Goal: Task Accomplishment & Management: Complete application form

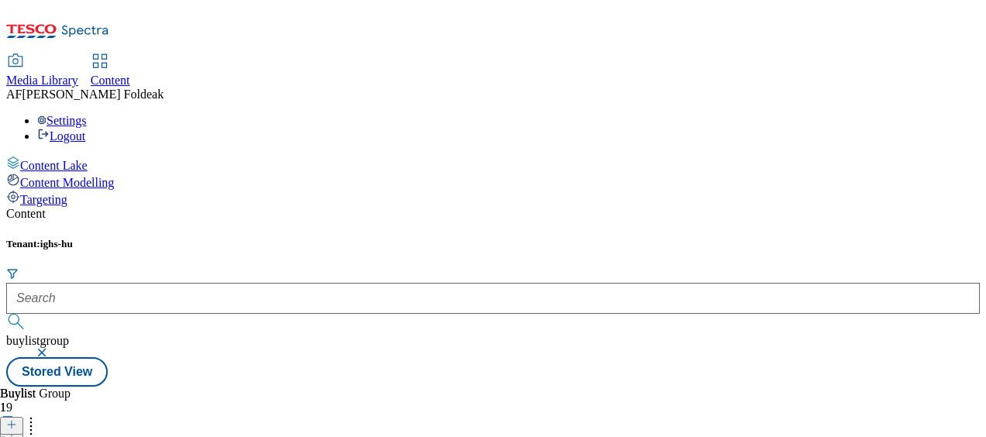
click at [17, 427] on icon at bounding box center [11, 432] width 11 height 11
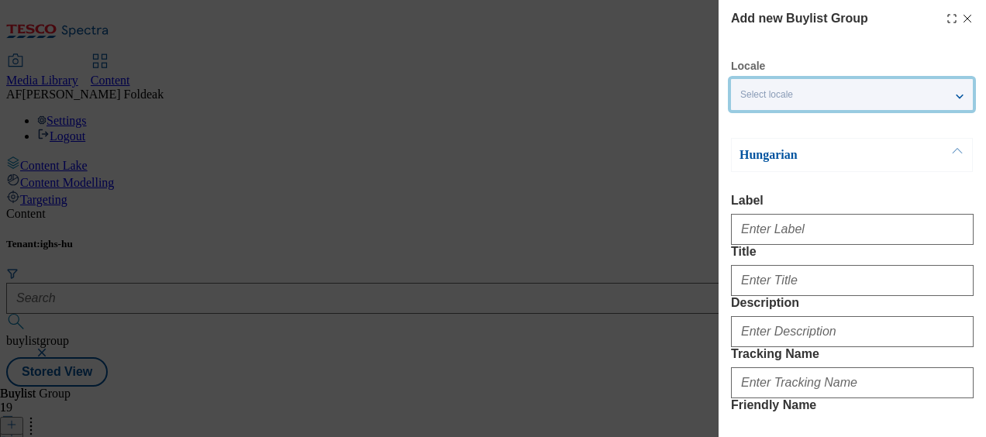
click at [941, 101] on div "Select locale" at bounding box center [852, 94] width 242 height 31
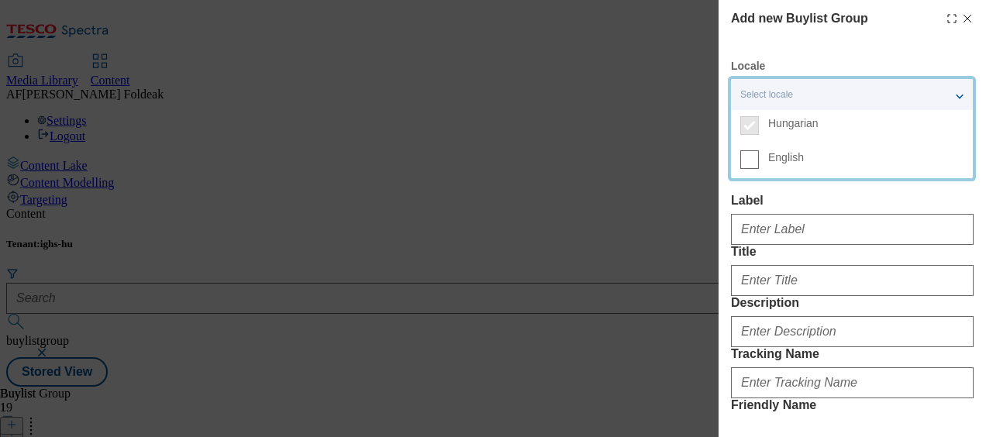
click at [781, 161] on span "English" at bounding box center [786, 157] width 36 height 9
click at [759, 161] on input "English" at bounding box center [749, 159] width 19 height 19
click at [955, 98] on div "2 locales selected" at bounding box center [852, 94] width 242 height 31
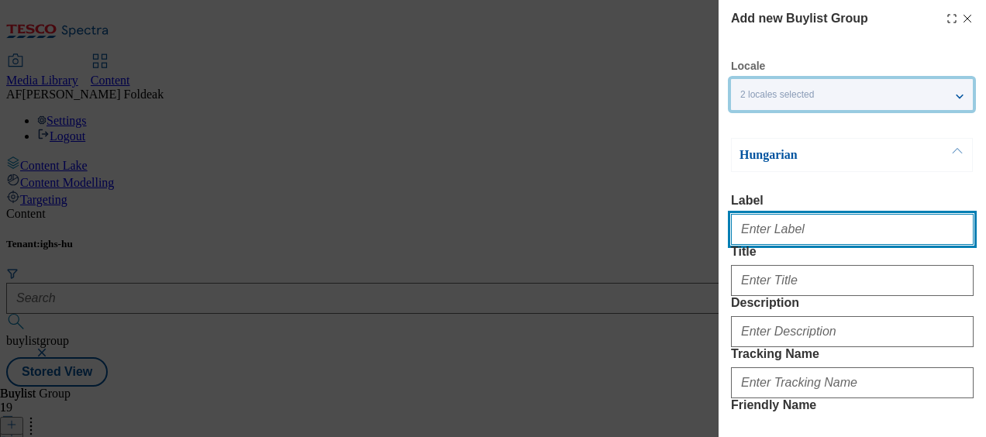
click at [777, 233] on input "Label" at bounding box center [852, 229] width 243 height 31
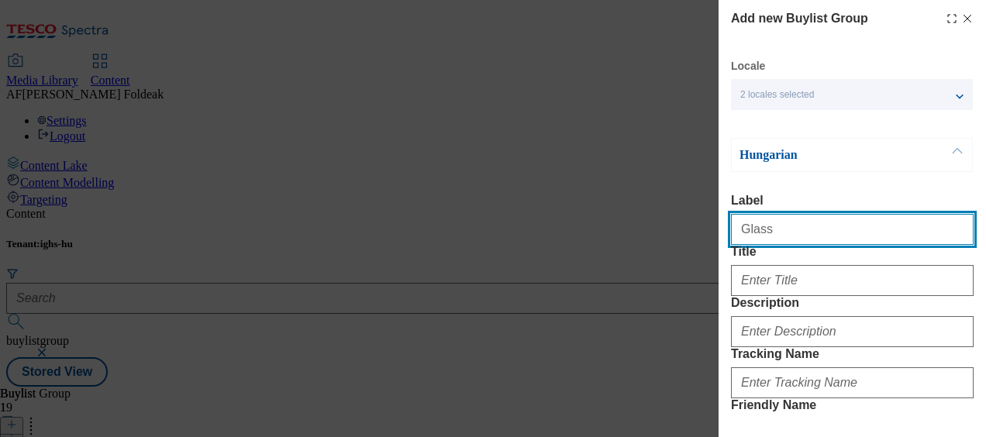
paste input "containers"
type input "Glass containers"
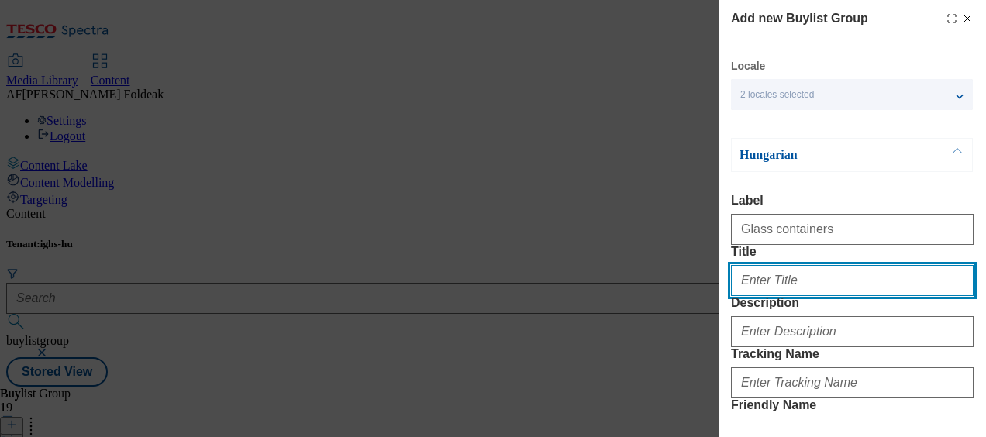
click at [806, 296] on input "Title" at bounding box center [852, 280] width 243 height 31
click at [770, 296] on input "Üveg tárolók" at bounding box center [852, 280] width 243 height 31
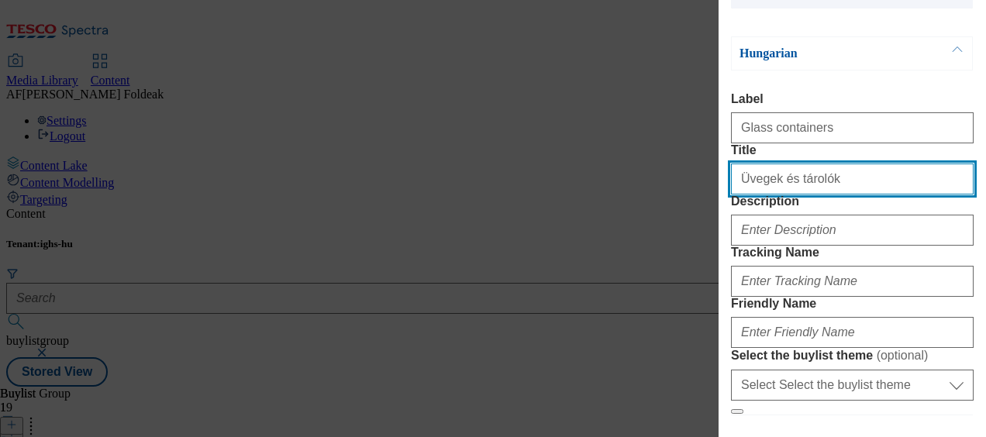
scroll to position [101, 0]
type input "Üvegek és tárolók"
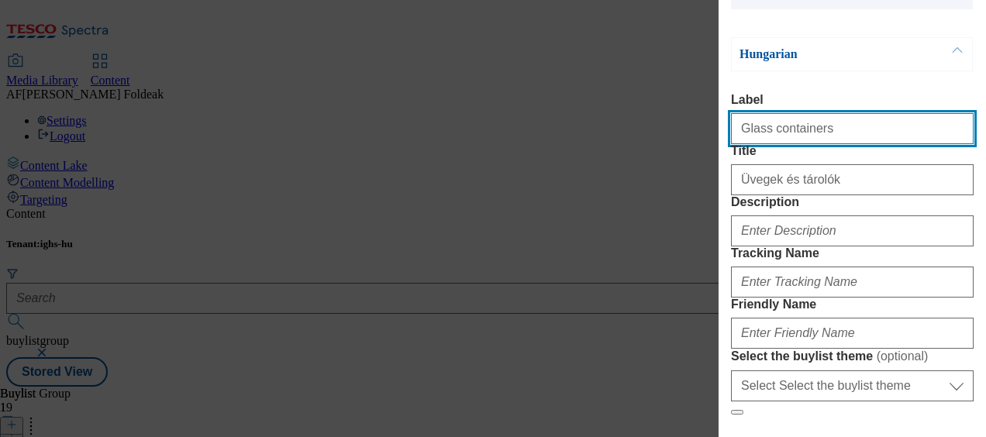
drag, startPoint x: 835, startPoint y: 135, endPoint x: 705, endPoint y: 140, distance: 129.5
click at [705, 140] on div "Add new Buylist Group Locale 2 locales selected Hungarian English Hungarian Lab…" at bounding box center [493, 218] width 986 height 437
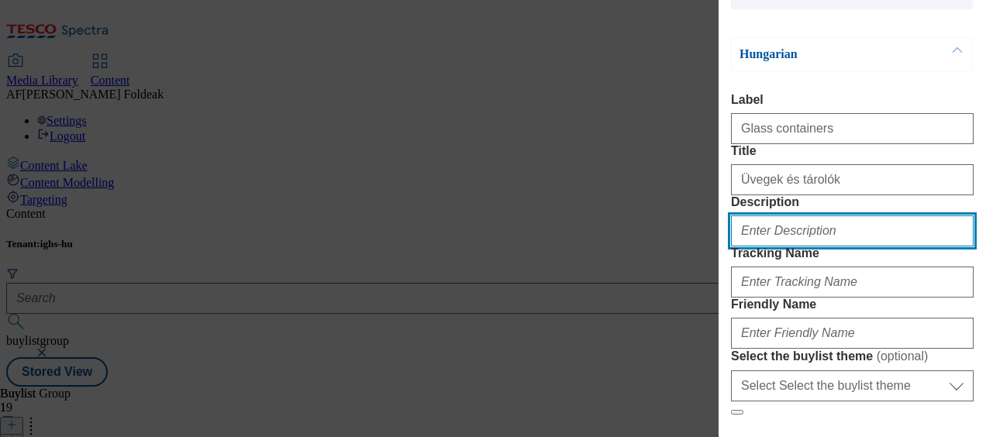
click at [806, 246] on input "Description" at bounding box center [852, 230] width 243 height 31
paste input "Glass containers"
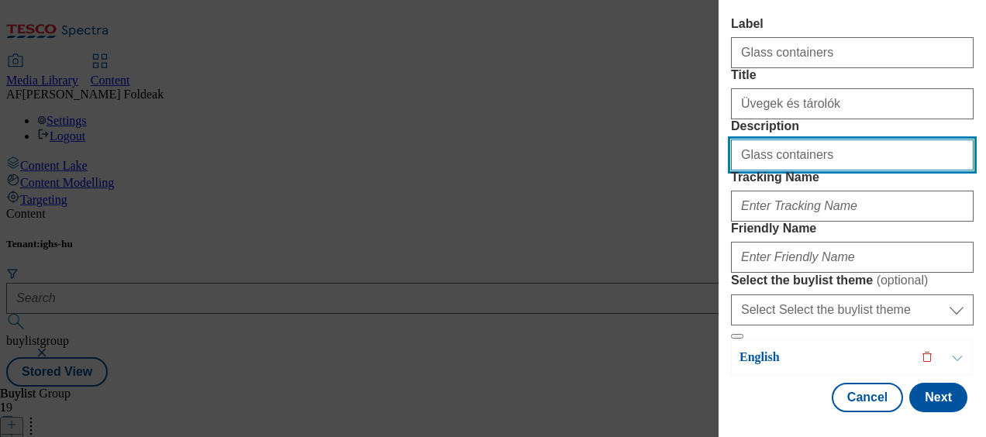
scroll to position [196, 0]
type input "Glass containers"
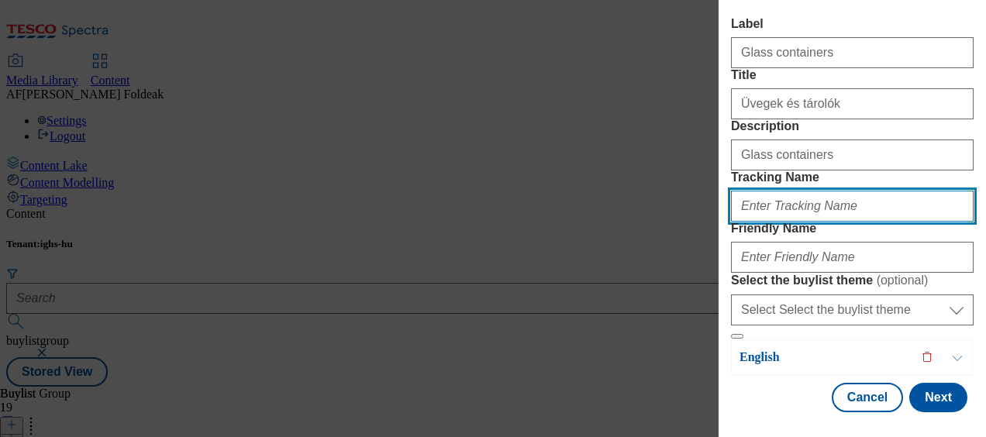
click at [834, 222] on input "Tracking Name" at bounding box center [852, 206] width 243 height 31
paste input "Glass containers"
click at [765, 222] on input "glass Glass containers" at bounding box center [852, 206] width 243 height 31
drag, startPoint x: 827, startPoint y: 229, endPoint x: 693, endPoint y: 230, distance: 134.1
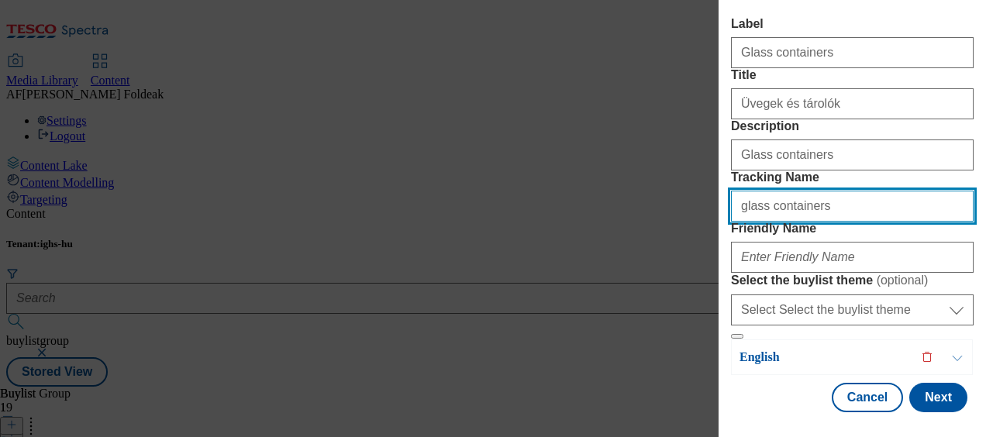
click at [693, 230] on div "Add new Buylist Group Locale 2 locales selected Hungarian English Hungarian Lab…" at bounding box center [493, 218] width 986 height 437
type input "glass containers"
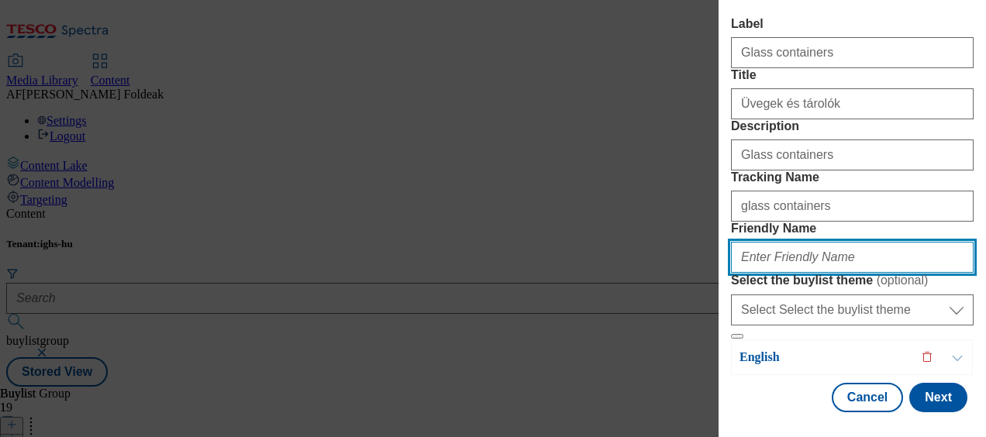
click at [784, 273] on input "Friendly Name" at bounding box center [852, 257] width 243 height 31
paste input "glass containers"
type input "glass containers"
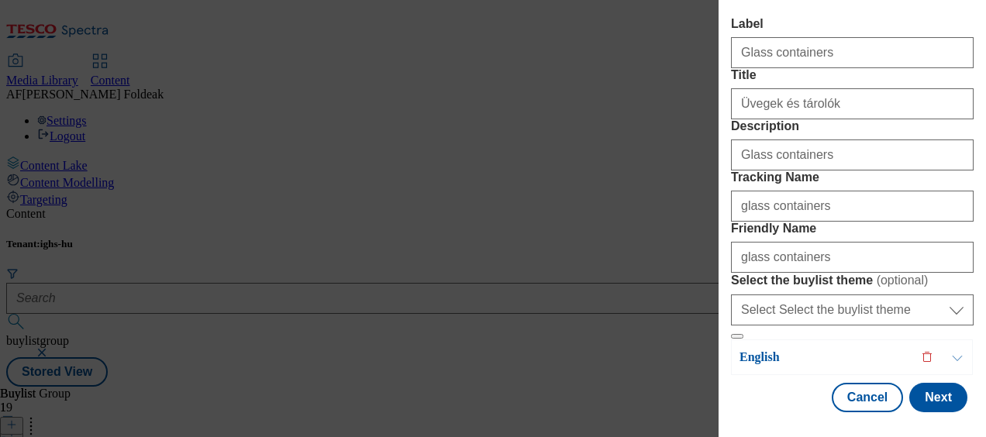
click at [950, 352] on button "Modal" at bounding box center [956, 357] width 29 height 34
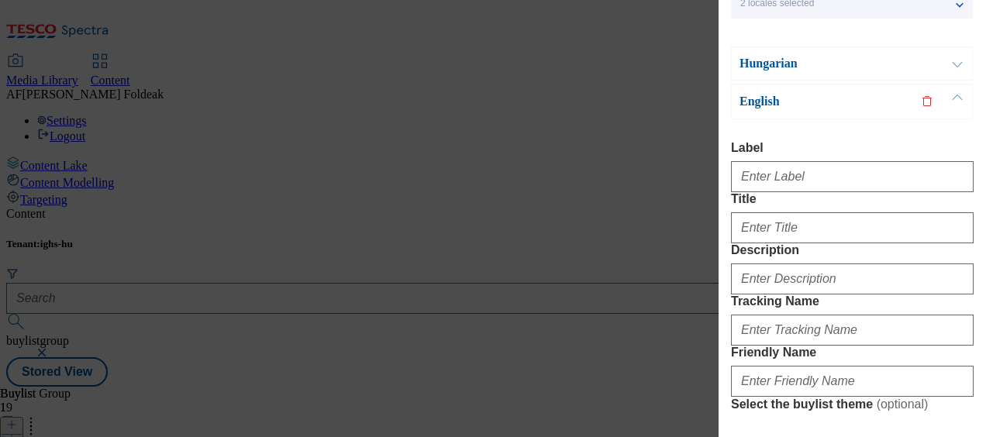
scroll to position [96, 0]
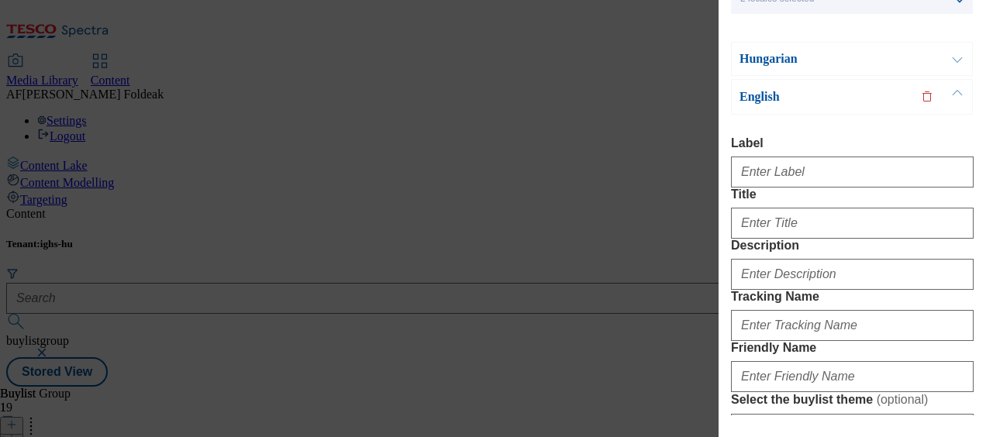
click at [952, 57] on button "Modal" at bounding box center [956, 59] width 29 height 33
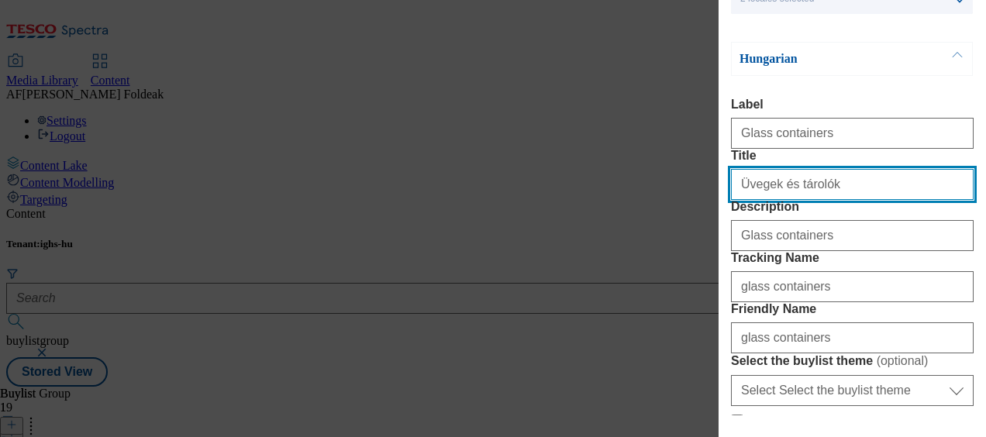
drag, startPoint x: 828, startPoint y: 215, endPoint x: 708, endPoint y: 219, distance: 119.4
click at [708, 219] on div "Add new Buylist Group Locale 2 locales selected Hungarian English Hungarian Lab…" at bounding box center [493, 218] width 986 height 437
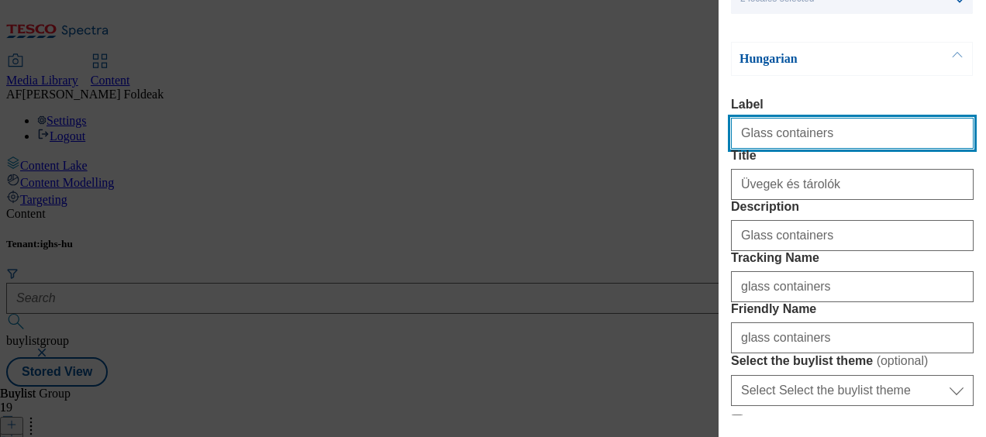
click at [863, 130] on input "Glass containers" at bounding box center [852, 133] width 243 height 31
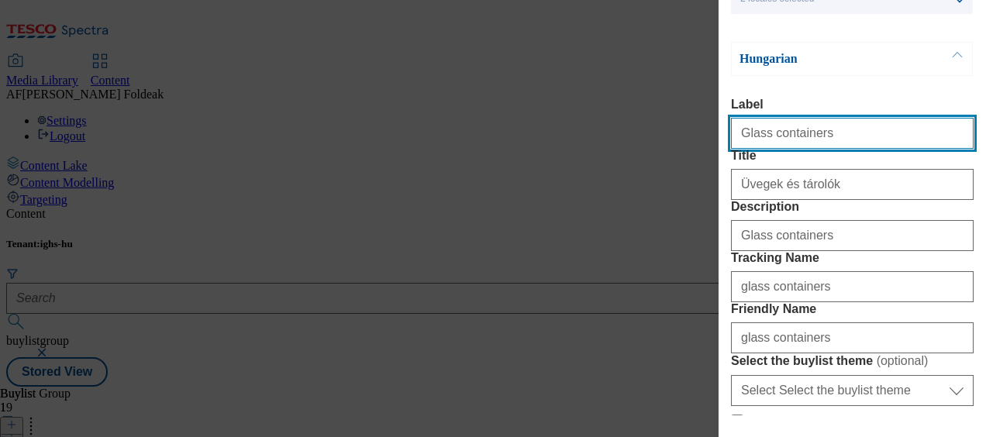
paste input "Üvegek és tárolók"
type input "Üvegek és tárolók"
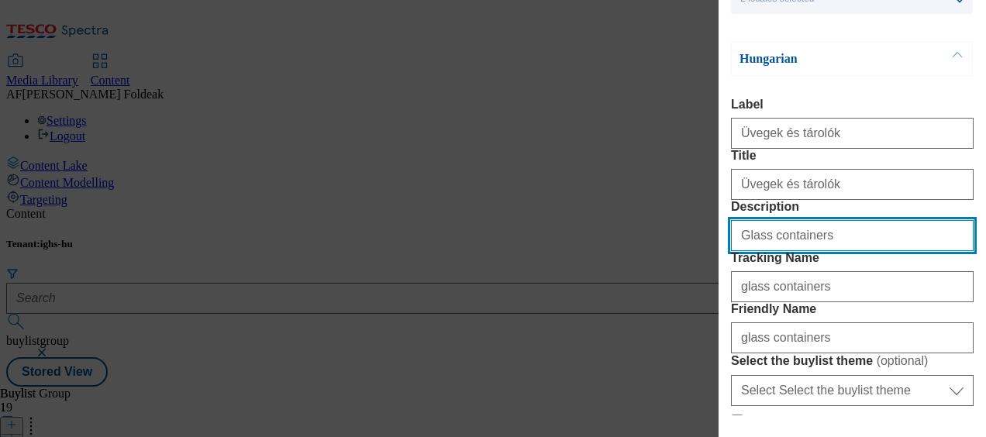
click at [828, 251] on input "Glass containers" at bounding box center [852, 235] width 243 height 31
paste input "Üvegek és tárolók"
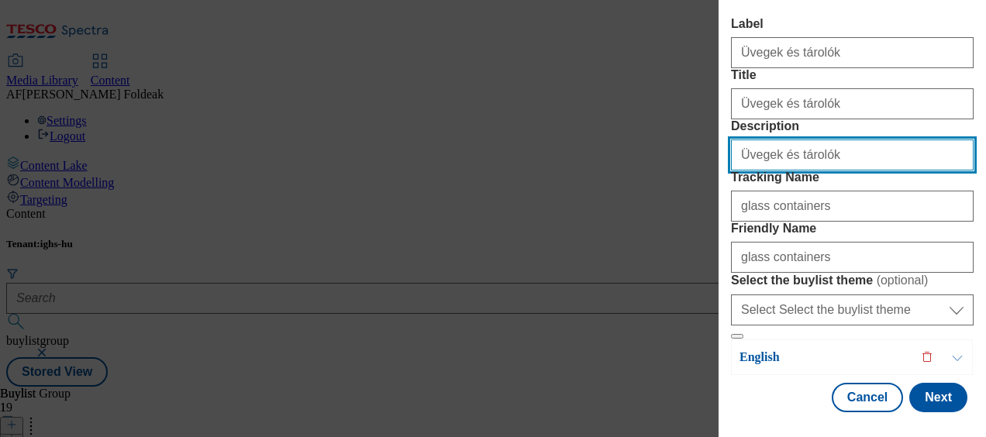
scroll to position [230, 0]
type input "Üvegek és tárolók"
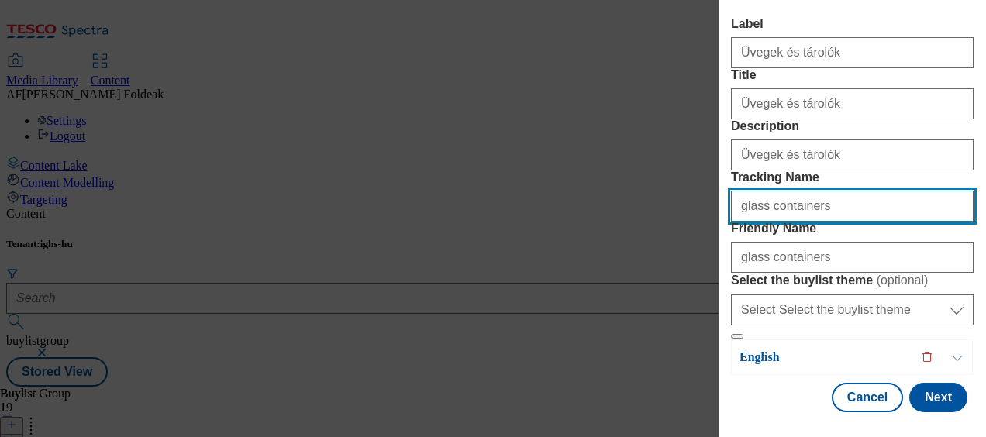
drag, startPoint x: 818, startPoint y: 237, endPoint x: 694, endPoint y: 236, distance: 124.0
click at [694, 236] on div "Add new Buylist Group Locale 2 locales selected Hungarian English Hungarian Lab…" at bounding box center [493, 218] width 986 height 437
click at [833, 222] on input "üvegek es tarolok" at bounding box center [852, 206] width 243 height 31
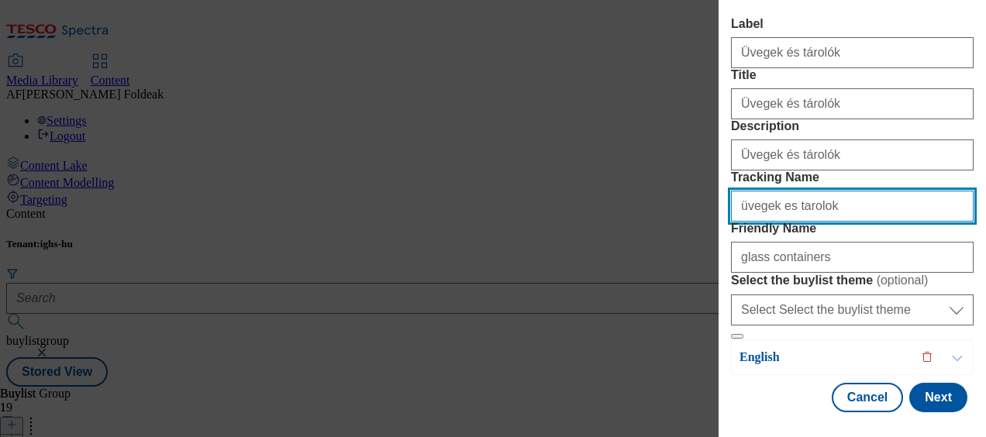
type input "üvegek es tarolok"
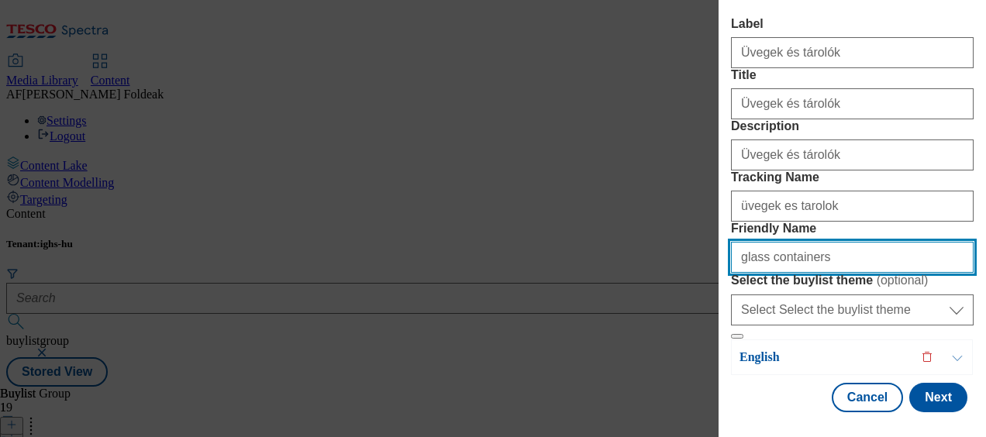
click at [828, 273] on input "glass containers" at bounding box center [852, 257] width 243 height 31
paste input "üvegek es tarolok"
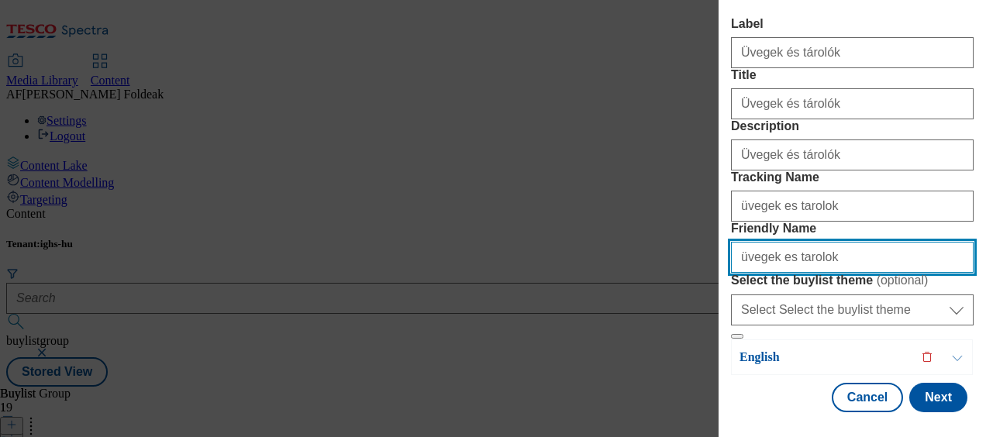
type input "üvegek es tarolok"
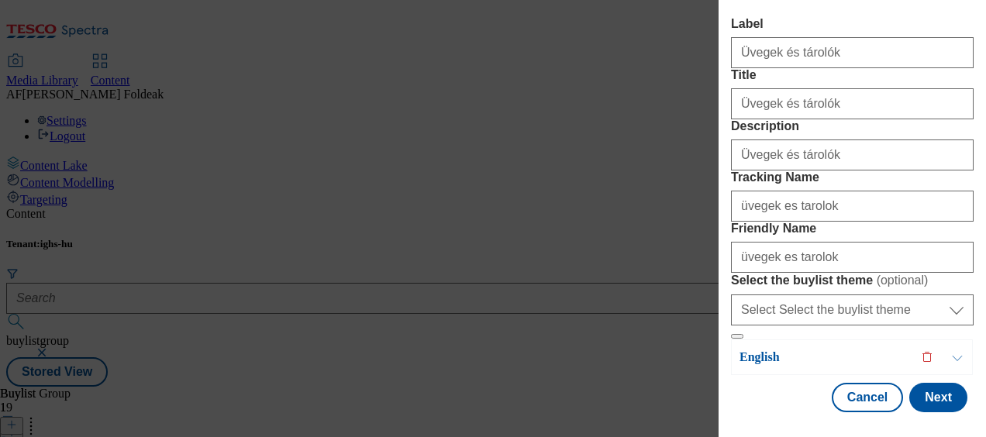
click at [960, 349] on button "Modal" at bounding box center [956, 357] width 29 height 34
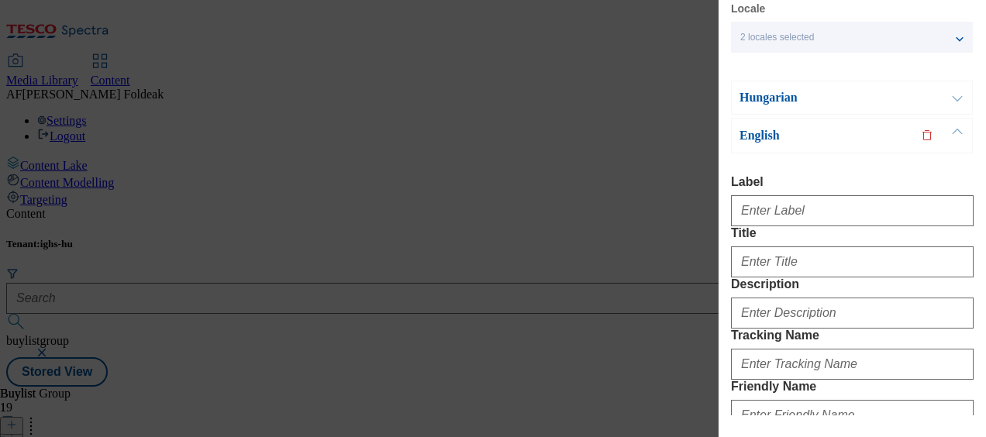
scroll to position [57, 0]
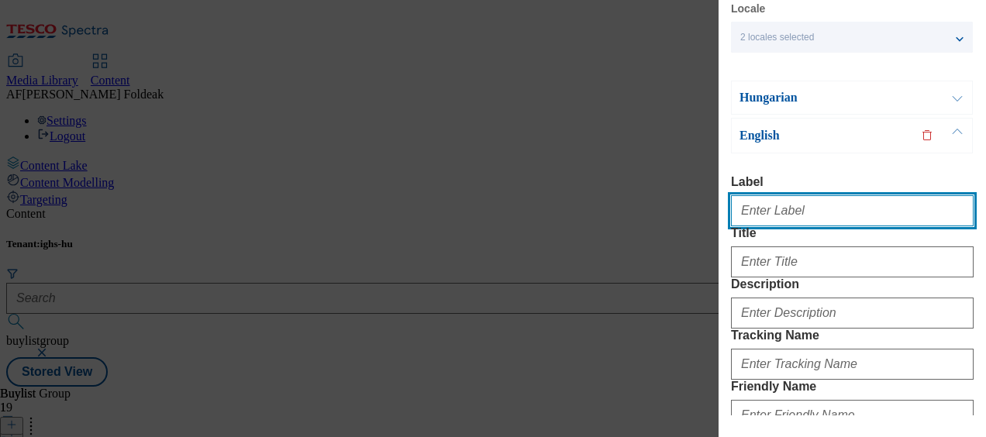
click at [828, 218] on input "Label" at bounding box center [852, 210] width 243 height 31
type input "B"
click at [794, 215] on input "Glas" at bounding box center [852, 210] width 243 height 31
type input "Glass containers"
click at [822, 225] on input "Glass containers" at bounding box center [852, 210] width 243 height 31
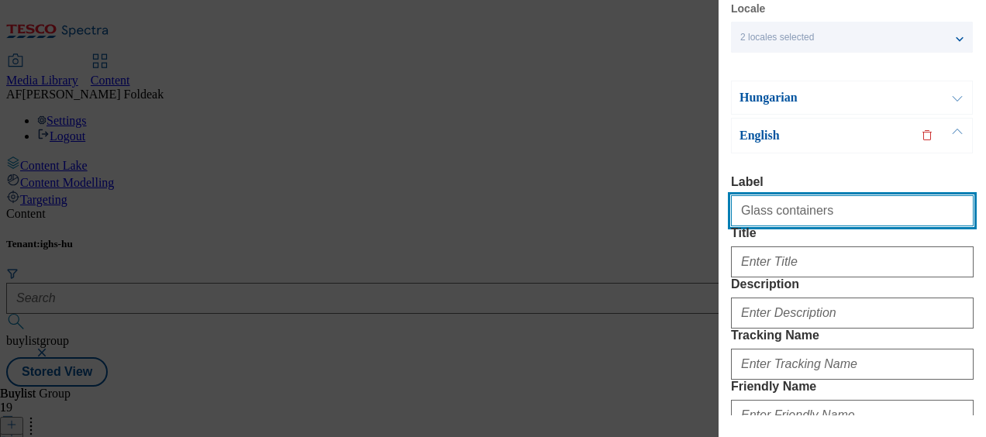
click at [822, 225] on input "Glass containers" at bounding box center [852, 210] width 243 height 31
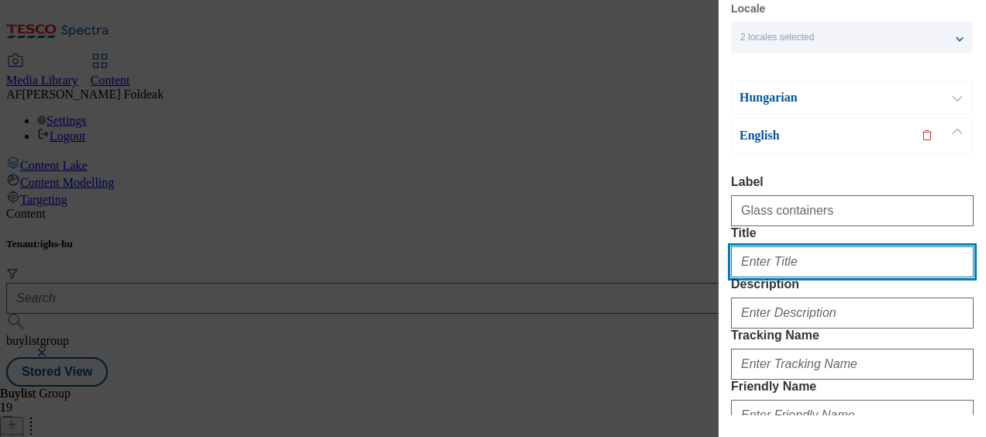
click at [808, 277] on input "Title" at bounding box center [852, 261] width 243 height 31
paste input "Glass containers"
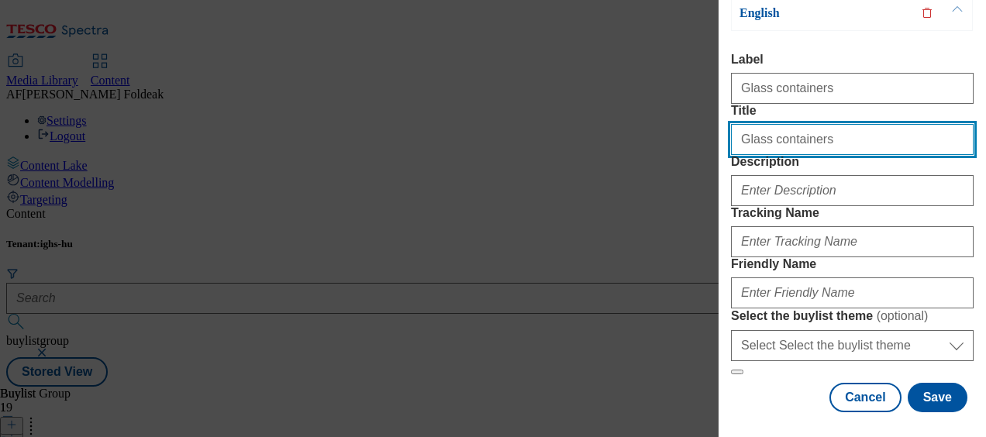
scroll to position [184, 0]
type input "Glass containers"
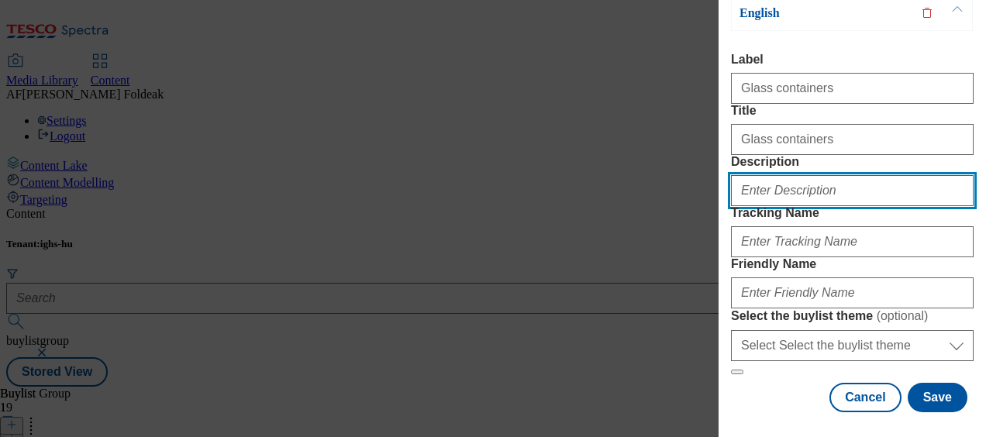
click at [849, 206] on input "Description" at bounding box center [852, 190] width 243 height 31
paste input "Glass containers"
type input "Glass containers"
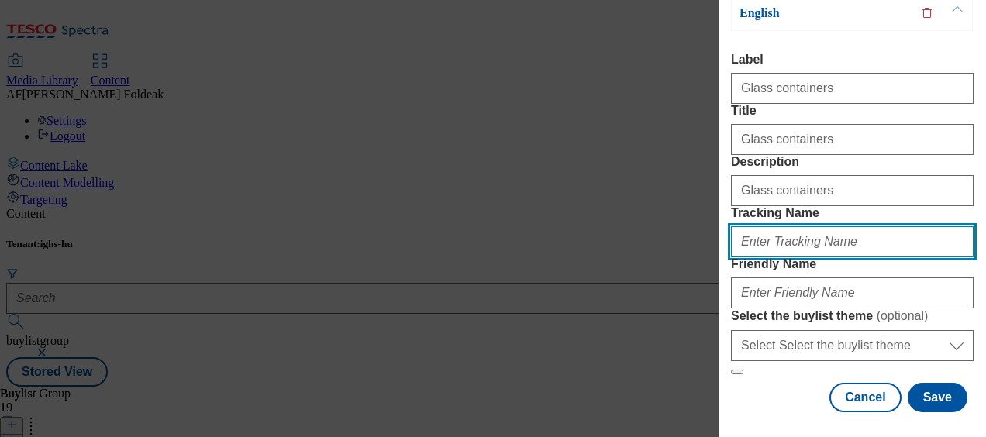
click at [849, 226] on input "Tracking Name" at bounding box center [852, 241] width 243 height 31
paste input "Glass containers"
type input "glass containers"
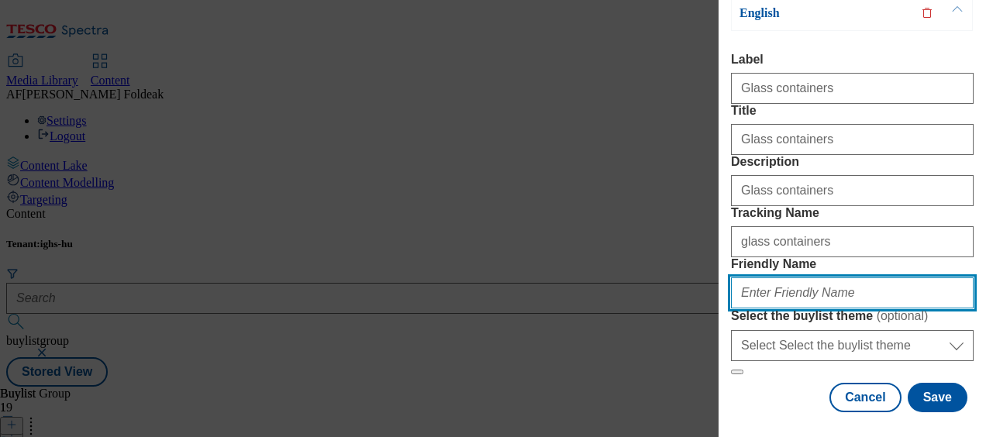
click at [794, 277] on input "Friendly Name" at bounding box center [852, 292] width 243 height 31
type input "glass containers"
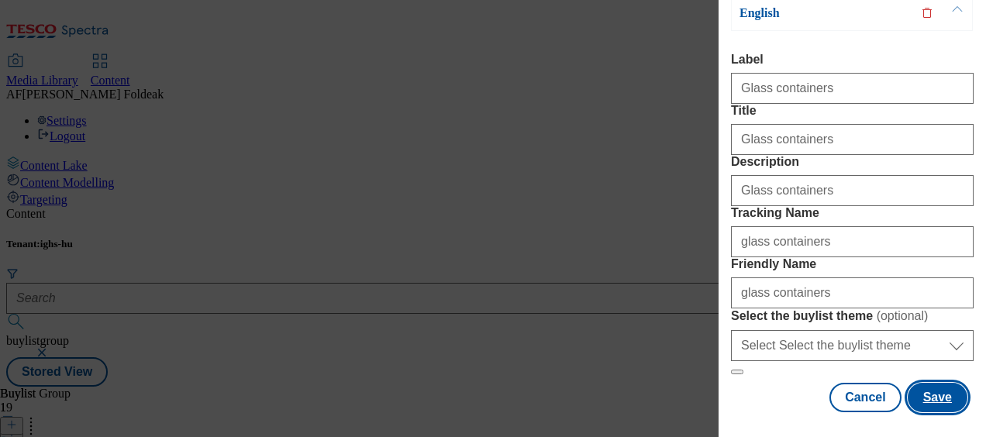
click at [936, 395] on button "Save" at bounding box center [938, 397] width 60 height 29
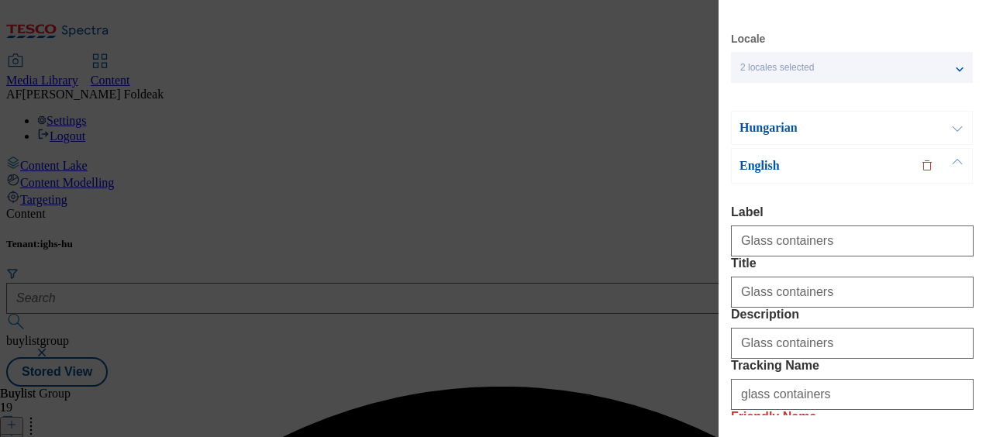
scroll to position [0, 0]
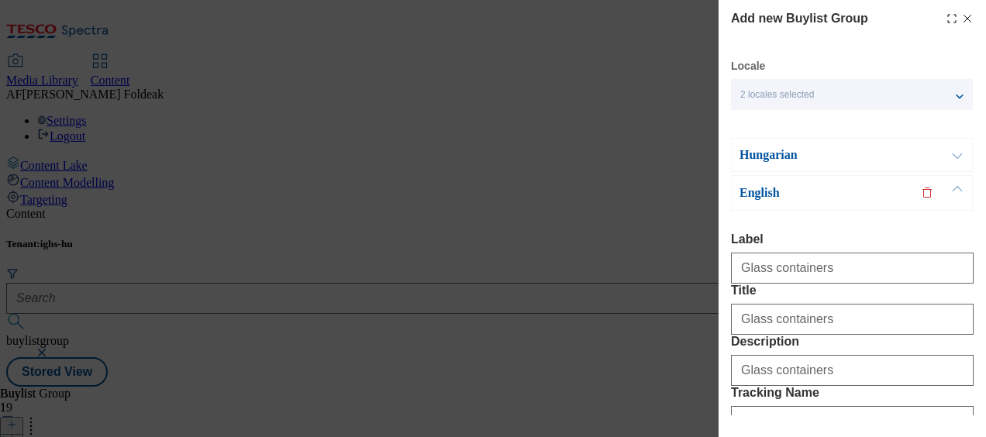
click at [955, 164] on button "Modal" at bounding box center [956, 155] width 29 height 33
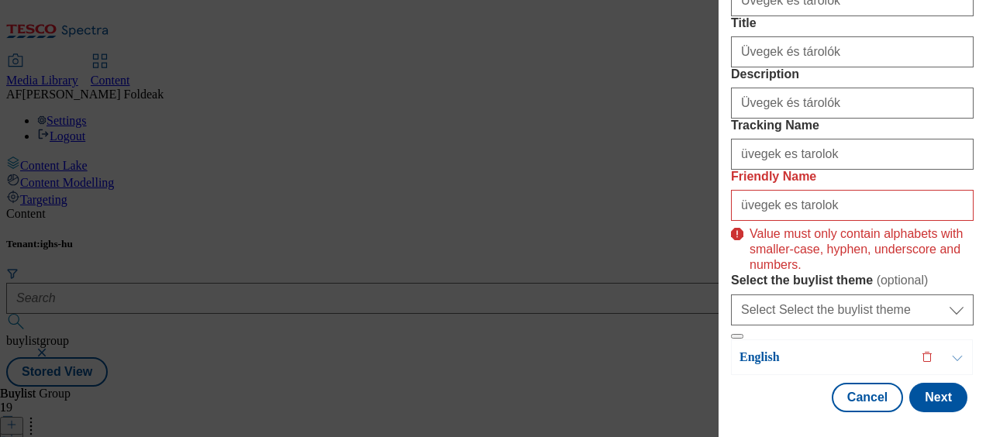
scroll to position [356, 0]
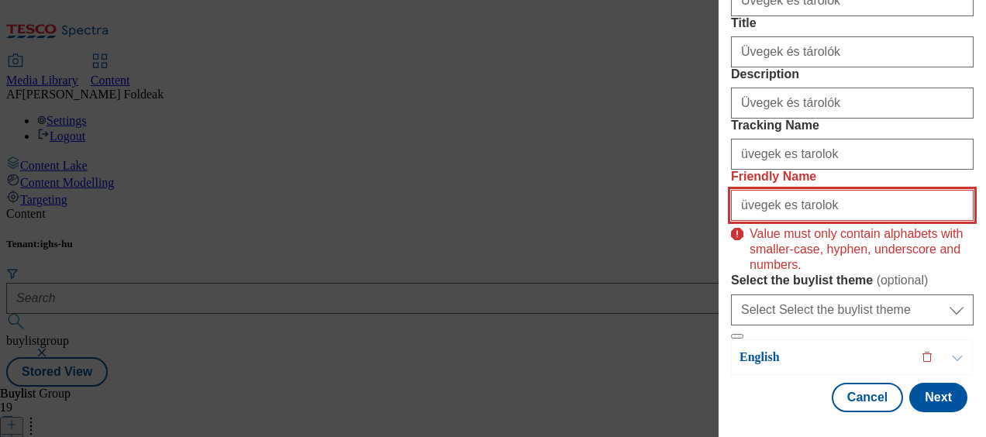
click at [772, 190] on input "üvegek es tarolok" at bounding box center [852, 205] width 243 height 31
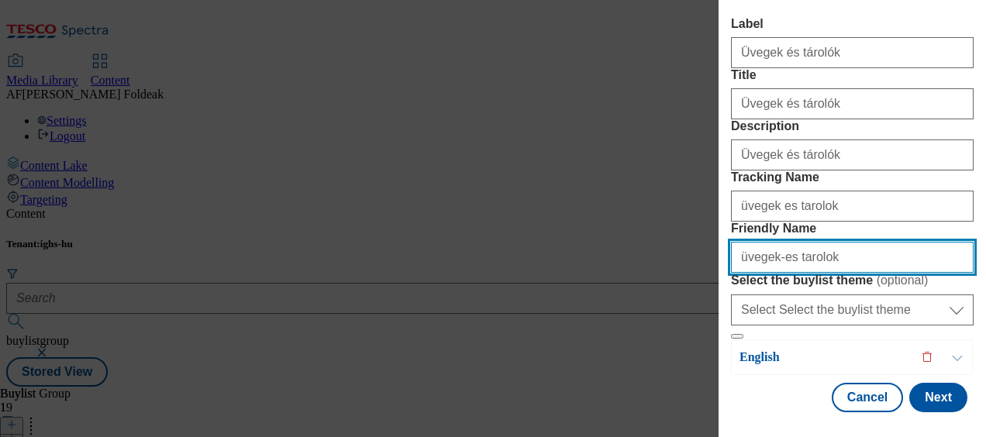
scroll to position [332, 0]
type input "üvegtarolok"
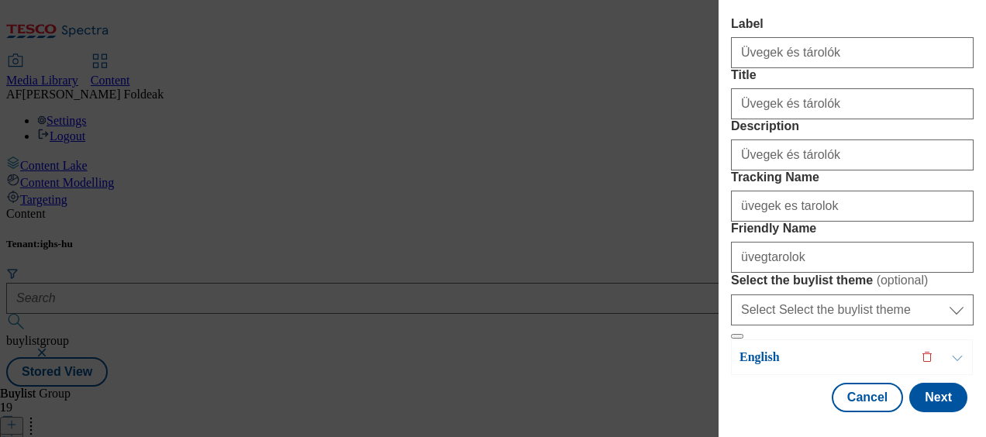
click at [963, 353] on button "Modal" at bounding box center [956, 357] width 29 height 34
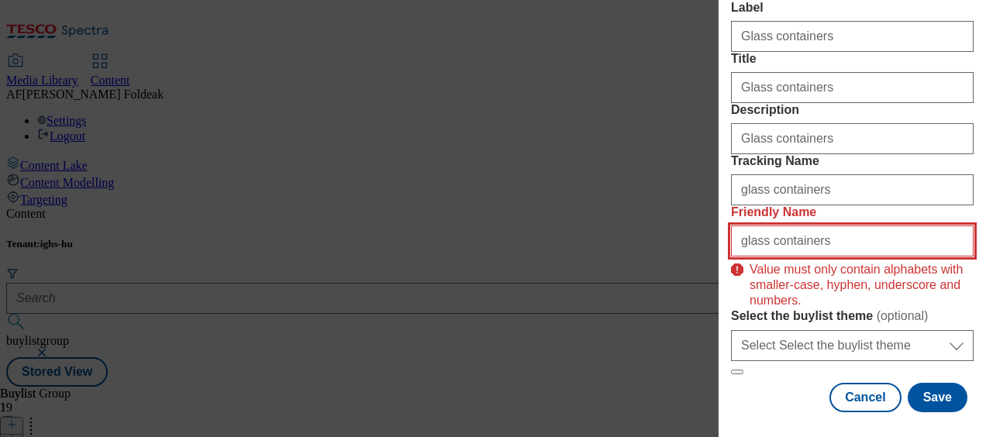
click at [764, 253] on input "glass containers" at bounding box center [852, 241] width 243 height 31
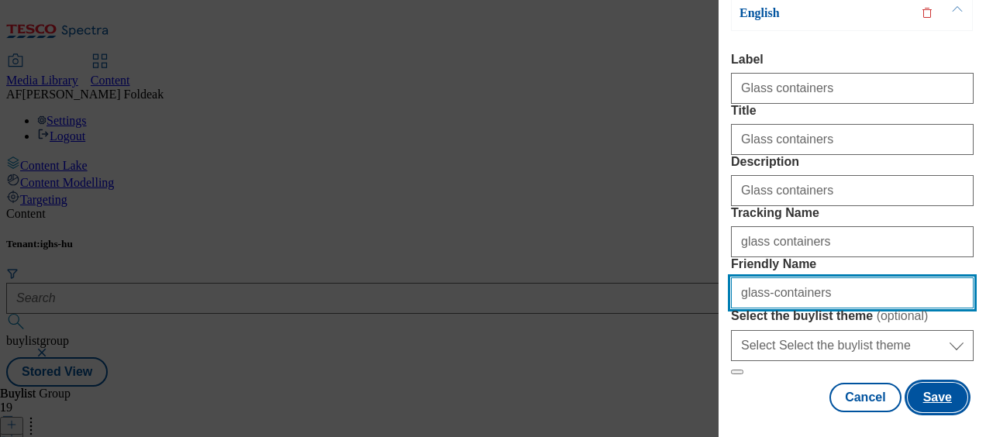
type input "glass-containers"
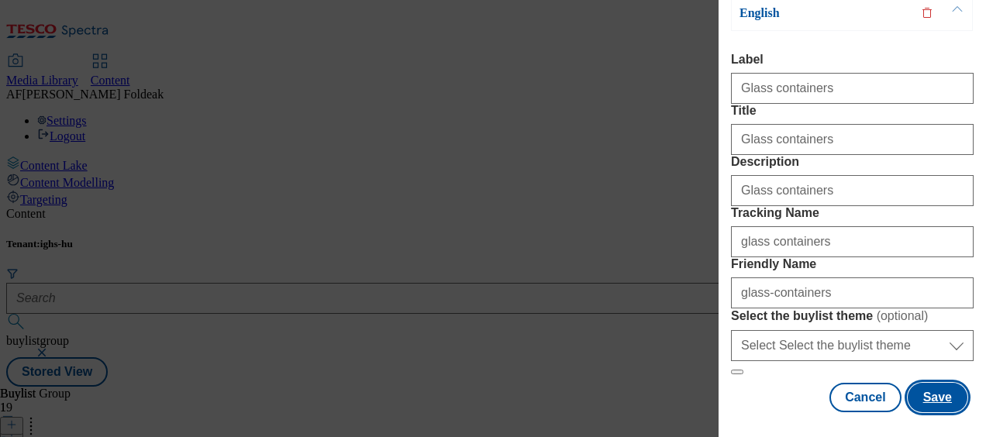
click at [918, 383] on button "Save" at bounding box center [938, 397] width 60 height 29
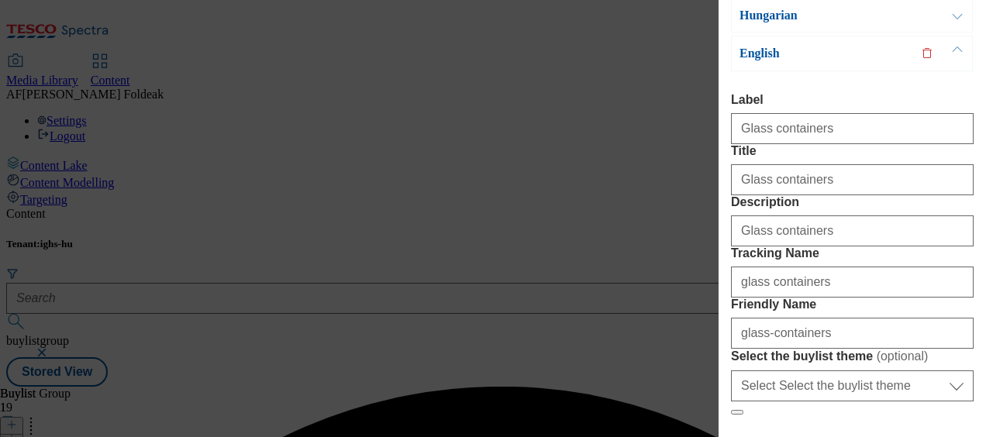
scroll to position [0, 0]
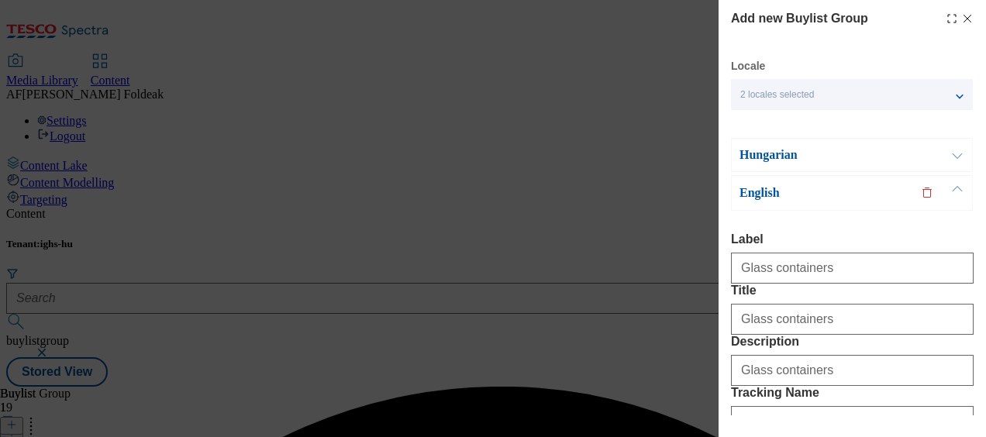
click at [959, 158] on button "Modal" at bounding box center [956, 155] width 29 height 33
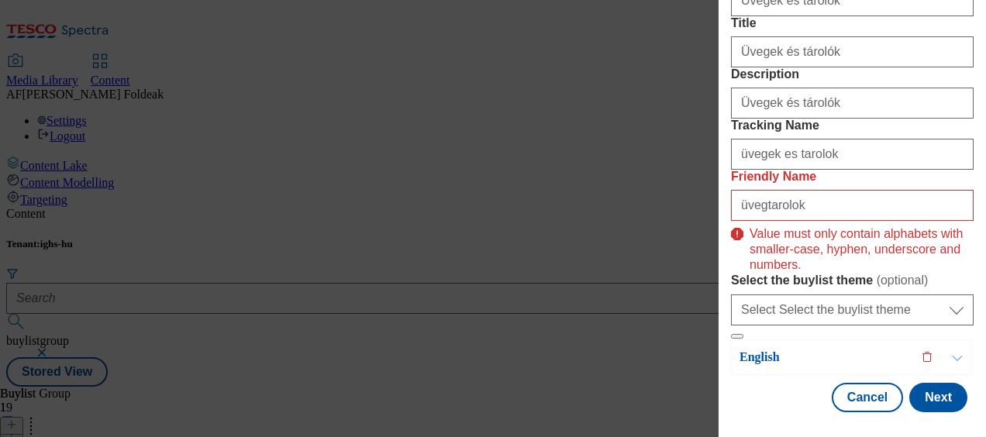
scroll to position [328, 0]
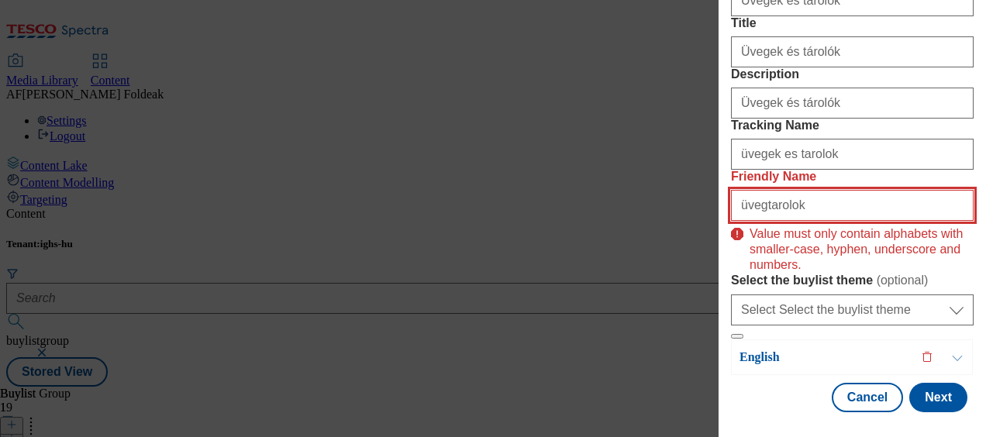
click at [744, 215] on input "üvegtarolok" at bounding box center [852, 205] width 243 height 31
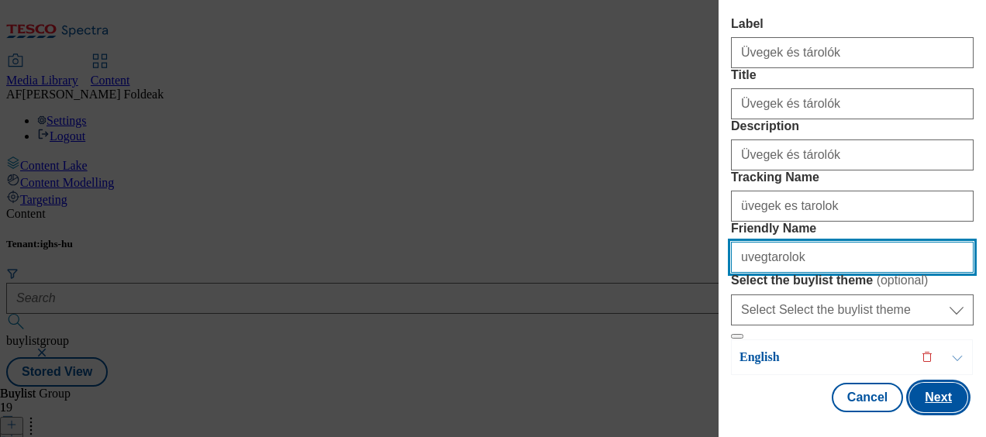
type input "uvegtarolok"
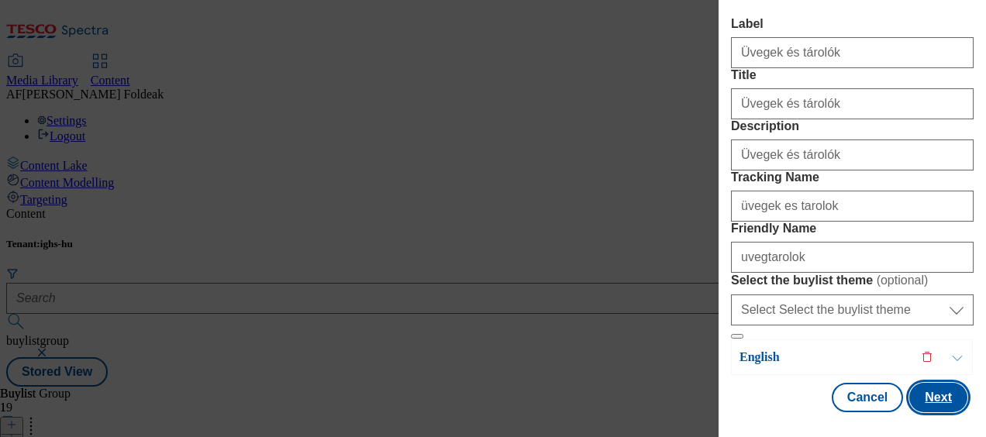
click at [916, 394] on button "Next" at bounding box center [938, 397] width 58 height 29
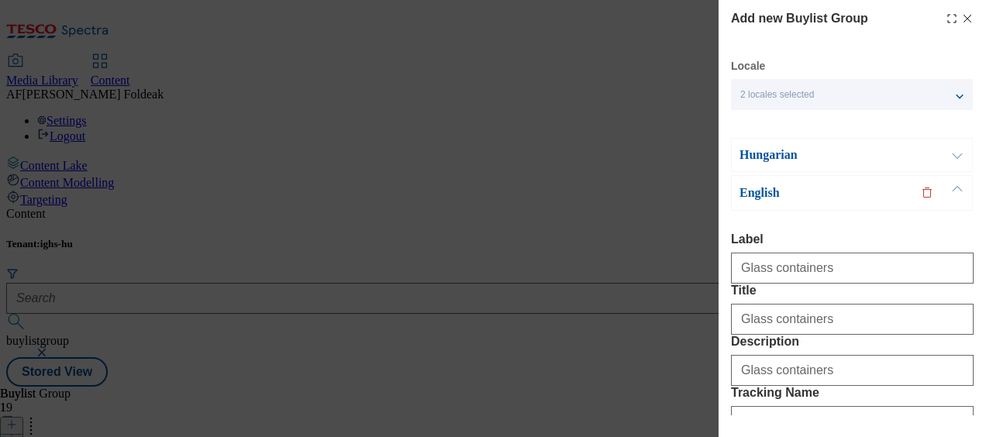
scroll to position [335, 0]
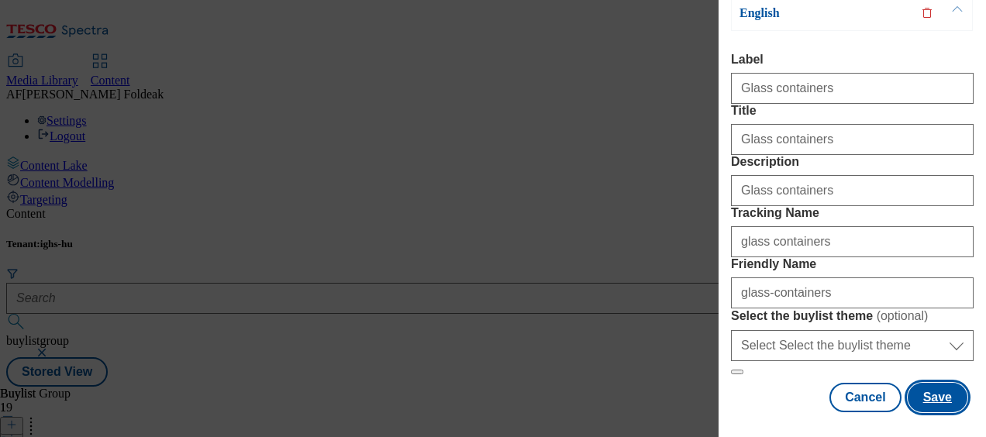
click at [927, 383] on button "Save" at bounding box center [938, 397] width 60 height 29
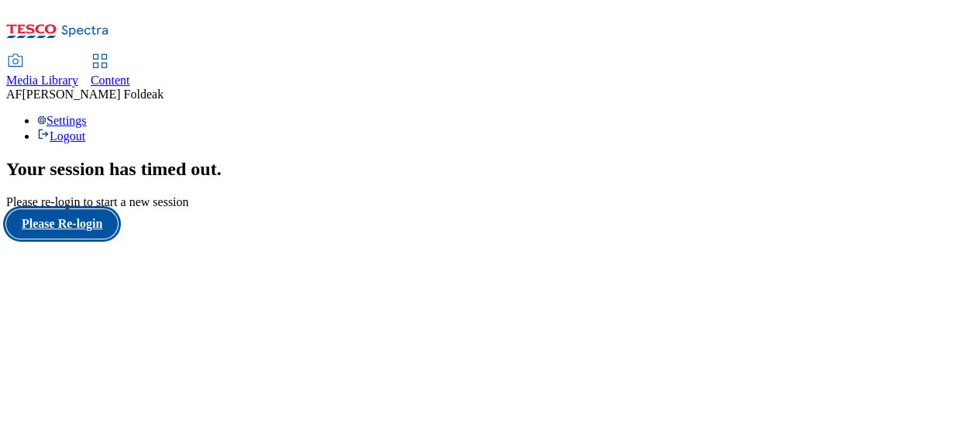
click at [64, 239] on button "Please Re-login" at bounding box center [62, 223] width 112 height 29
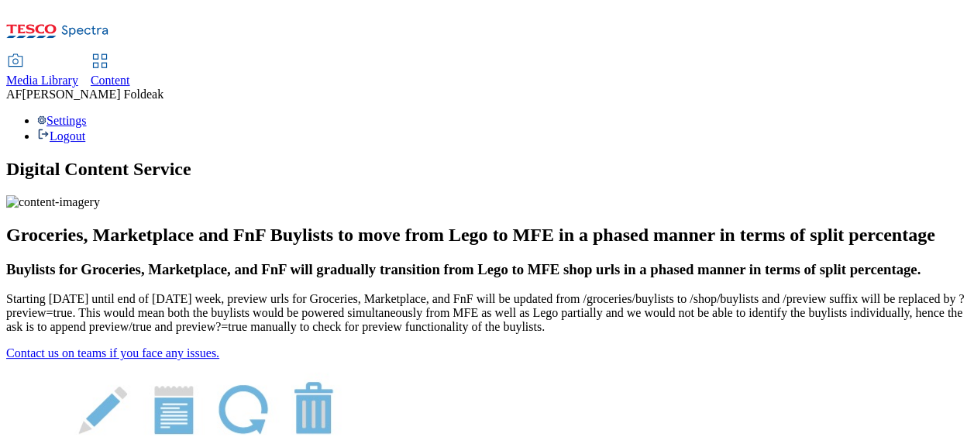
click at [92, 19] on icon at bounding box center [57, 35] width 103 height 33
click at [130, 74] on span "Content" at bounding box center [111, 80] width 40 height 13
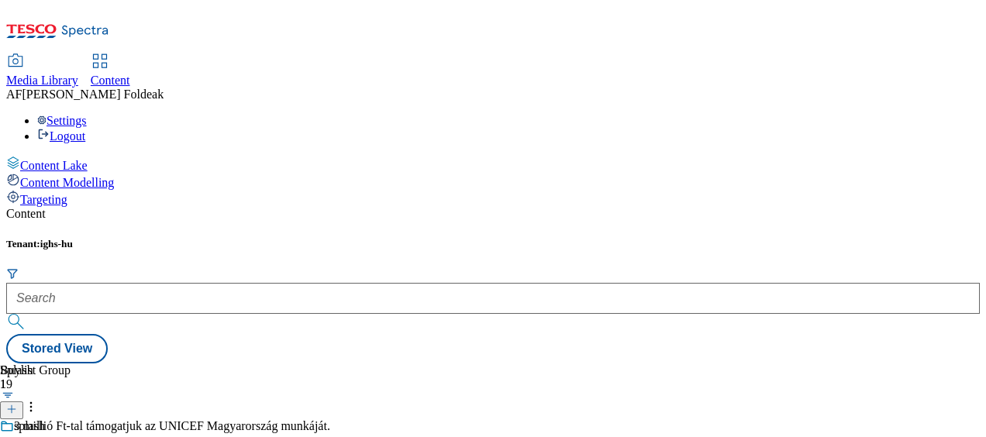
click at [17, 404] on icon at bounding box center [11, 409] width 11 height 11
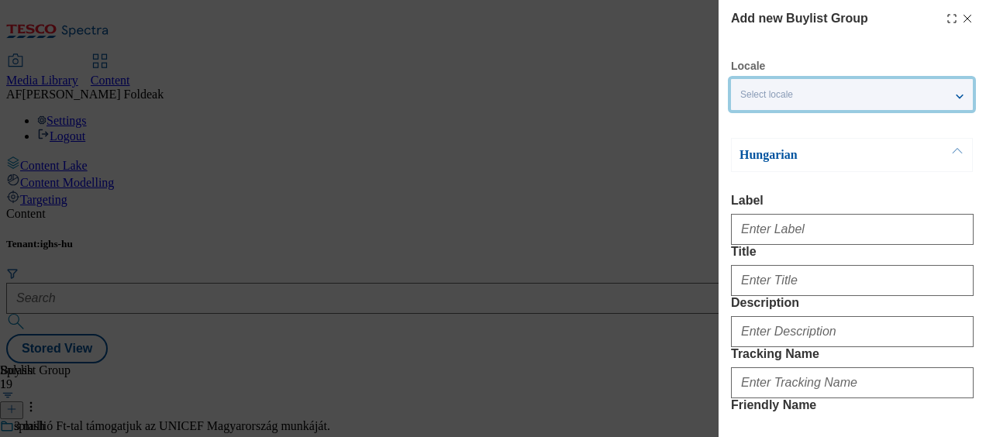
click at [865, 91] on div "Select locale" at bounding box center [852, 94] width 242 height 31
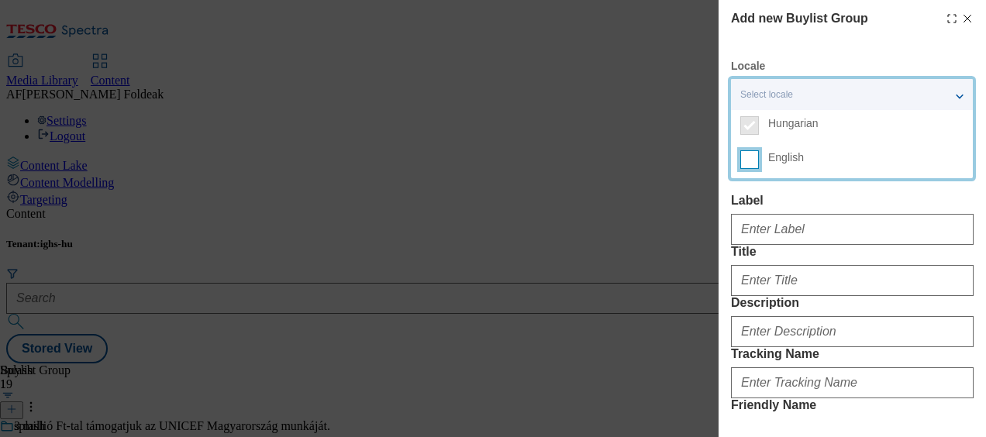
click at [753, 152] on input "English" at bounding box center [749, 159] width 19 height 19
click at [952, 88] on div "2 locales selected" at bounding box center [852, 94] width 242 height 31
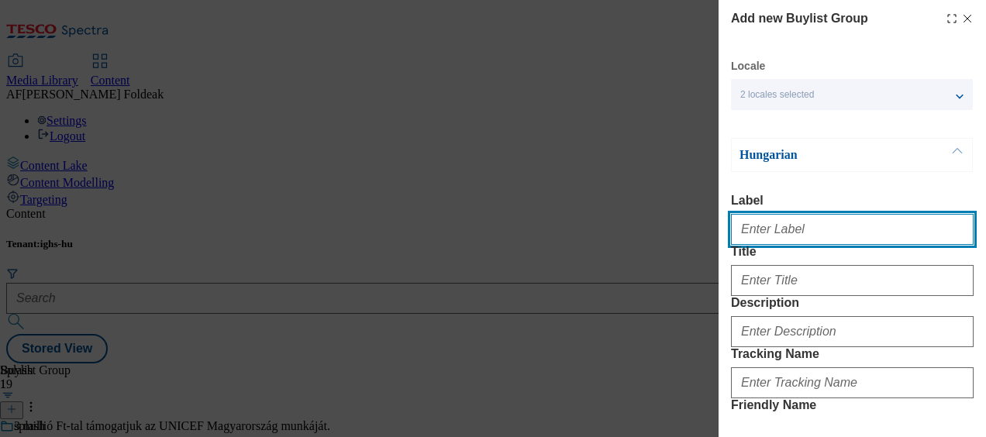
click at [799, 243] on input "Label" at bounding box center [852, 229] width 243 height 31
type input "Üvegek és tárolók"
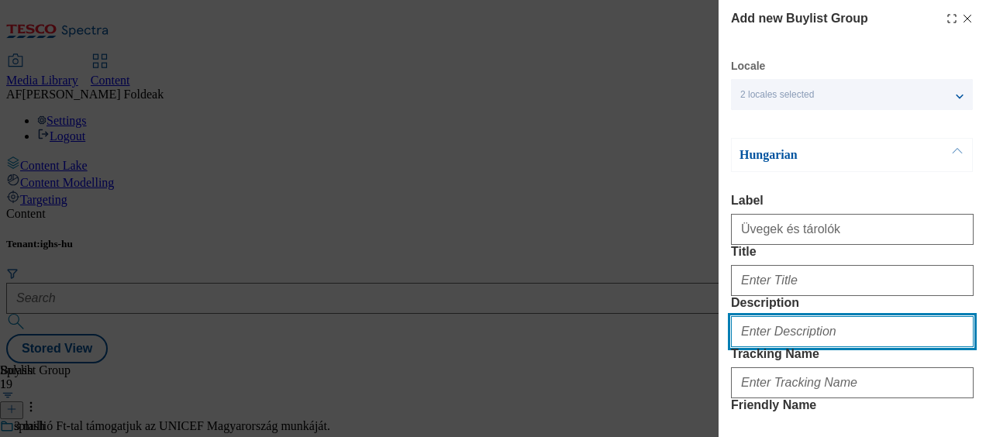
type input "Üvegek és tárolók"
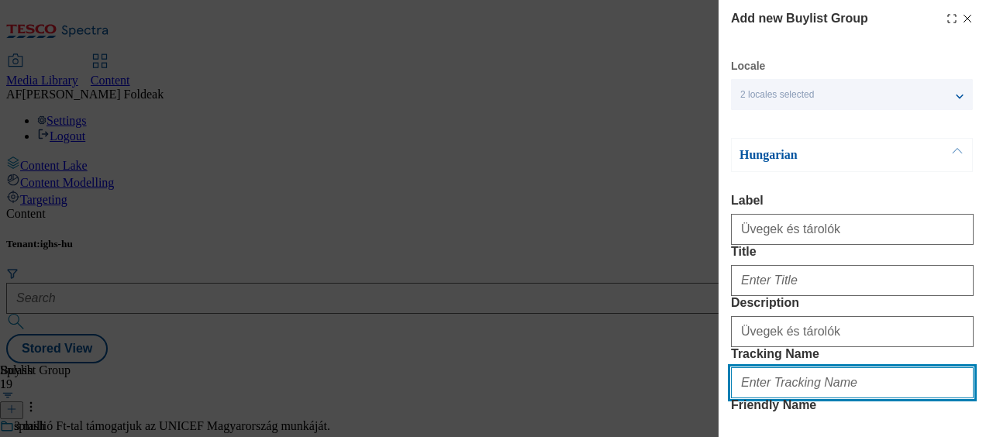
type input "üvegek es tarolok"
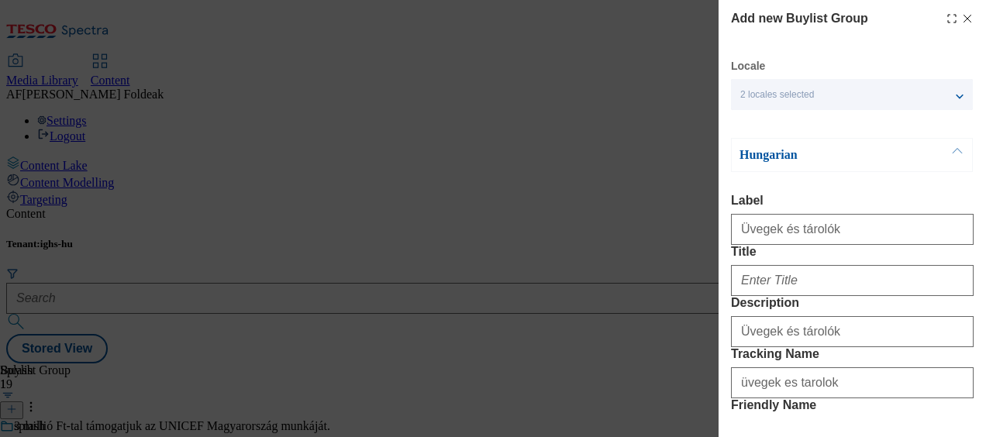
type input "uvegtarolok"
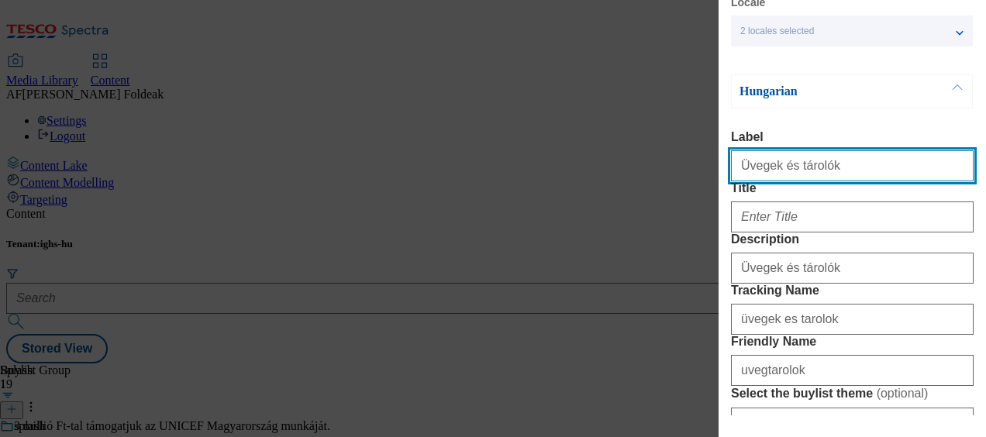
scroll to position [69, 0]
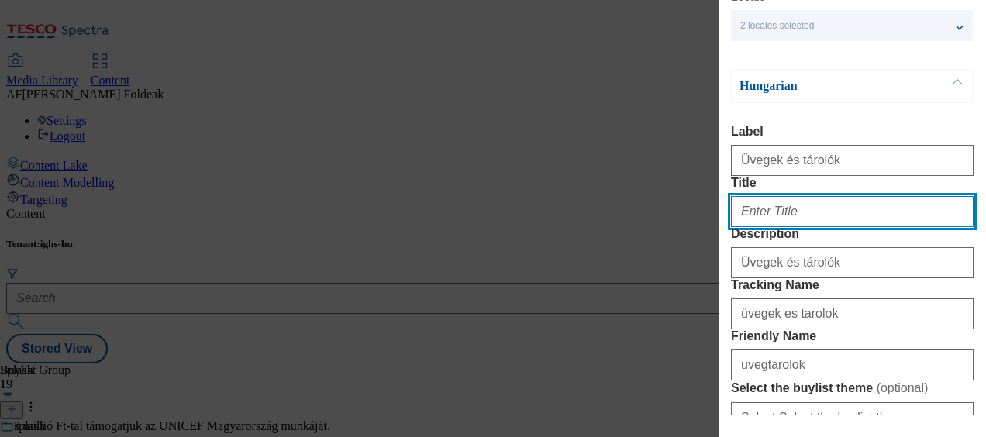
click at [829, 227] on input "Title" at bounding box center [852, 211] width 243 height 31
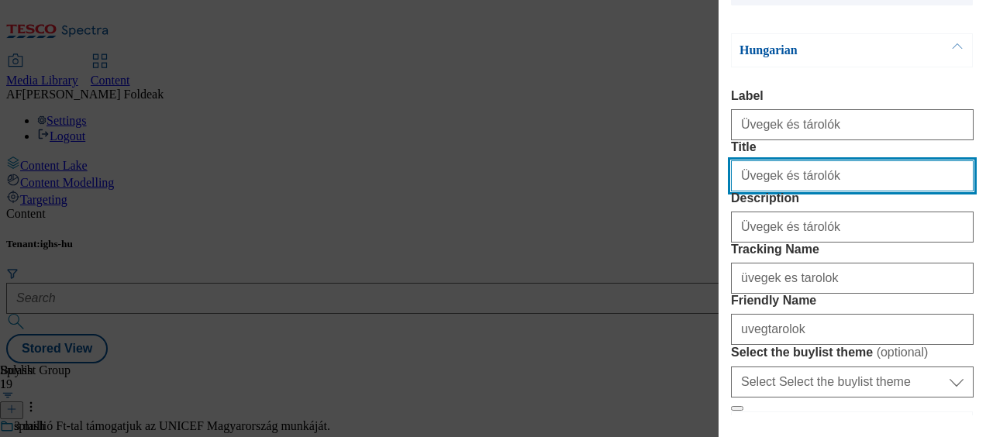
scroll to position [105, 0]
drag, startPoint x: 831, startPoint y: 214, endPoint x: 883, endPoint y: 210, distance: 52.1
click at [883, 191] on input "Üvegek és tárolók" at bounding box center [852, 175] width 243 height 31
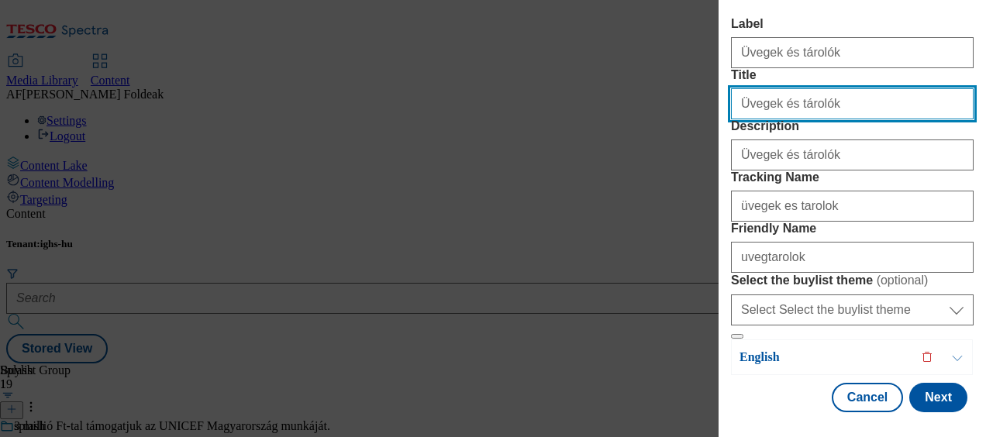
scroll to position [332, 0]
type input "Üvegek és tárolók"
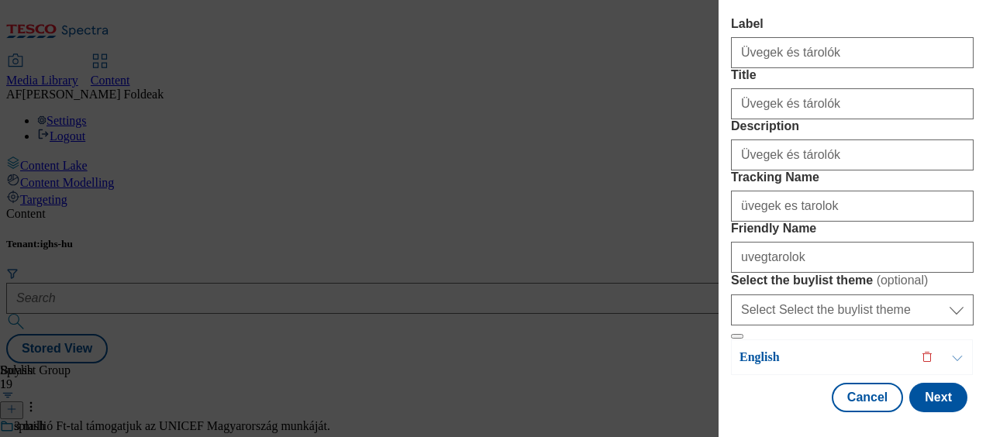
click at [956, 349] on button "Modal" at bounding box center [956, 357] width 29 height 34
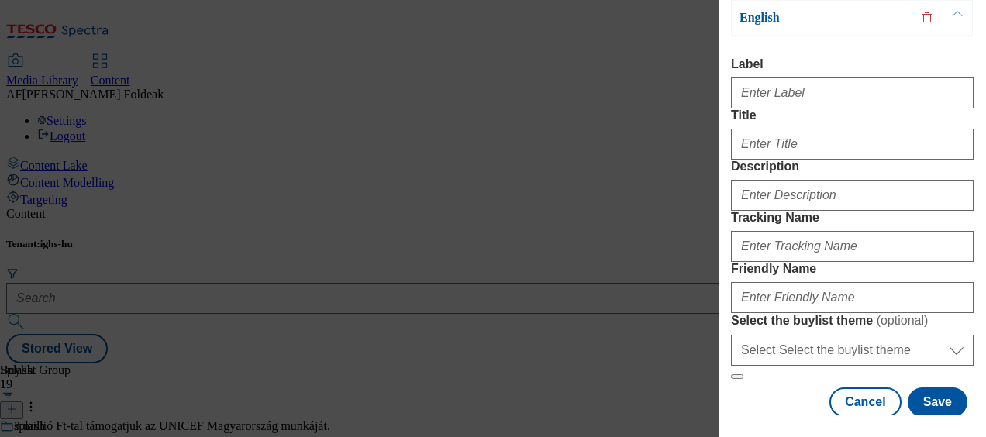
scroll to position [175, 0]
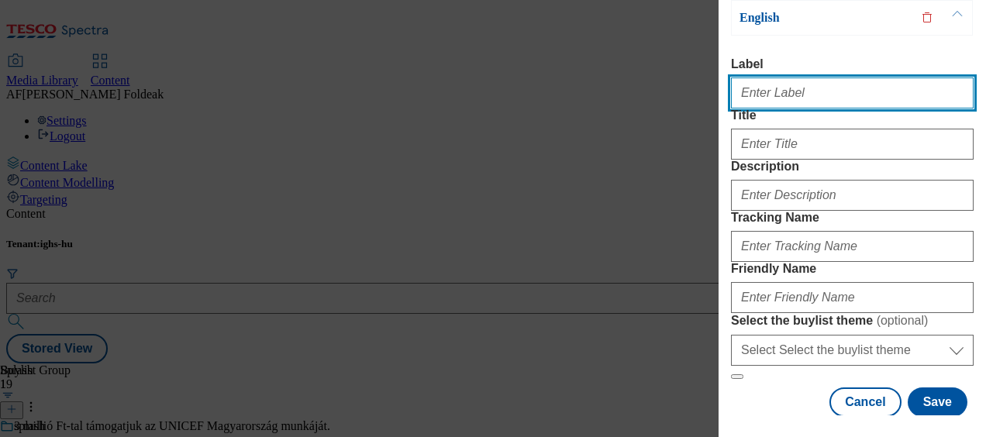
click at [850, 96] on input "Label" at bounding box center [852, 93] width 243 height 31
type input "Glass containers"
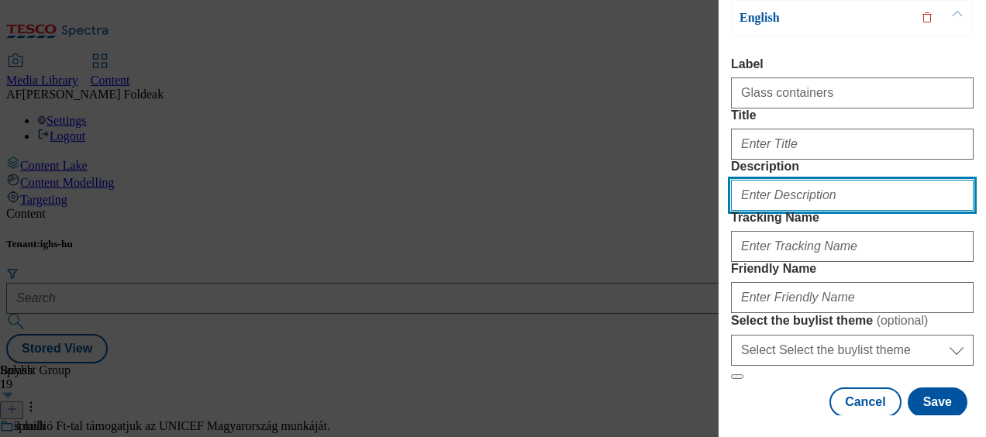
type input "Glass containers"
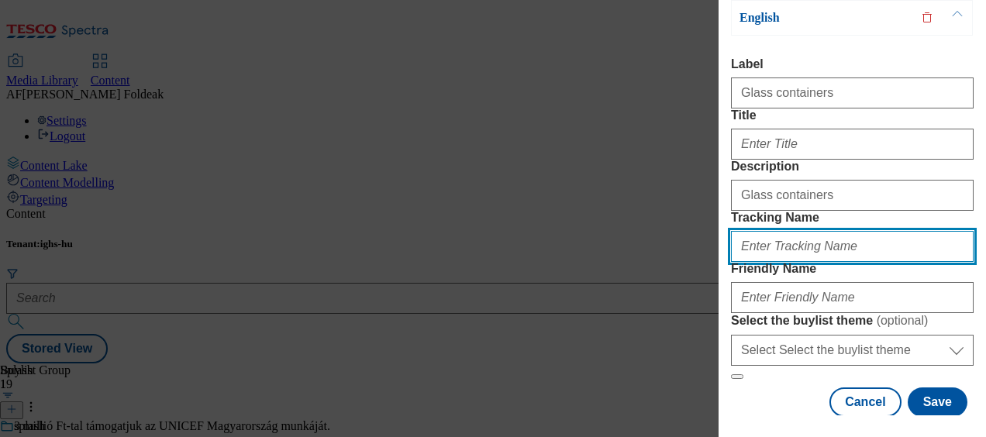
type input "glass containers"
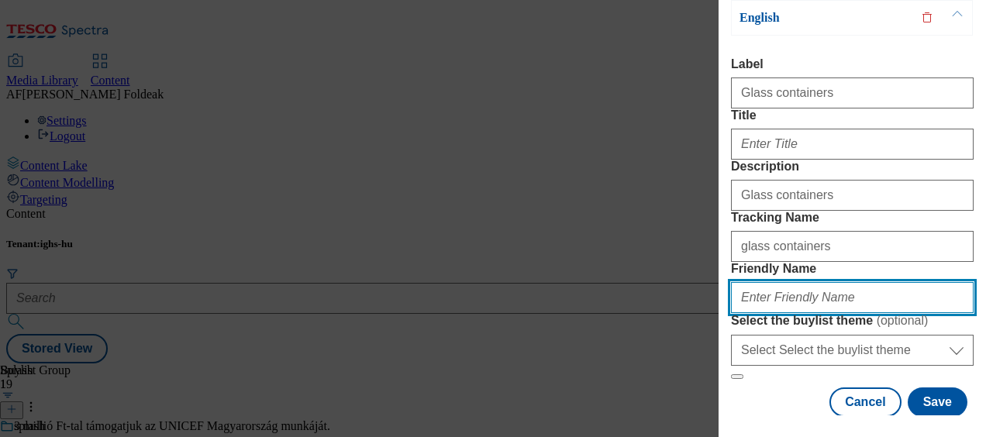
type input "glass-containers"
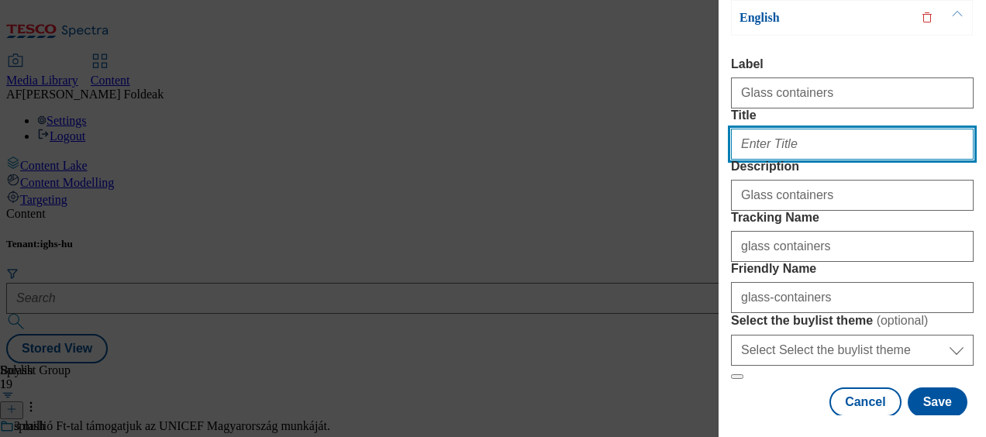
click at [808, 160] on input "Title" at bounding box center [852, 144] width 243 height 31
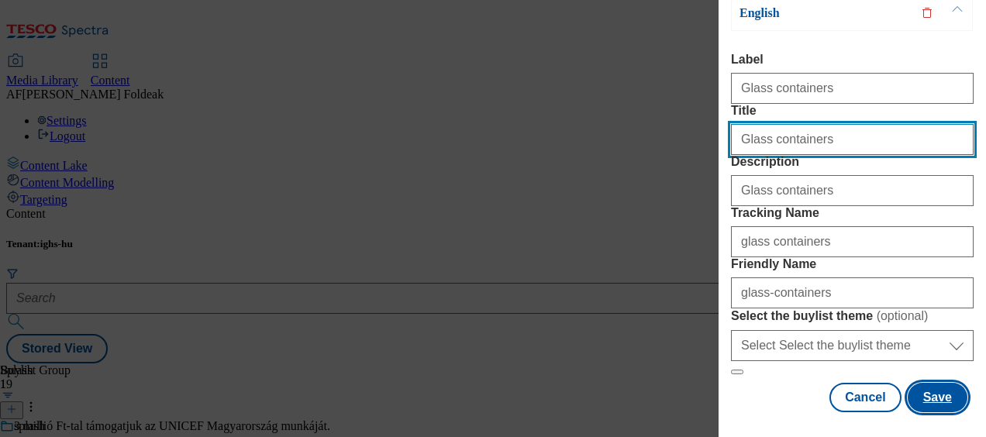
type input "Glass containers"
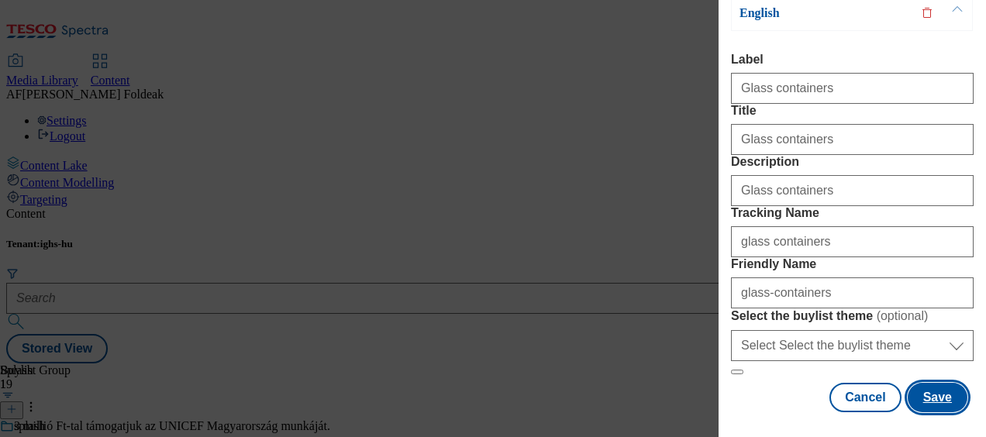
click at [913, 383] on button "Save" at bounding box center [938, 397] width 60 height 29
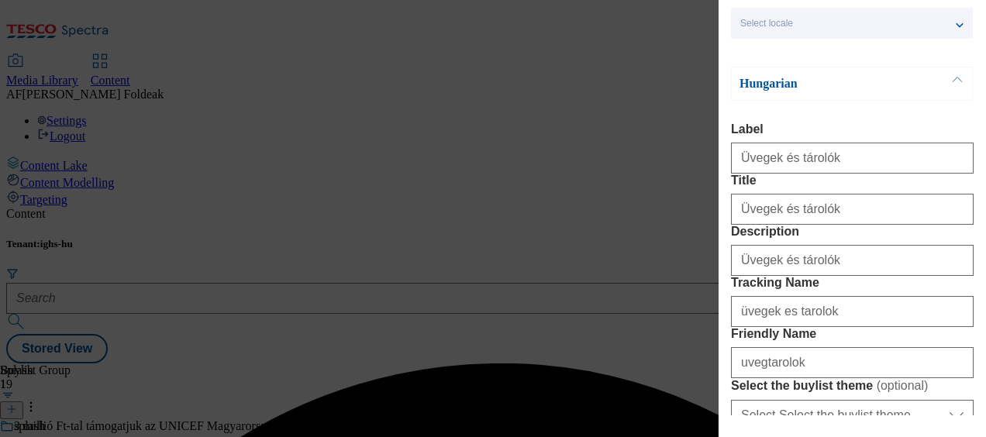
scroll to position [0, 0]
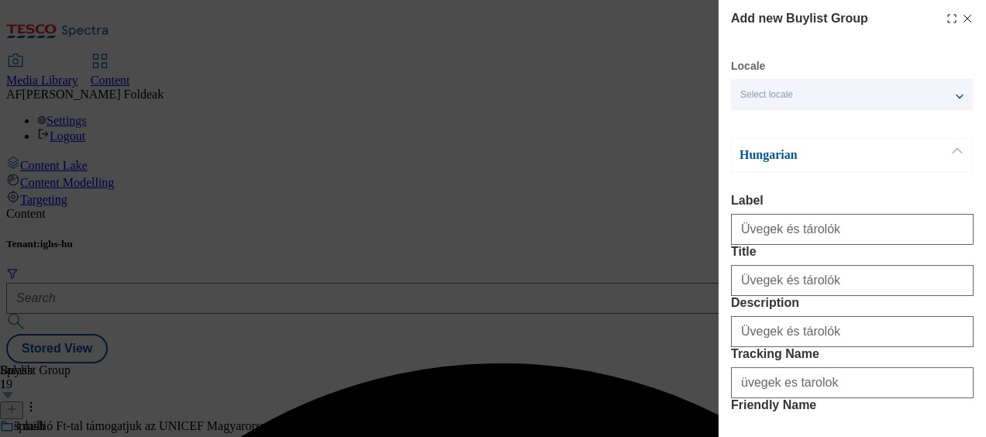
click at [956, 155] on button "Modal" at bounding box center [956, 155] width 29 height 33
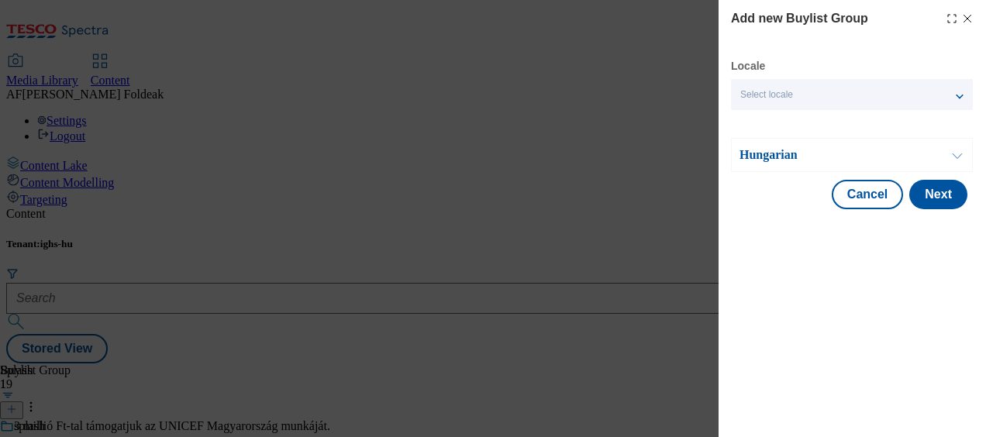
click at [956, 155] on button "Modal" at bounding box center [956, 155] width 29 height 33
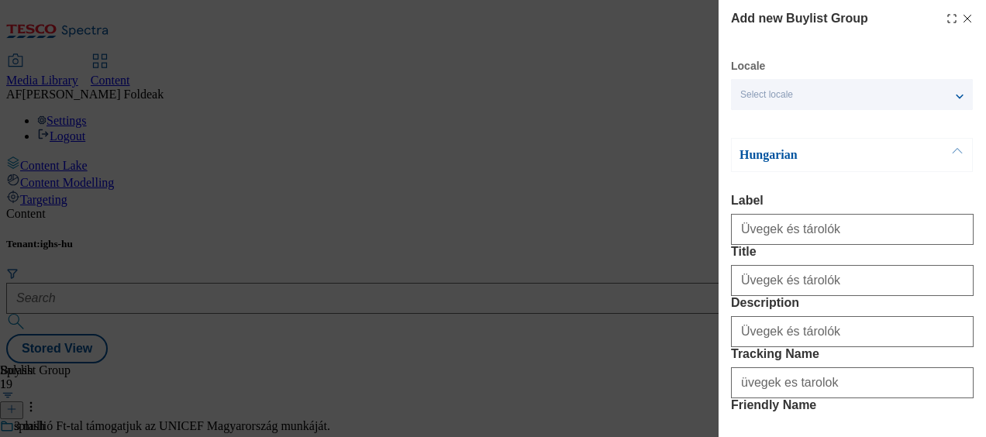
scroll to position [1, 0]
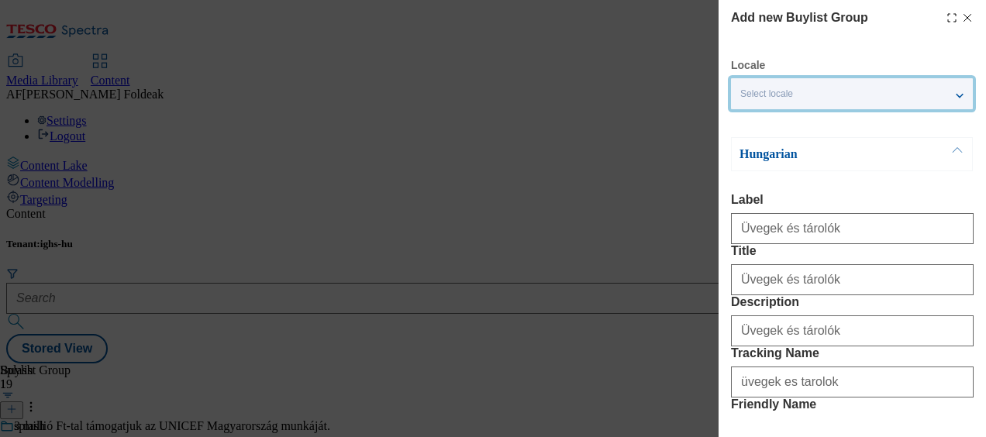
click at [952, 94] on div "Select locale" at bounding box center [852, 93] width 242 height 31
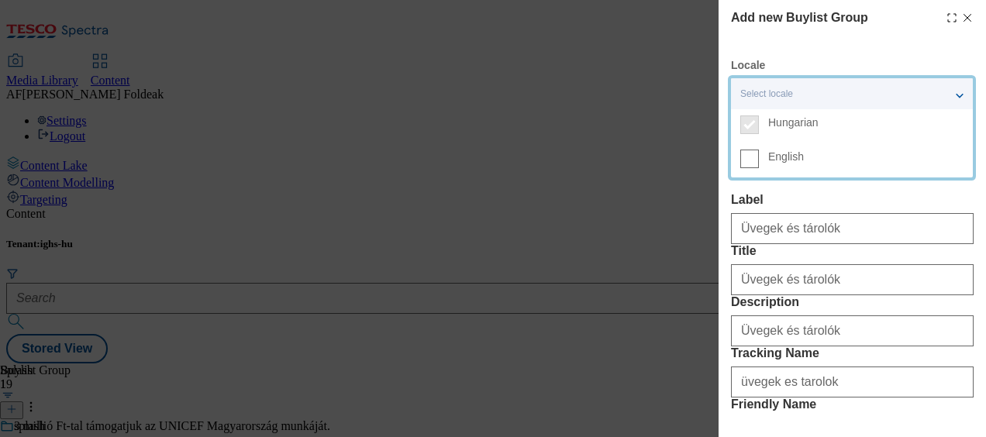
click at [770, 154] on span "English" at bounding box center [786, 157] width 36 height 9
click at [759, 154] on input "English" at bounding box center [749, 159] width 19 height 19
click at [956, 95] on div "2 locales selected" at bounding box center [852, 93] width 242 height 31
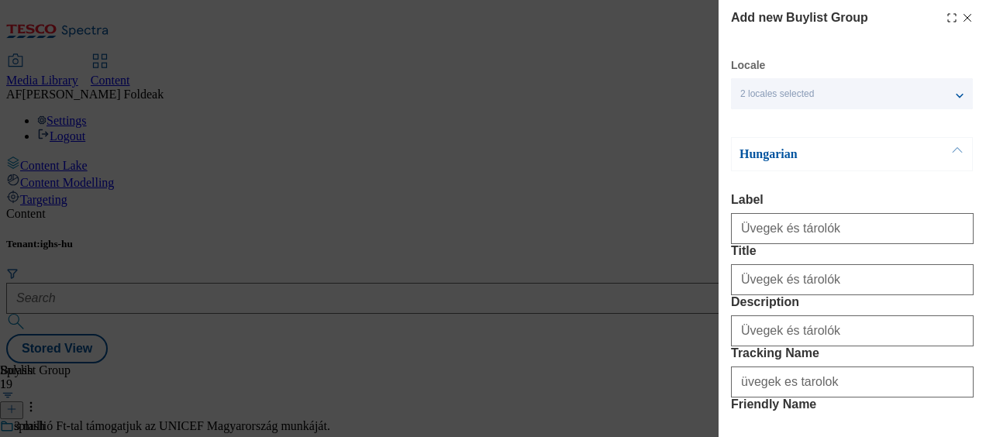
click at [953, 156] on button "Modal" at bounding box center [956, 154] width 29 height 33
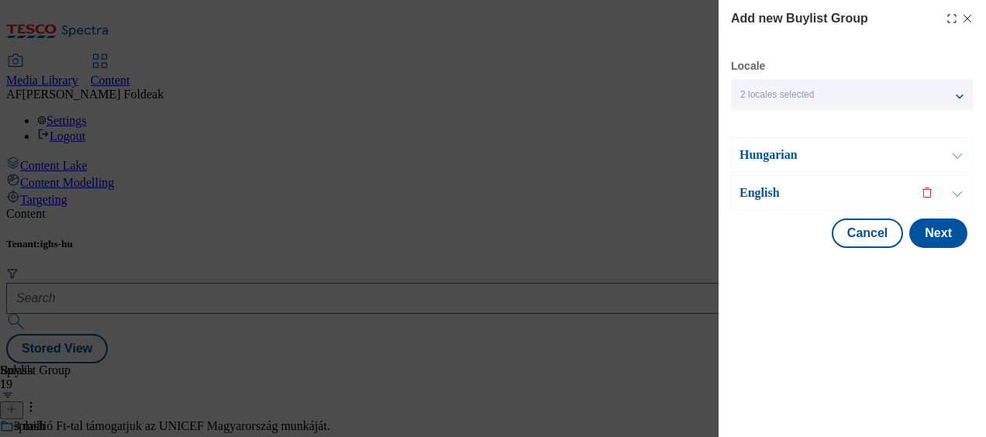
click at [955, 191] on button "Modal" at bounding box center [956, 193] width 29 height 34
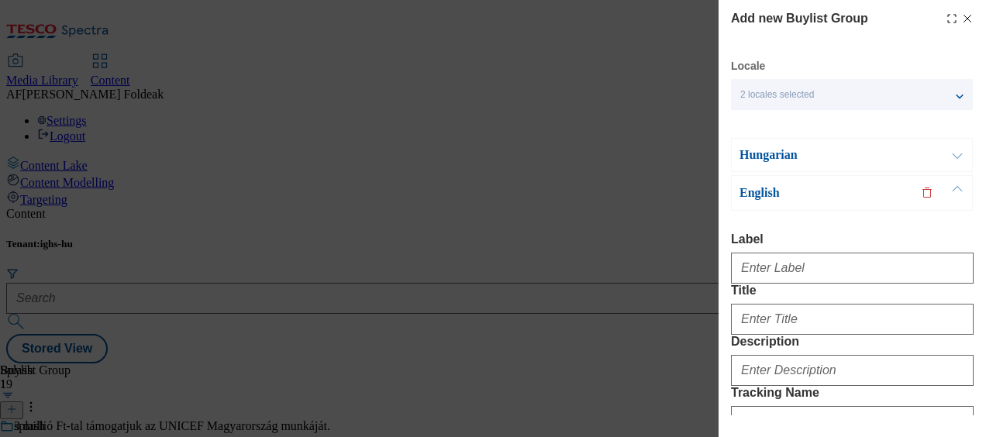
click at [950, 152] on button "Modal" at bounding box center [956, 155] width 29 height 33
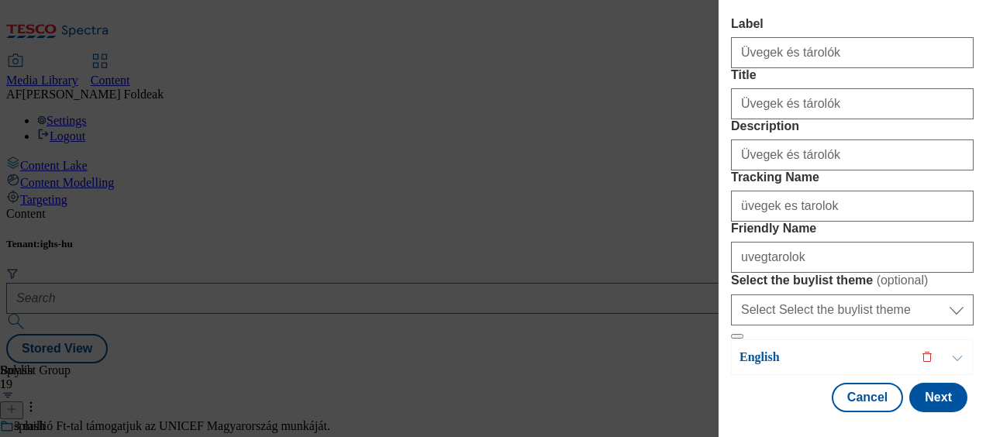
scroll to position [332, 0]
click at [961, 344] on button "Modal" at bounding box center [956, 357] width 29 height 34
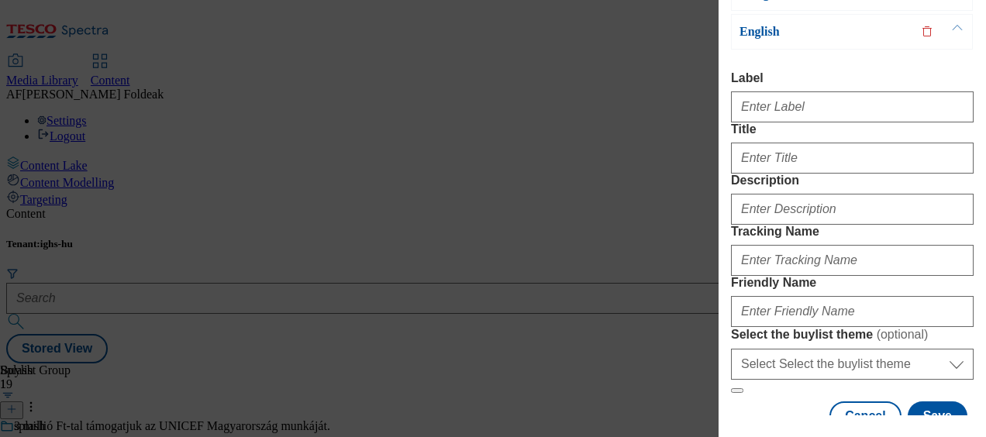
scroll to position [147, 0]
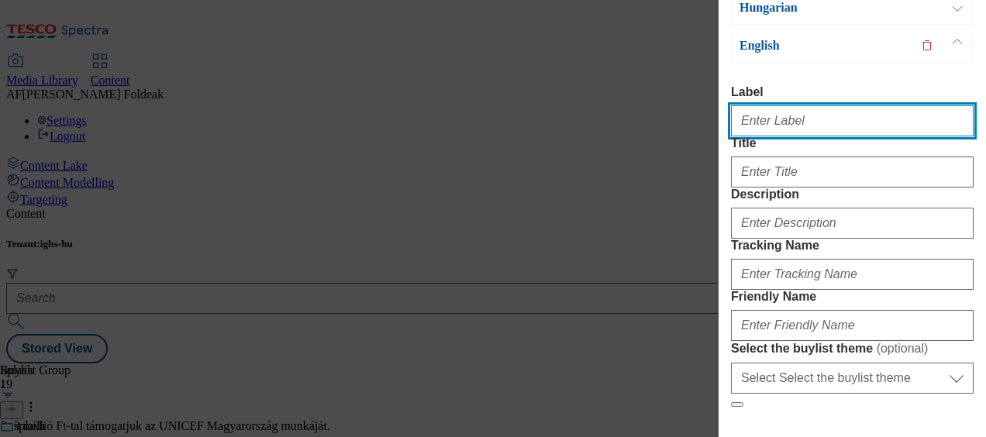
click at [854, 115] on input "Label" at bounding box center [852, 120] width 243 height 31
type input "Glass containers"
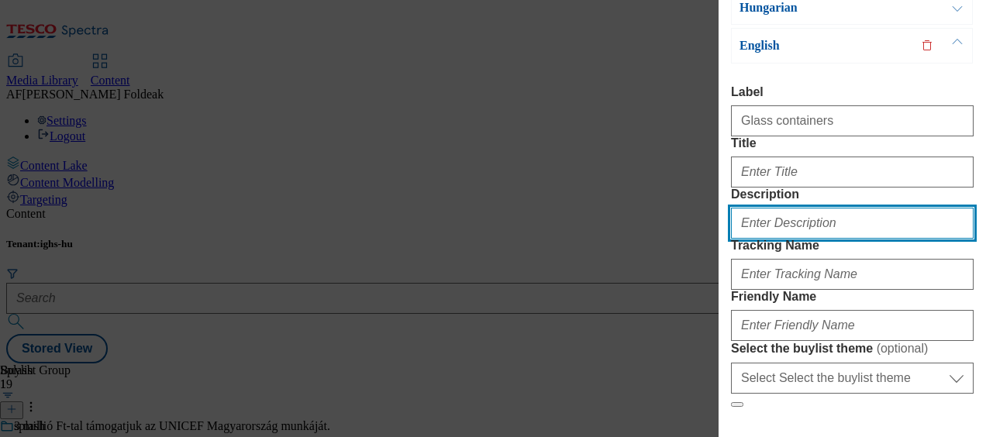
type input "Glass containers"
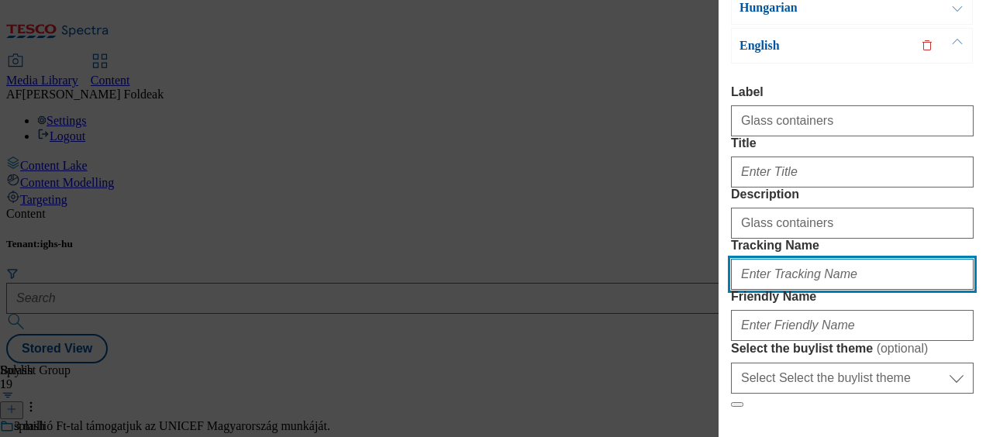
type input "glass containers"
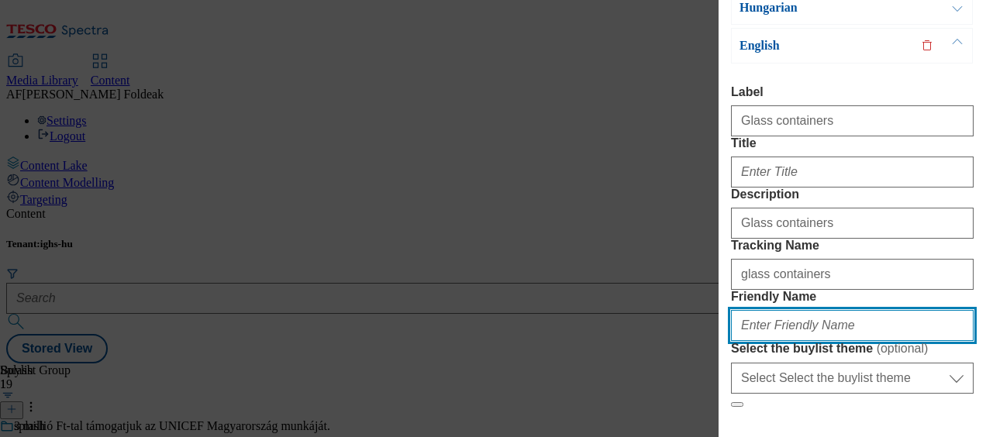
type input "glass-containers"
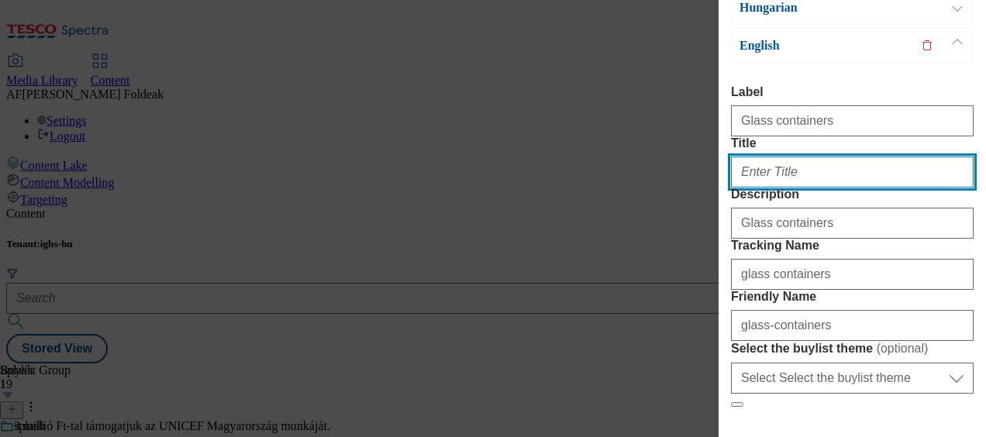
click at [798, 188] on input "Title" at bounding box center [852, 172] width 243 height 31
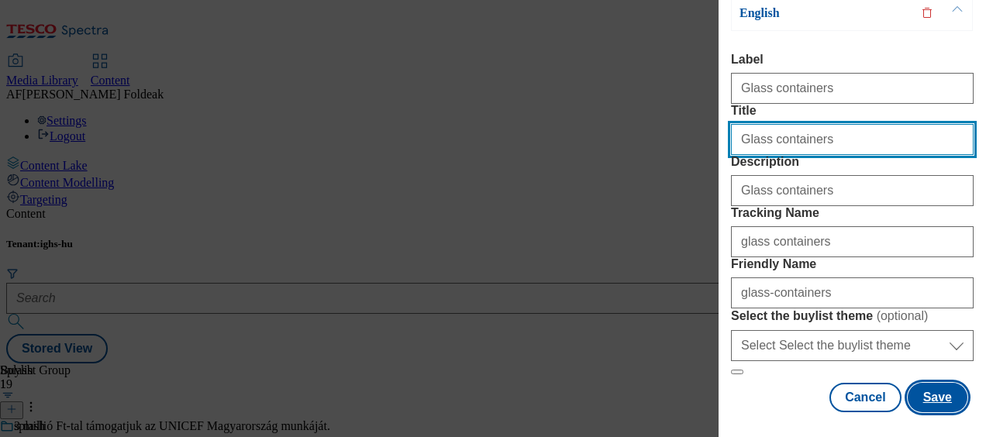
type input "Glass containers"
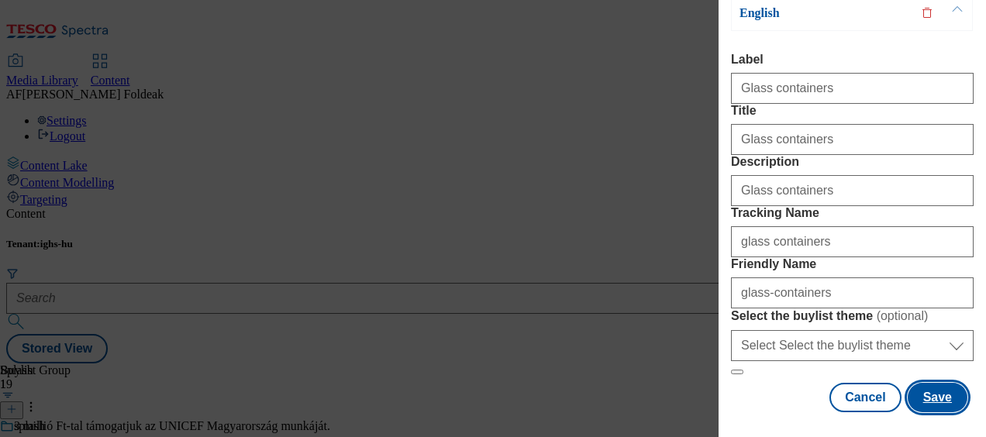
click at [915, 383] on button "Save" at bounding box center [938, 397] width 60 height 29
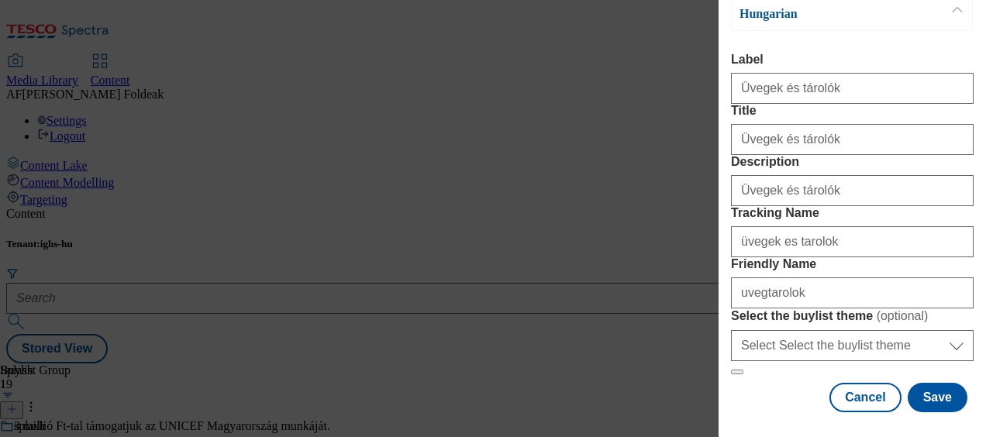
scroll to position [298, 0]
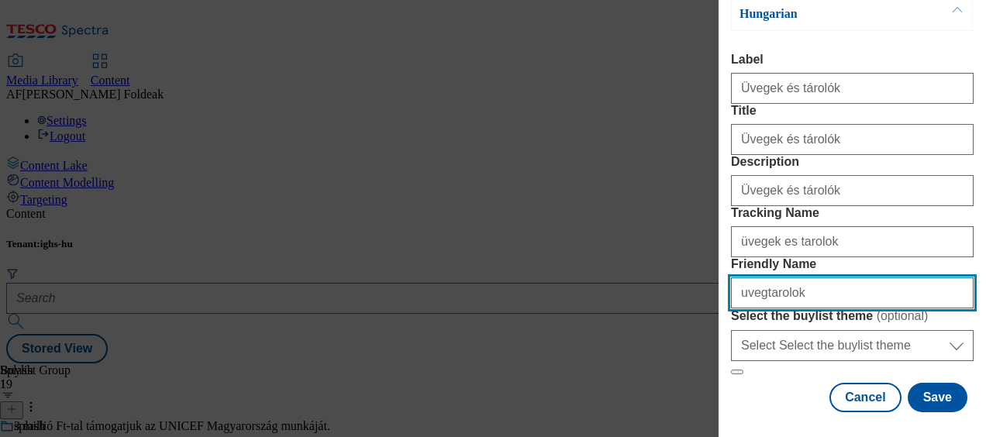
click at [812, 277] on input "Friendly Name" at bounding box center [852, 292] width 243 height 31
click at [756, 277] on input "Friendly Name" at bounding box center [852, 292] width 243 height 31
type input "uveg-tarolok"
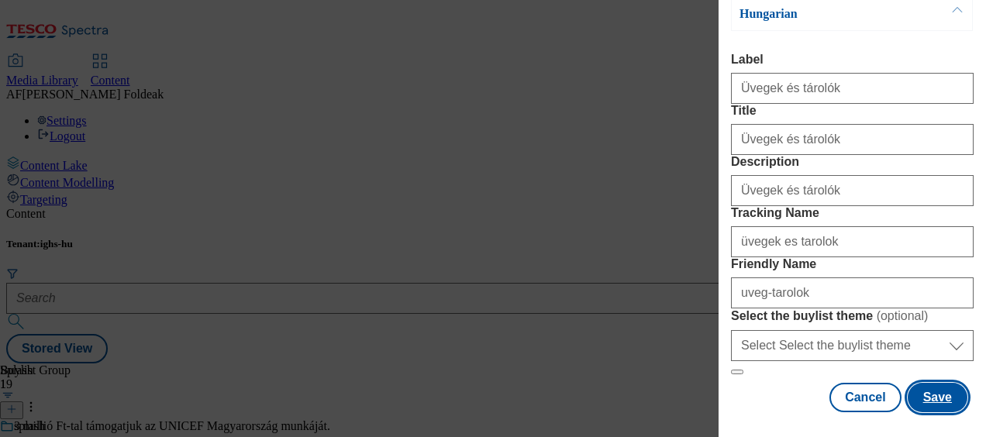
click at [929, 387] on button "Save" at bounding box center [938, 397] width 60 height 29
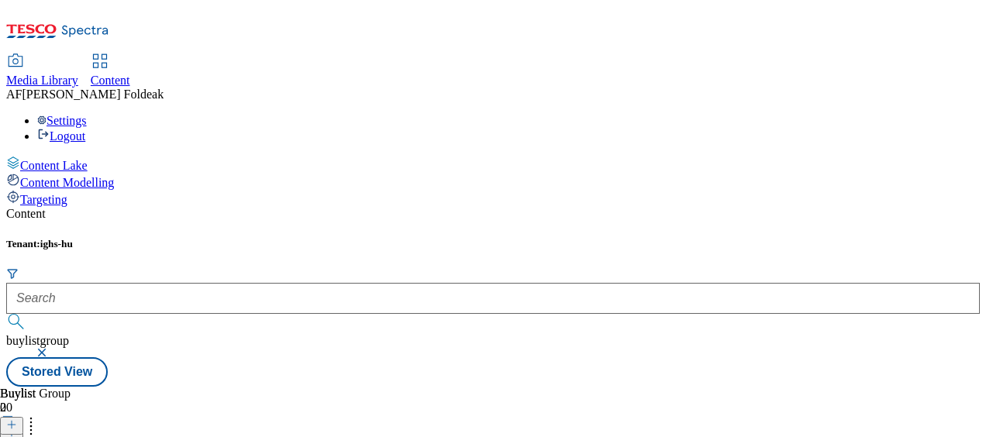
click at [12, 422] on line at bounding box center [12, 426] width 0 height 8
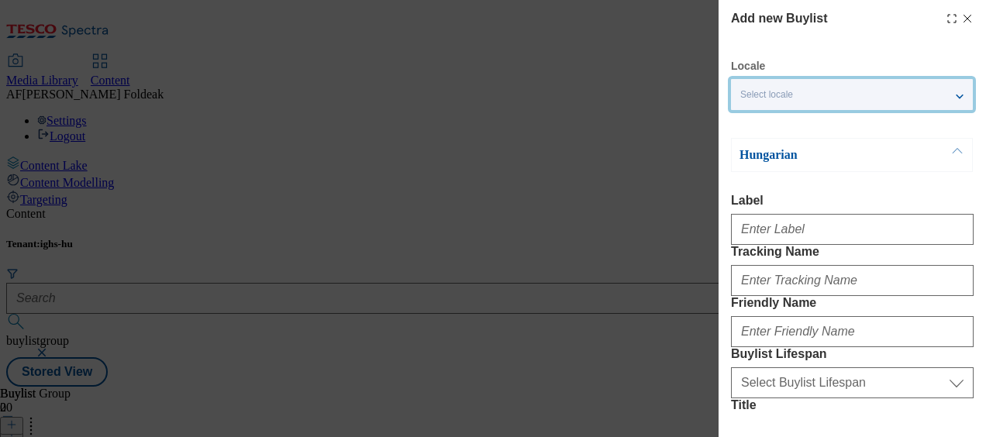
click at [965, 96] on div "Select locale" at bounding box center [852, 94] width 242 height 31
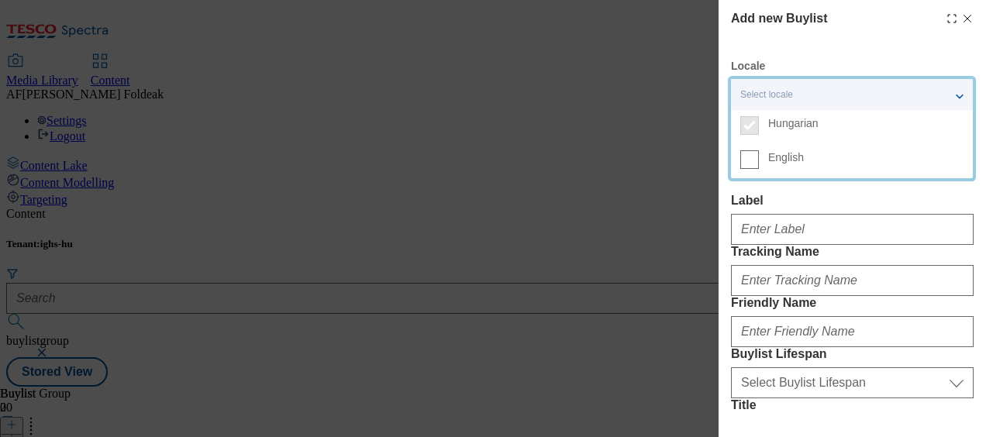
click at [797, 162] on span "English" at bounding box center [786, 157] width 36 height 9
click at [759, 163] on input "English" at bounding box center [749, 159] width 19 height 19
click at [967, 94] on div "2 locales selected" at bounding box center [852, 94] width 242 height 31
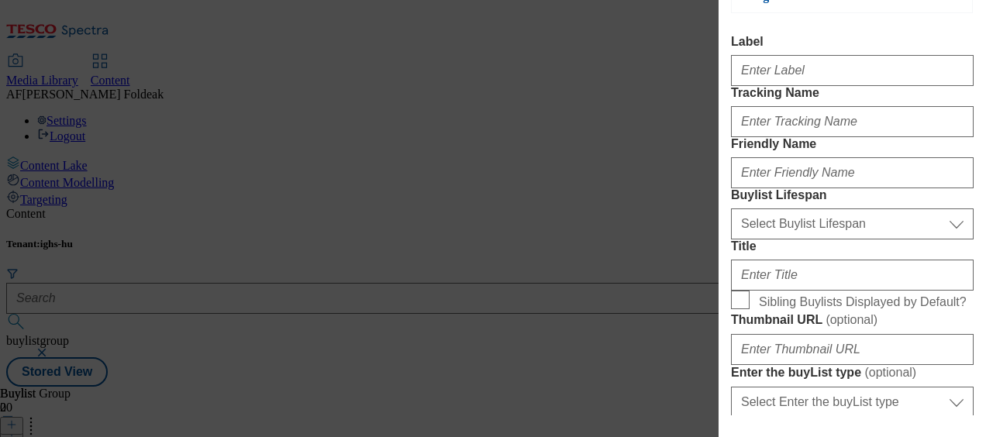
scroll to position [157, 0]
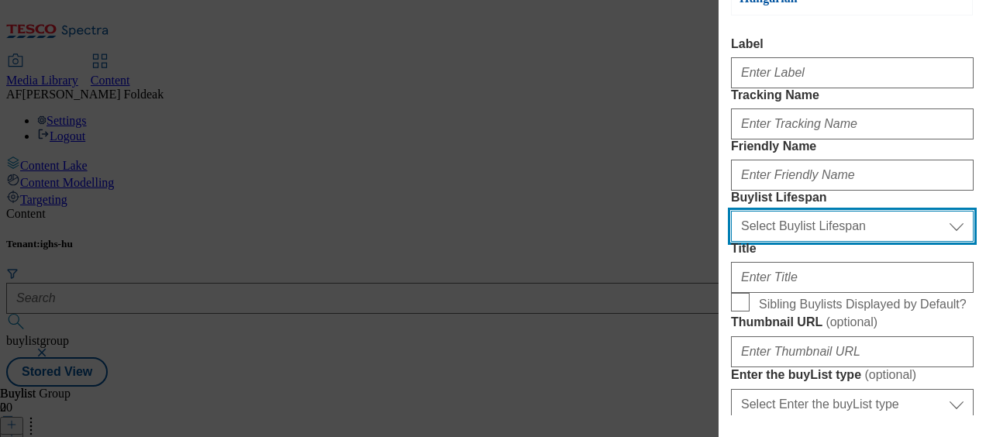
click at [851, 242] on select "Select Buylist Lifespan evergreen seasonal tactical" at bounding box center [852, 226] width 243 height 31
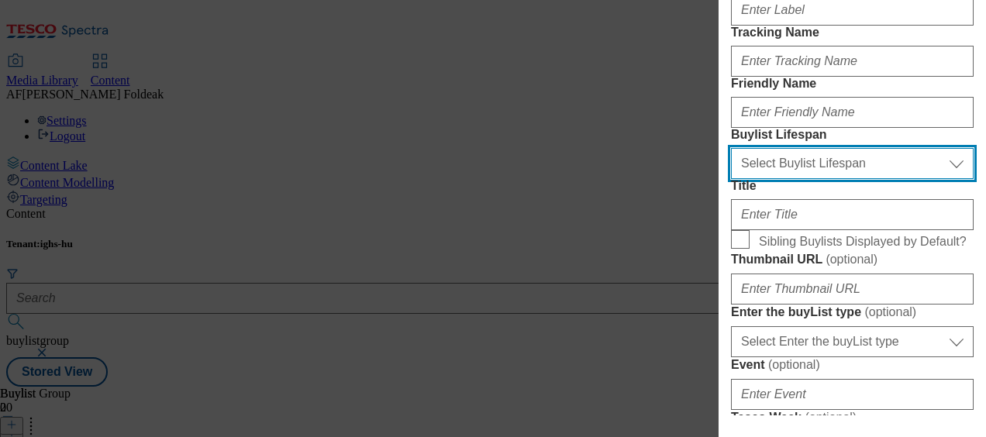
scroll to position [220, 0]
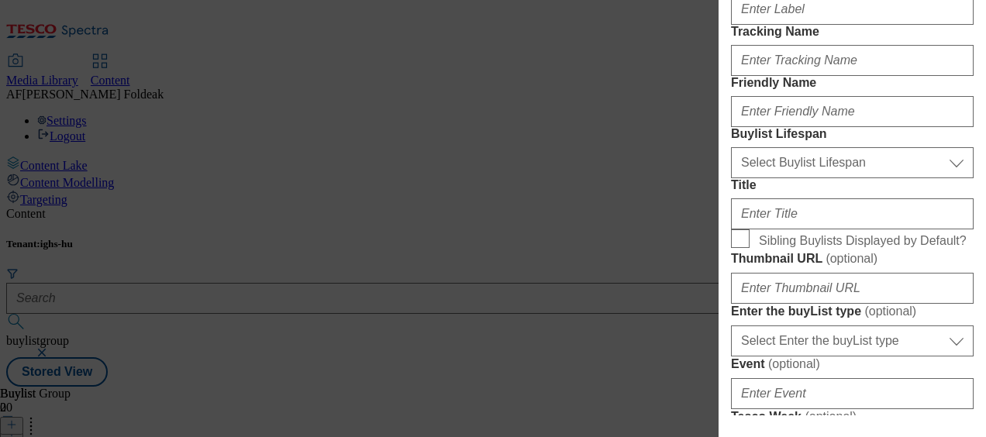
click at [698, 288] on div "Add new Buylist Locale 2 locales selected Hungarian English Hungarian Label Tra…" at bounding box center [493, 218] width 986 height 437
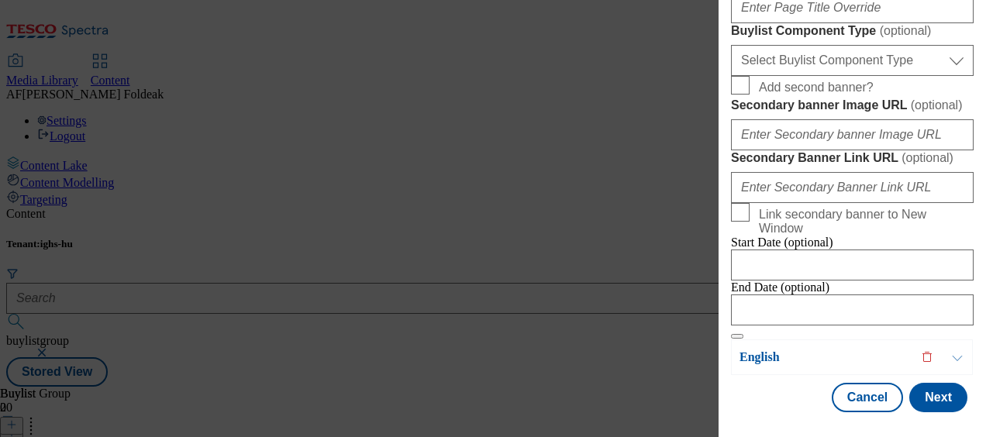
scroll to position [1517, 0]
click at [854, 391] on button "Cancel" at bounding box center [867, 397] width 71 height 29
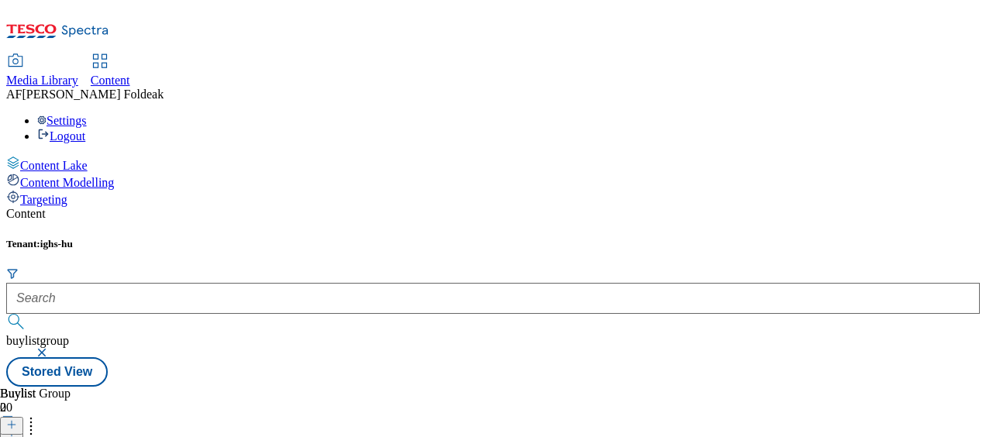
scroll to position [184, 0]
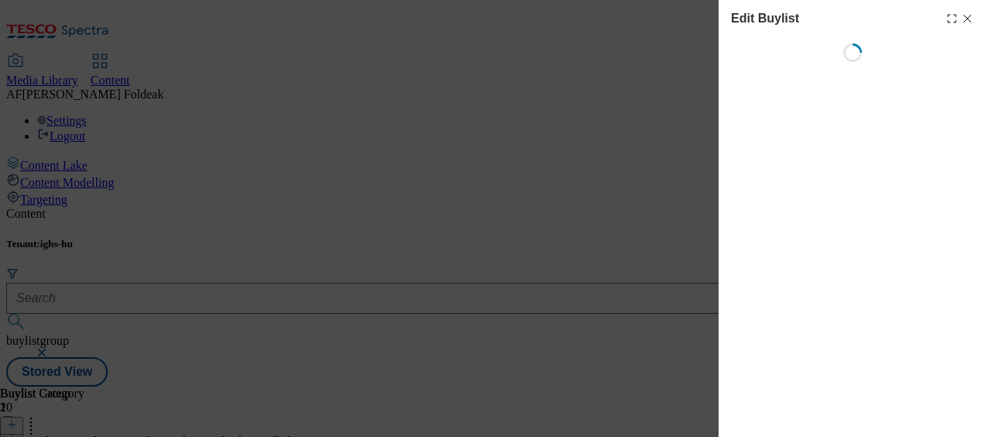
select select "seasonal"
select select "dunnhumby"
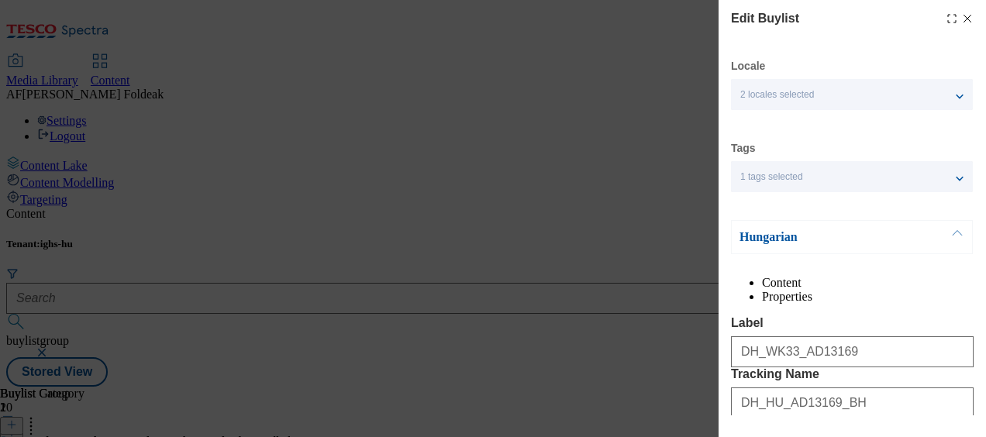
select select "Banner"
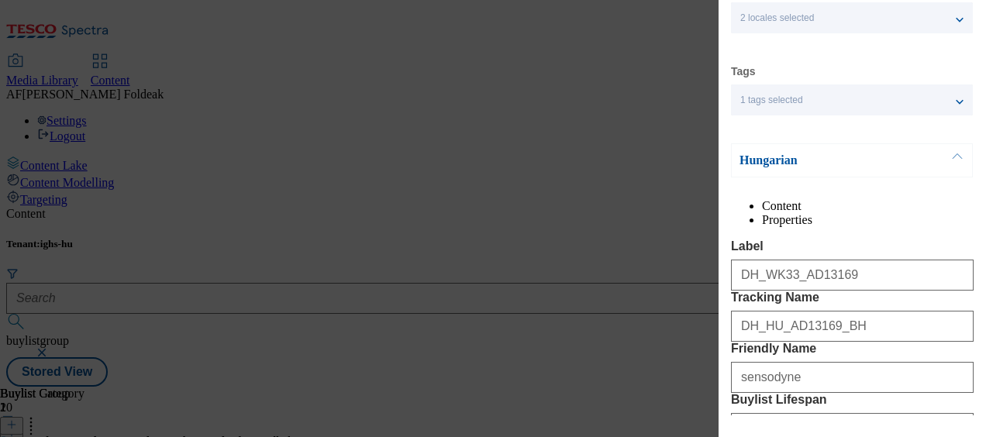
scroll to position [76, 0]
click at [948, 157] on button "Modal" at bounding box center [956, 161] width 29 height 33
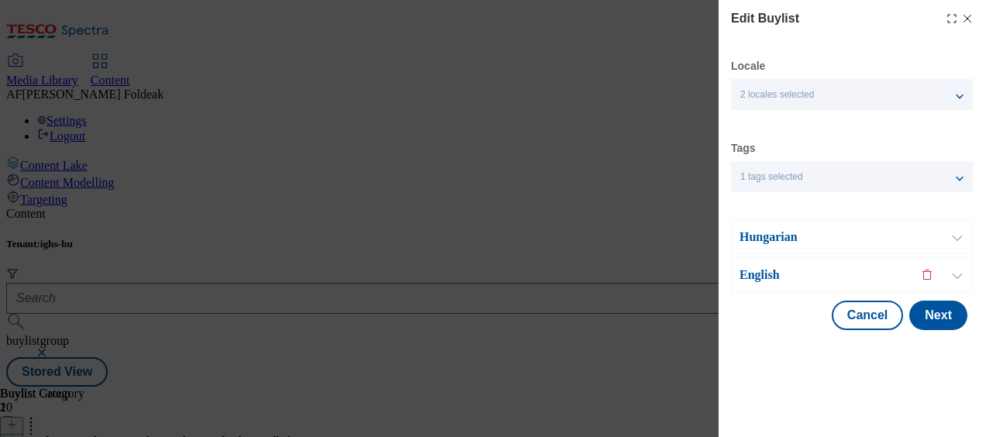
scroll to position [0, 0]
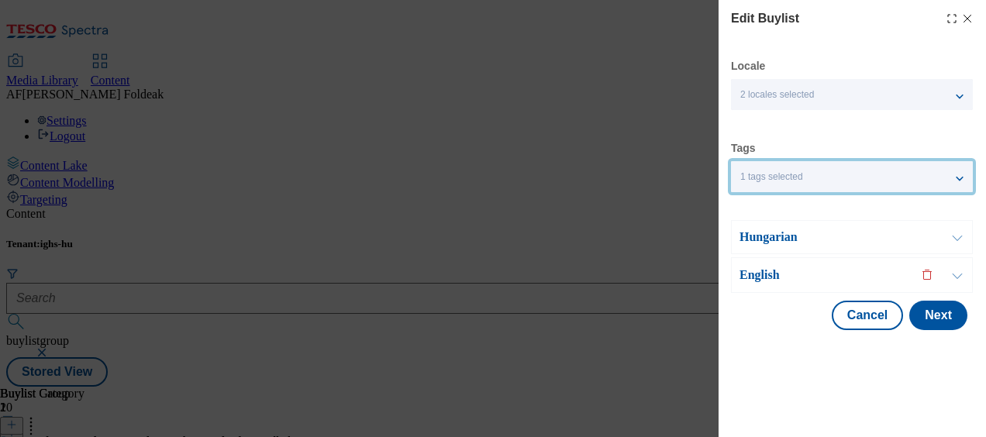
click at [966, 172] on div "1 tags selected" at bounding box center [852, 176] width 242 height 31
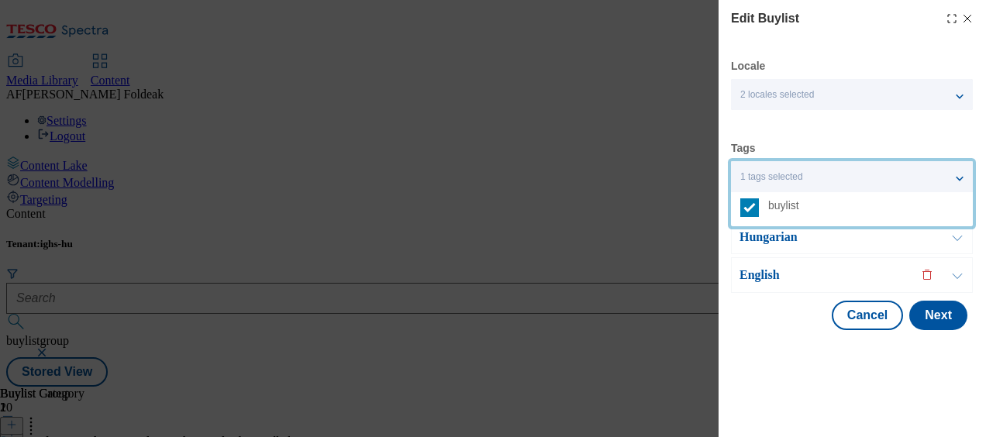
click at [966, 172] on div "1 tags selected" at bounding box center [852, 176] width 242 height 31
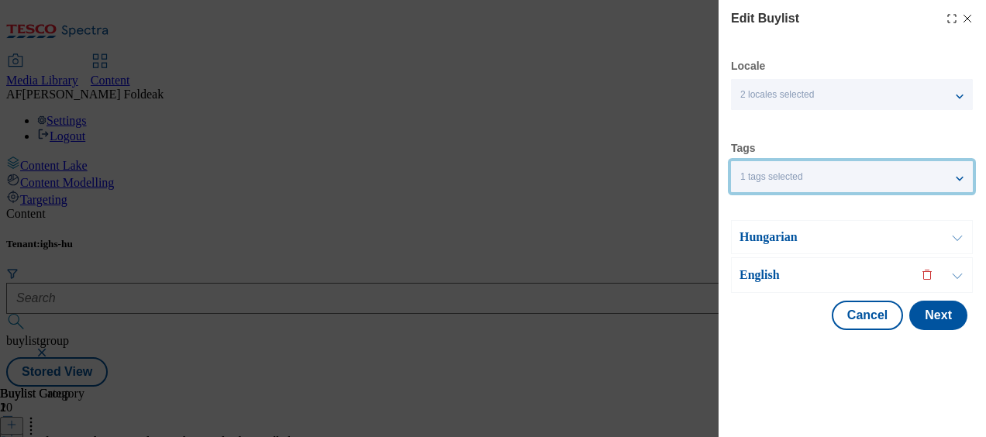
click at [970, 19] on icon "Modal" at bounding box center [967, 18] width 12 height 12
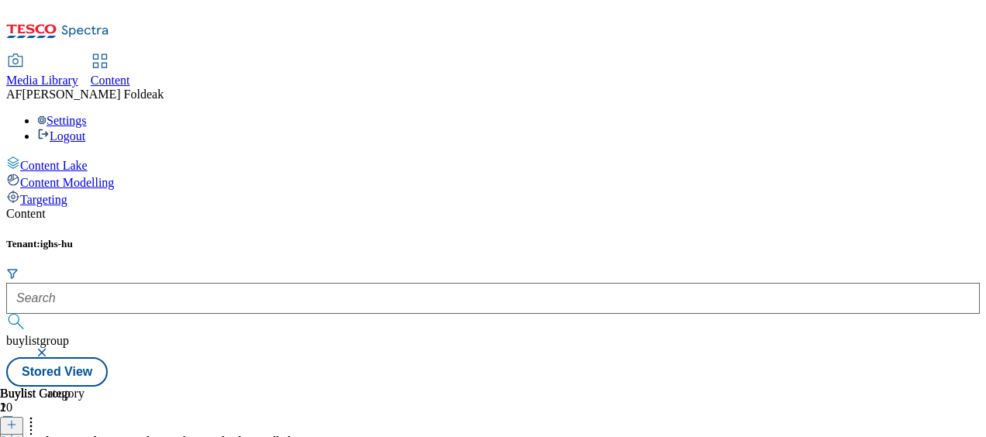
scroll to position [452, 0]
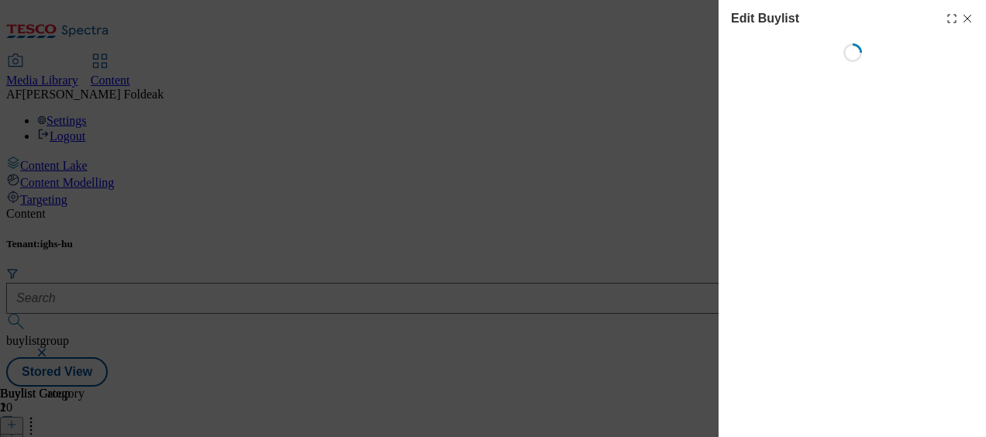
select select "evergreen"
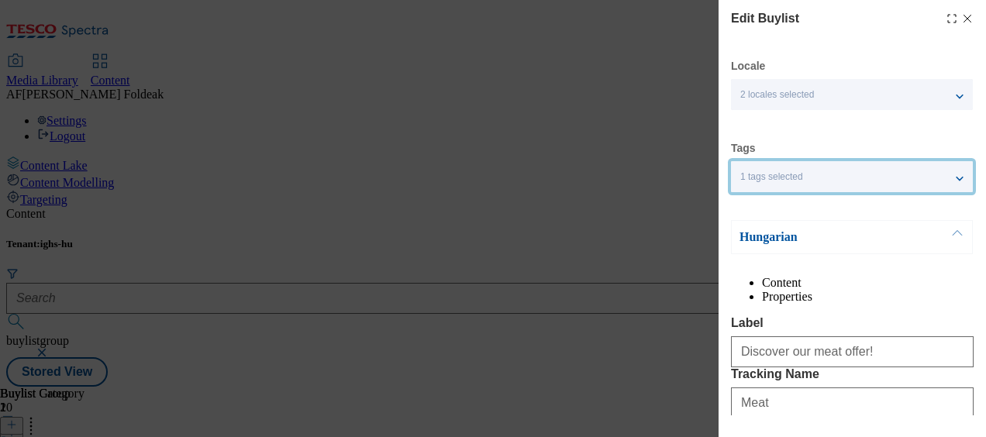
click at [947, 178] on div "1 tags selected" at bounding box center [852, 176] width 242 height 31
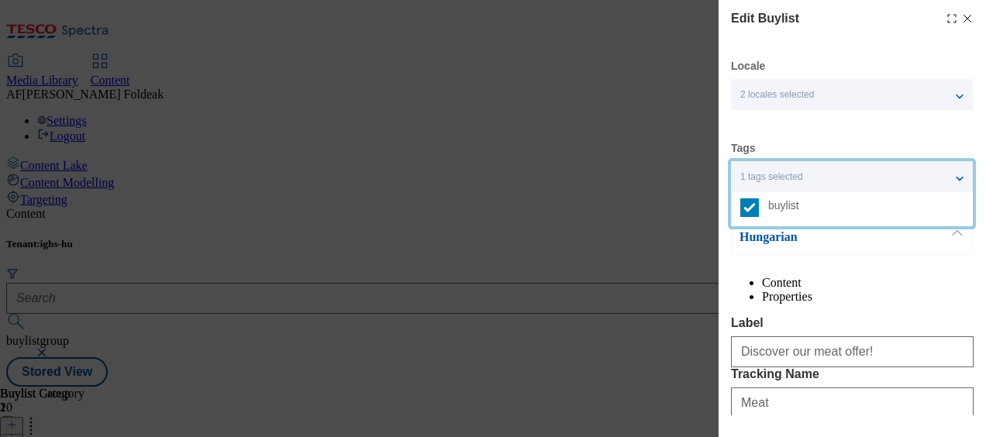
click at [947, 178] on div "1 tags selected" at bounding box center [852, 176] width 242 height 31
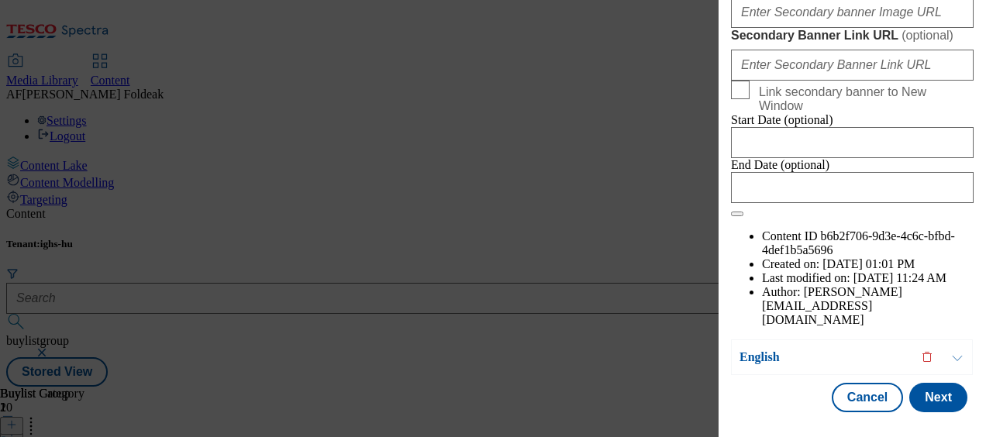
scroll to position [1667, 0]
click at [956, 341] on button "Modal" at bounding box center [956, 357] width 29 height 34
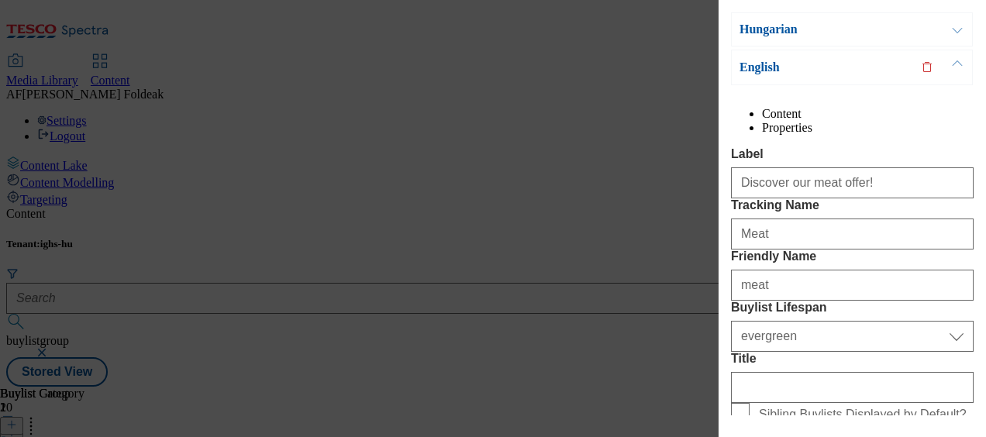
scroll to position [209, 0]
click at [685, 119] on div "Edit Buylist Locale 2 locales selected Hungarian English Tags 1 tags selected b…" at bounding box center [493, 218] width 986 height 437
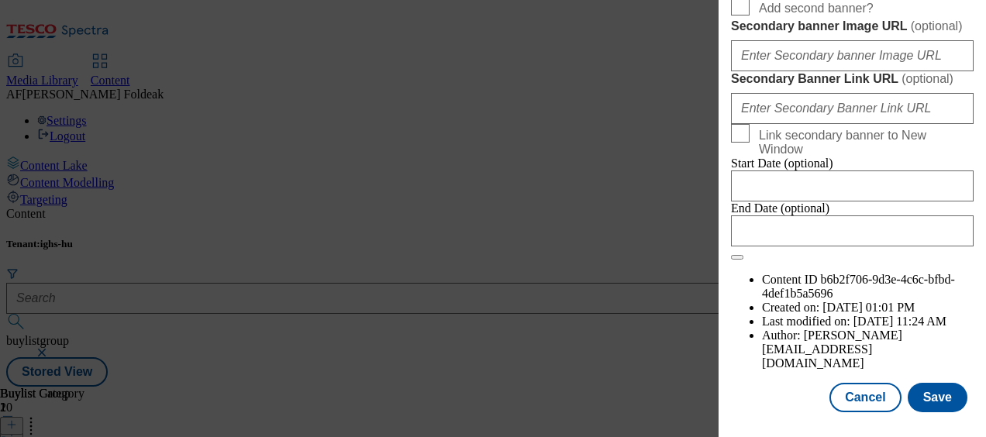
scroll to position [1670, 0]
click at [857, 388] on button "Cancel" at bounding box center [864, 397] width 71 height 29
select select "evergreen"
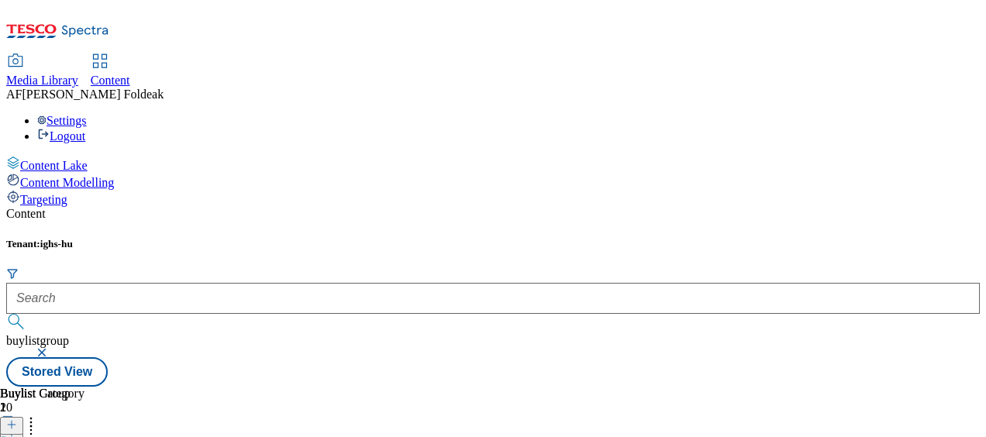
scroll to position [0, 0]
click at [17, 419] on icon at bounding box center [11, 424] width 11 height 11
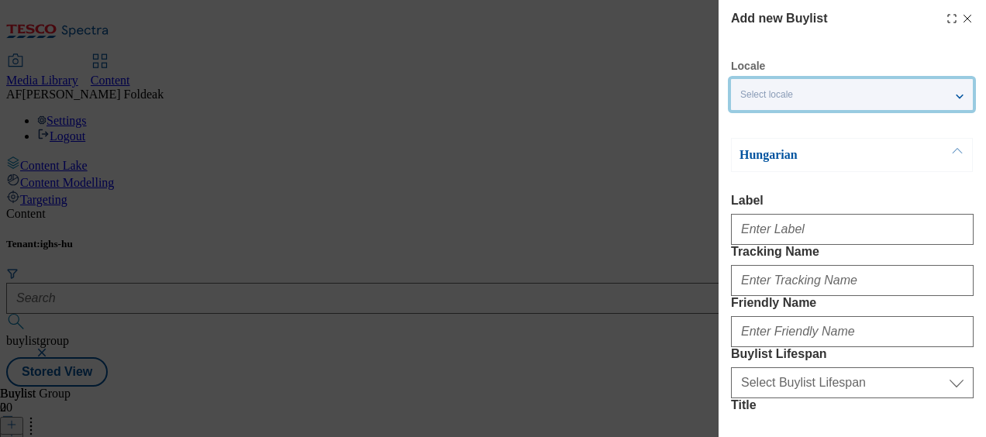
click at [877, 95] on div "Select locale" at bounding box center [852, 94] width 242 height 31
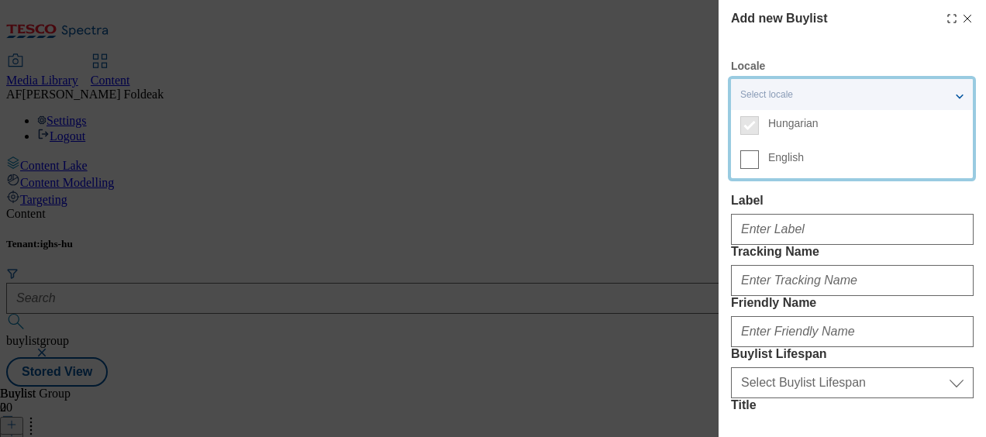
click at [776, 155] on span "English" at bounding box center [786, 157] width 36 height 9
click at [759, 155] on input "English" at bounding box center [749, 159] width 19 height 19
click at [951, 90] on div "2 locales selected" at bounding box center [852, 94] width 242 height 31
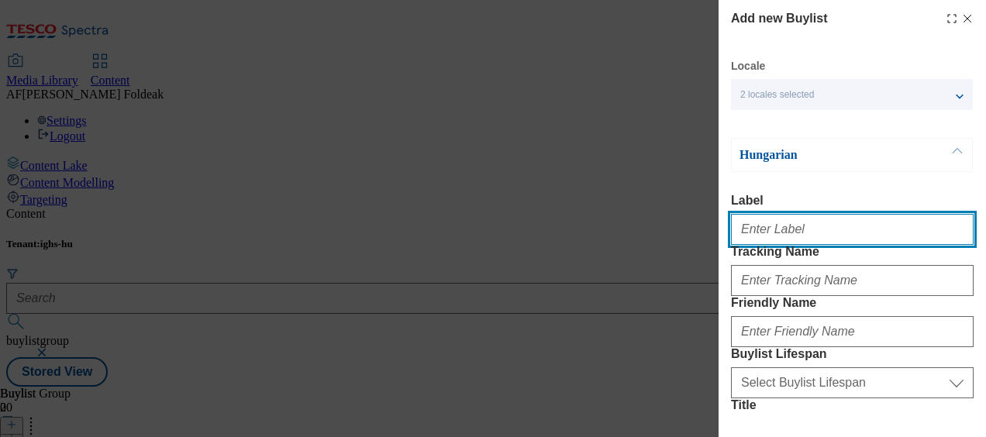
click at [793, 233] on input "Label" at bounding box center [852, 229] width 243 height 31
type input "Üvegek és tárolók"
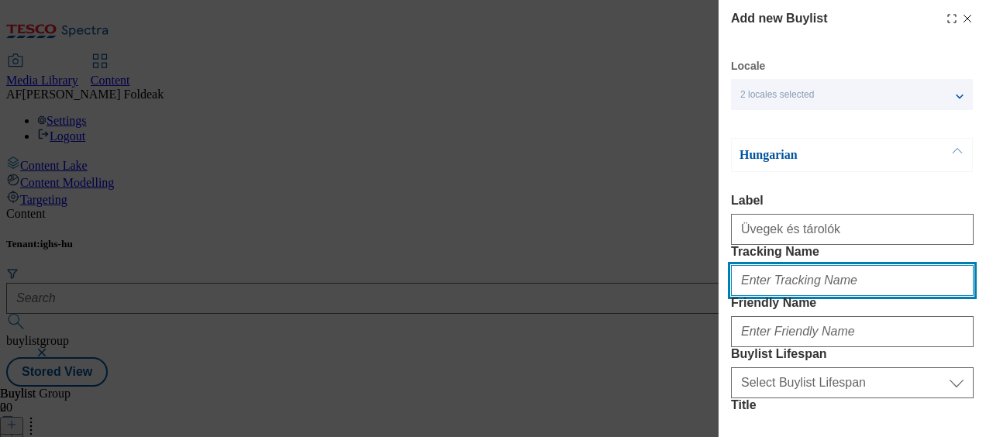
type input "üvegek es tarolok"
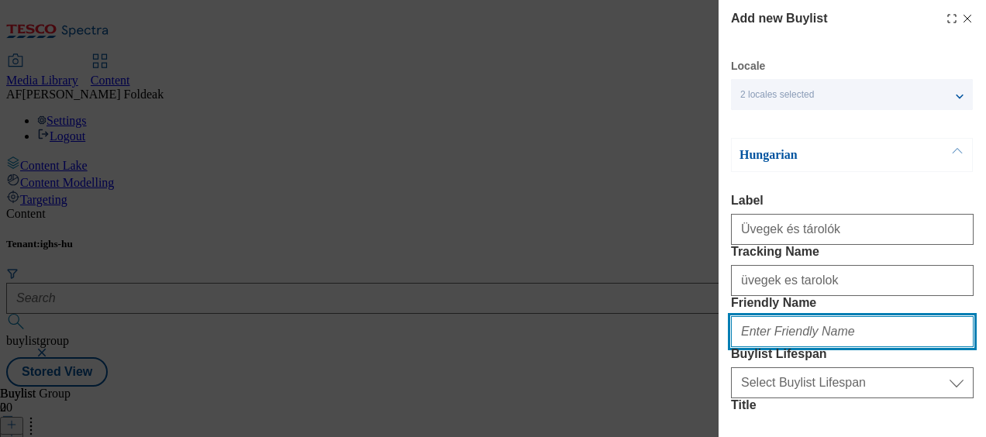
type input "uvegtarolok"
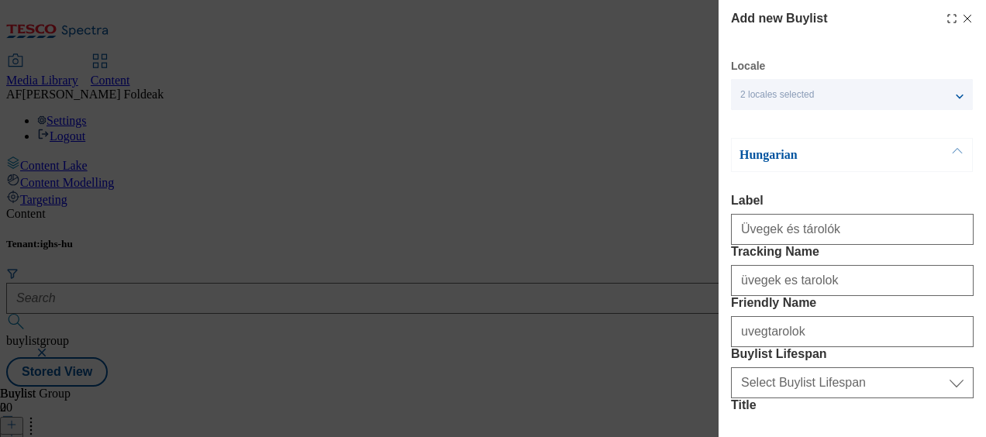
type input "Üvegek és tárolók"
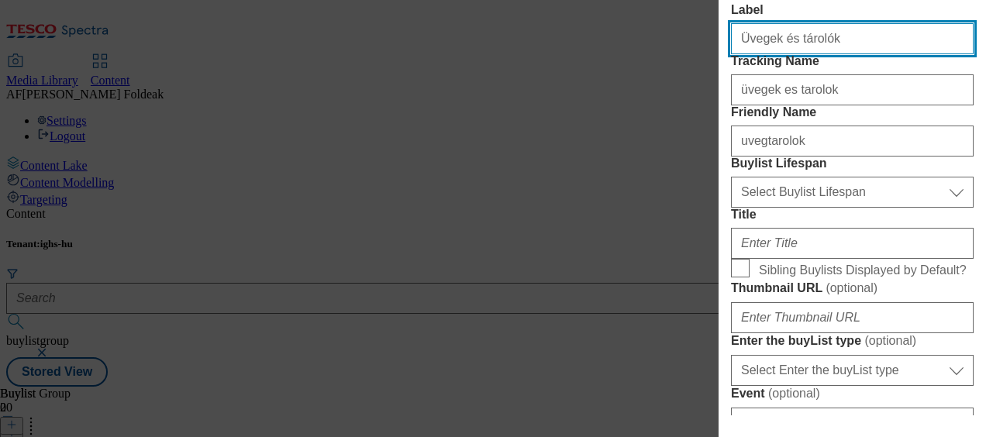
scroll to position [191, 0]
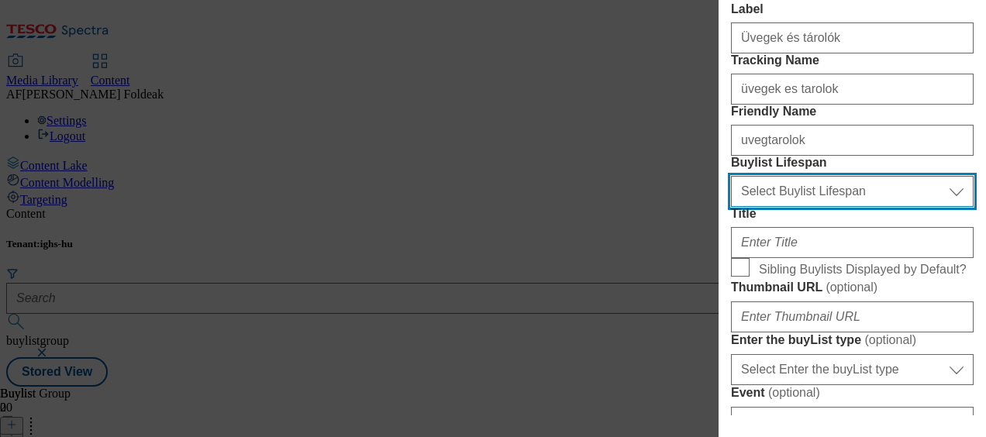
click at [824, 207] on select "Select Buylist Lifespan evergreen seasonal tactical" at bounding box center [852, 191] width 243 height 31
select select "evergreen"
click at [731, 207] on select "Select Buylist Lifespan evergreen seasonal tactical" at bounding box center [852, 191] width 243 height 31
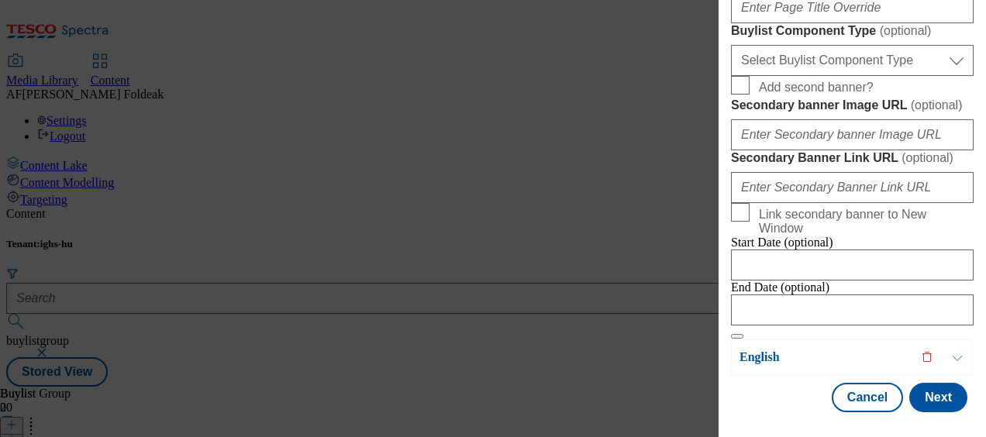
scroll to position [1517, 0]
click at [961, 343] on button "Modal" at bounding box center [956, 357] width 29 height 34
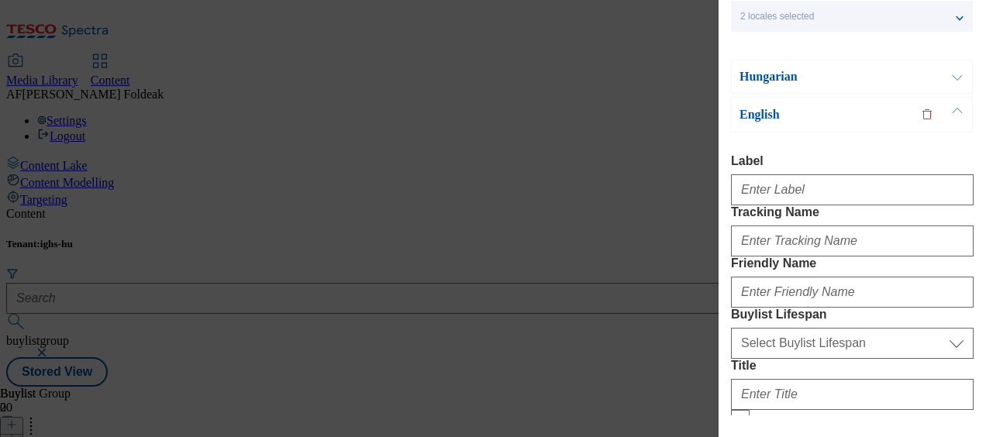
scroll to position [78, 0]
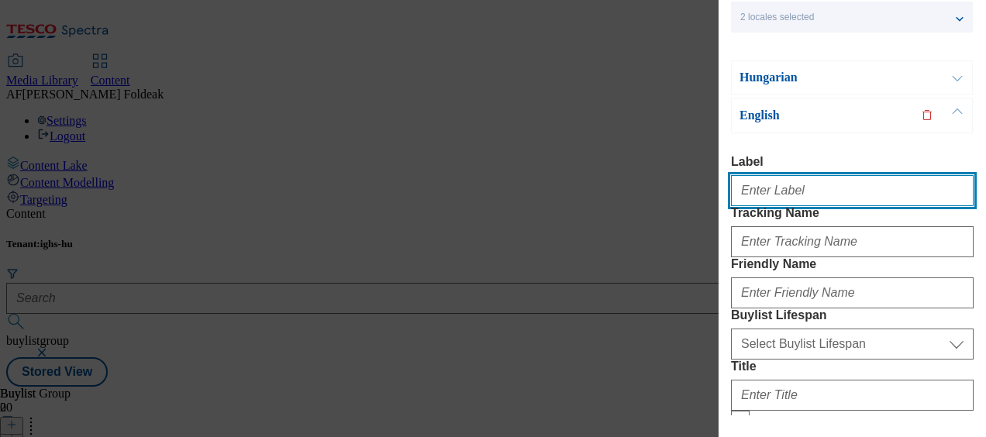
click at [863, 183] on input "Label" at bounding box center [852, 190] width 243 height 31
type input "Glass containers"
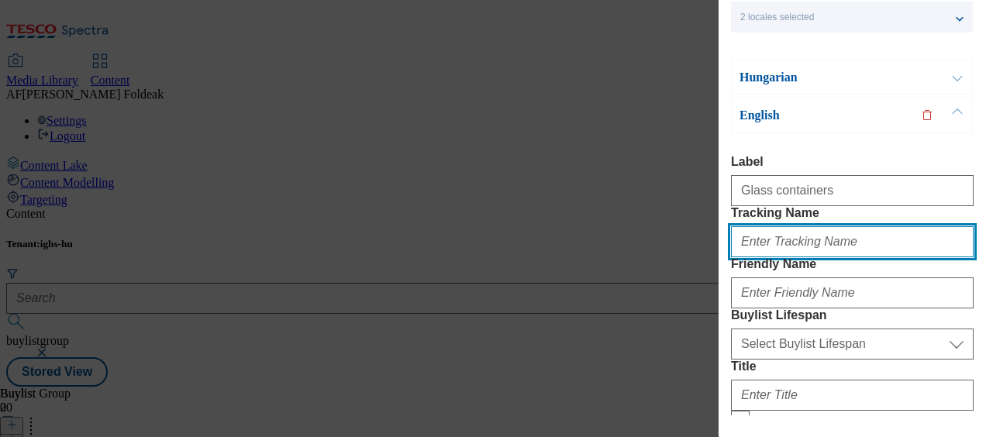
click at [787, 257] on input "Tracking Name" at bounding box center [852, 241] width 243 height 31
type input "glass containers"
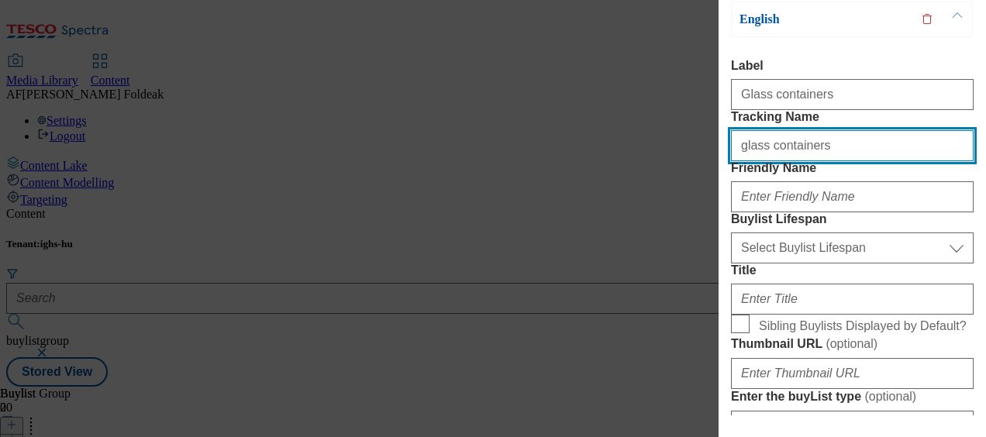
scroll to position [174, 0]
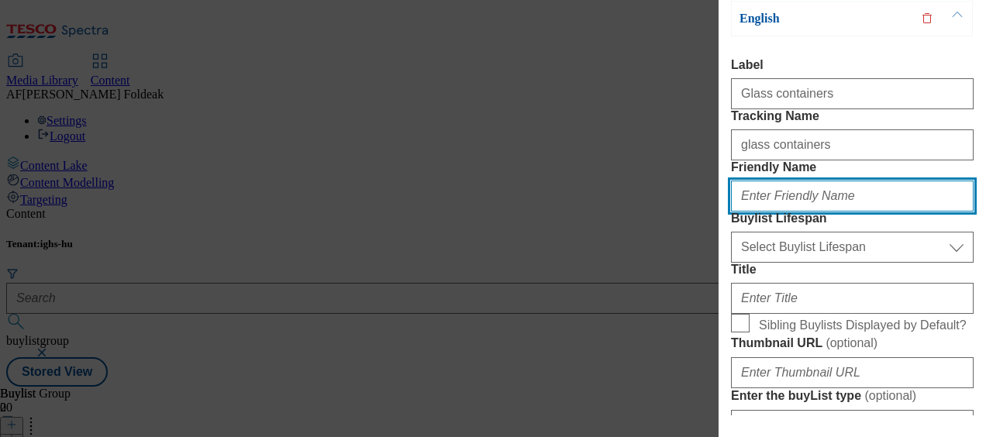
click at [840, 212] on input "Friendly Name" at bounding box center [852, 196] width 243 height 31
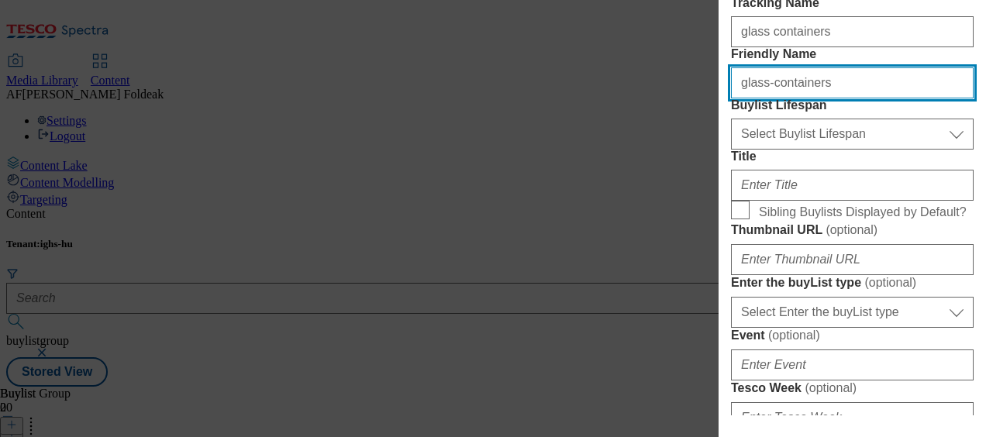
scroll to position [288, 0]
type input "glass-containers"
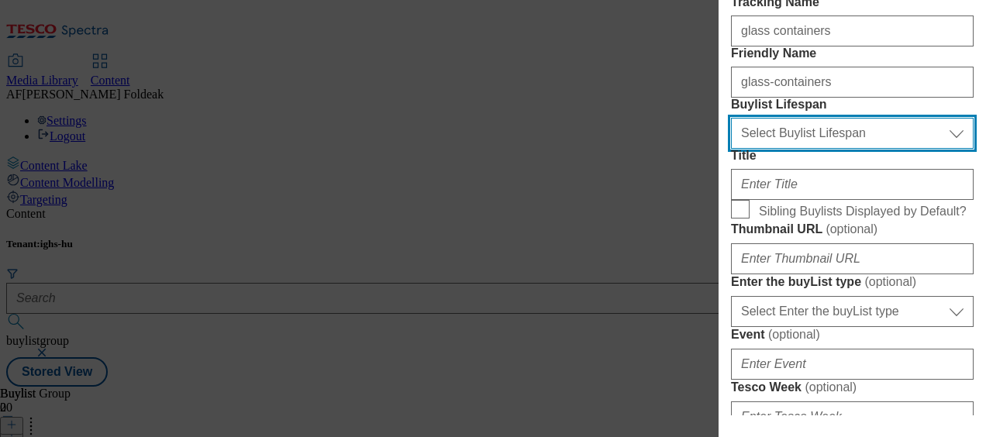
click at [836, 149] on select "Select Buylist Lifespan evergreen seasonal tactical" at bounding box center [852, 133] width 243 height 31
select select "evergreen"
click at [731, 149] on select "Select Buylist Lifespan evergreen seasonal tactical" at bounding box center [852, 133] width 243 height 31
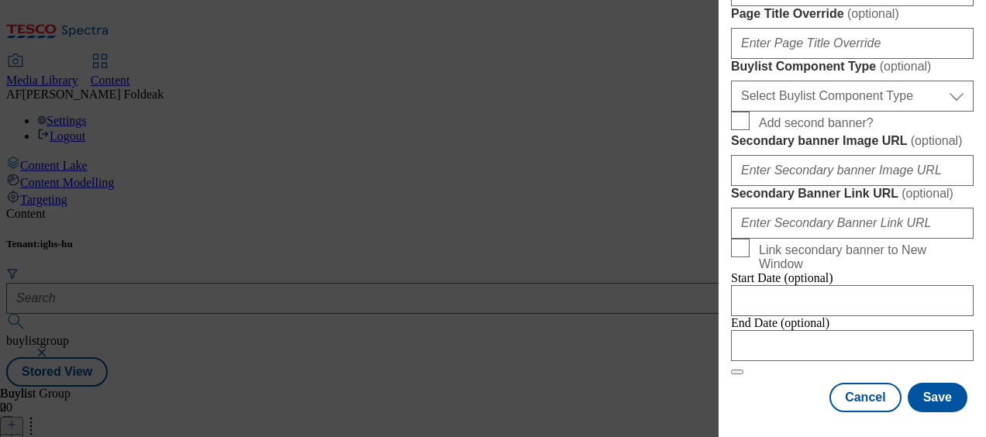
scroll to position [1520, 0]
click at [920, 383] on button "Save" at bounding box center [938, 397] width 60 height 29
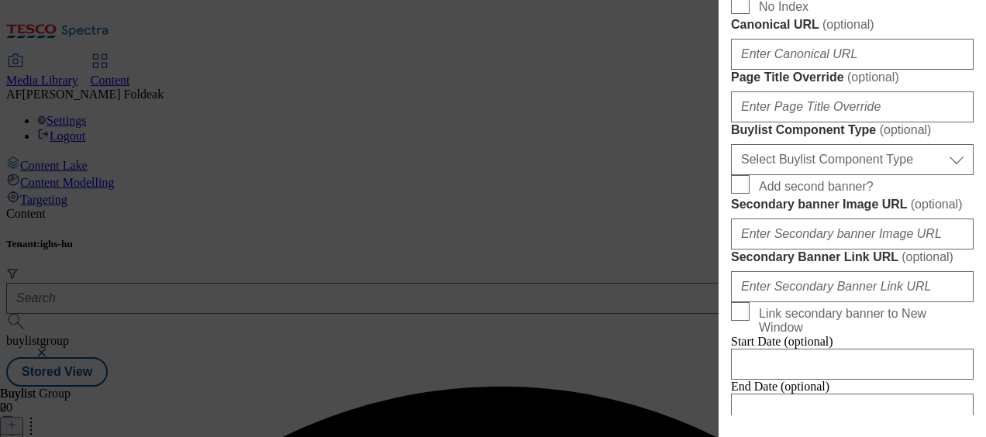
scroll to position [923, 0]
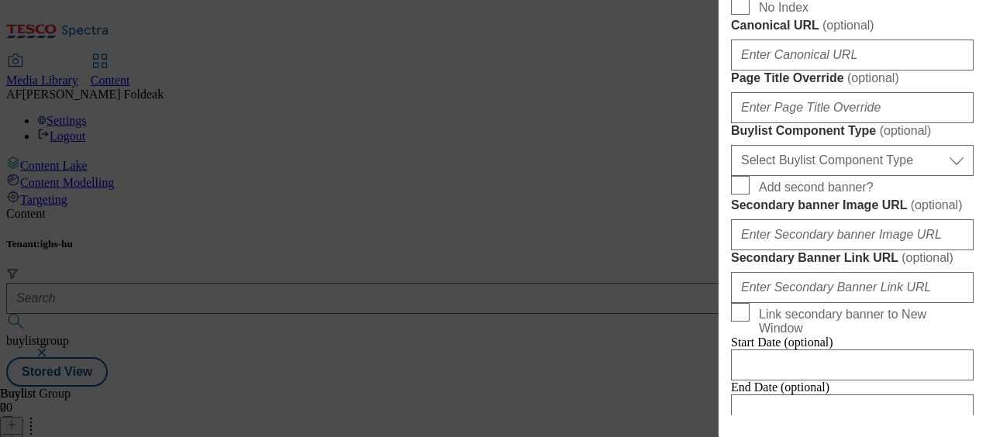
type input "Üvegek és tárolók"
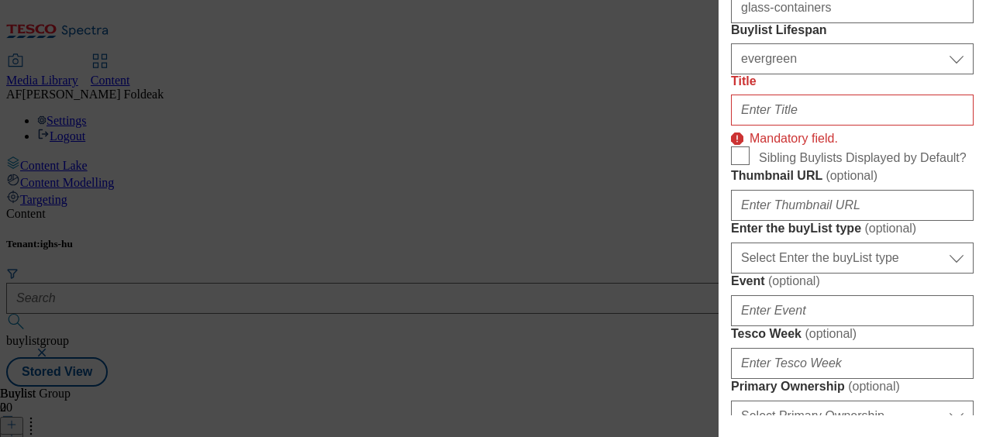
scroll to position [335, 0]
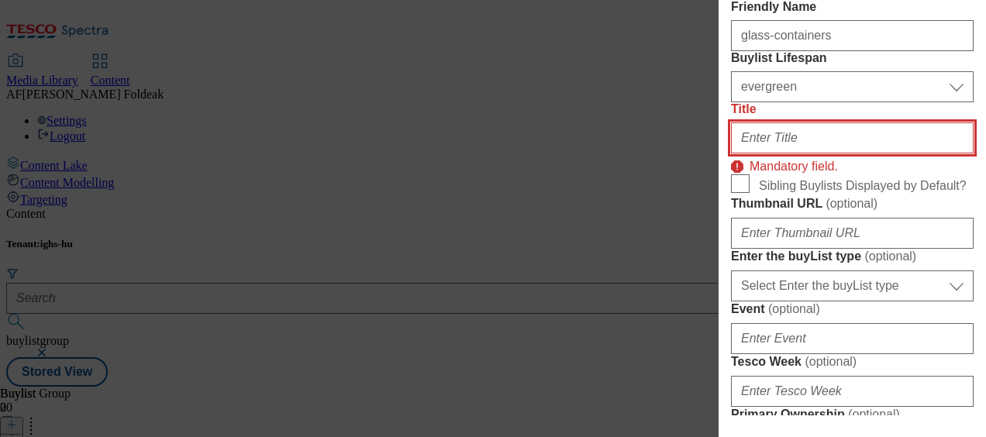
click at [840, 153] on input "Title" at bounding box center [852, 137] width 243 height 31
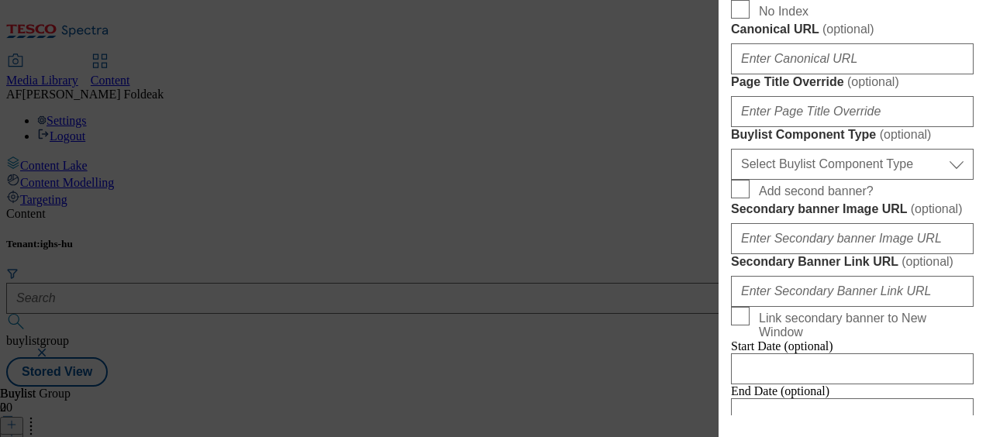
scroll to position [878, 0]
type input "Glass"
drag, startPoint x: 828, startPoint y: 289, endPoint x: 724, endPoint y: 282, distance: 104.1
click at [724, 282] on div "Add new Buylist Locale 2 locales selected Hungarian English Hungarian Label Üve…" at bounding box center [851, 207] width 267 height 415
type input "Glass containers"
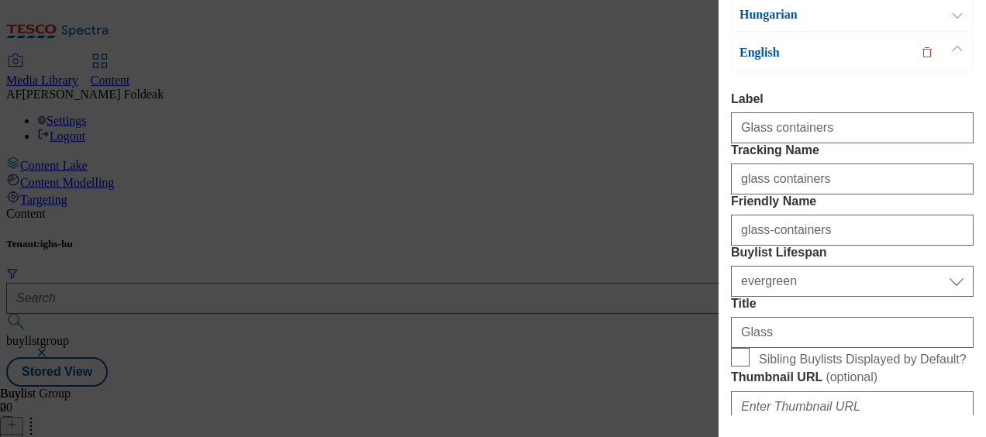
scroll to position [0, 0]
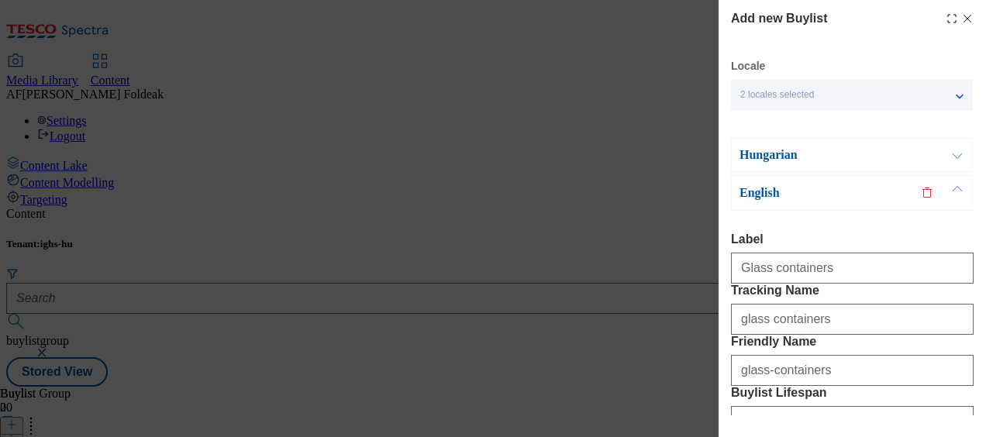
click at [963, 164] on button "Modal" at bounding box center [956, 155] width 29 height 33
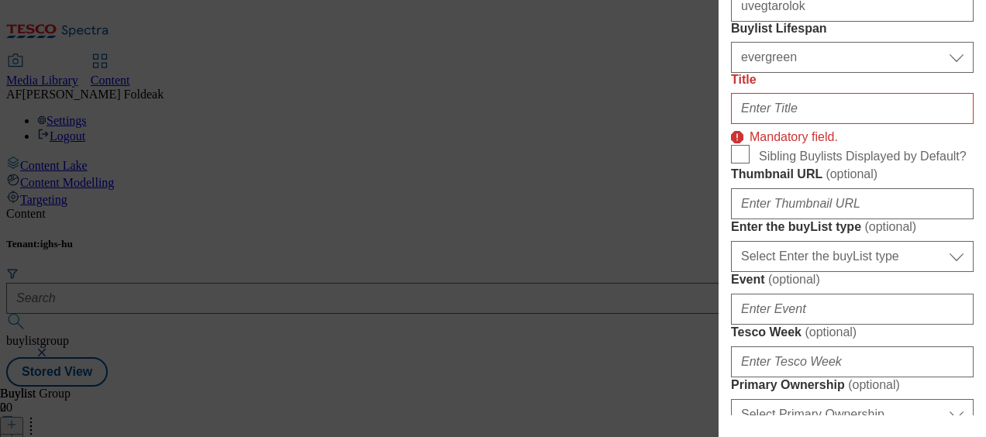
scroll to position [326, 0]
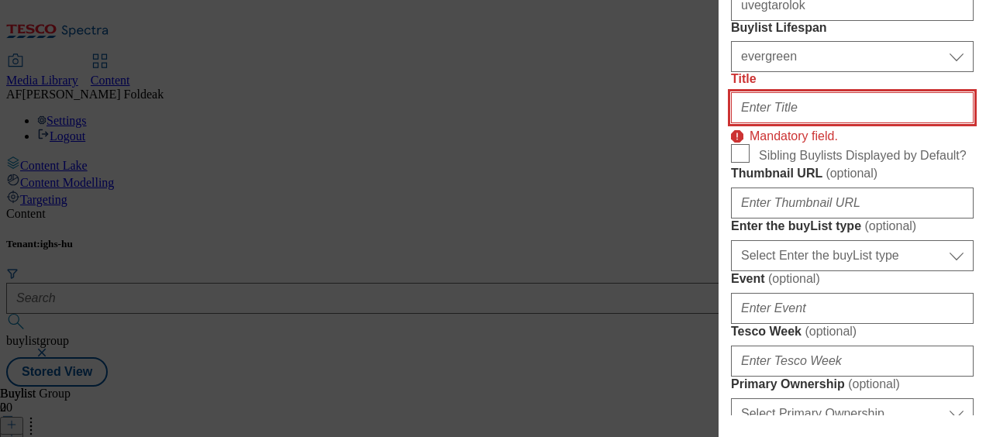
click at [860, 123] on input "Title" at bounding box center [852, 107] width 243 height 31
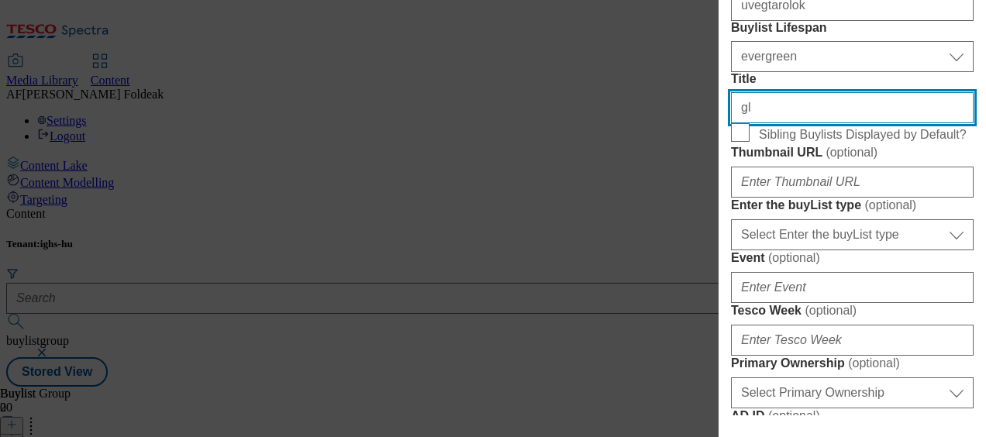
type input "g"
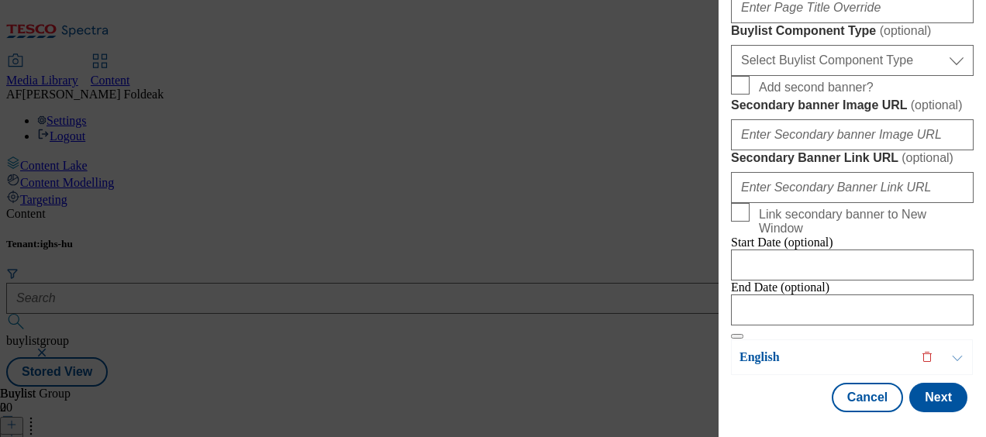
scroll to position [1517, 0]
type input "uvegtarolo"
click at [938, 388] on button "Next" at bounding box center [938, 397] width 58 height 29
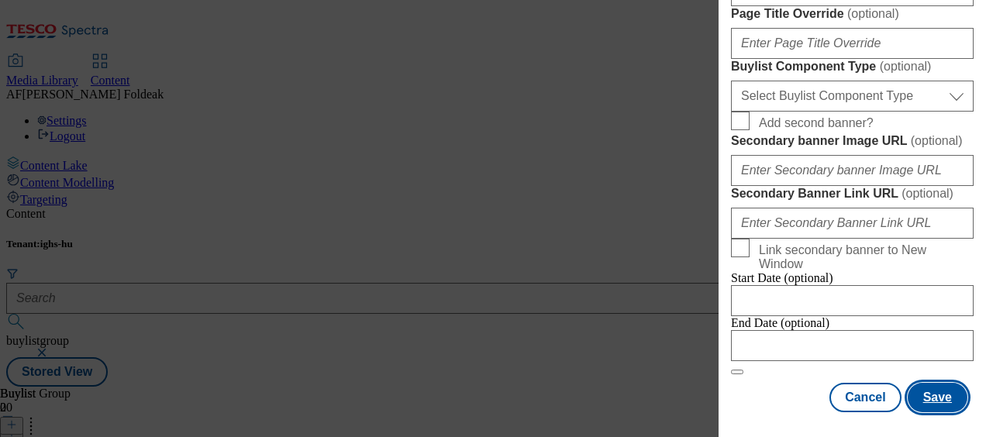
click at [928, 384] on button "Save" at bounding box center [938, 397] width 60 height 29
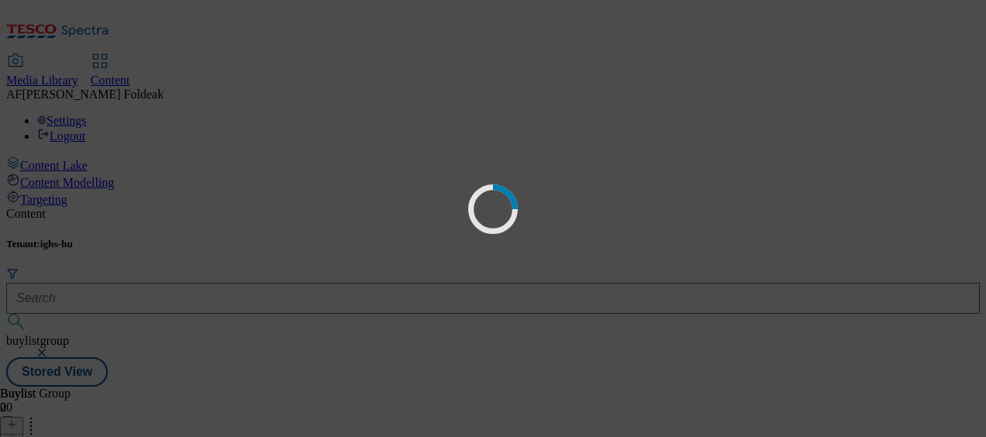
select select "evergreen"
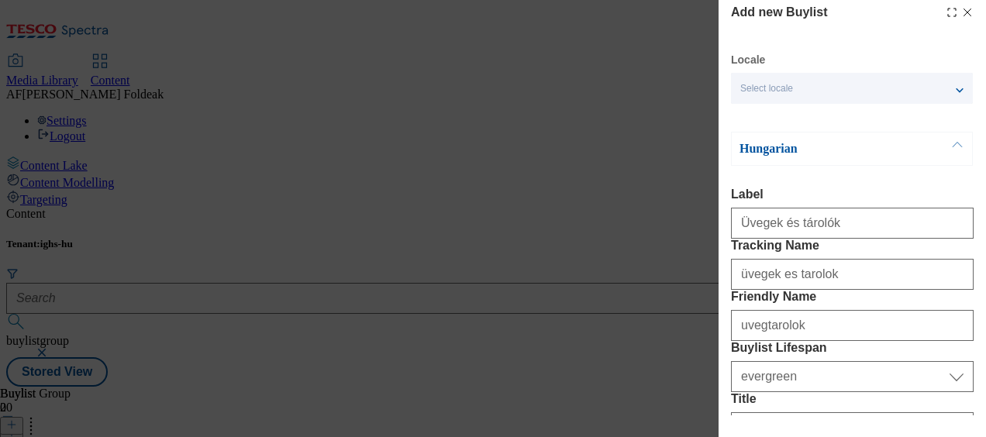
scroll to position [0, 0]
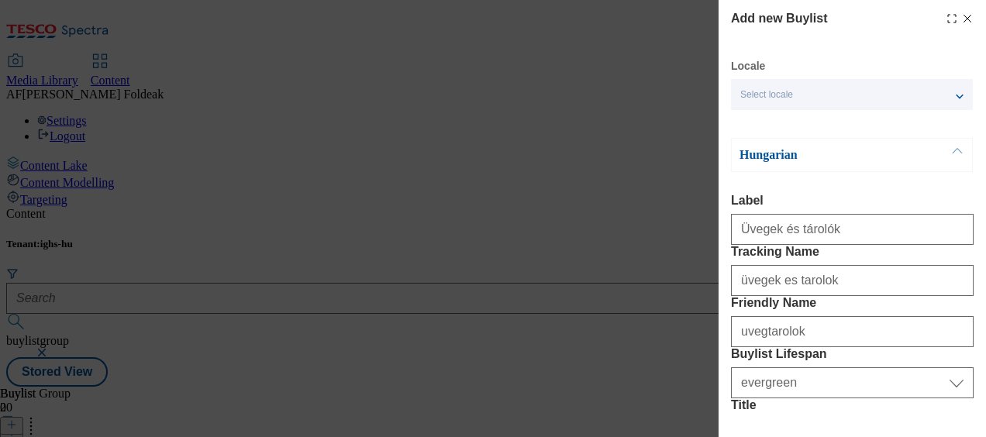
click at [955, 144] on button "Modal" at bounding box center [956, 155] width 29 height 33
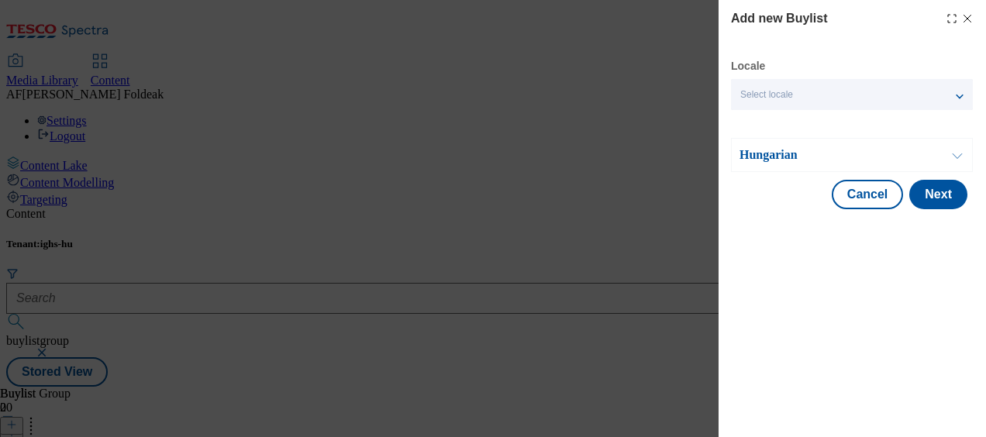
click at [955, 164] on button "Modal" at bounding box center [956, 155] width 29 height 33
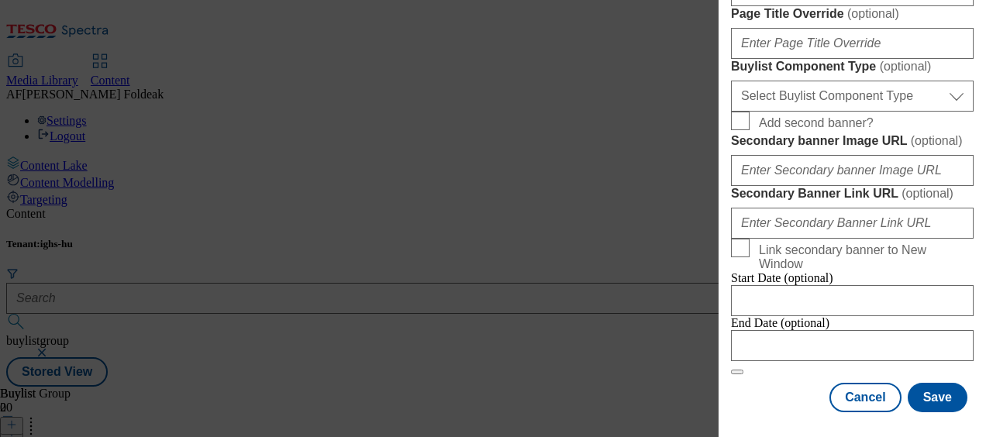
scroll to position [1483, 0]
click at [923, 384] on button "Save" at bounding box center [938, 397] width 60 height 29
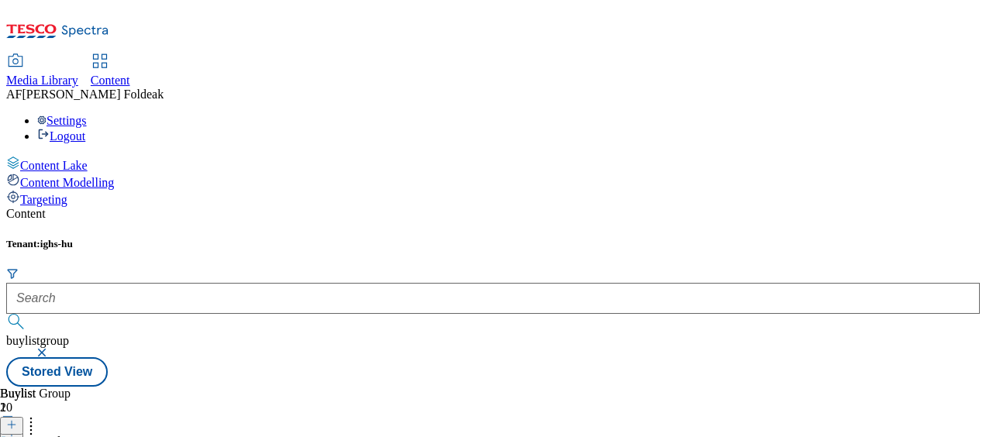
click at [17, 419] on icon at bounding box center [11, 424] width 11 height 11
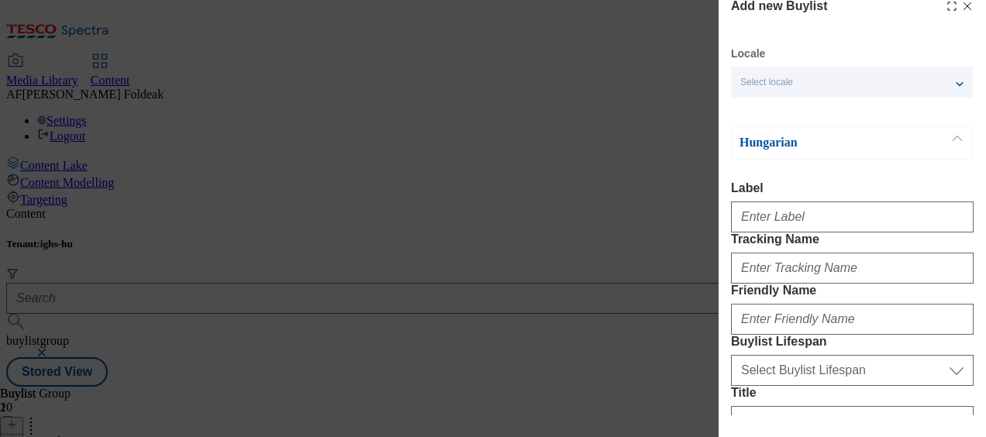
scroll to position [0, 0]
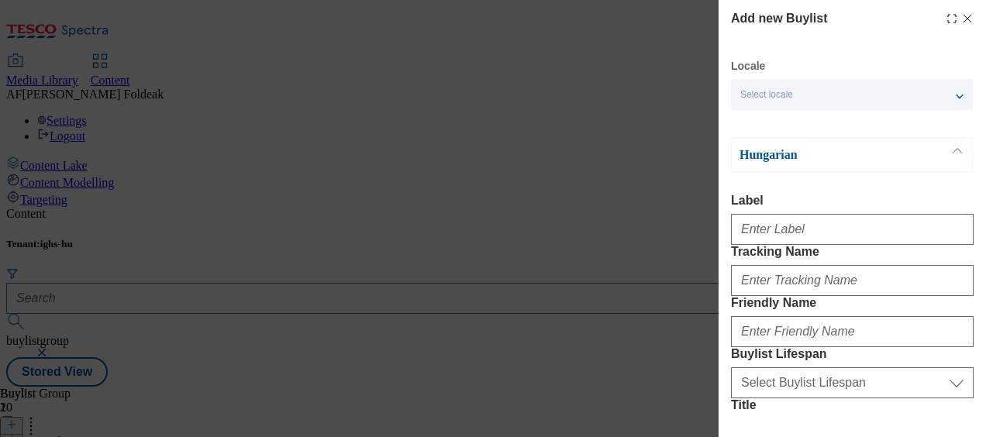
click at [961, 12] on icon "Modal" at bounding box center [967, 18] width 12 height 12
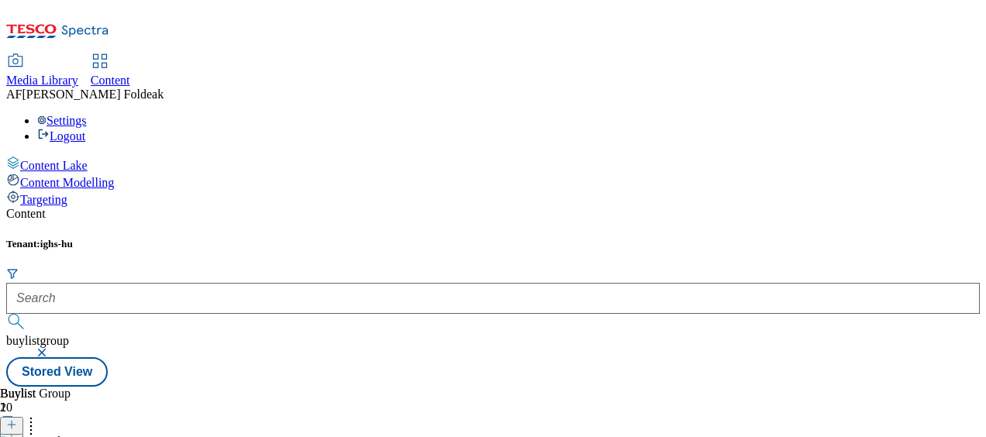
scroll to position [40, 0]
click at [17, 419] on icon at bounding box center [11, 424] width 11 height 11
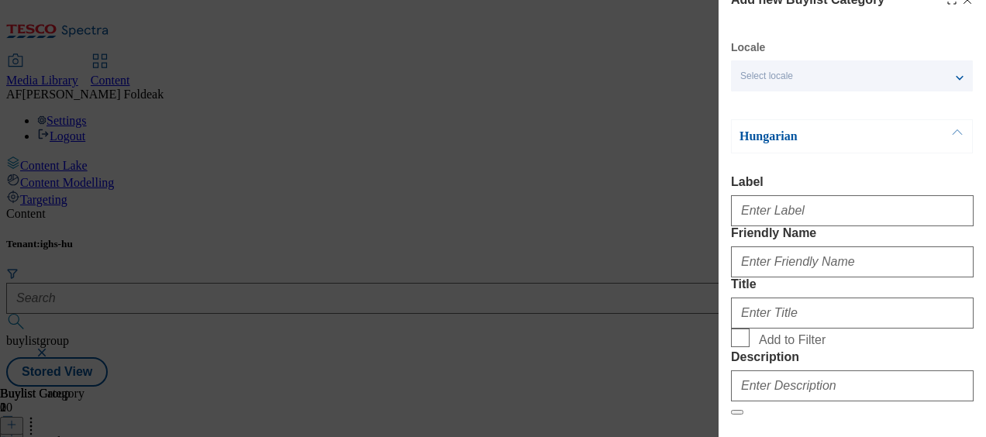
scroll to position [0, 0]
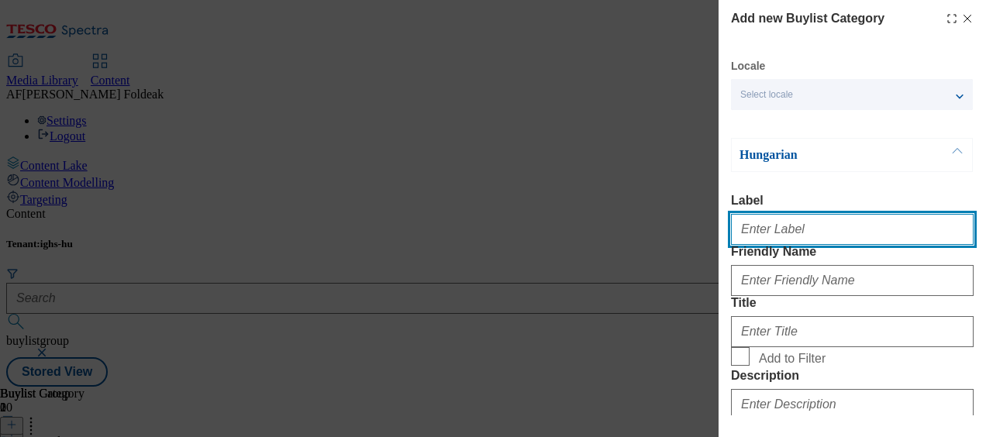
click at [822, 221] on input "Label" at bounding box center [852, 229] width 243 height 31
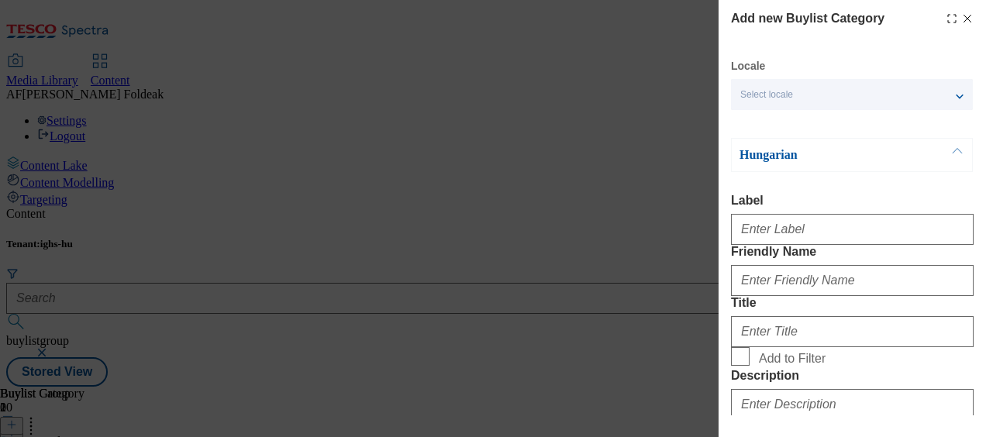
click at [956, 154] on button "Modal" at bounding box center [956, 155] width 29 height 33
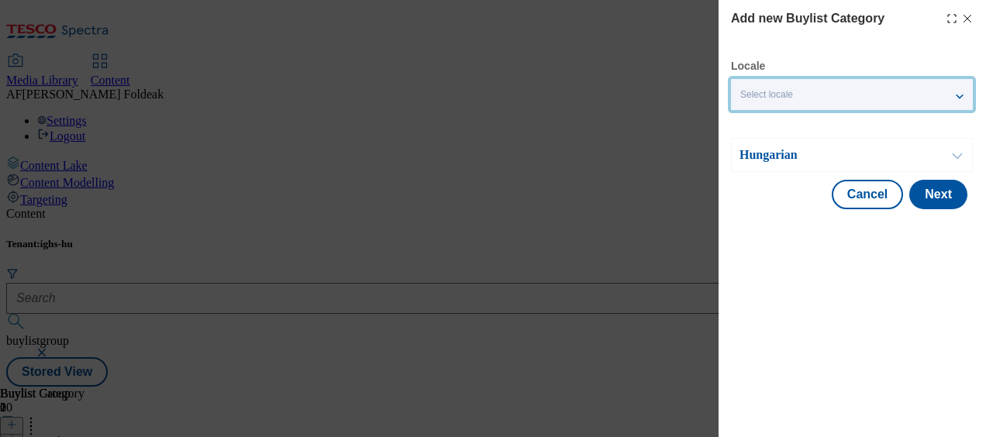
click at [955, 98] on div "Select locale" at bounding box center [852, 94] width 242 height 31
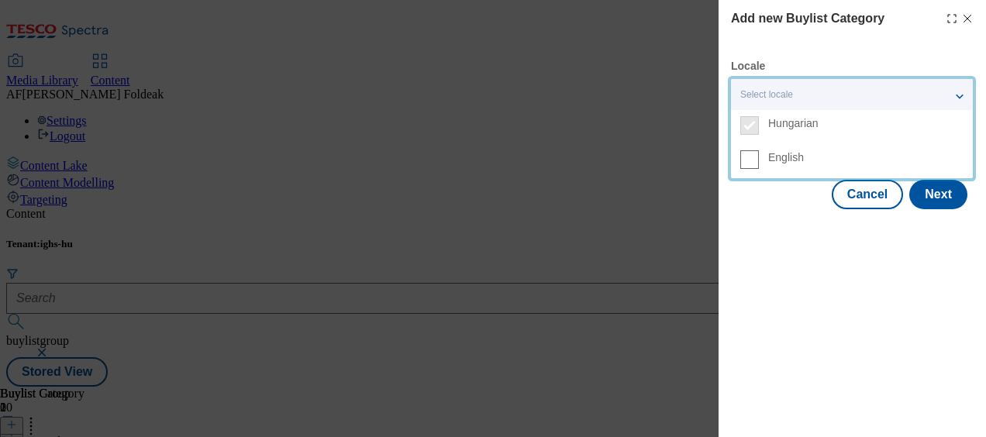
click at [792, 153] on span "English" at bounding box center [786, 157] width 36 height 9
click at [759, 153] on input "English" at bounding box center [749, 159] width 19 height 19
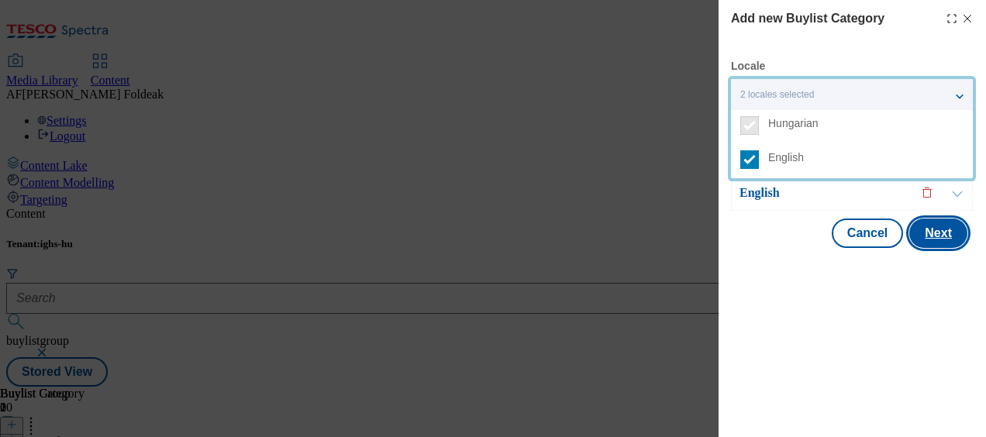
click at [927, 231] on button "Next" at bounding box center [938, 233] width 58 height 29
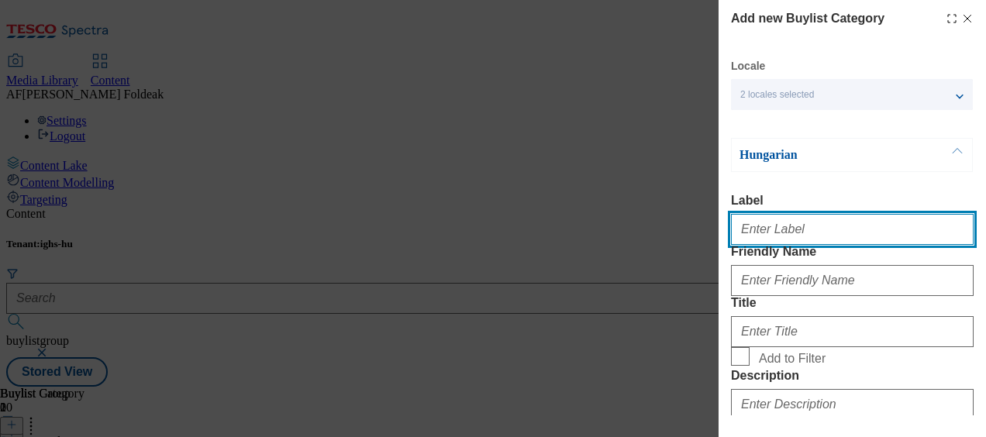
click at [902, 228] on input "Label" at bounding box center [852, 229] width 243 height 31
type input "Üvegek és tárolók"
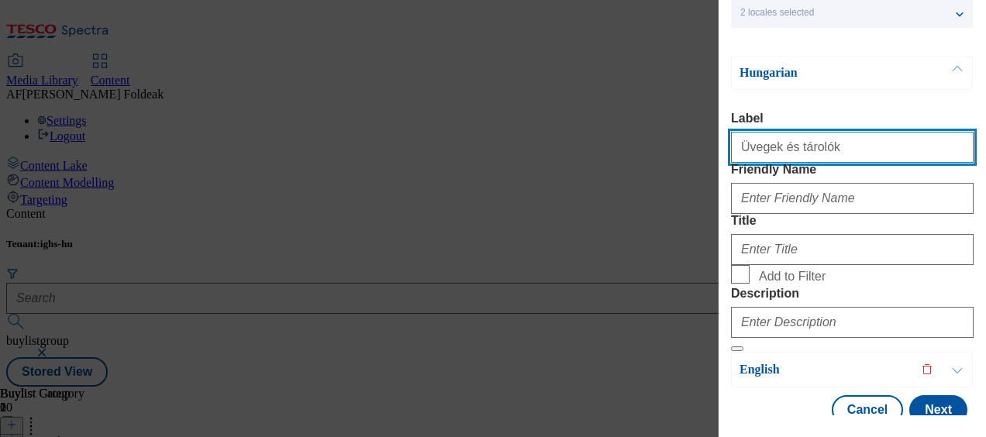
scroll to position [83, 0]
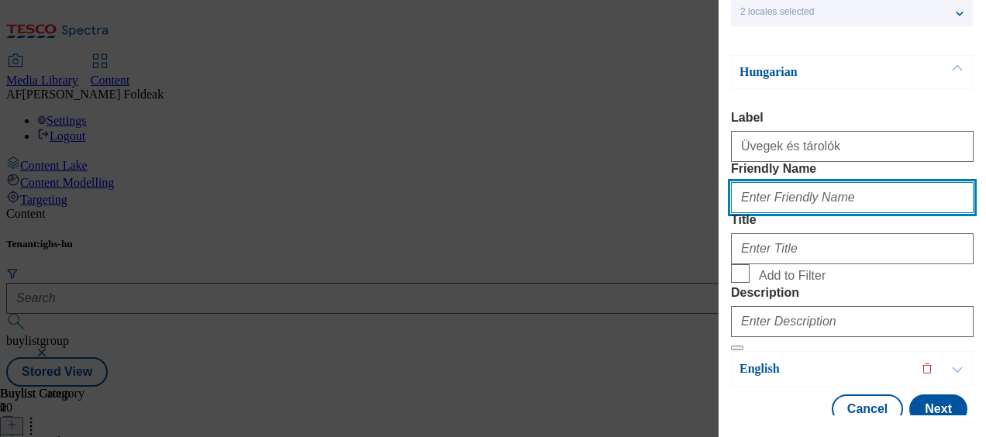
click at [856, 213] on input "Friendly Name" at bounding box center [852, 197] width 243 height 31
type input "uvegtarolok"
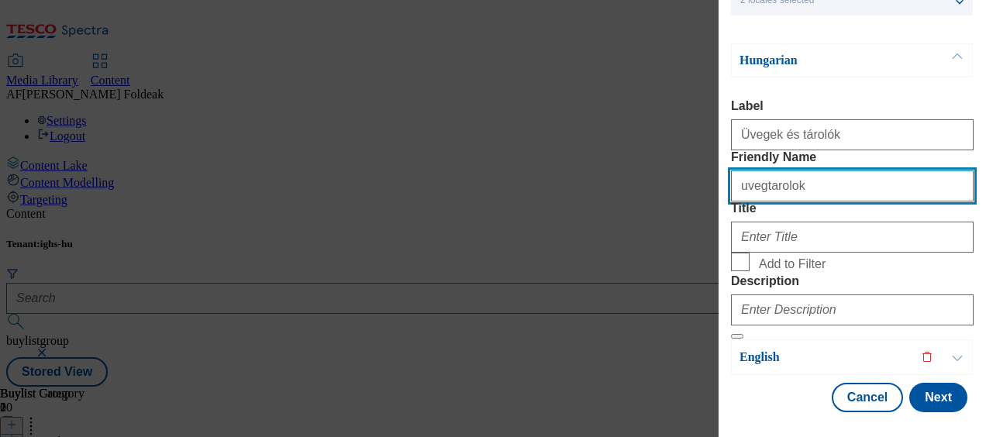
scroll to position [196, 0]
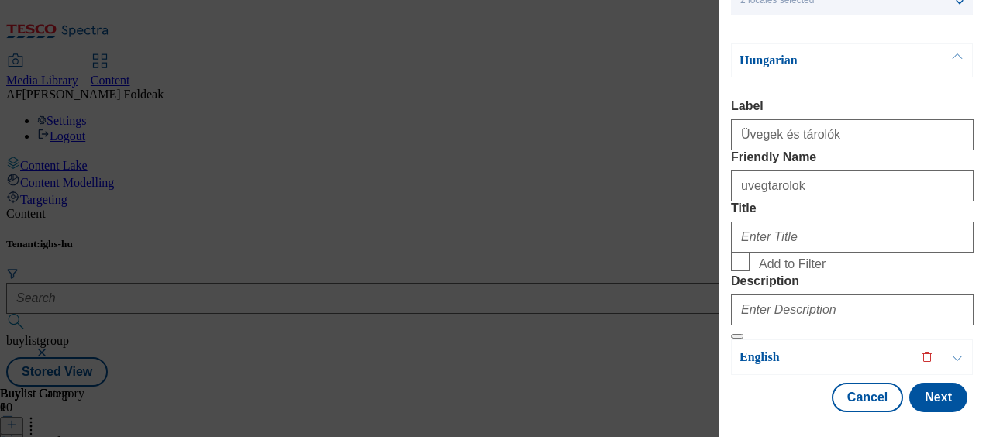
click at [840, 215] on div "Modal" at bounding box center [852, 233] width 243 height 37
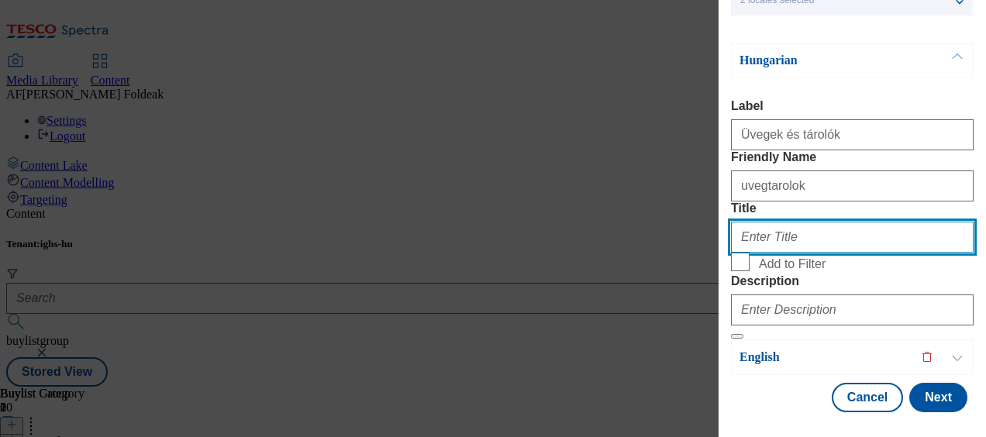
click at [808, 222] on input "Title" at bounding box center [852, 237] width 243 height 31
type input "uvegtarolo"
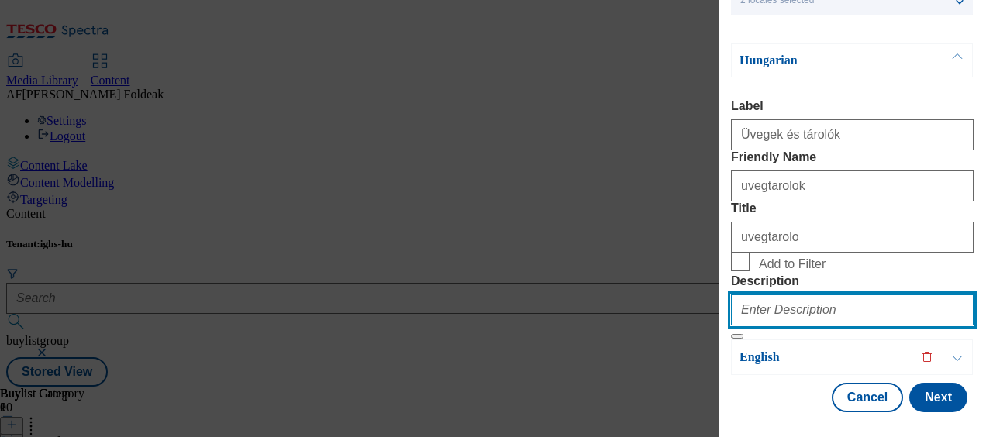
click at [822, 295] on input "Description" at bounding box center [852, 310] width 243 height 31
type input "Üvegek és tárolók"
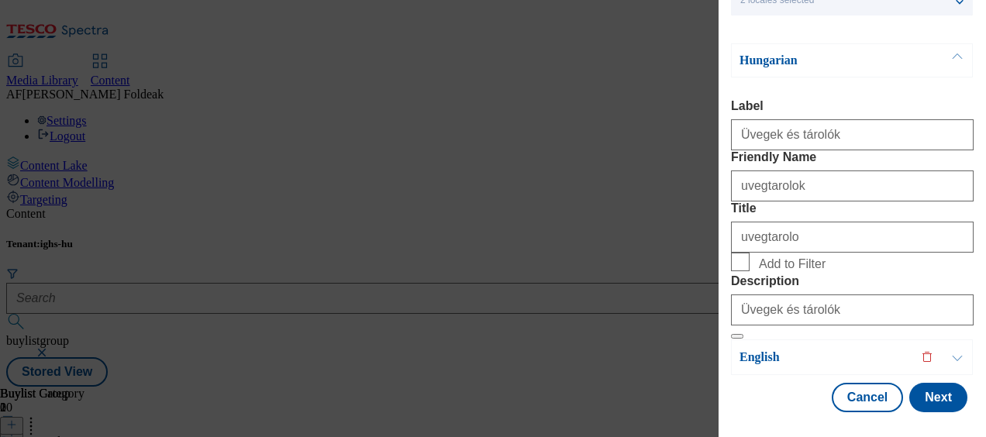
click at [958, 353] on button "Modal" at bounding box center [956, 357] width 29 height 34
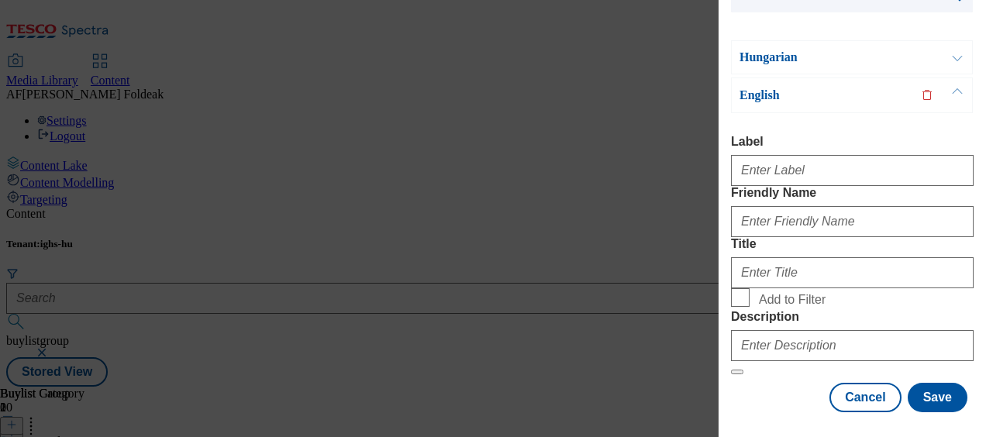
scroll to position [223, 0]
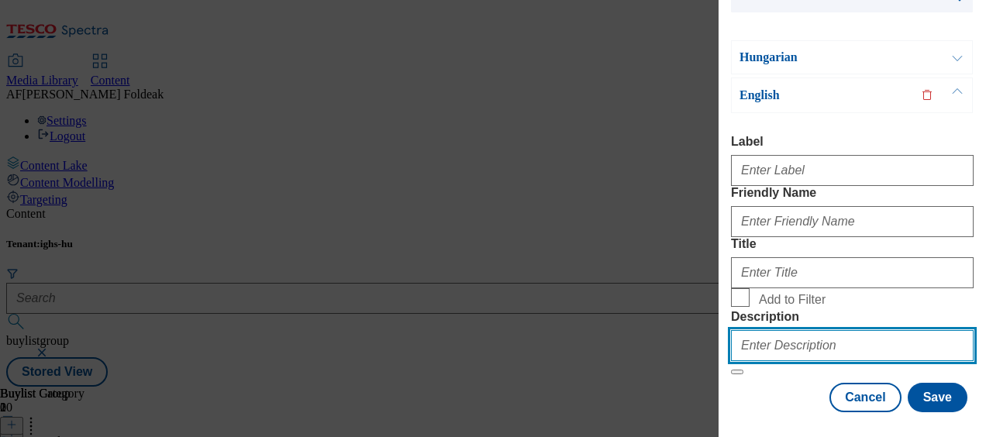
click at [839, 330] on input "Description" at bounding box center [852, 345] width 243 height 31
type input "Glass containers"
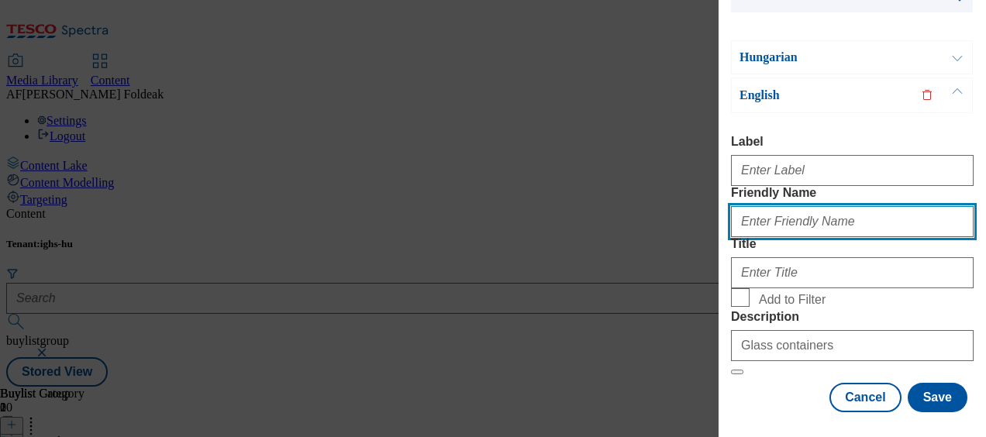
click at [835, 206] on input "Friendly Name" at bounding box center [852, 221] width 243 height 31
type input "glass-containers"
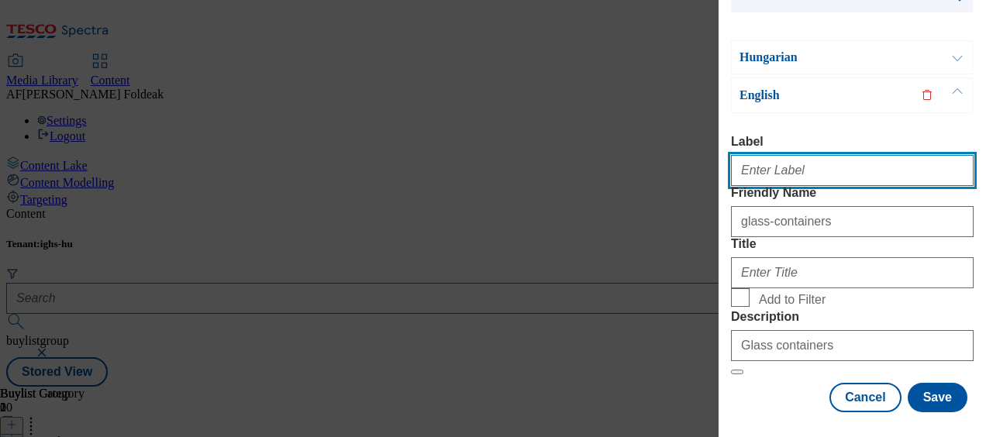
click at [829, 155] on input "Label" at bounding box center [852, 170] width 243 height 31
type input "Glass containers"
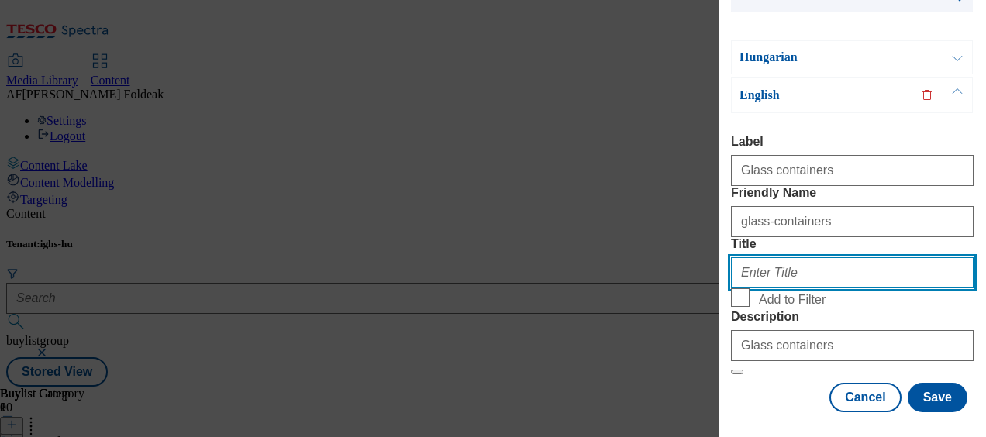
click at [829, 277] on input "Title" at bounding box center [852, 272] width 243 height 31
type input "glass-containers"
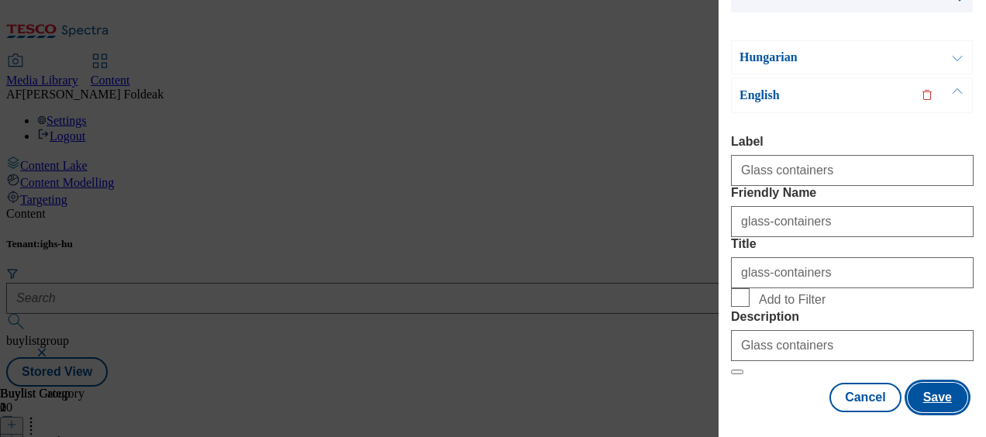
click at [937, 389] on button "Save" at bounding box center [938, 397] width 60 height 29
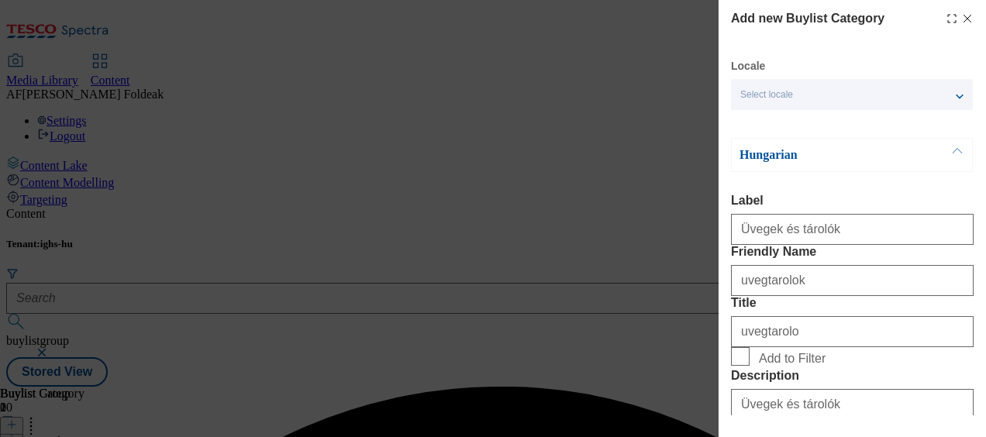
scroll to position [186, 0]
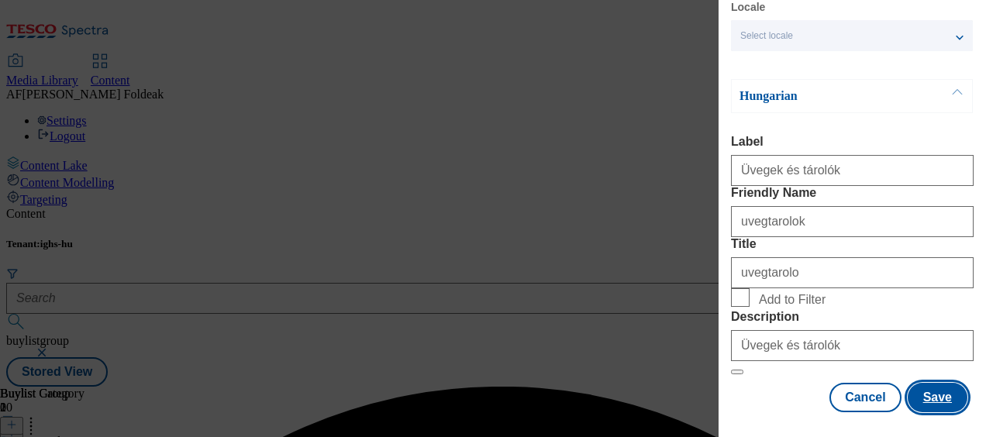
click at [935, 383] on button "Save" at bounding box center [938, 397] width 60 height 29
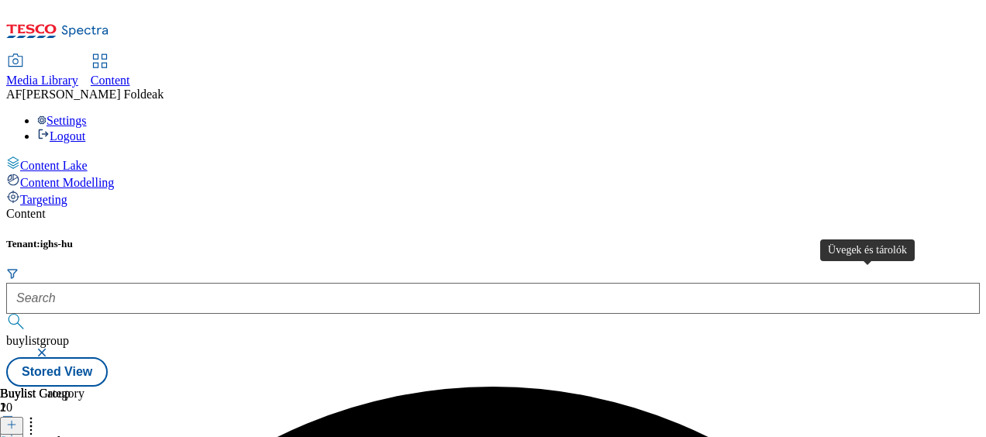
scroll to position [0, 102]
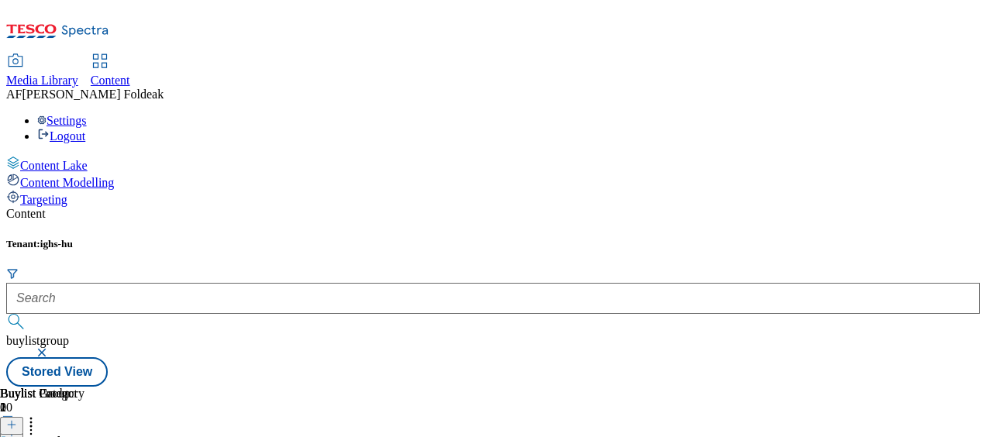
scroll to position [0, 389]
click at [17, 419] on icon at bounding box center [11, 424] width 11 height 11
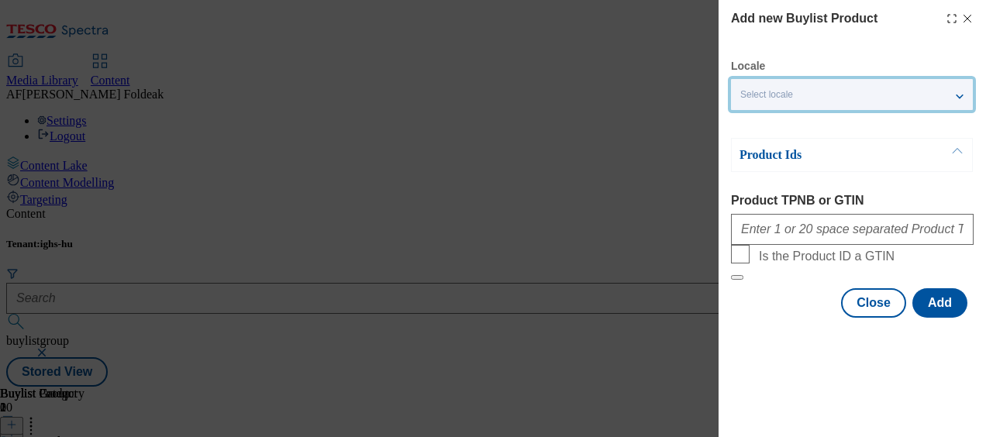
click at [922, 93] on div "Select locale" at bounding box center [852, 94] width 242 height 31
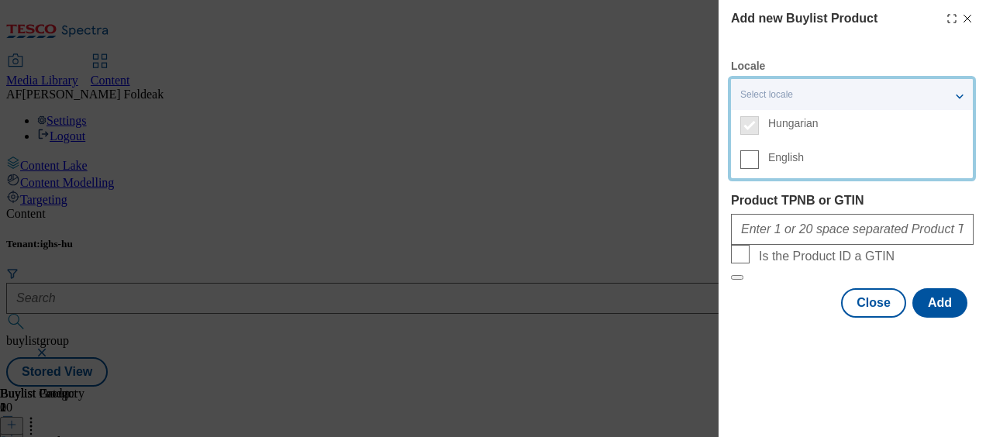
click at [766, 160] on label "English" at bounding box center [852, 161] width 242 height 34
click at [759, 160] on input "English" at bounding box center [749, 159] width 19 height 19
click at [960, 96] on div "2 locales selected" at bounding box center [852, 94] width 242 height 31
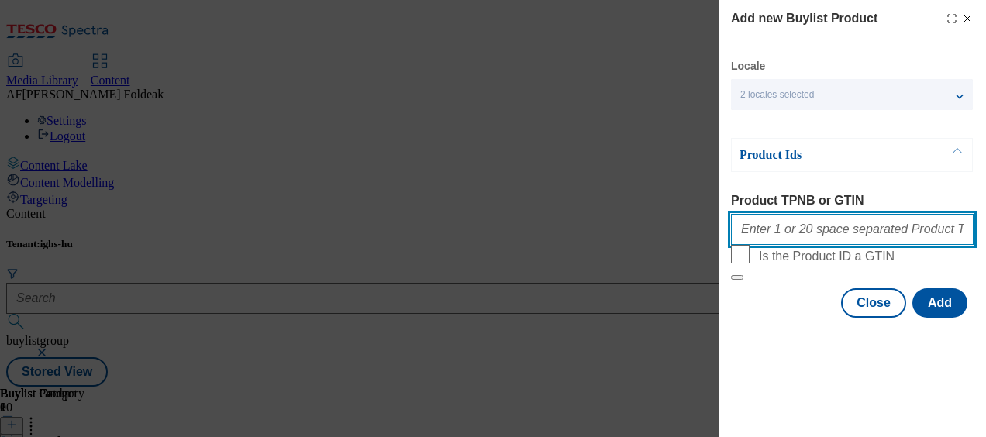
click at [777, 236] on input "Product TPNB or GTIN" at bounding box center [852, 229] width 243 height 31
paste input "100381609"
paste input "100546875"
paste input "100645478"
paste input "101130715"
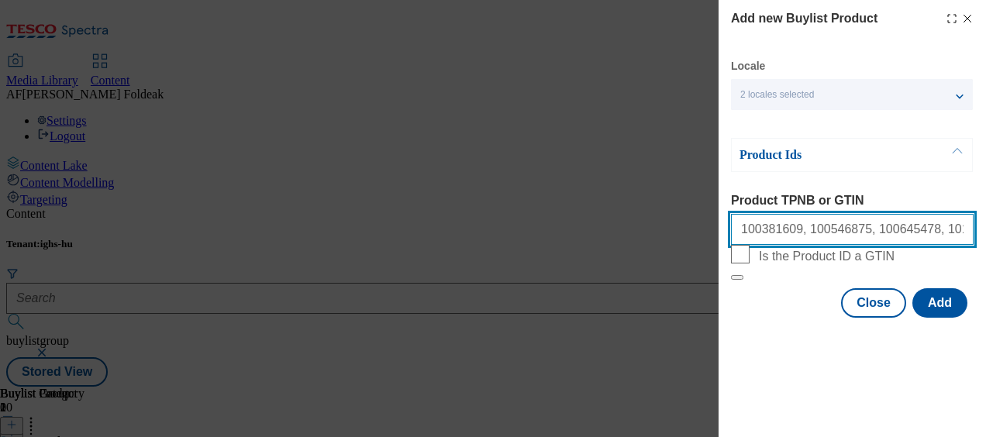
paste input "100381611"
drag, startPoint x: 870, startPoint y: 235, endPoint x: 988, endPoint y: 239, distance: 118.7
click at [985, 239] on html "Icons icon_account icon_add icon_backward_link icon_basket icon_benefits icon_c…" at bounding box center [493, 196] width 986 height 393
paste input "100381612"
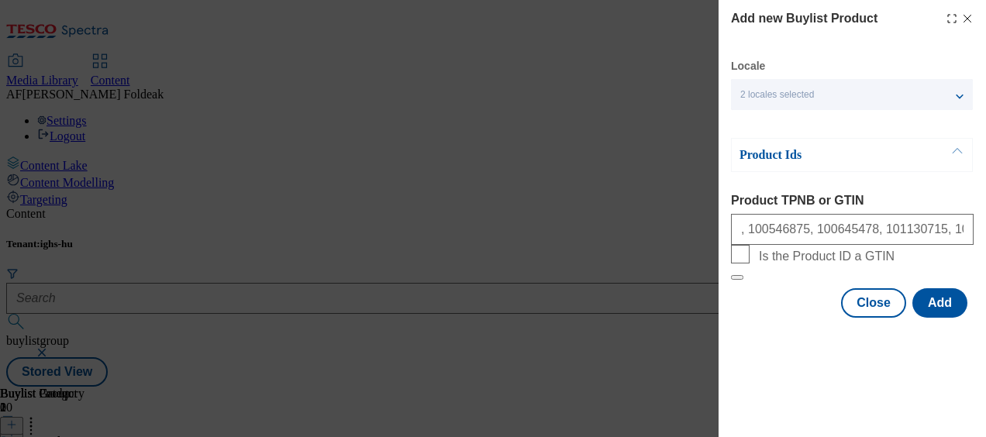
scroll to position [0, 0]
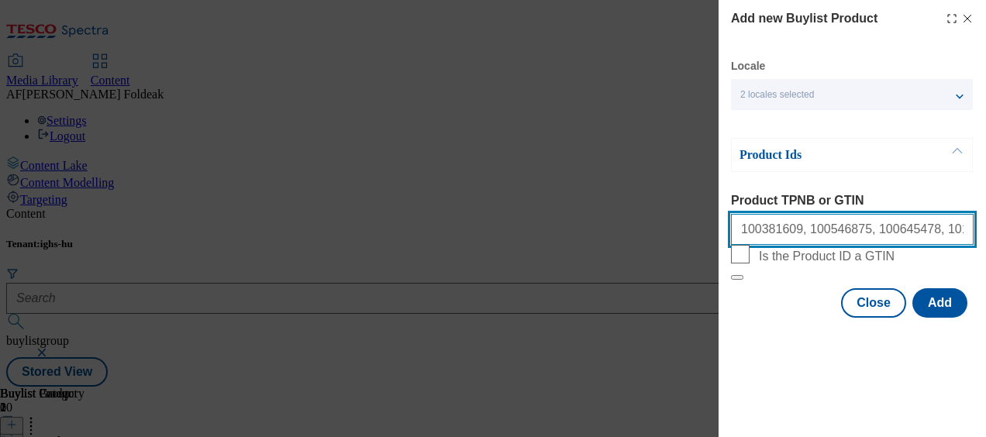
paste input "100595743"
paste input "100645477"
paste input "100546871"
paste input "100743901"
paste input "100650319"
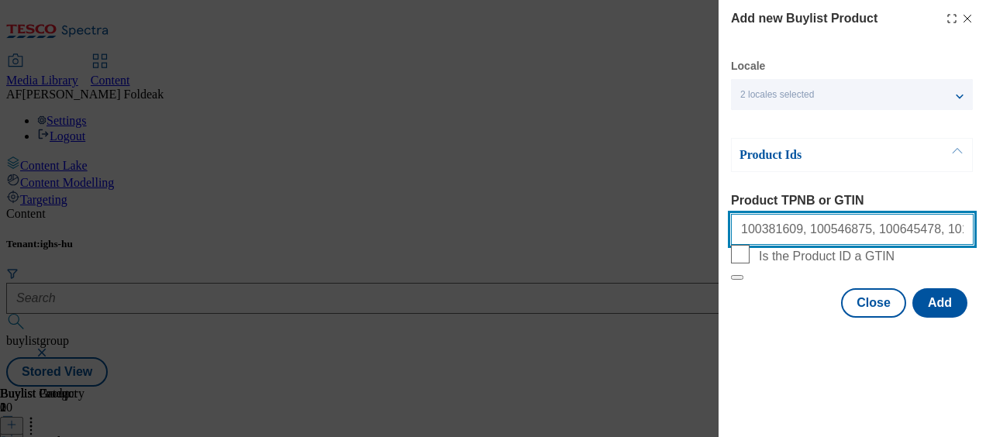
paste input "100381610"
paste input "100595741"
paste input "100923584"
paste input "100923586"
paste input "100923587"
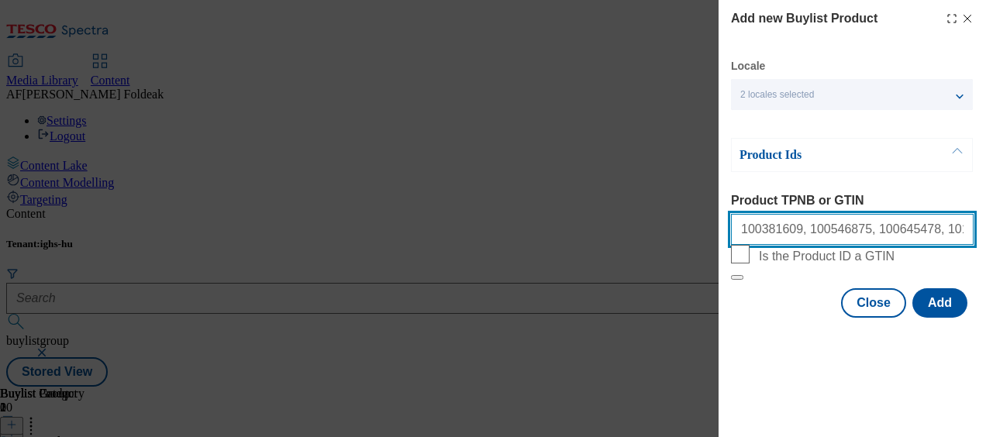
paste input "100923593"
paste input "100923594"
paste input "100923595"
paste input "100923601"
paste input "100923598"
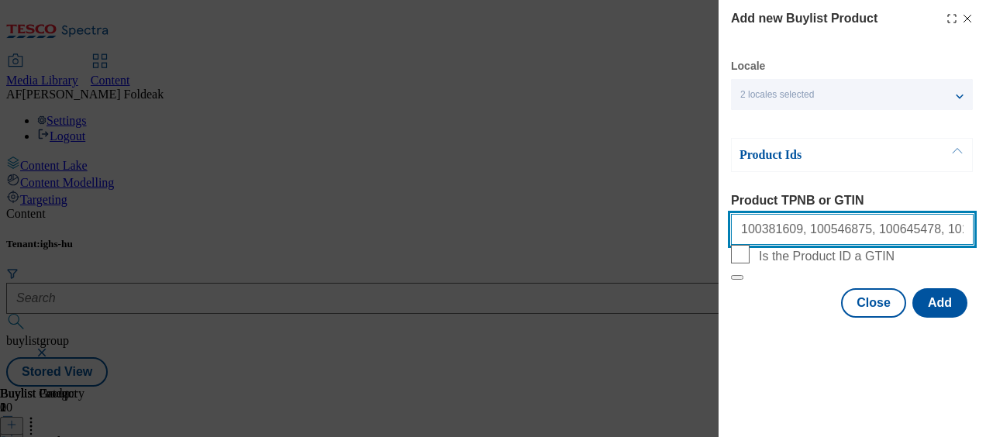
paste input "100923599"
type input "100381609, 100546875, 100645478, 101130715, 100381611, 100381612, 100595743, 10…"
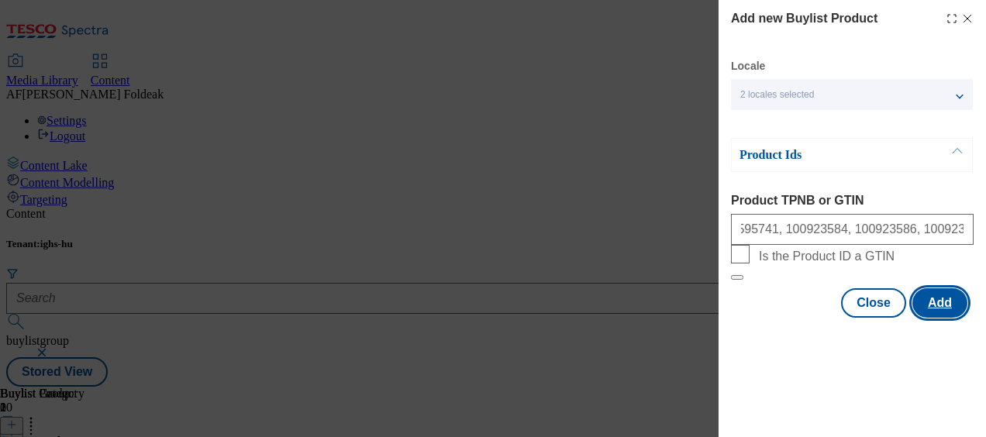
click at [964, 318] on button "Add" at bounding box center [939, 302] width 55 height 29
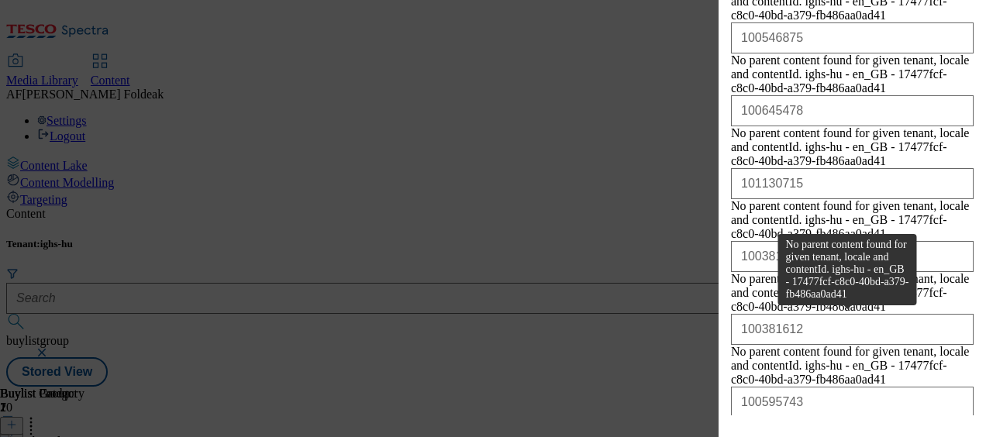
scroll to position [408, 0]
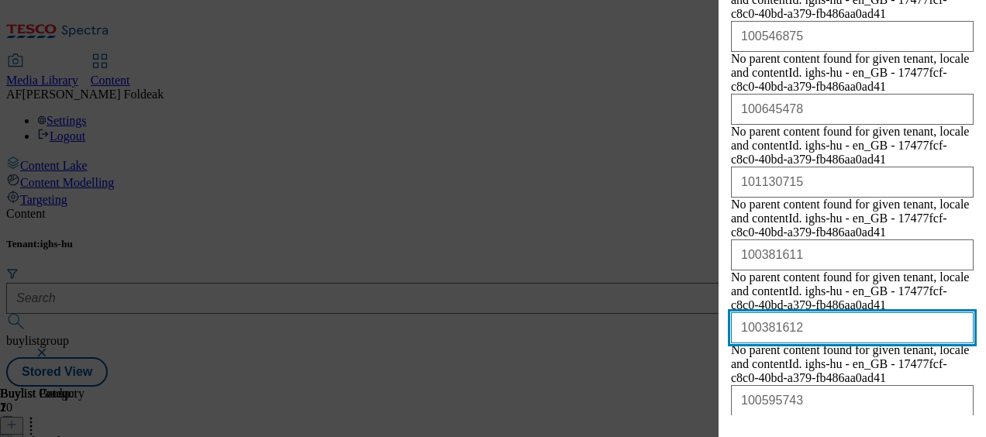
click at [740, 312] on input "100381612" at bounding box center [852, 327] width 243 height 31
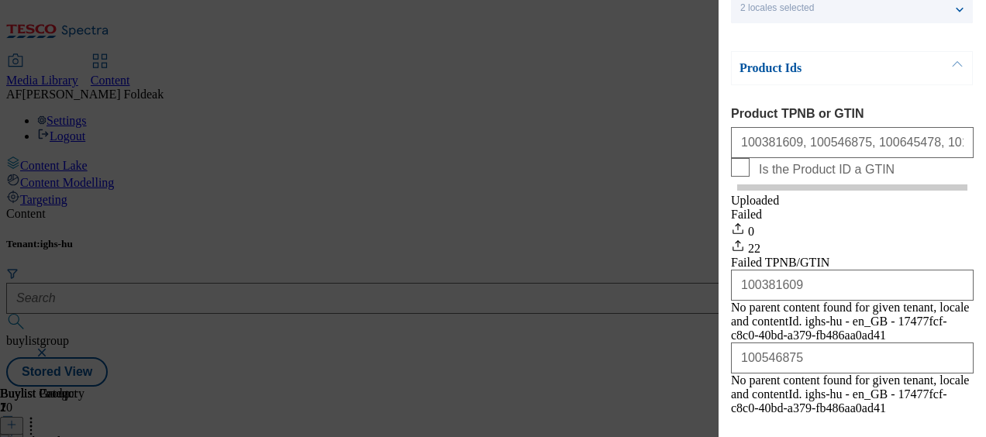
scroll to position [145, 0]
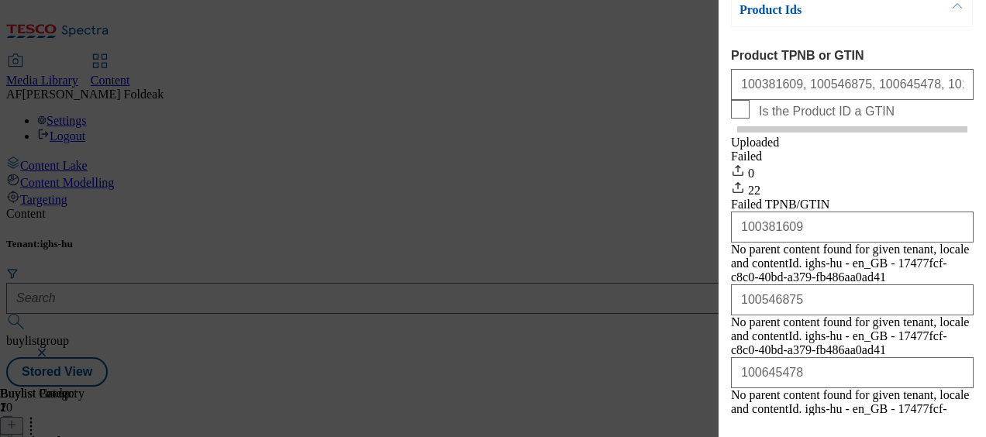
click at [750, 212] on div "Failed TPNB/GTIN" at bounding box center [852, 205] width 243 height 14
click at [886, 415] on div "Modal" at bounding box center [851, 426] width 267 height 22
click at [734, 119] on input "Is the Product ID a GTIN" at bounding box center [740, 109] width 19 height 19
checkbox input "true"
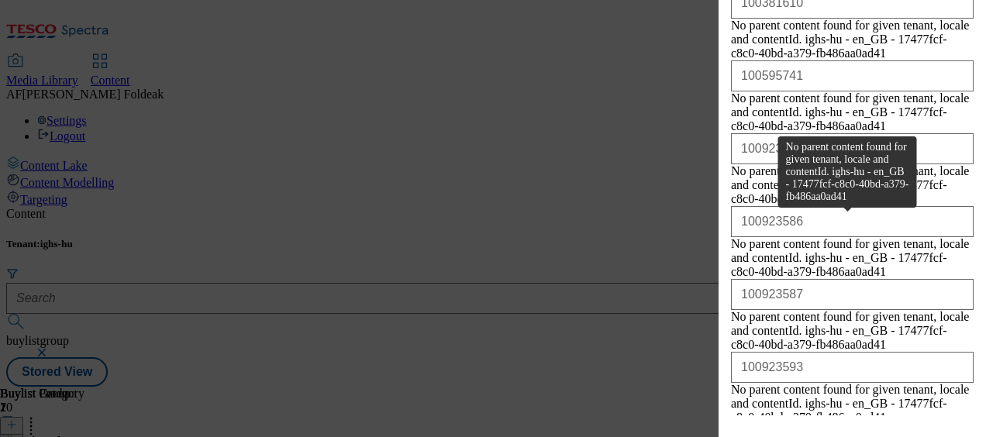
scroll to position [1372, 0]
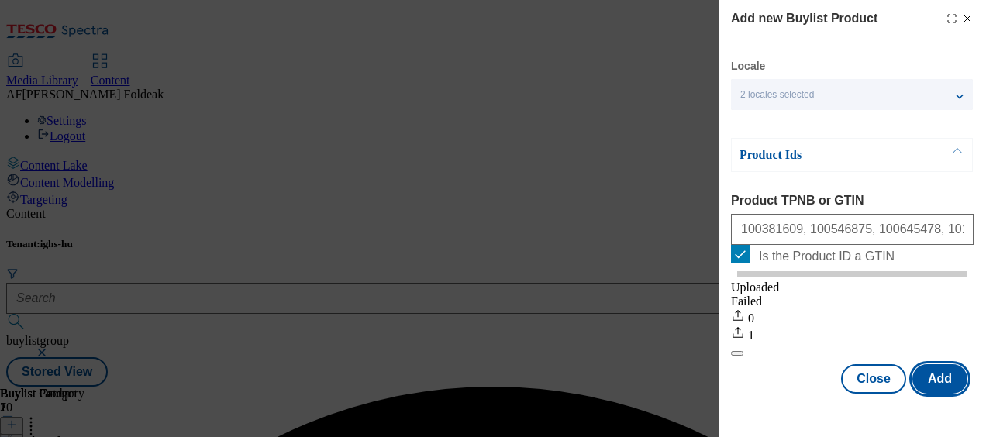
scroll to position [0, 0]
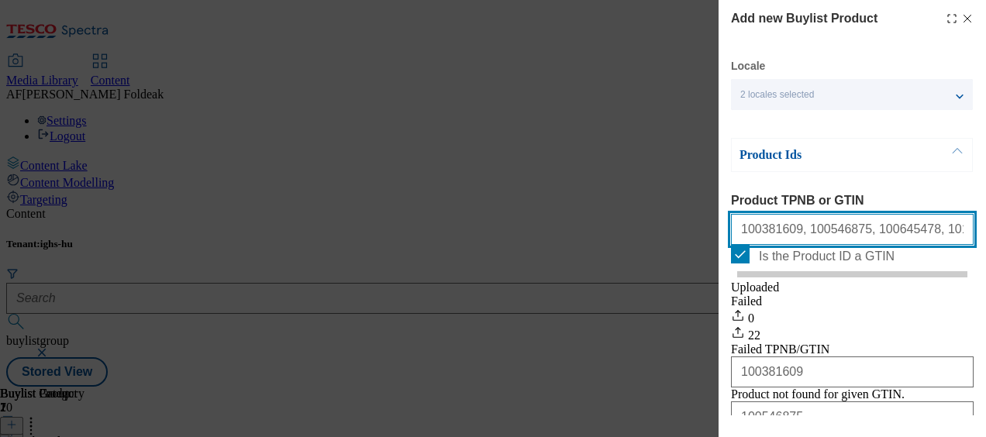
click at [788, 239] on input "100381609, 100546875, 100645478, 101130715, 100381611, 100381612, 100595743, 10…" at bounding box center [852, 229] width 243 height 31
click at [839, 234] on input "100381609,100546875, 100645478, 101130715, 100381611, 100381612, 100595743, 100…" at bounding box center [852, 229] width 243 height 31
click at [885, 237] on input "100381609,100546875,100645478, 101130715, 100381611, 100381612, 100595743, 1006…" at bounding box center [852, 229] width 243 height 31
click at [927, 235] on input "100381609,100546875,100645478,101130715, 100381611, 100381612, 100595743, 10064…" at bounding box center [852, 229] width 243 height 31
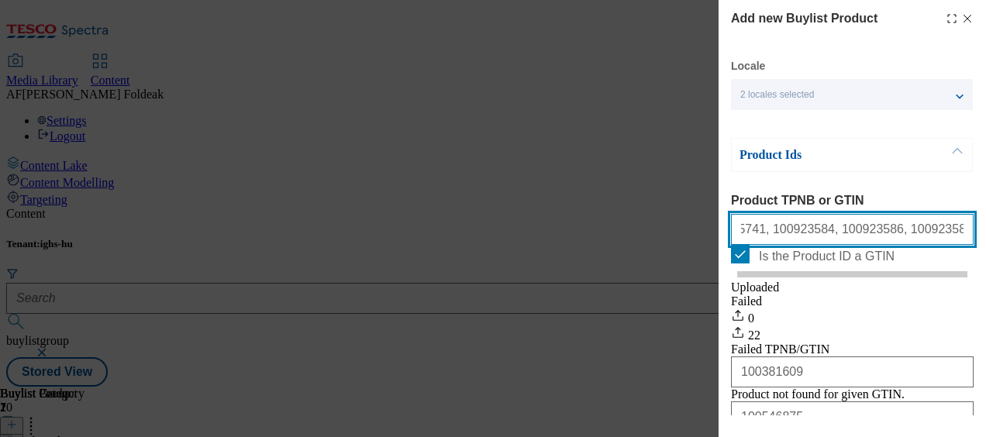
click at [907, 235] on input "100381609,100546875,100645478,101130715,100381611, 100381612, 100595743, 100645…" at bounding box center [852, 229] width 243 height 31
click at [860, 233] on input "100381609,100546875,100645478,101130715,100381611, 100381612, 100595743, 100645…" at bounding box center [852, 229] width 243 height 31
click at [811, 235] on input "100381609,100546875,100645478,101130715,100381611, 100381612, 100595743, 100645…" at bounding box center [852, 229] width 243 height 31
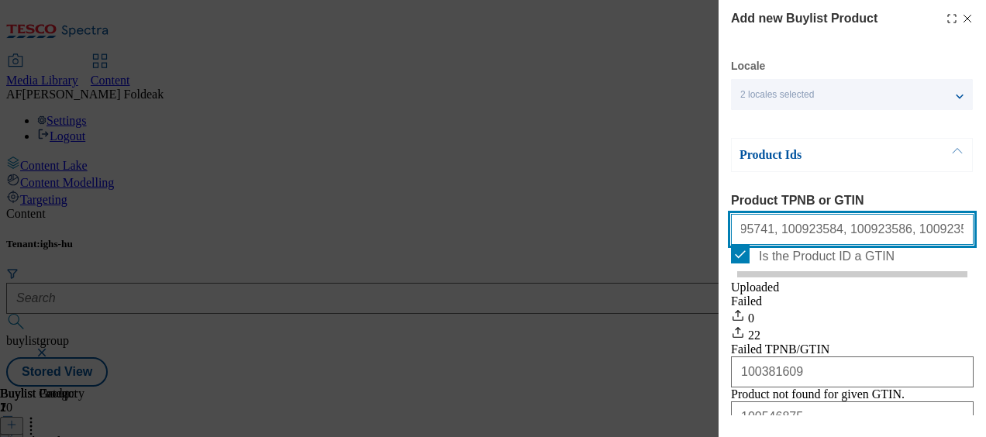
click at [763, 233] on input "100381609,100546875,100645478,101130715,100381611, 100381612, 100595743, 100645…" at bounding box center [852, 229] width 243 height 31
click at [880, 236] on input "100381609,100546875,100645478,101130715,100381611, 100381612, 100595743, 100645…" at bounding box center [852, 229] width 243 height 31
click at [831, 233] on input "100381609,100546875,100645478,101130715,100381611, 100381612, 100595743, 100645…" at bounding box center [852, 229] width 243 height 31
click at [778, 236] on input "100381609,100546875,100645478,101130715,100381611, 100381612, 100595743, 100645…" at bounding box center [852, 229] width 243 height 31
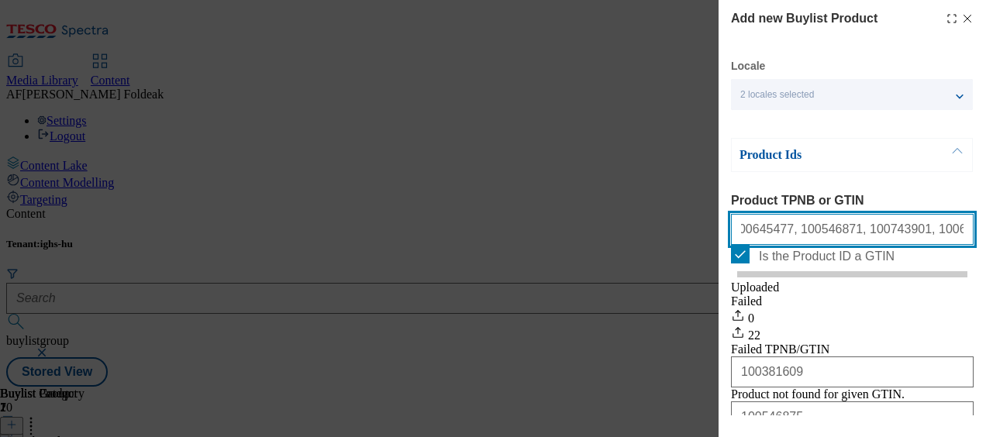
scroll to position [0, 481]
click at [924, 235] on input "100381609,100546875,100645478,101130715,100381611, 100381612, 100595743, 100645…" at bounding box center [852, 229] width 243 height 31
click at [871, 235] on input "100381609,100546875,100645478,101130715,100381611, 100381612, 100595743, 100645…" at bounding box center [852, 229] width 243 height 31
click at [825, 238] on input "100381609,100546875,100645478,101130715,100381611, 100381612, 100595743, 100645…" at bounding box center [852, 229] width 243 height 31
click at [779, 234] on input "100381609,100546875,100645478,101130715,100381611, 100381612, 100595743, 100645…" at bounding box center [852, 229] width 243 height 31
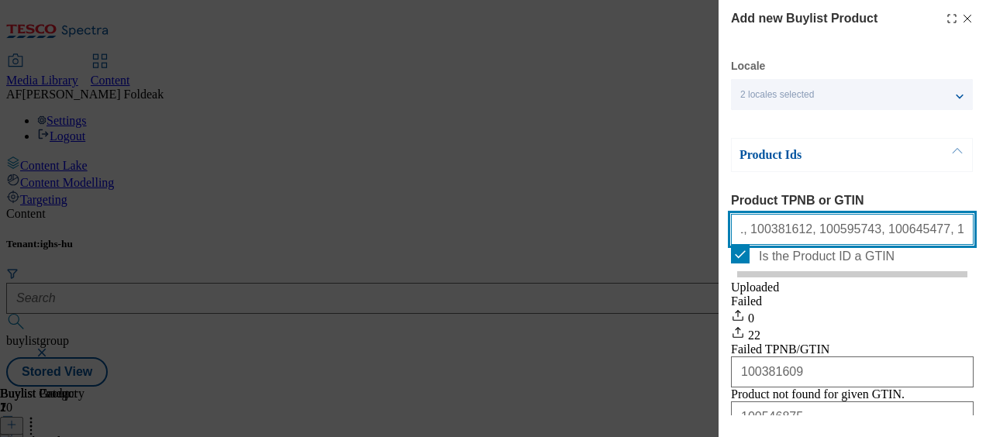
scroll to position [0, 321]
click at [887, 236] on input "100381609,100546875,100645478,101130715,100381611, 100381612, 100595743, 100645…" at bounding box center [852, 229] width 243 height 31
click at [839, 236] on input "100381609,100546875,100645478,101130715,100381611, 100381612, 100595743, 100645…" at bounding box center [852, 229] width 243 height 31
click at [792, 231] on input "100381609,100546875,100645478,101130715,100381611, 100381612, 100595743, 100645…" at bounding box center [852, 229] width 243 height 31
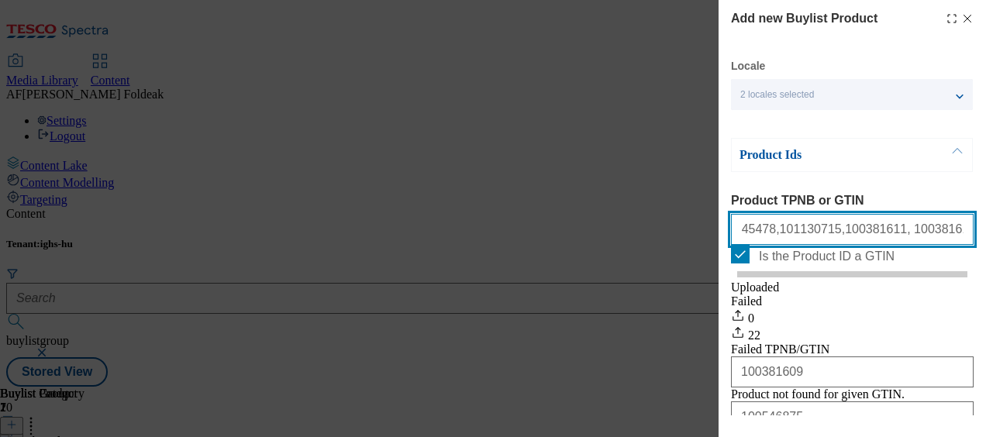
click at [907, 235] on input "100381609,100546875,100645478,101130715,100381611, 100381612, 100595743, 100645…" at bounding box center [852, 229] width 243 height 31
click at [856, 235] on input "100381609,100546875,100645478,101130715,100381611, 100381612, 100595743,1006454…" at bounding box center [852, 229] width 243 height 31
click at [810, 234] on input "100381609,100546875,100645478,101130715,100381611, 100381612,100595743,10064547…" at bounding box center [852, 229] width 243 height 31
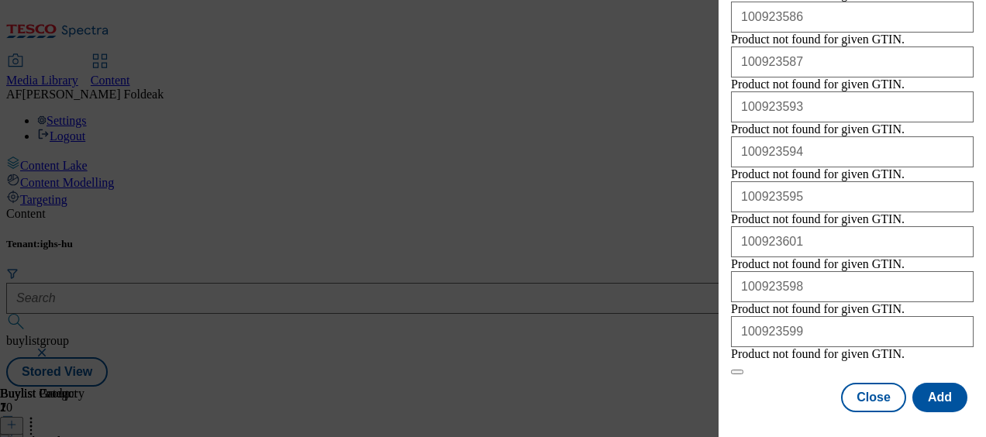
scroll to position [1372, 0]
type input "100381609,100546875,100645478,101130715,100381611,100381612,100595743,100645477…"
click at [919, 384] on button "Add" at bounding box center [939, 397] width 55 height 29
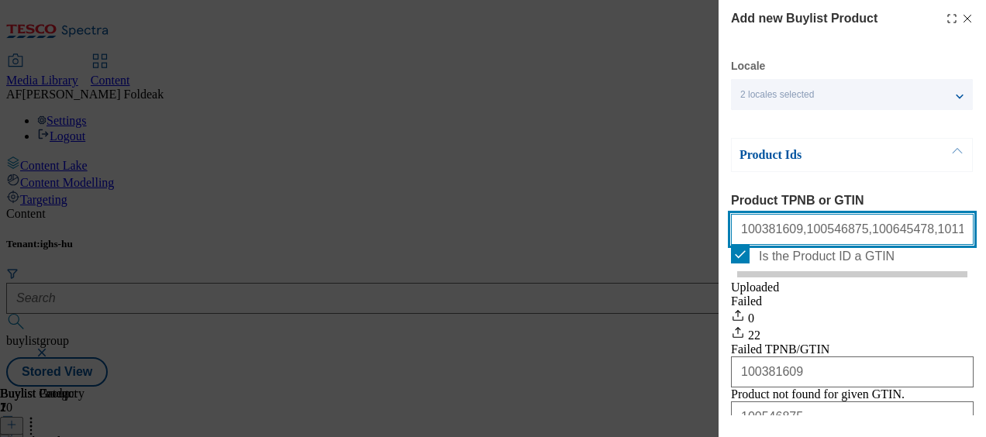
click at [801, 233] on input "100381609,100546875,100645478,101130715,100381611,100381612,100595743,100645477…" at bounding box center [852, 229] width 243 height 31
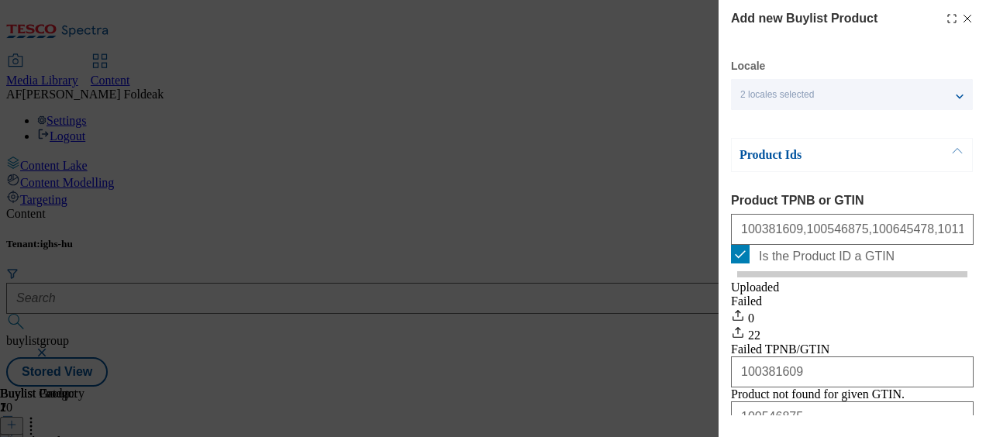
click at [964, 19] on line "Modal" at bounding box center [967, 19] width 7 height 7
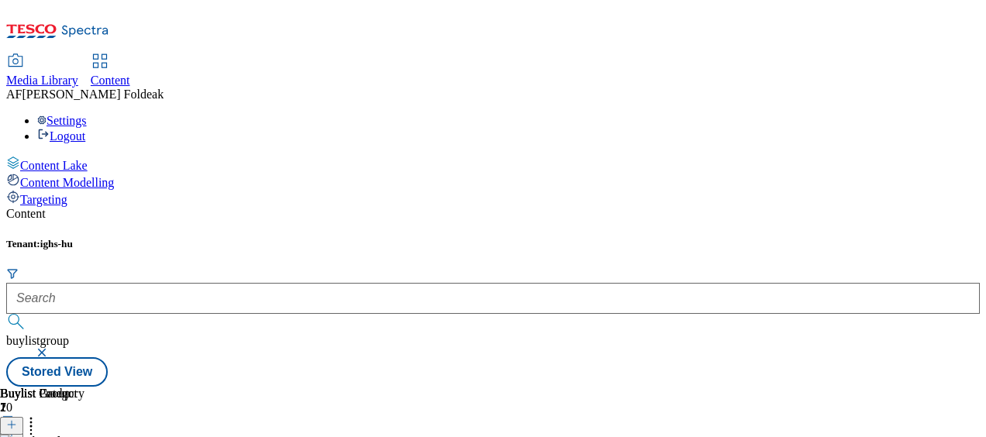
scroll to position [136, 0]
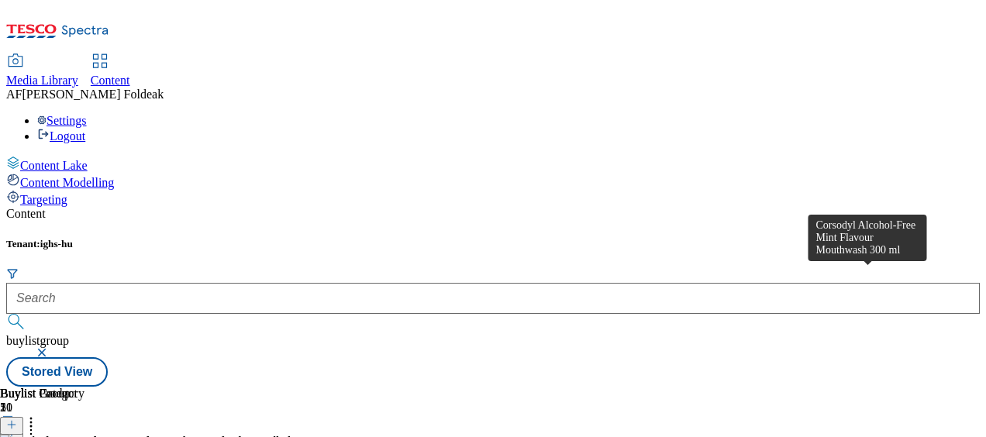
scroll to position [0, 389]
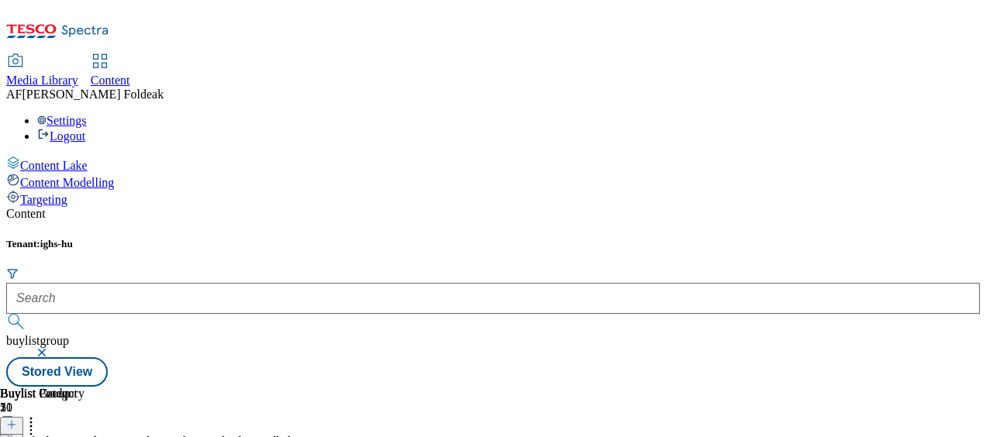
click at [39, 415] on icon at bounding box center [31, 423] width 16 height 16
click at [23, 417] on button at bounding box center [11, 426] width 23 height 18
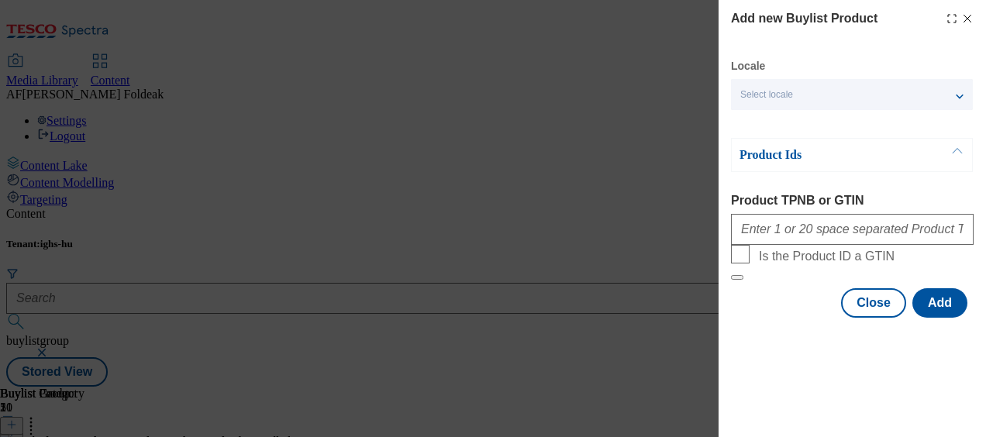
click at [947, 160] on button "Modal" at bounding box center [956, 155] width 29 height 33
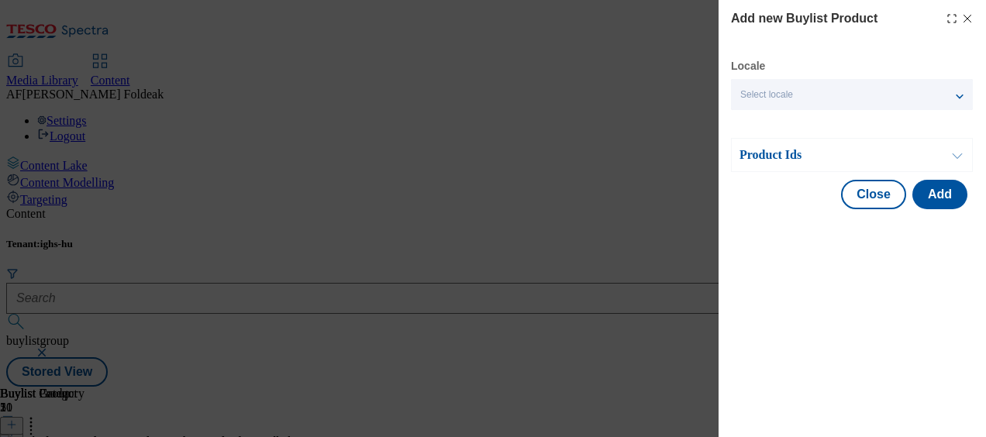
click at [947, 160] on button "Modal" at bounding box center [956, 155] width 29 height 33
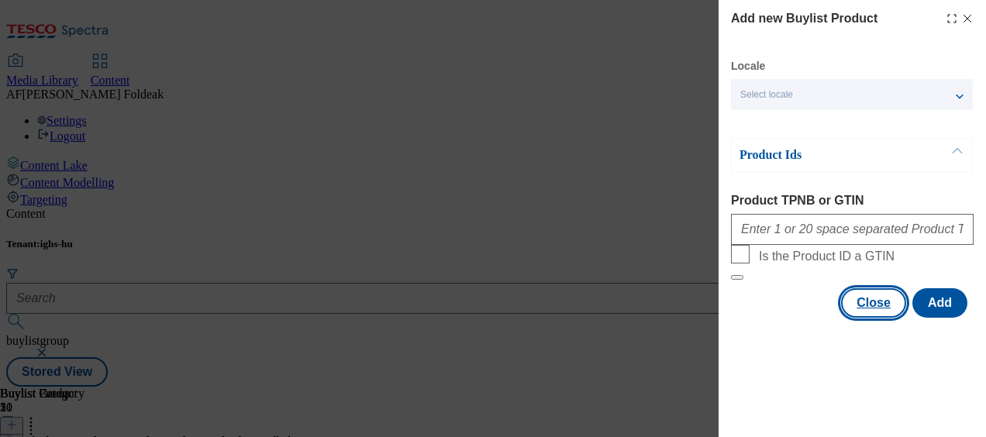
click at [855, 318] on button "Close" at bounding box center [873, 302] width 65 height 29
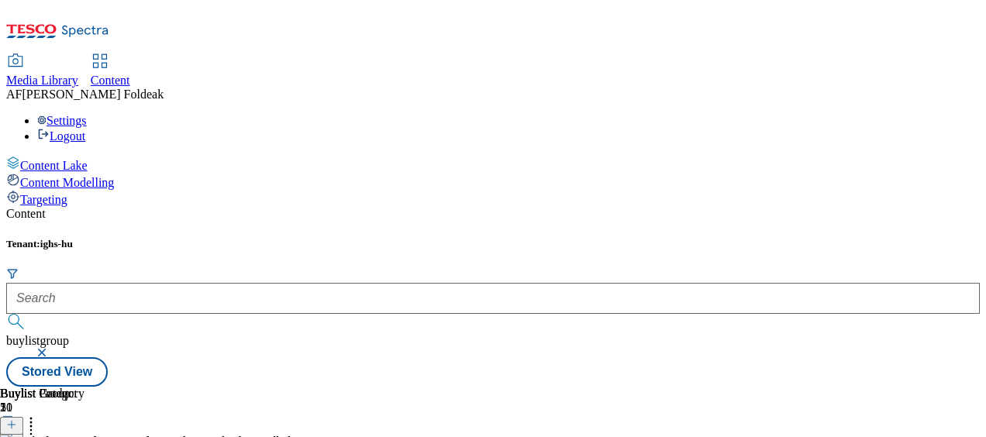
scroll to position [0, 0]
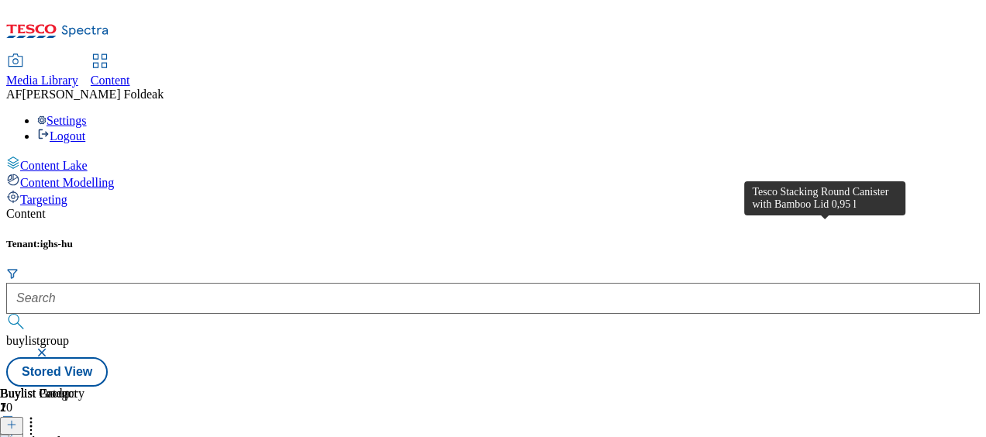
scroll to position [46, 0]
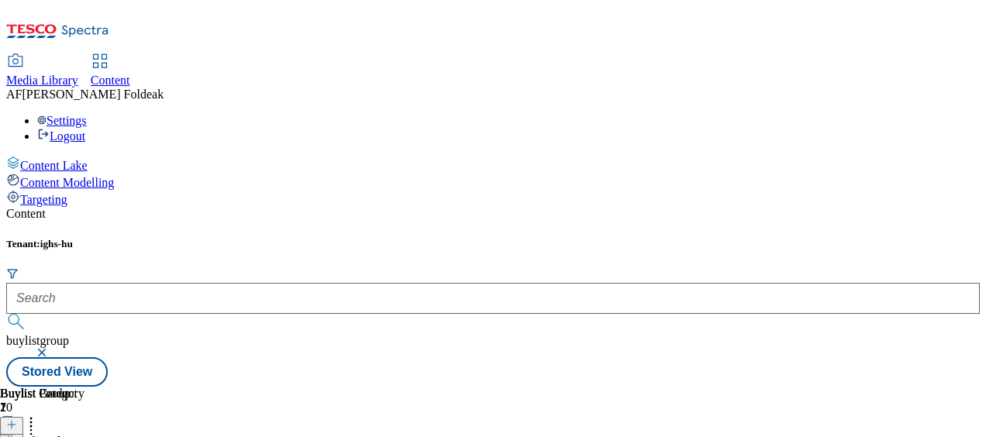
click at [17, 419] on icon at bounding box center [11, 424] width 11 height 11
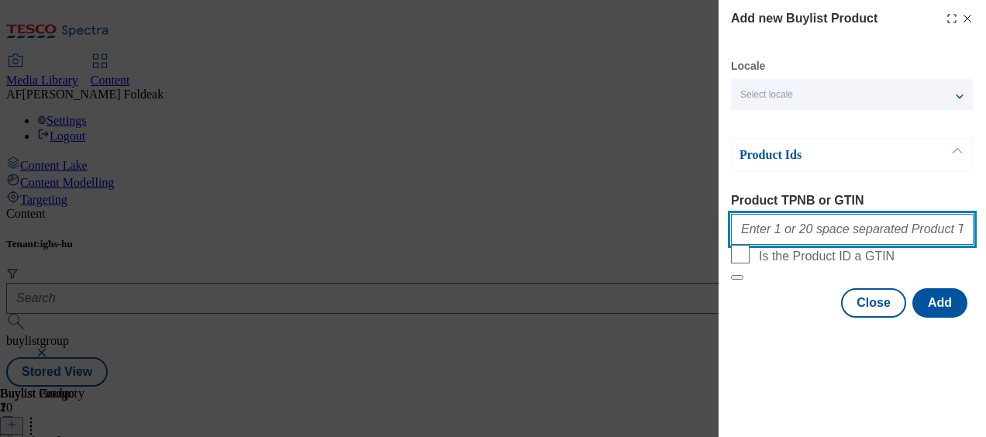
click at [814, 234] on input "Product TPNB or GTIN" at bounding box center [852, 229] width 243 height 31
paste input "100381609,100546875,100645478,101130715"
type input "100381609,100546875,100645478,101130715"
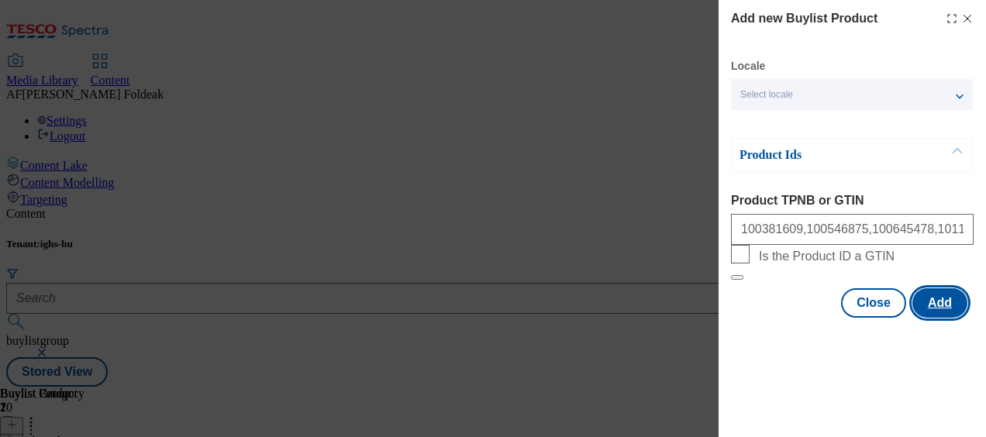
click at [934, 318] on button "Add" at bounding box center [939, 302] width 55 height 29
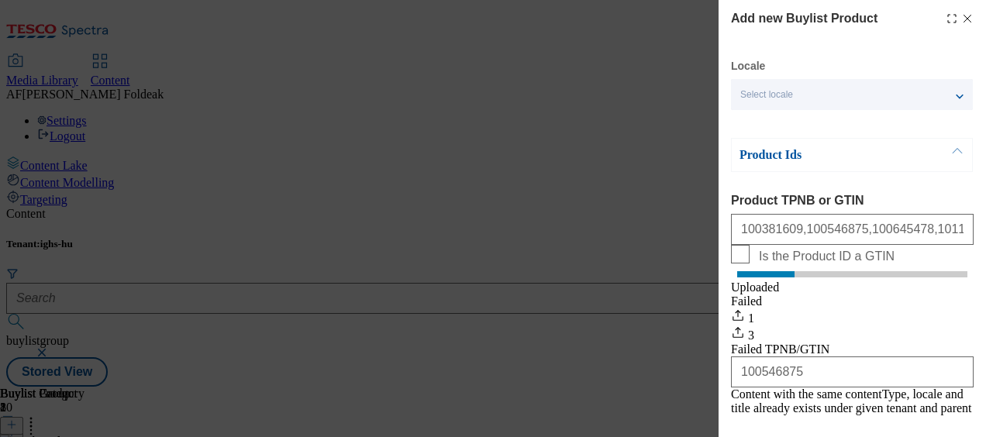
scroll to position [206, 0]
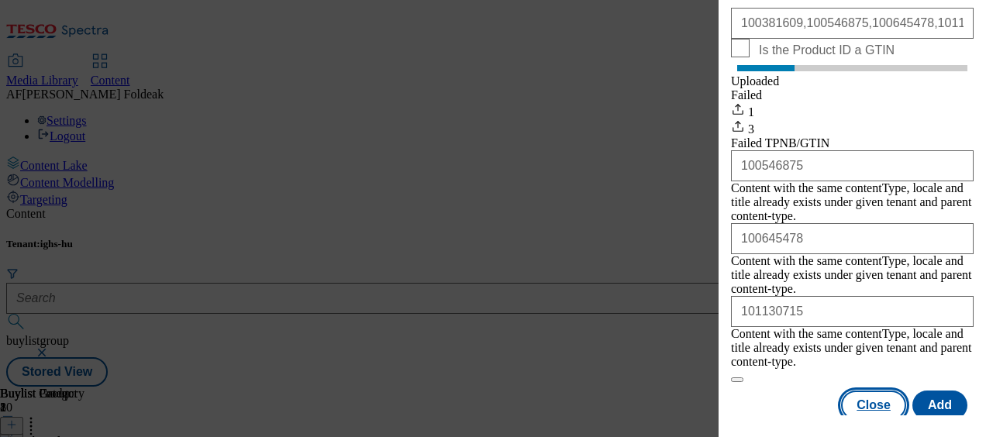
click at [863, 391] on button "Close" at bounding box center [873, 405] width 65 height 29
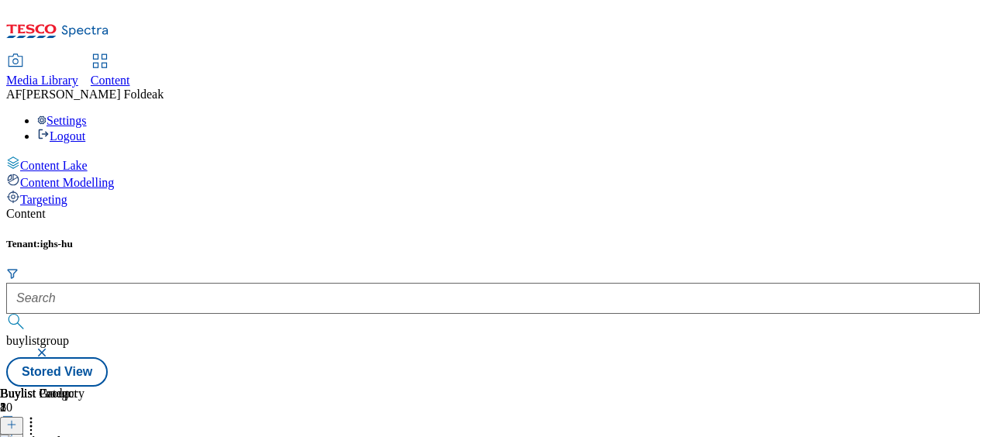
scroll to position [0, 0]
click at [16, 425] on line at bounding box center [12, 425] width 8 height 0
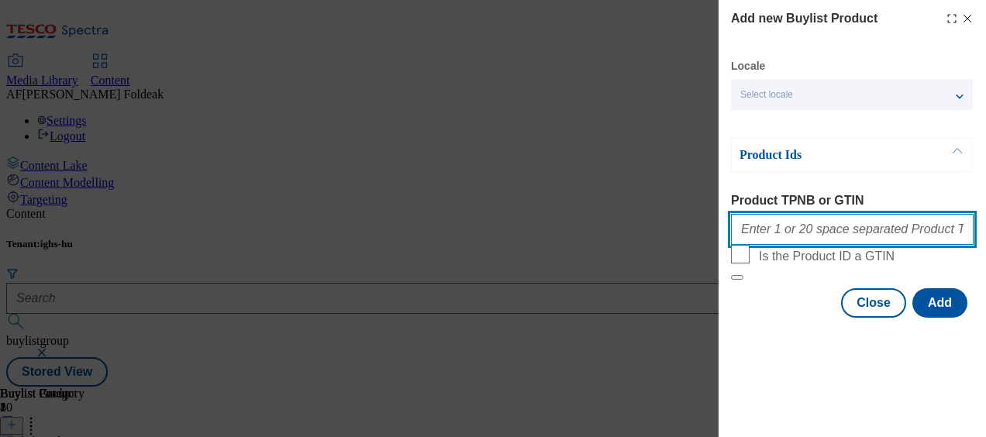
click at [812, 227] on input "Product TPNB or GTIN" at bounding box center [852, 229] width 243 height 31
paste input "100381609,100546875,100645478,101130715,100381611,100381612,100595743,100645477…"
type input "100381609,100546875,100645478,101130715,100381611,100381612,100595743,100645477…"
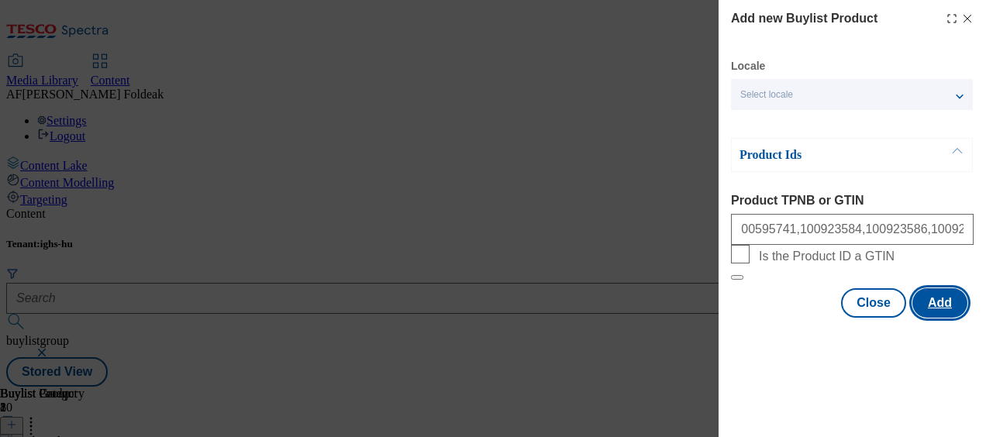
scroll to position [0, 0]
click at [939, 318] on button "Add" at bounding box center [939, 302] width 55 height 29
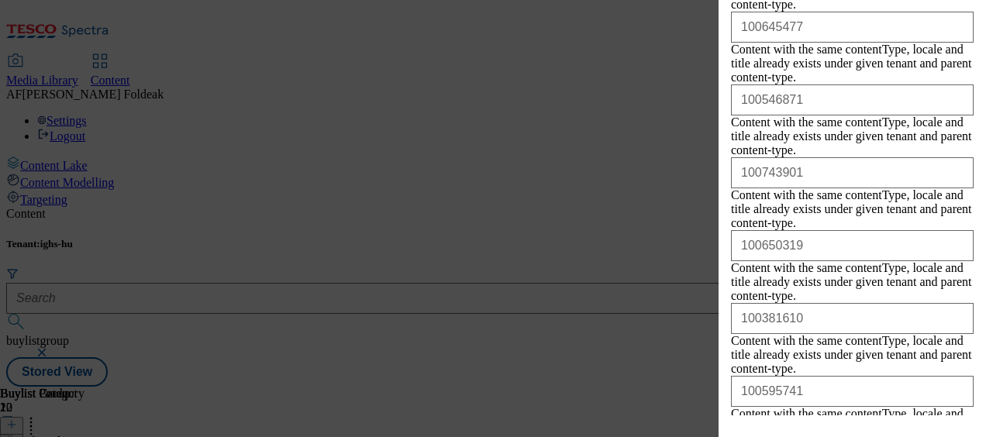
scroll to position [1126, 0]
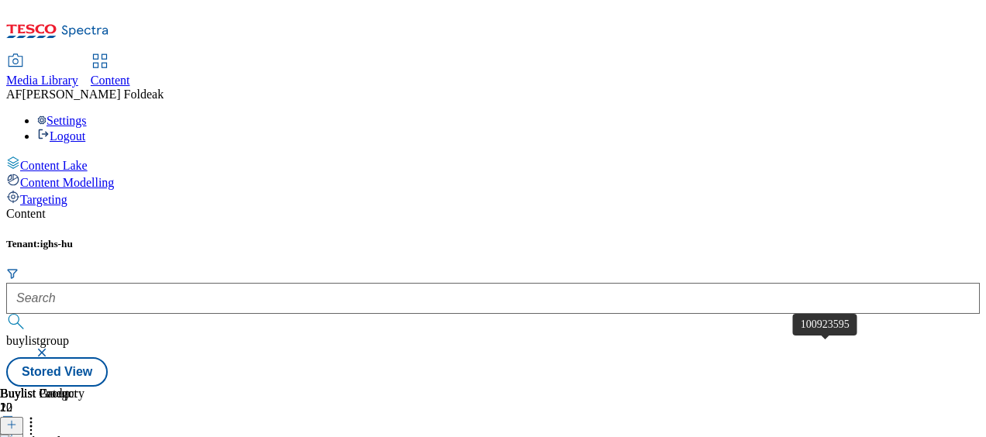
scroll to position [0, 0]
click at [17, 419] on icon at bounding box center [11, 424] width 11 height 11
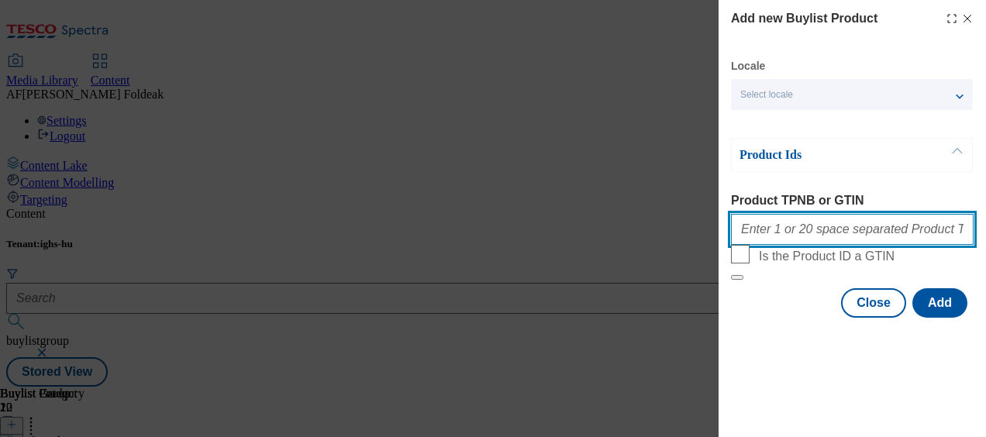
click at [829, 240] on input "Product TPNB or GTIN" at bounding box center [852, 229] width 243 height 31
paste input "100381609,100546875,100645478,101130715,100381611,100381612,100595743,100645477…"
type input "100381609,100546875,100645478,101130715,100381611,100381612,100595743,100645477…"
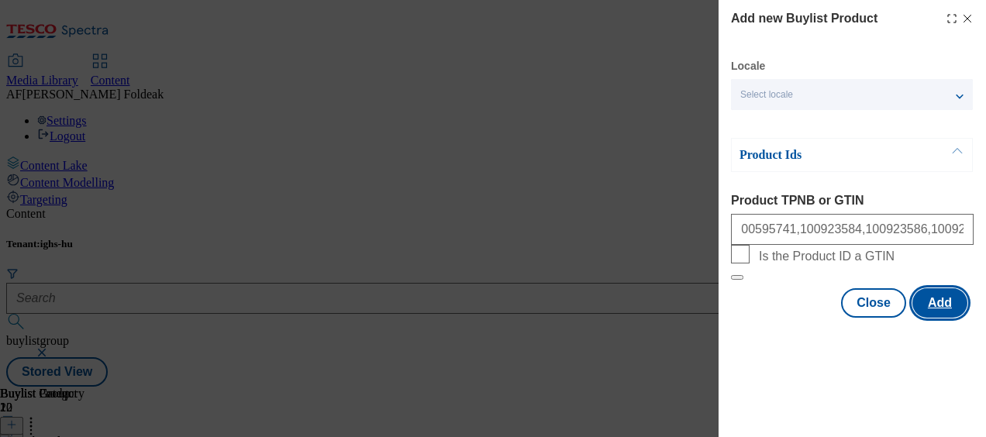
scroll to position [0, 0]
click at [933, 318] on button "Add" at bounding box center [939, 302] width 55 height 29
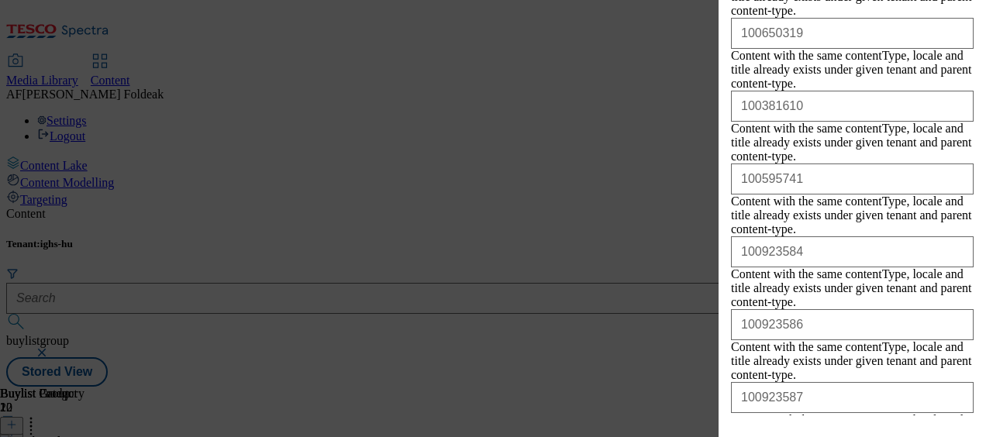
scroll to position [1372, 0]
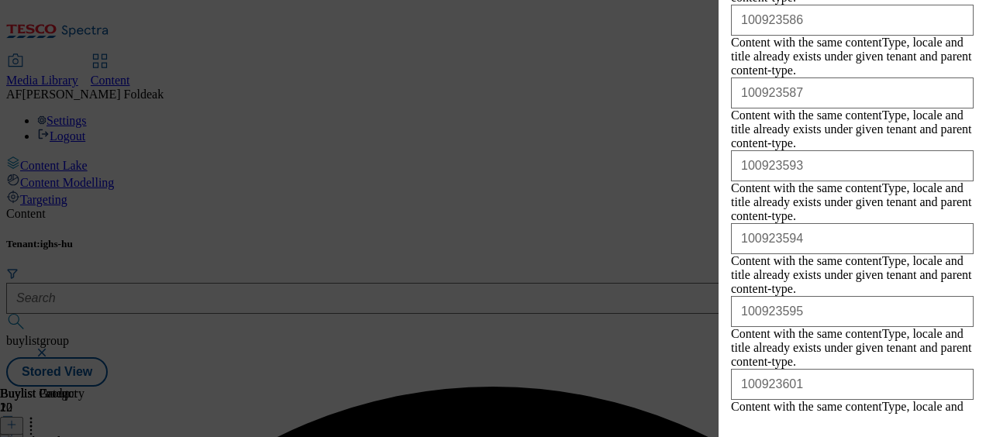
scroll to position [0, 0]
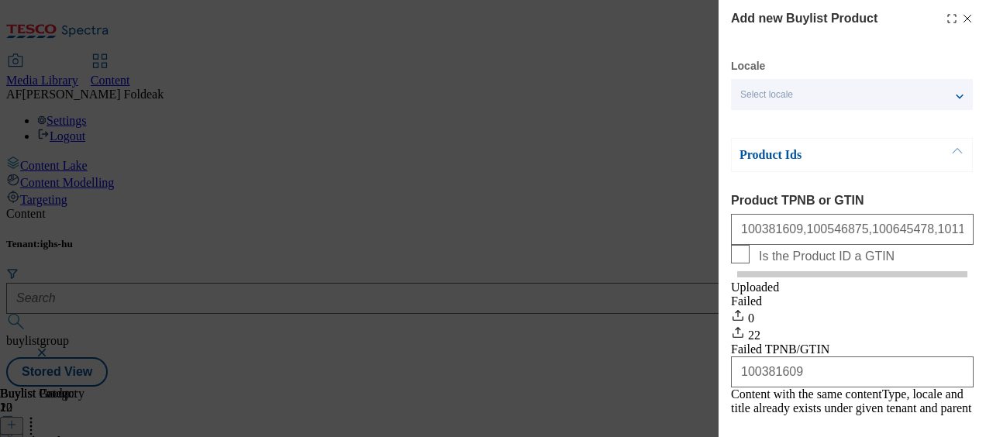
click at [961, 18] on icon "Modal" at bounding box center [967, 18] width 12 height 12
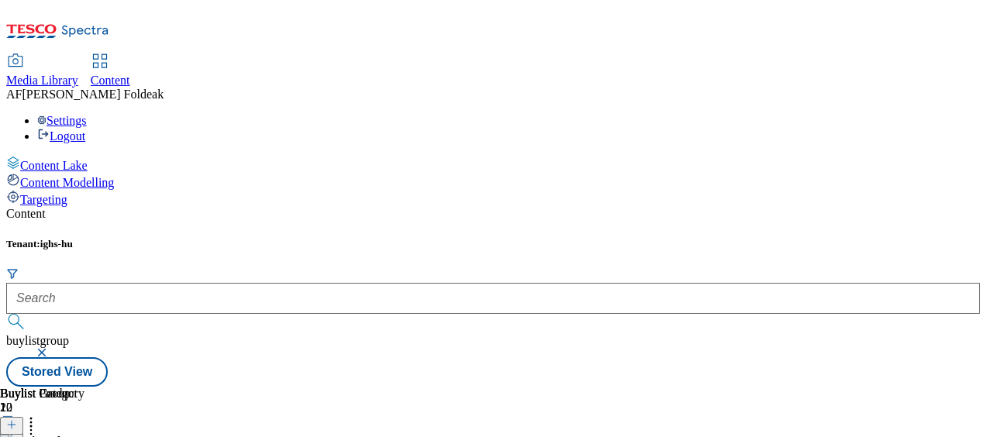
scroll to position [613, 0]
click at [17, 419] on icon at bounding box center [11, 424] width 11 height 11
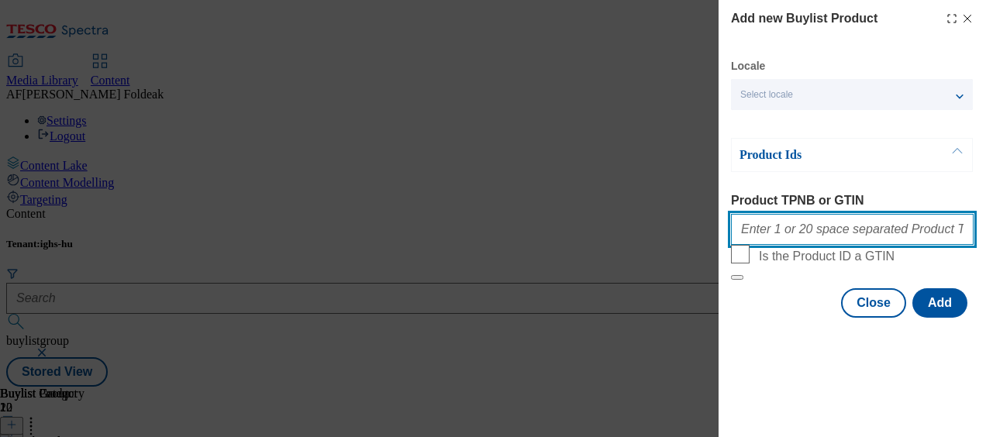
click at [811, 233] on input "Product TPNB or GTIN" at bounding box center [852, 229] width 243 height 31
paste input "100546875"
type input "100546875"
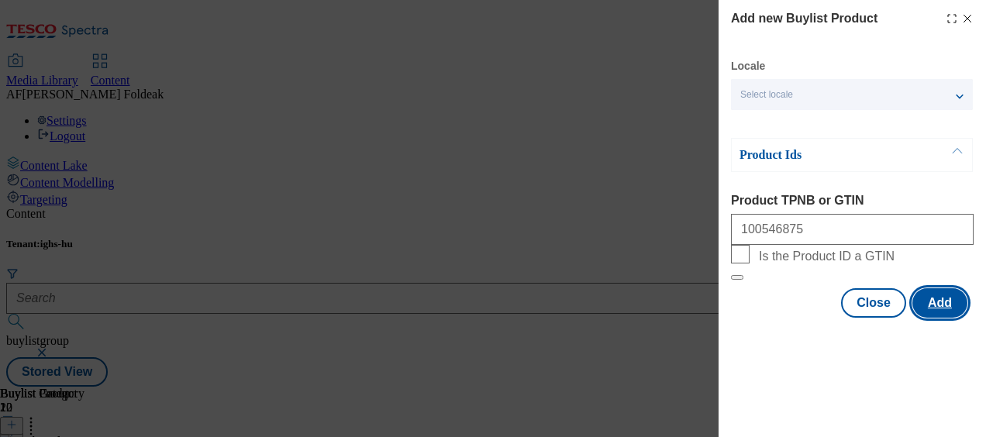
click at [953, 318] on button "Add" at bounding box center [939, 302] width 55 height 29
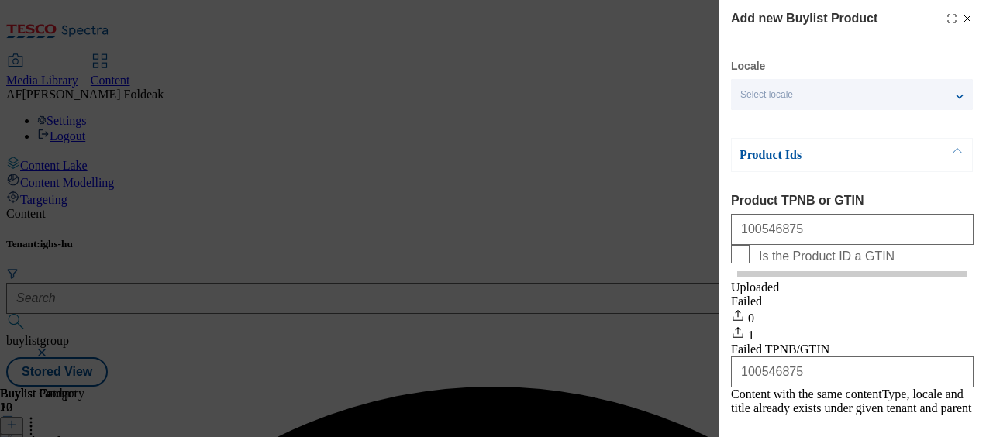
scroll to position [84, 0]
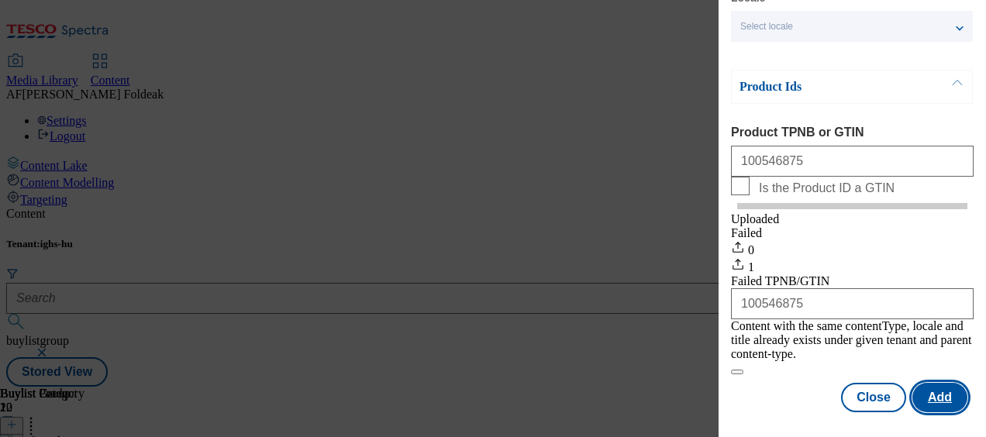
click at [927, 383] on button "Add" at bounding box center [939, 397] width 55 height 29
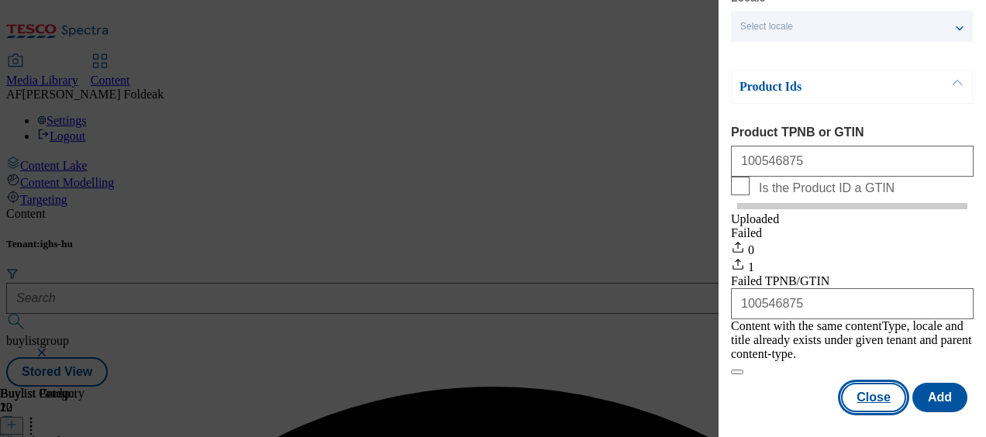
click at [849, 384] on button "Close" at bounding box center [873, 397] width 65 height 29
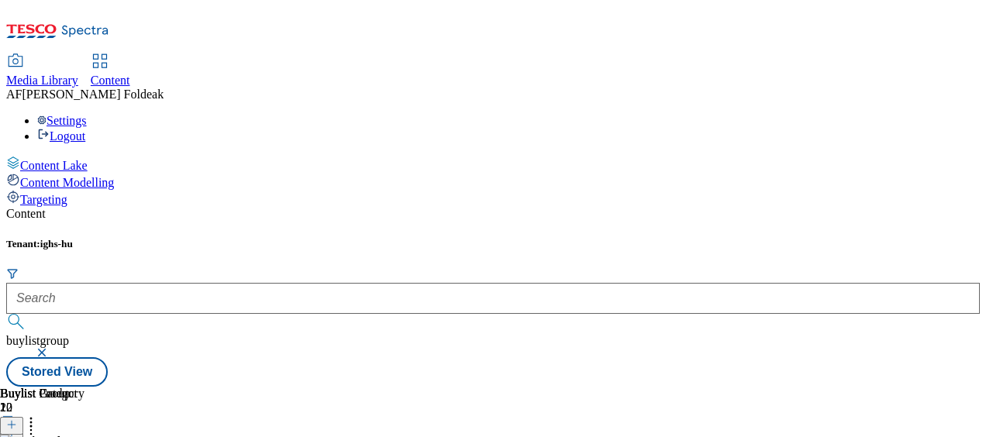
scroll to position [1496, 0]
click at [23, 417] on button at bounding box center [11, 426] width 23 height 18
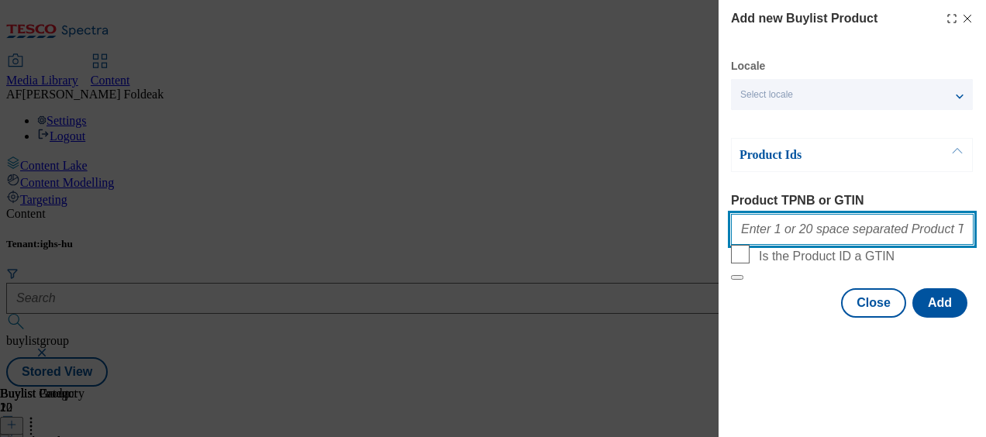
click at [831, 232] on input "Product TPNB or GTIN" at bounding box center [852, 229] width 243 height 31
paste input "100381611"
type input "100381611"
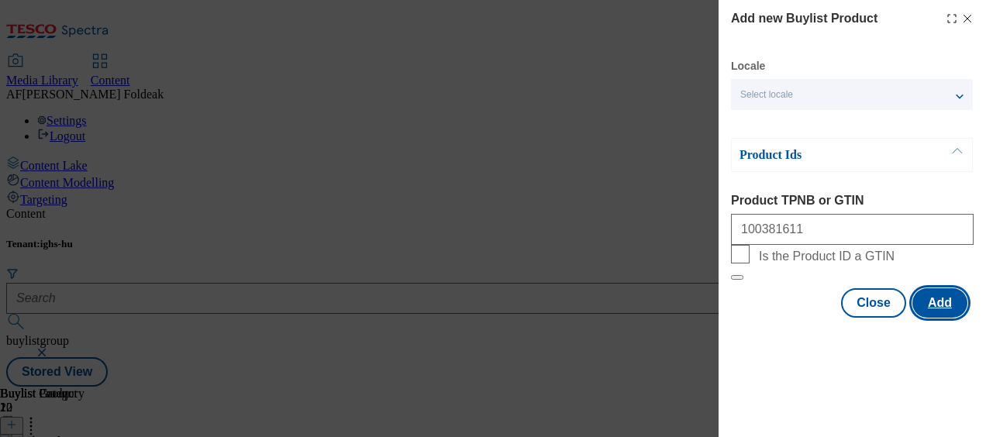
click at [939, 318] on button "Add" at bounding box center [939, 302] width 55 height 29
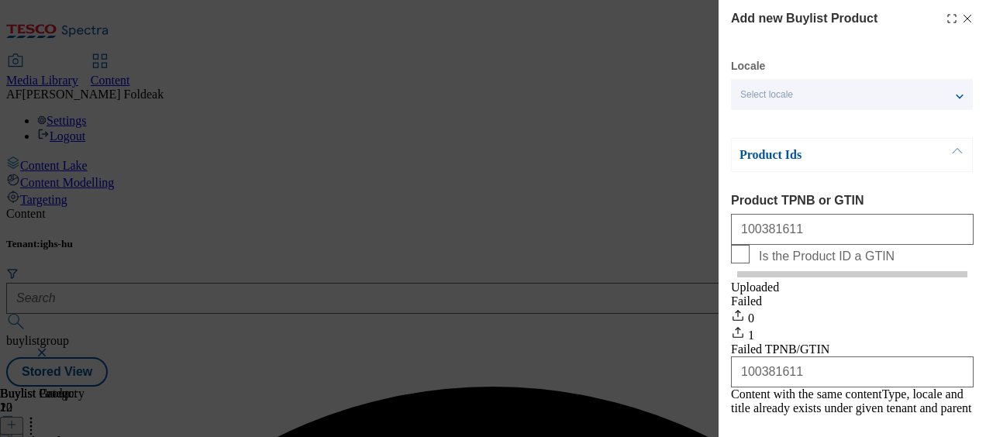
scroll to position [84, 0]
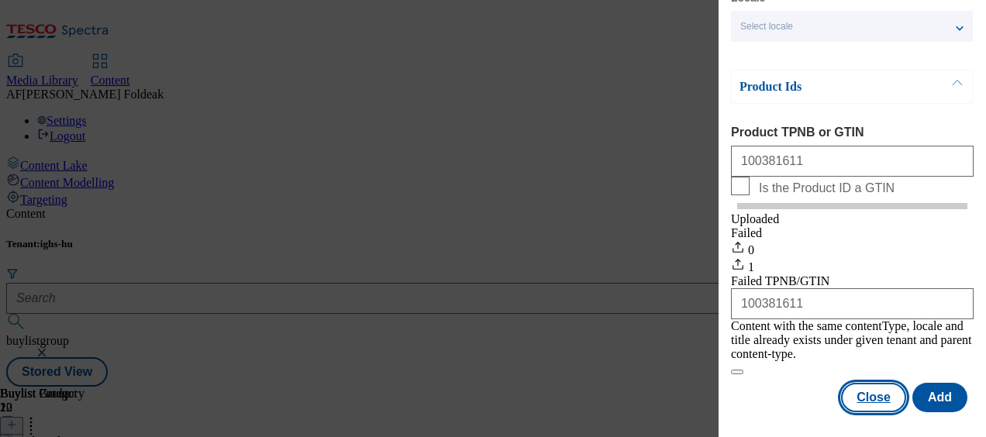
click at [862, 390] on button "Close" at bounding box center [873, 397] width 65 height 29
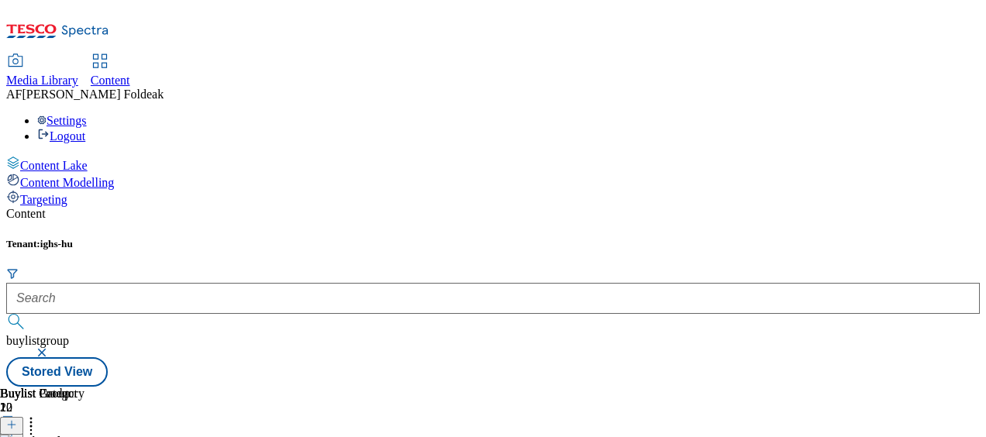
scroll to position [0, 0]
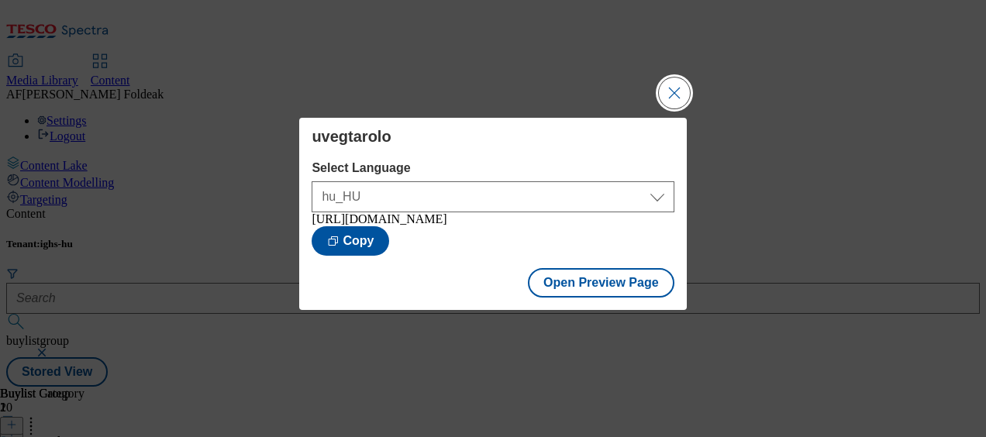
click at [672, 78] on button "Close Modal" at bounding box center [674, 93] width 31 height 31
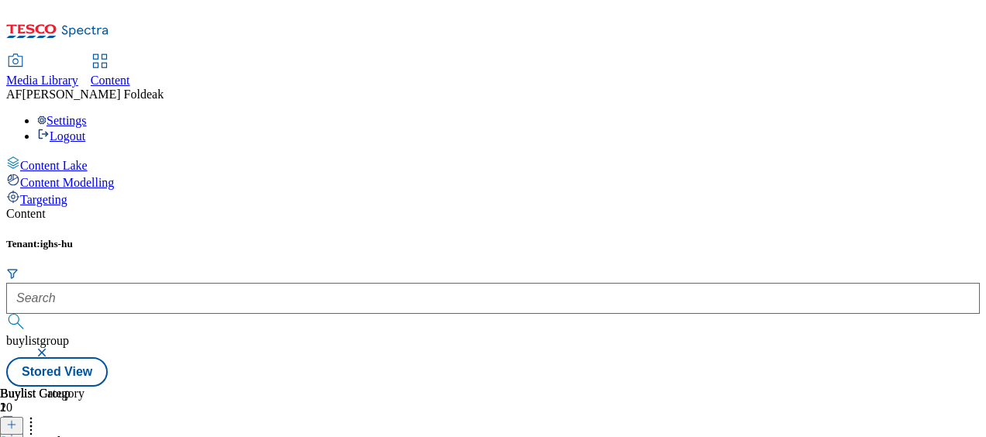
scroll to position [0, 5]
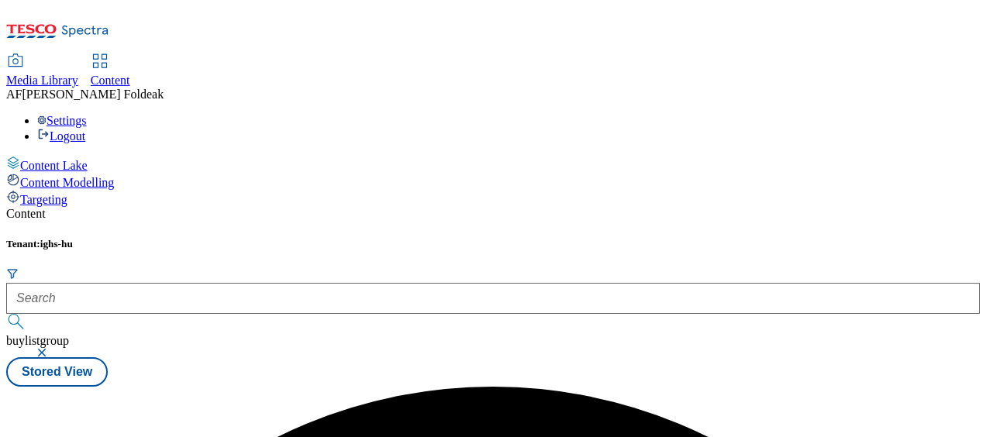
scroll to position [0, 0]
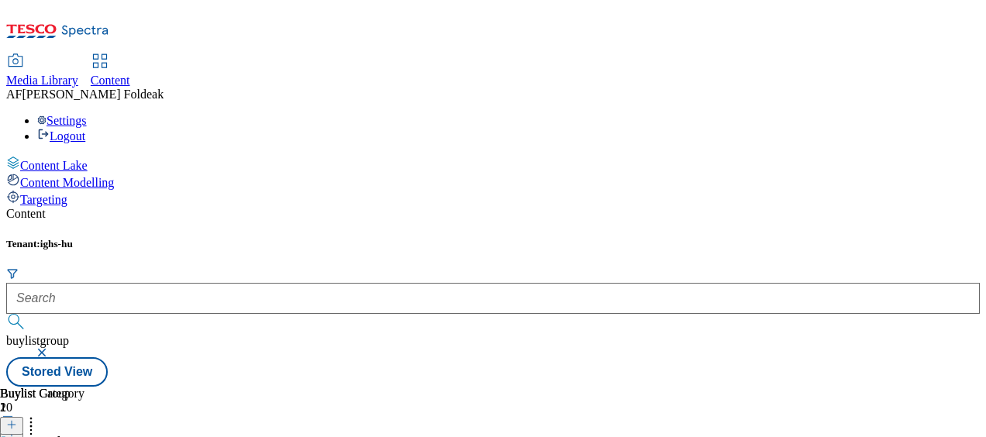
scroll to position [177, 0]
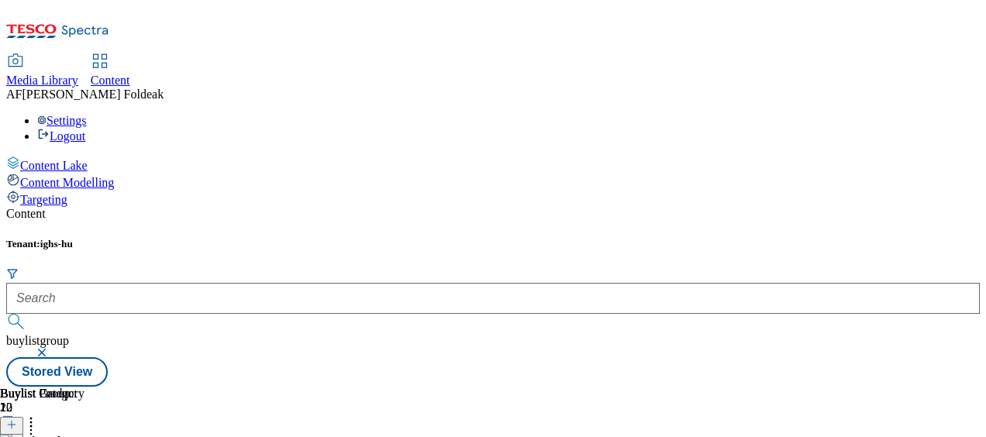
click at [336, 387] on header "Buylist Product 12" at bounding box center [168, 411] width 336 height 48
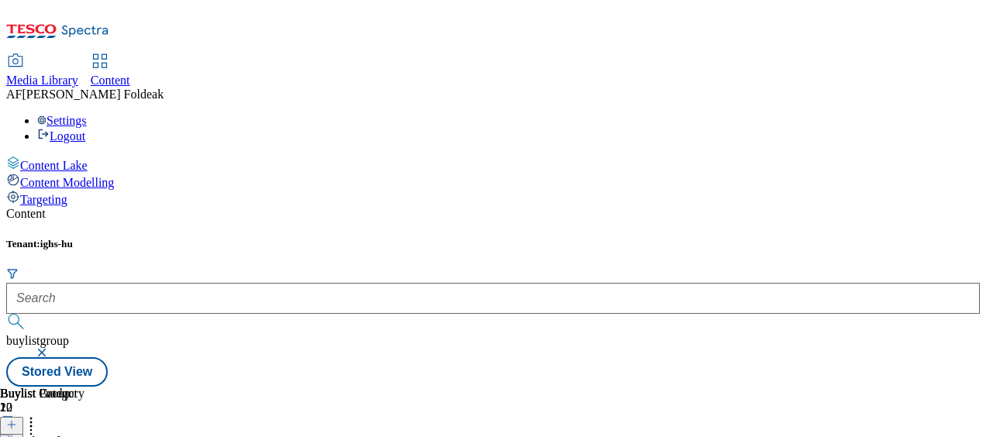
click at [39, 415] on icon at bounding box center [31, 423] width 16 height 16
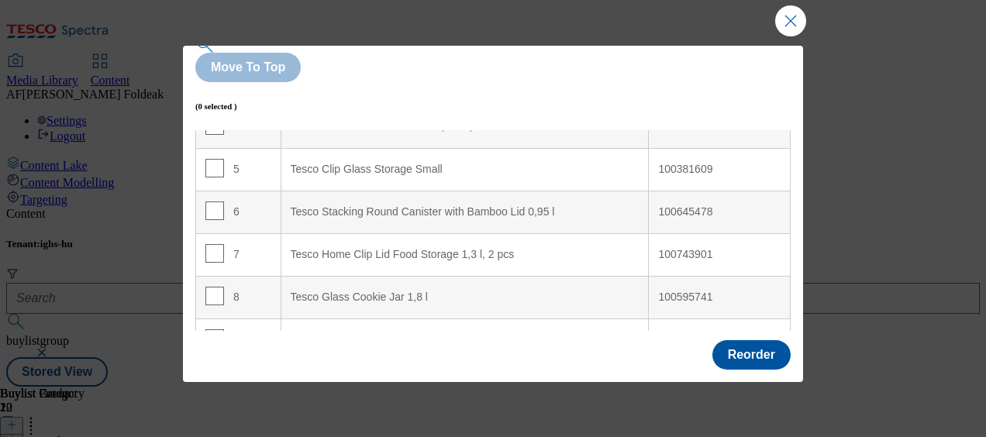
scroll to position [84, 0]
click at [794, 29] on button "Close Modal" at bounding box center [790, 20] width 31 height 31
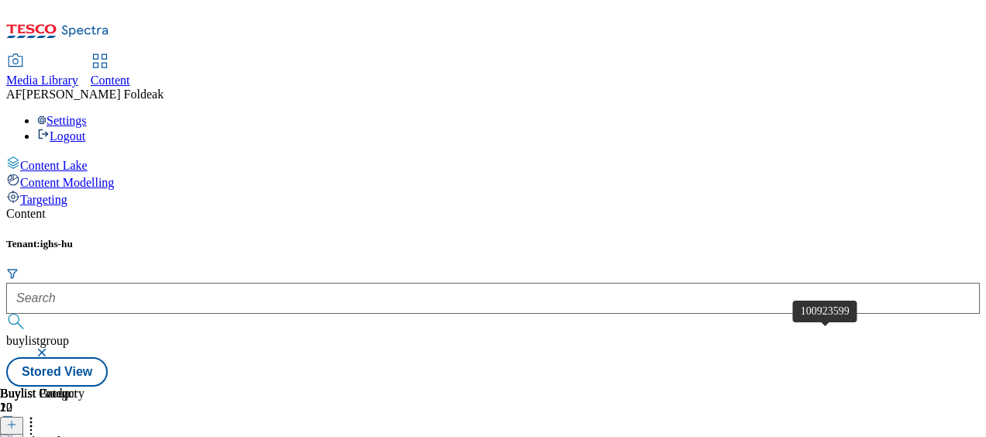
scroll to position [625, 0]
click at [39, 415] on icon at bounding box center [31, 423] width 16 height 16
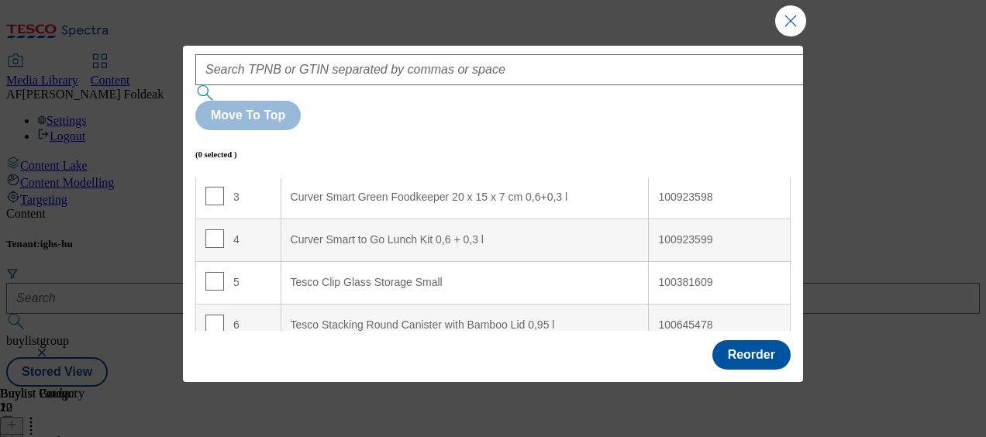
scroll to position [129, 0]
click at [214, 274] on input "Modal" at bounding box center [214, 283] width 19 height 19
checkbox input "true"
drag, startPoint x: 454, startPoint y: 208, endPoint x: 444, endPoint y: 214, distance: 11.4
click at [444, 277] on div "Tesco Clip Glass Storage Small" at bounding box center [465, 284] width 349 height 14
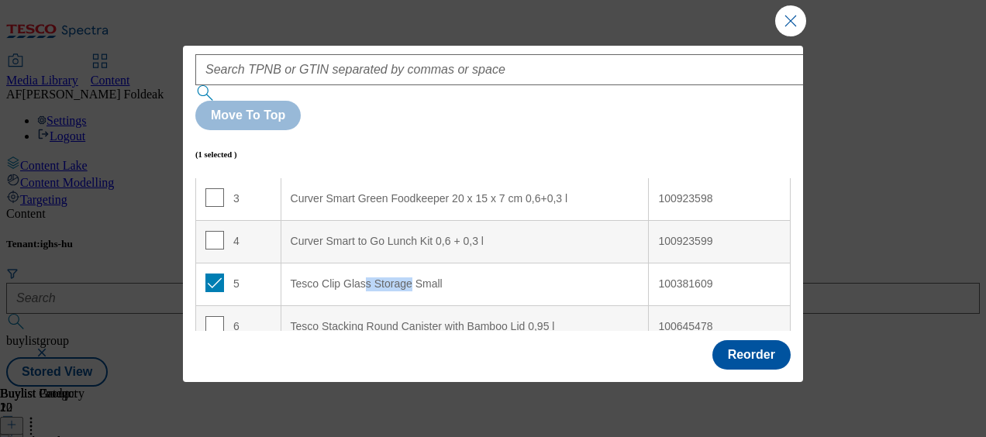
drag, startPoint x: 360, startPoint y: 214, endPoint x: 405, endPoint y: 221, distance: 44.7
click at [405, 263] on Small "Tesco Clip Glass Storage Small" at bounding box center [465, 284] width 368 height 43
drag, startPoint x: 231, startPoint y: 214, endPoint x: 234, endPoint y: 200, distance: 14.3
click at [234, 263] on td "5" at bounding box center [238, 284] width 85 height 43
click at [694, 277] on div "100381609" at bounding box center [719, 284] width 122 height 14
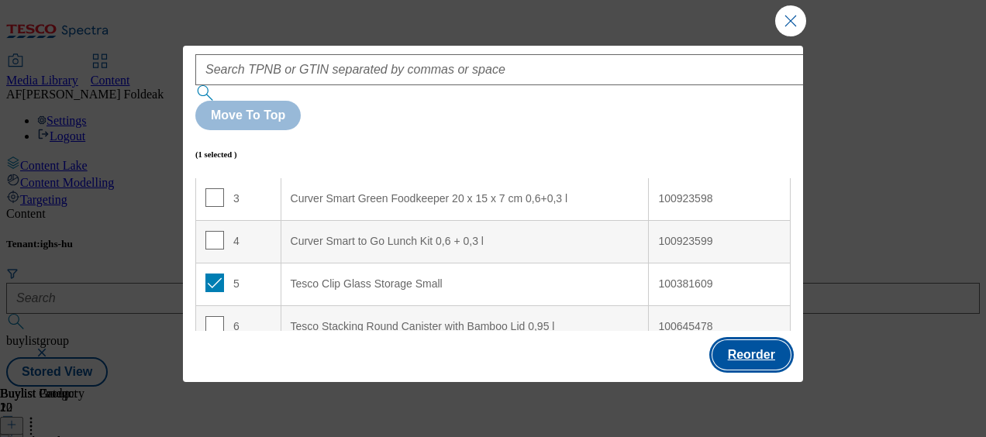
click at [755, 341] on button "Reorder" at bounding box center [751, 354] width 78 height 29
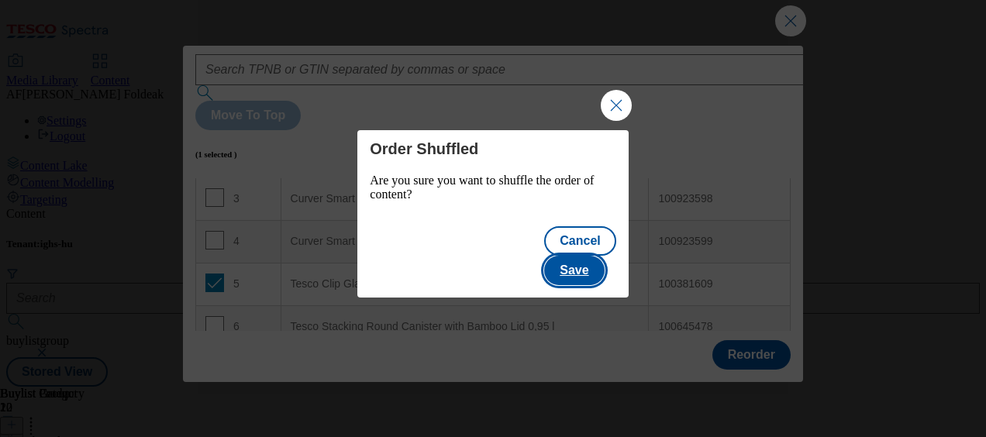
click at [601, 256] on button "Save" at bounding box center [574, 270] width 60 height 29
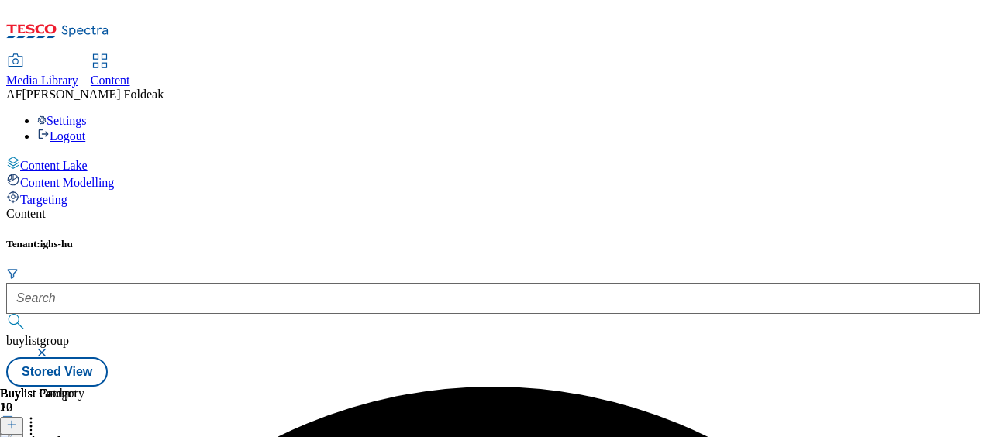
scroll to position [0, 0]
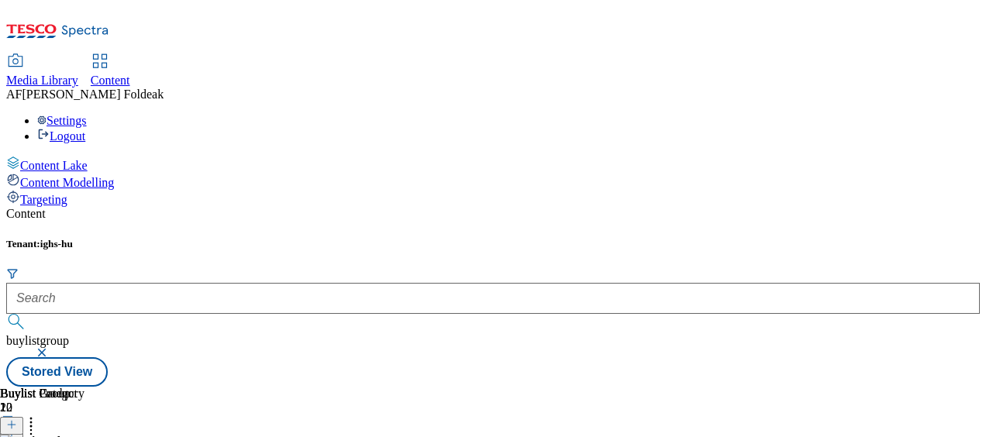
click at [39, 415] on icon at bounding box center [31, 423] width 16 height 16
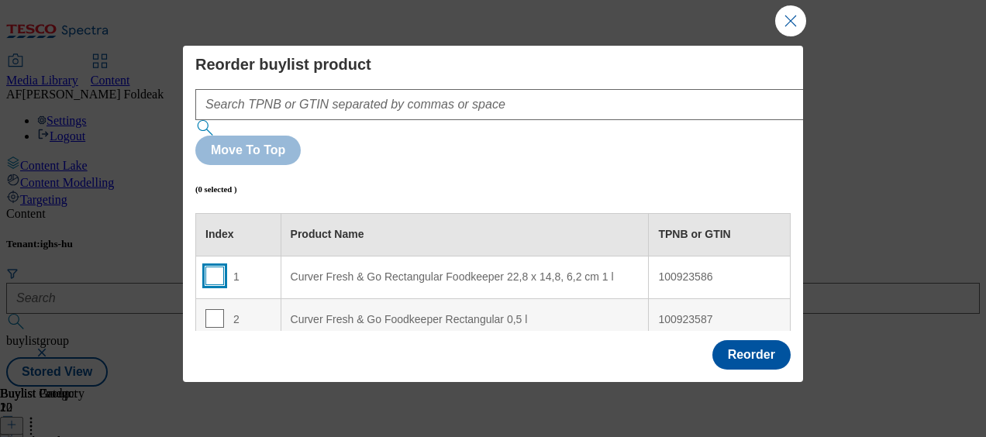
click at [210, 267] on input "Modal" at bounding box center [214, 276] width 19 height 19
checkbox input "true"
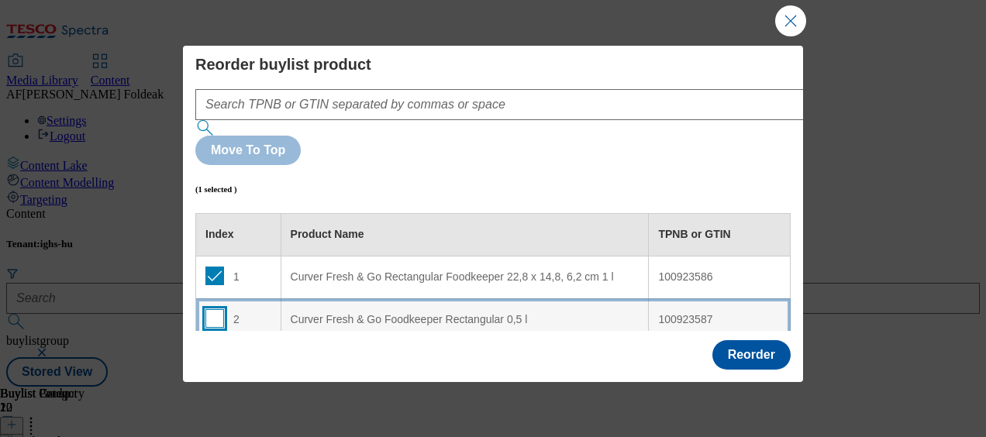
click at [211, 309] on input "Modal" at bounding box center [214, 318] width 19 height 19
checkbox input "true"
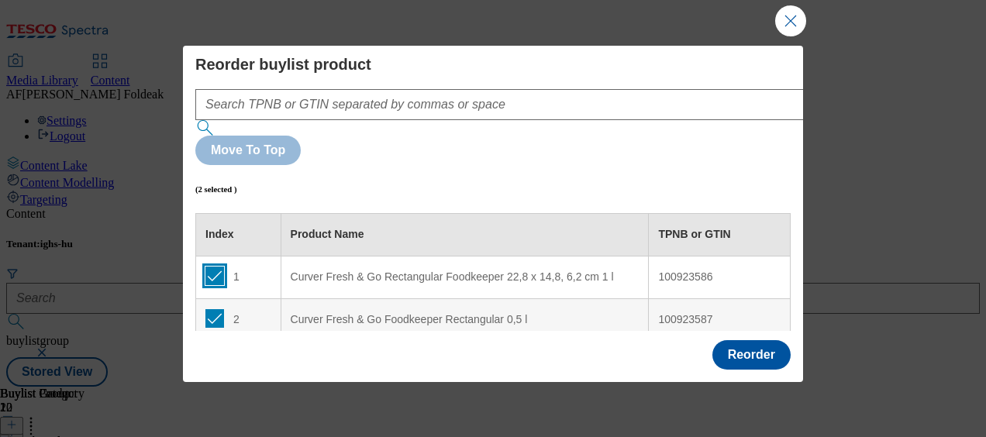
click at [215, 267] on input "Modal" at bounding box center [214, 276] width 19 height 19
checkbox input "false"
click at [215, 298] on td "2" at bounding box center [238, 319] width 85 height 43
click at [215, 309] on input "Modal" at bounding box center [214, 318] width 19 height 19
checkbox input "false"
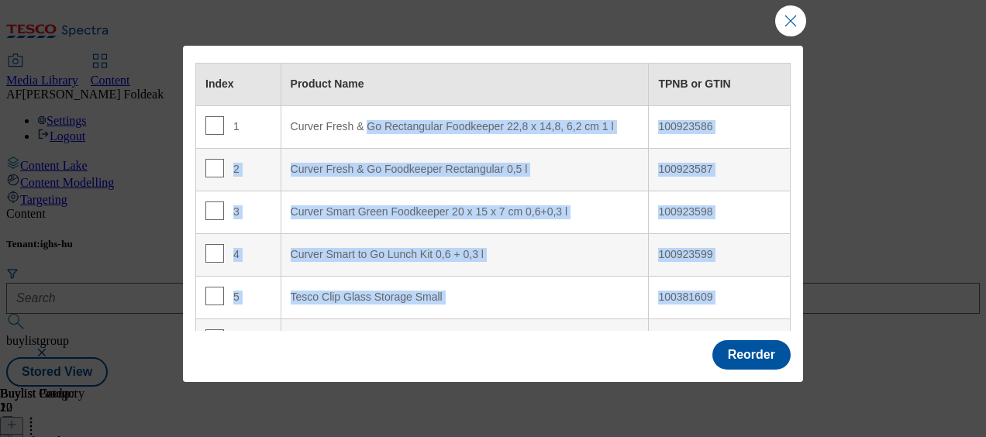
drag, startPoint x: 367, startPoint y: 206, endPoint x: 365, endPoint y: 312, distance: 106.2
click at [365, 312] on tbody "1 Curver Fresh & Go Rectangular Foodkeeper 22,8 x 14,8, 6,2 cm 1 l 100923586 2 …" at bounding box center [493, 361] width 594 height 512
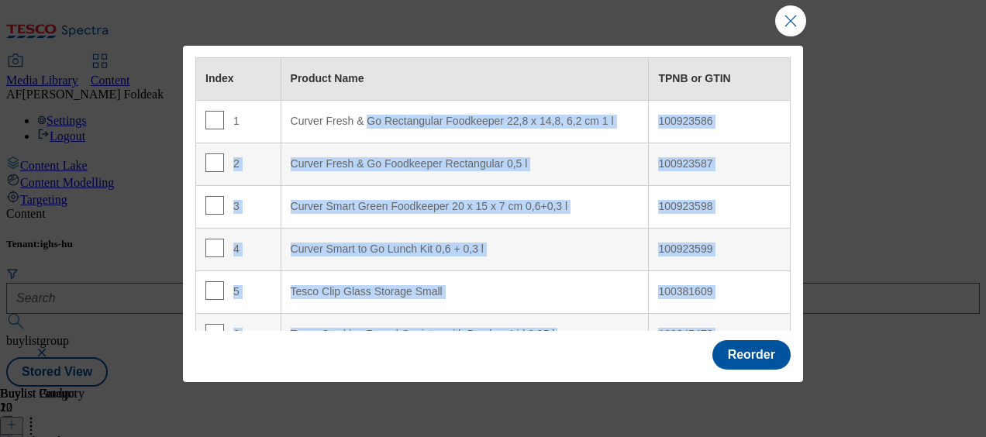
click at [571, 243] on div "Curver Smart to Go Lunch Kit 0,6 + 0,3 l" at bounding box center [465, 250] width 349 height 14
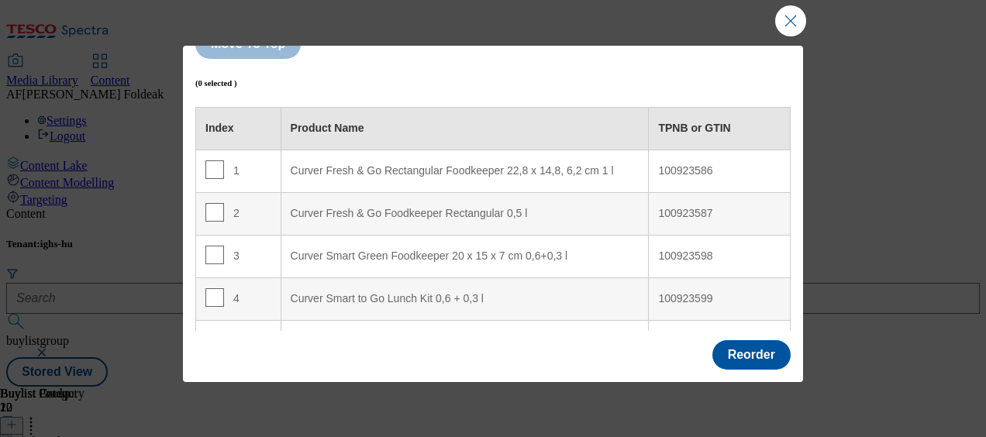
scroll to position [107, 0]
click at [582, 334] on div "Tesco Clip Glass Storage Small" at bounding box center [465, 341] width 349 height 14
click at [216, 330] on input "Modal" at bounding box center [214, 339] width 19 height 19
checkbox input "true"
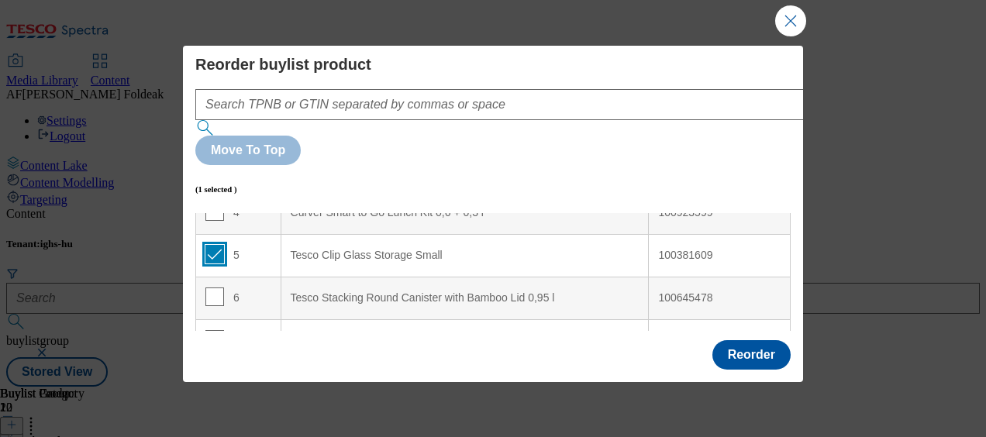
scroll to position [193, 0]
click at [672, 248] on div "100381609" at bounding box center [719, 255] width 122 height 14
copy div "100381609"
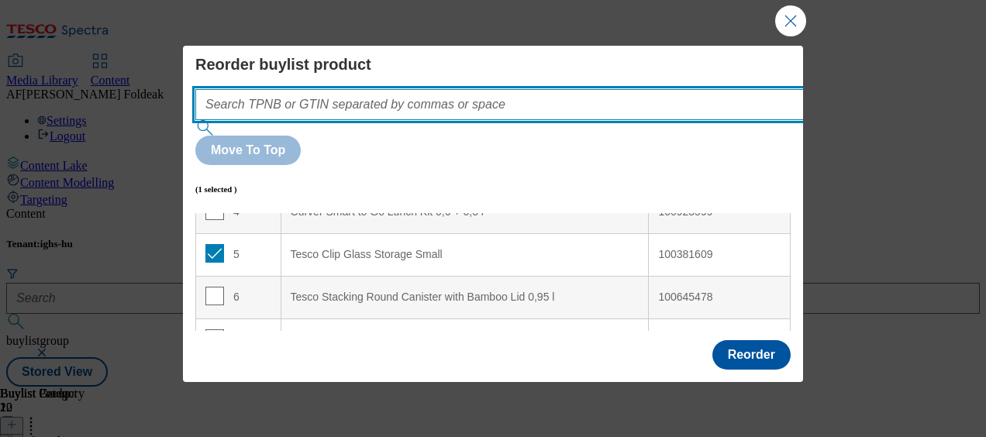
click at [501, 108] on input "Modal" at bounding box center [522, 104] width 655 height 31
paste input "100381609"
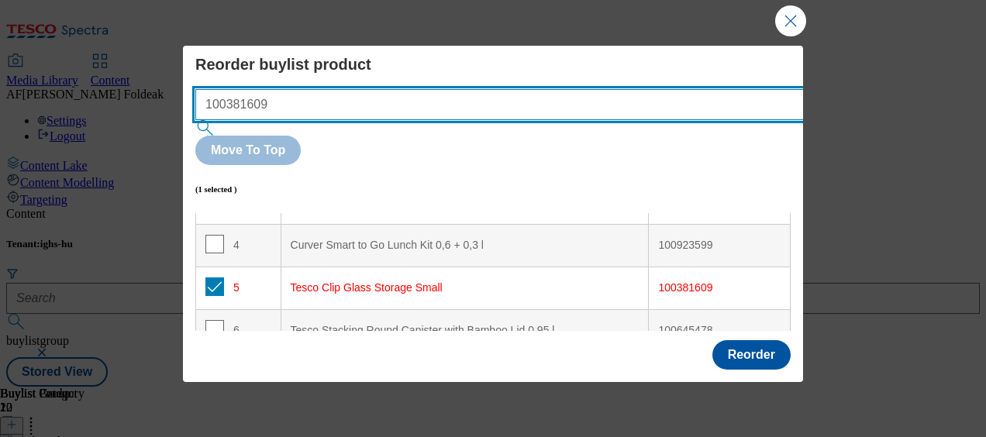
scroll to position [195, 0]
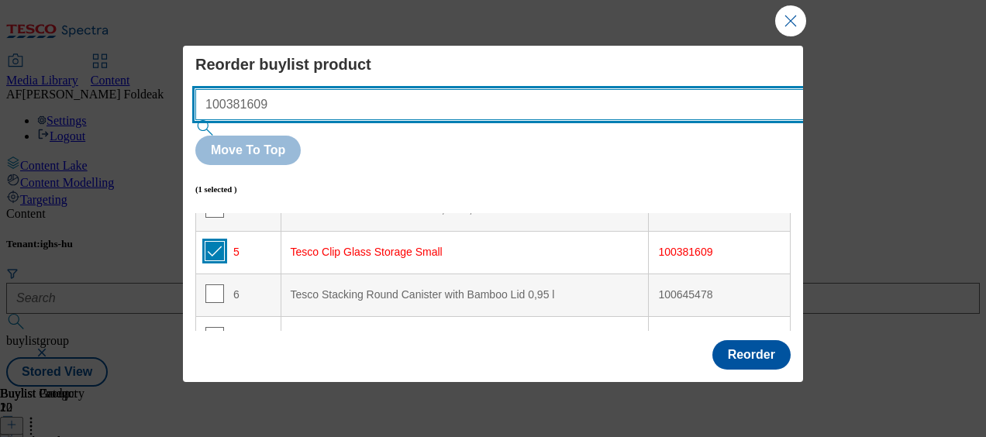
type input "100381609"
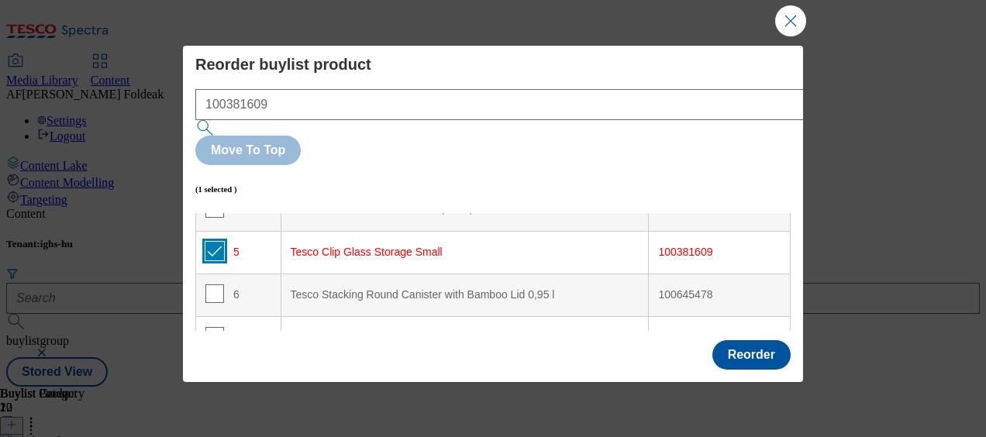
click at [211, 242] on input "Modal" at bounding box center [214, 251] width 19 height 19
checkbox input "false"
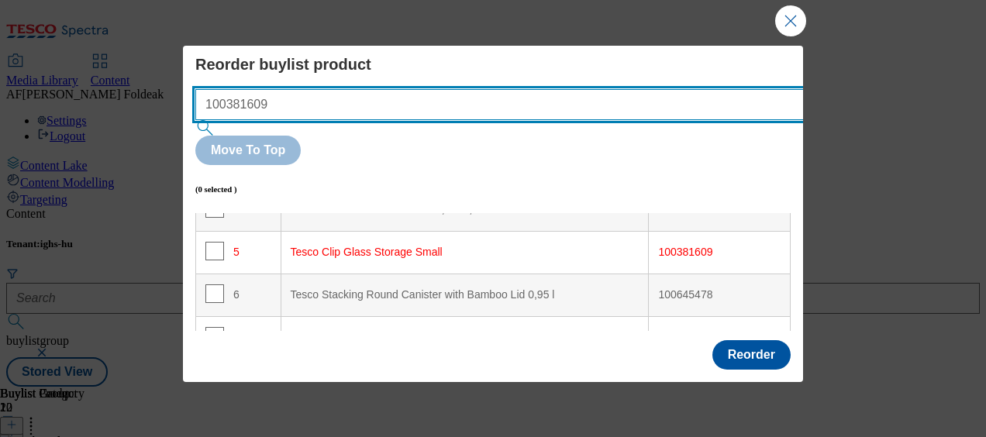
click at [394, 96] on input "100381609" at bounding box center [522, 104] width 655 height 31
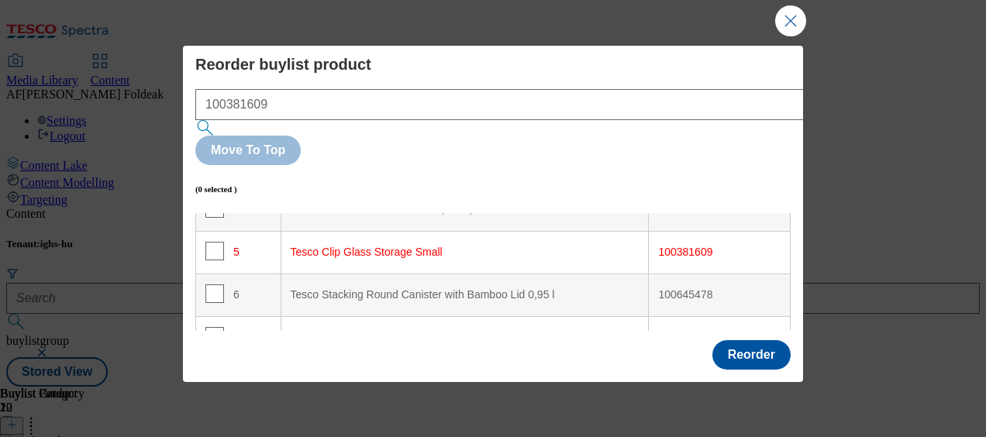
scroll to position [0, 0]
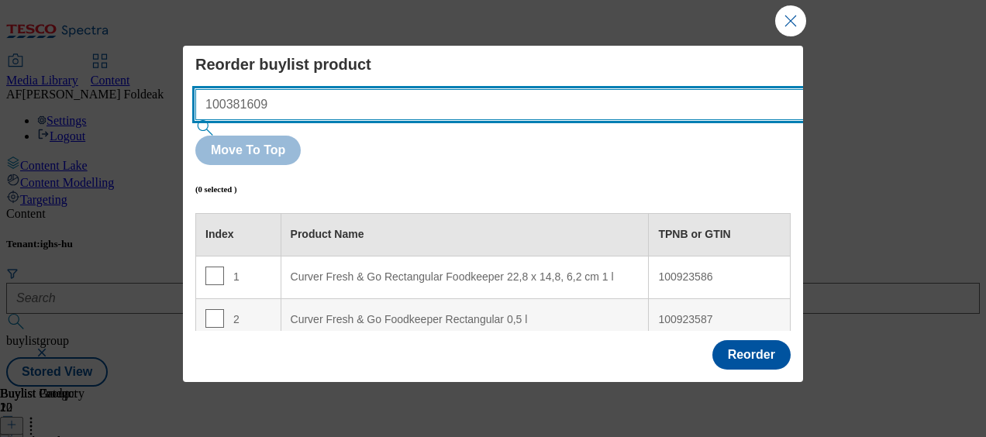
click at [423, 117] on input "100381609" at bounding box center [522, 104] width 655 height 31
click at [548, 110] on input "100381609" at bounding box center [522, 104] width 655 height 31
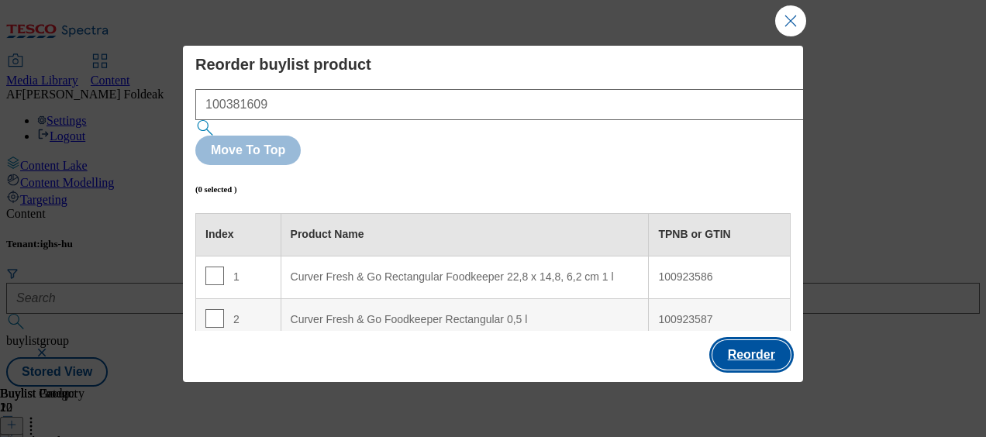
click at [750, 363] on button "Reorder" at bounding box center [751, 354] width 78 height 29
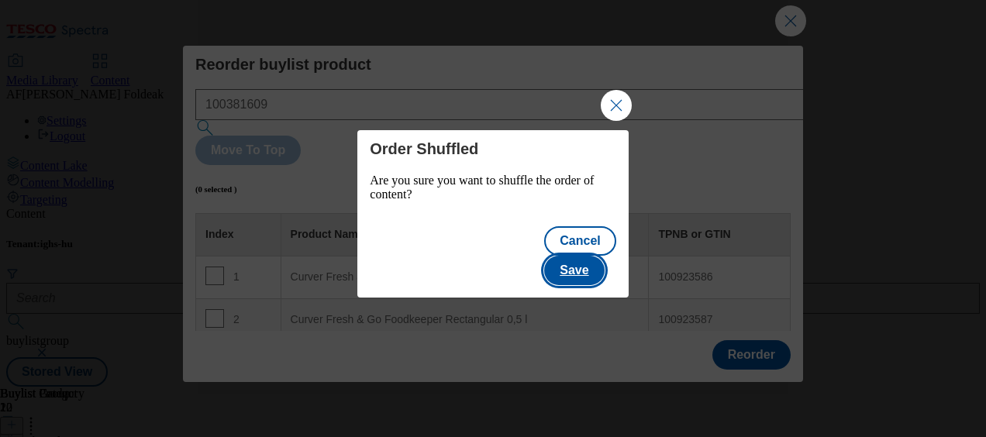
click at [579, 259] on button "Save" at bounding box center [574, 270] width 60 height 29
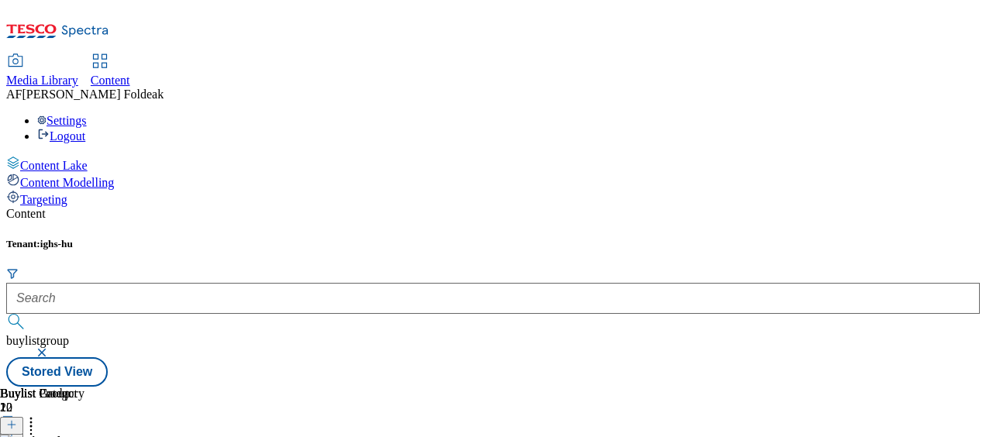
click at [39, 415] on icon at bounding box center [31, 423] width 16 height 16
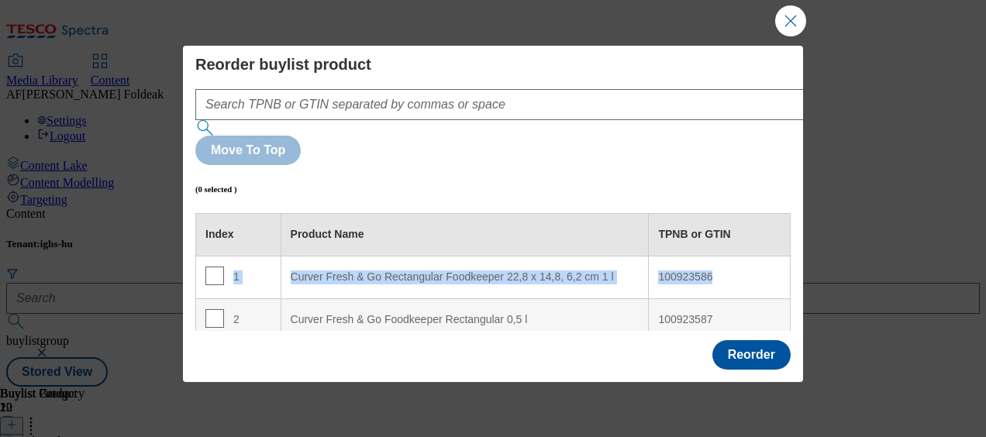
drag, startPoint x: 239, startPoint y: 208, endPoint x: 270, endPoint y: 230, distance: 38.3
drag, startPoint x: 270, startPoint y: 230, endPoint x: 249, endPoint y: 209, distance: 30.1
click at [249, 267] on div "1" at bounding box center [238, 278] width 66 height 22
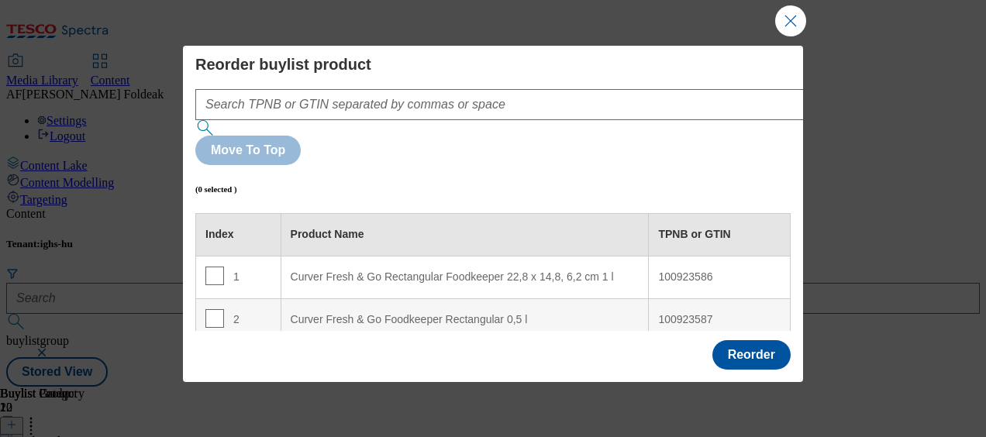
drag, startPoint x: 249, startPoint y: 209, endPoint x: 239, endPoint y: 205, distance: 11.1
click at [239, 267] on div "1" at bounding box center [238, 278] width 66 height 22
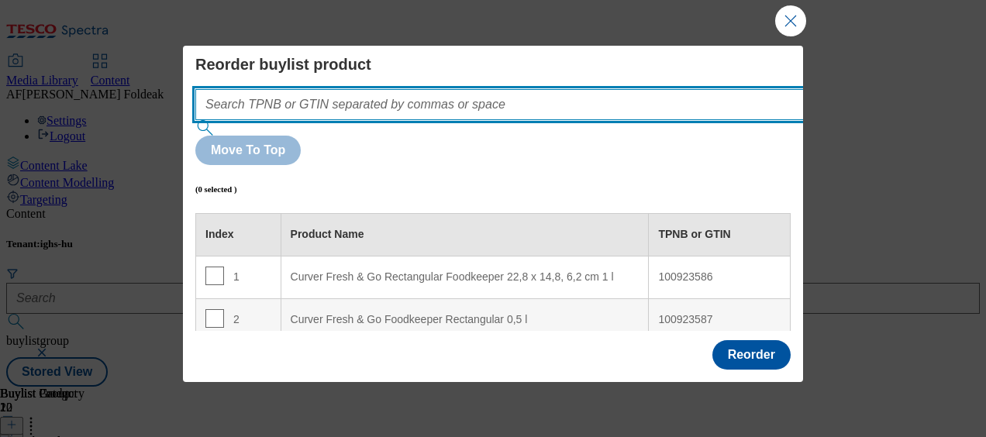
click at [501, 99] on input "Modal" at bounding box center [522, 104] width 655 height 31
paste input "100381609"
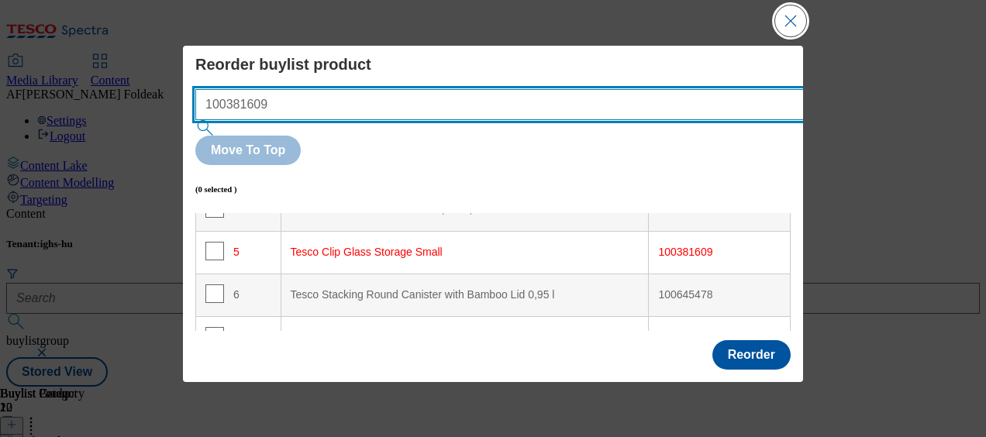
type input "100381609"
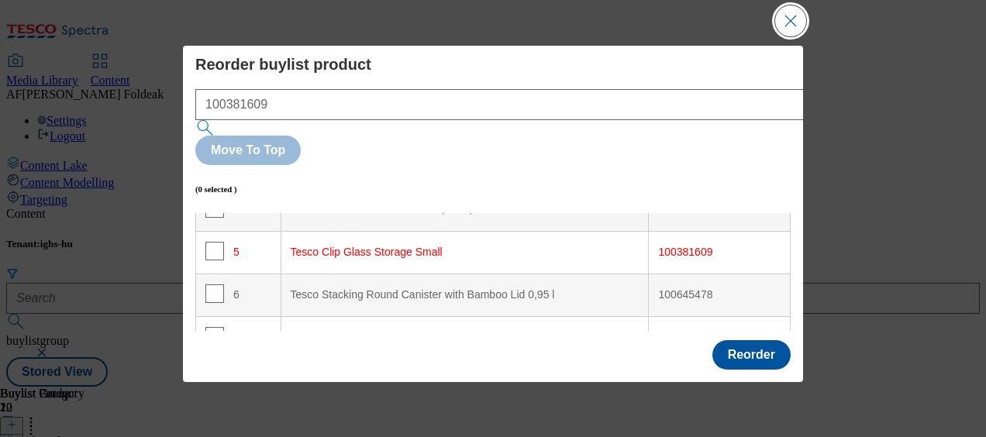
click at [778, 24] on button "Close Modal" at bounding box center [790, 20] width 31 height 31
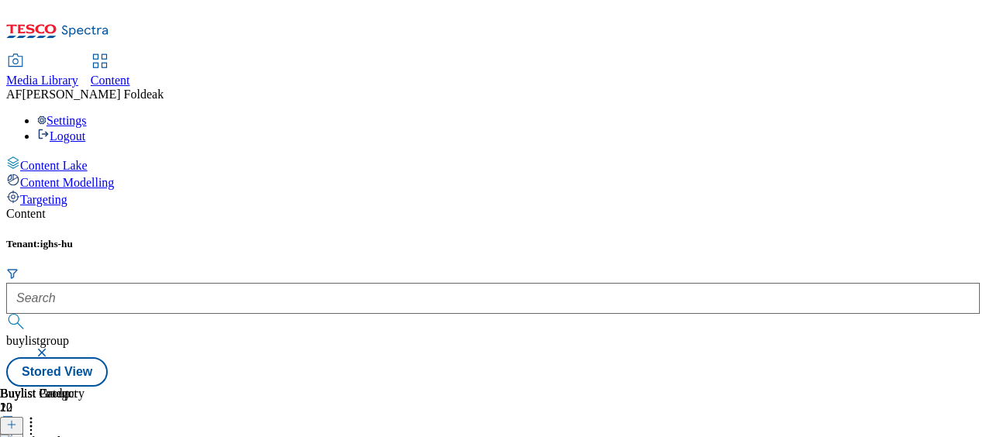
click at [17, 419] on icon at bounding box center [11, 424] width 11 height 11
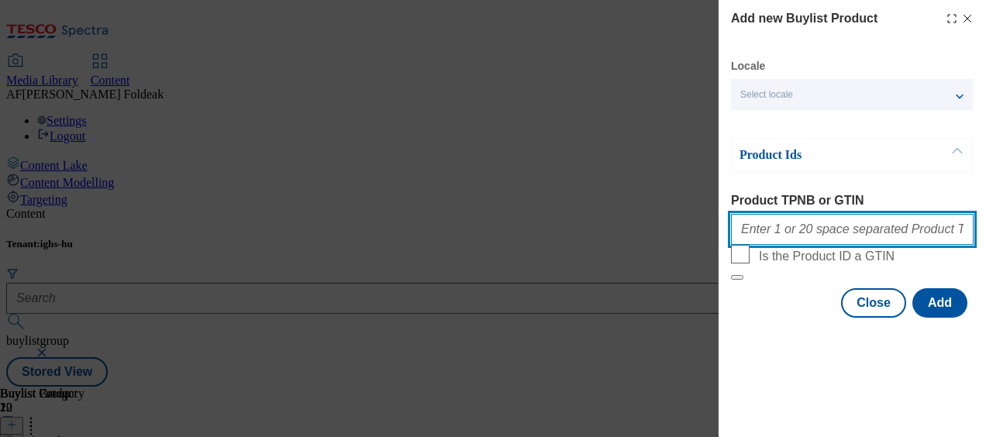
click at [833, 233] on input "Product TPNB or GTIN" at bounding box center [852, 229] width 243 height 31
paste input "100645477"
type input "100645477"
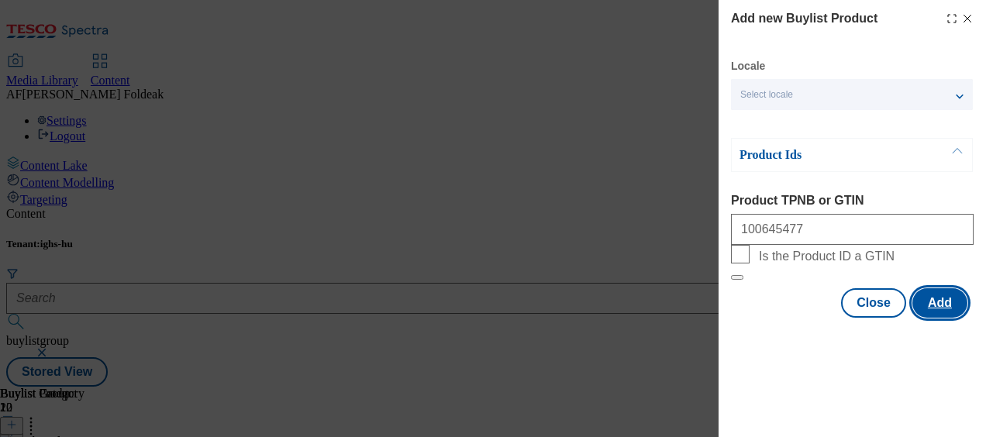
click at [932, 318] on button "Add" at bounding box center [939, 302] width 55 height 29
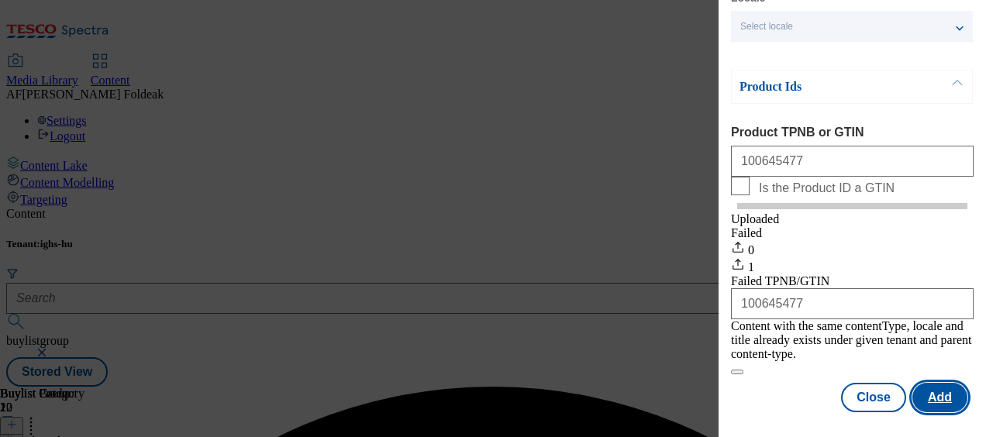
scroll to position [84, 0]
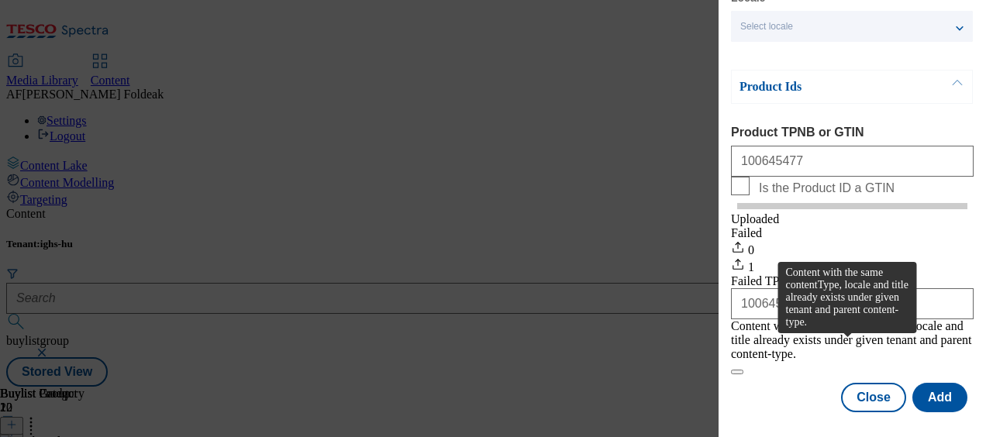
click at [853, 346] on div "Content with the same contentType, locale and title already exists under given …" at bounding box center [852, 340] width 243 height 42
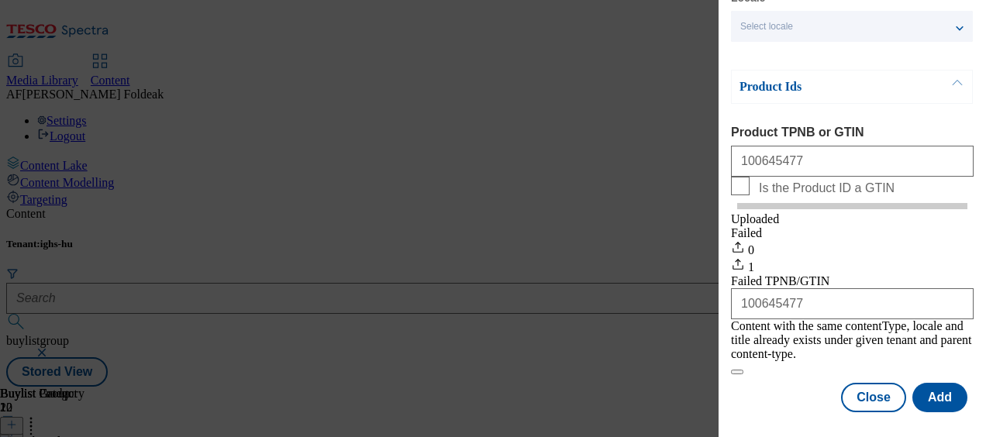
scroll to position [0, 0]
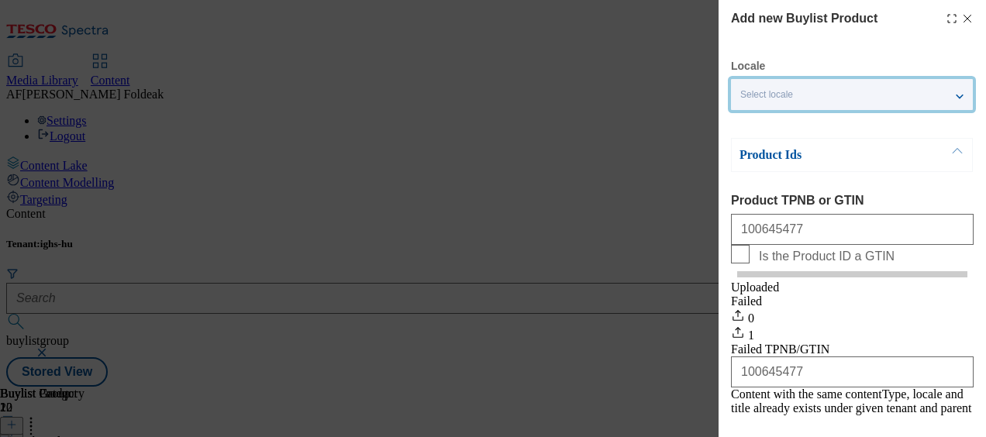
click at [955, 91] on div "Select locale" at bounding box center [852, 94] width 242 height 31
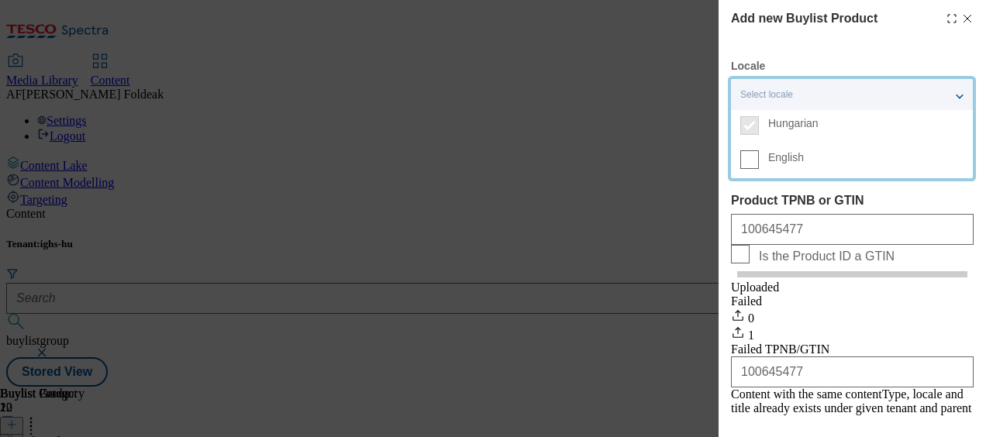
click at [761, 166] on label "English" at bounding box center [852, 161] width 242 height 34
click at [759, 166] on input "English" at bounding box center [749, 159] width 19 height 19
click at [962, 99] on div "2 locales selected" at bounding box center [852, 94] width 242 height 31
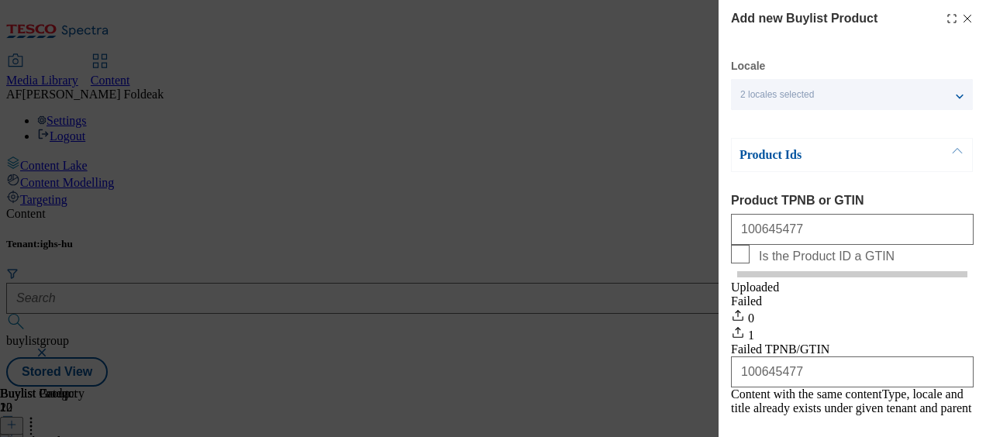
scroll to position [84, 0]
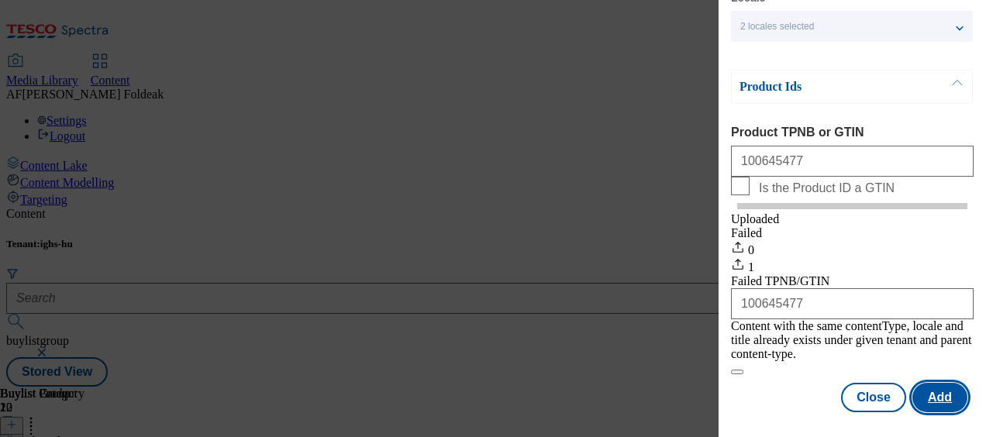
click at [925, 386] on button "Add" at bounding box center [939, 397] width 55 height 29
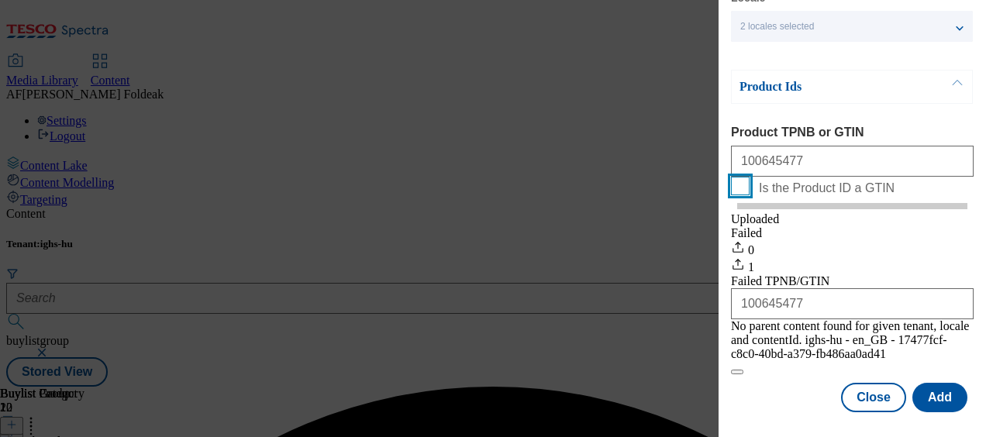
click at [735, 195] on input "Is the Product ID a GTIN" at bounding box center [740, 186] width 19 height 19
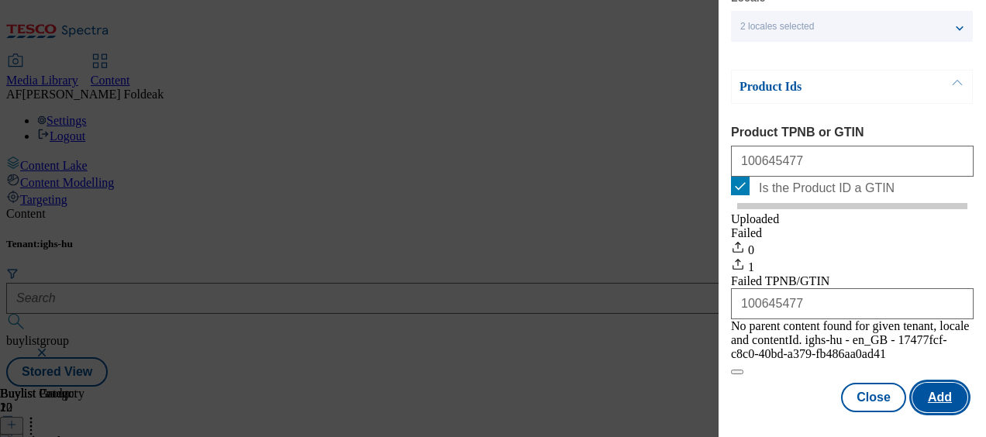
click at [933, 398] on button "Add" at bounding box center [939, 397] width 55 height 29
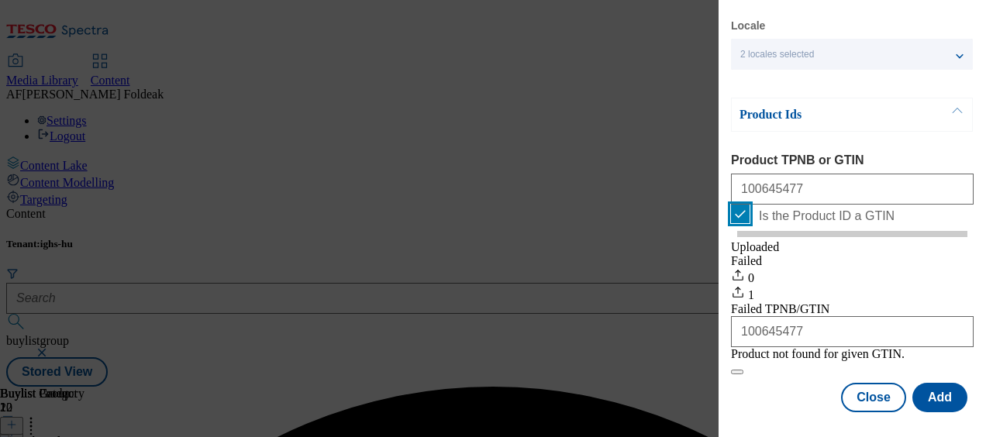
click at [733, 205] on input "Is the Product ID a GTIN" at bounding box center [740, 214] width 19 height 19
checkbox input "false"
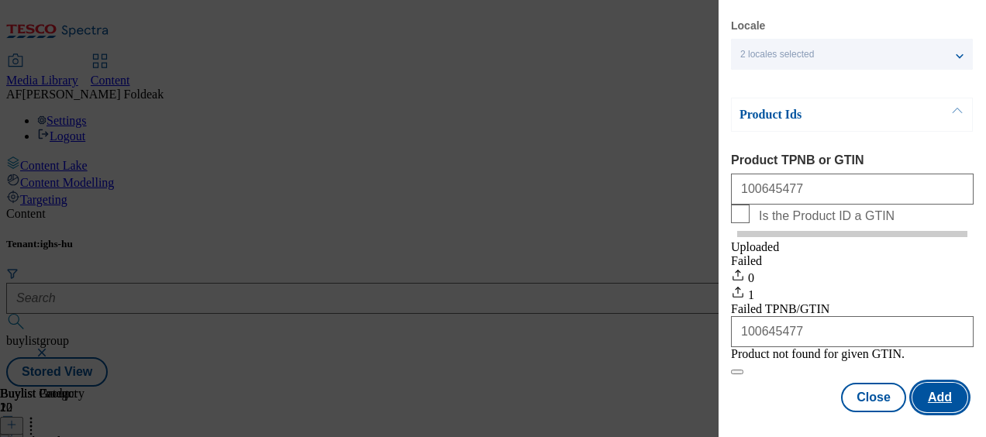
click at [934, 389] on button "Add" at bounding box center [939, 397] width 55 height 29
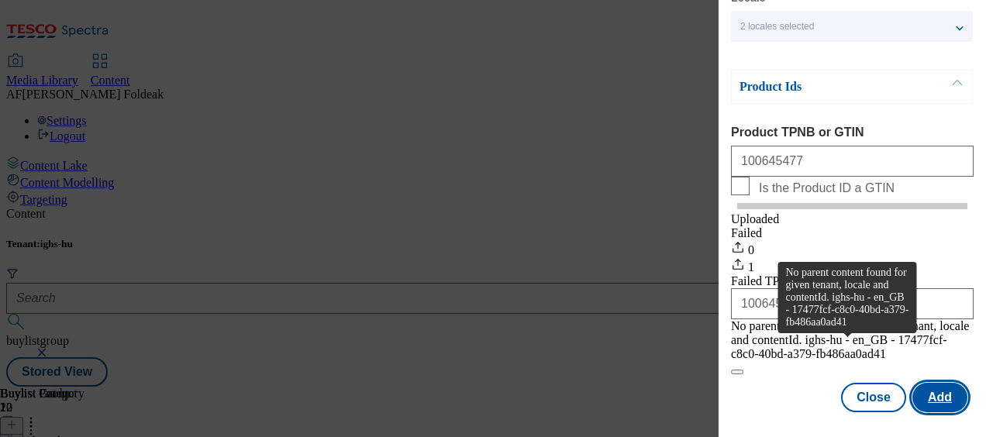
scroll to position [0, 0]
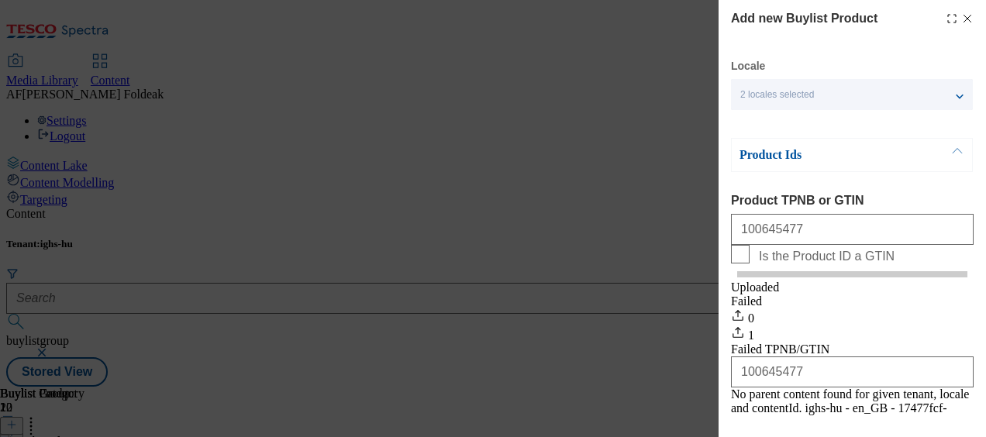
click at [961, 16] on icon "Modal" at bounding box center [967, 18] width 12 height 12
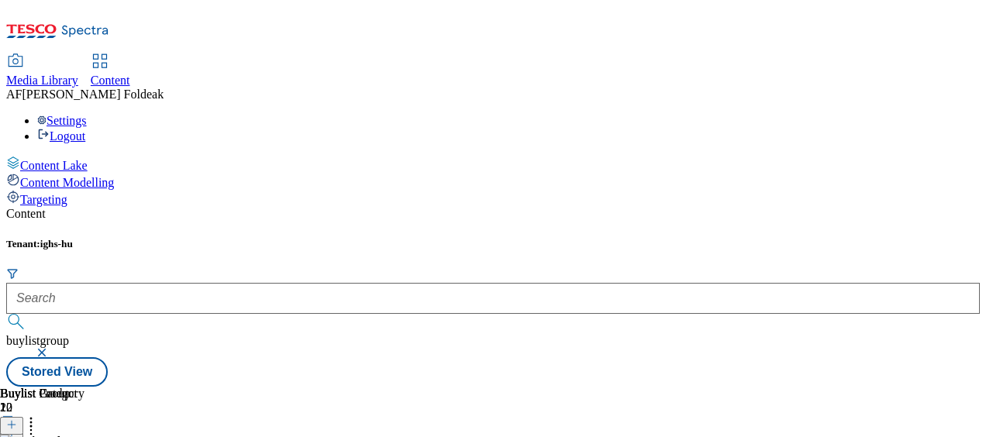
scroll to position [0, 389]
click at [12, 422] on line at bounding box center [12, 426] width 0 height 8
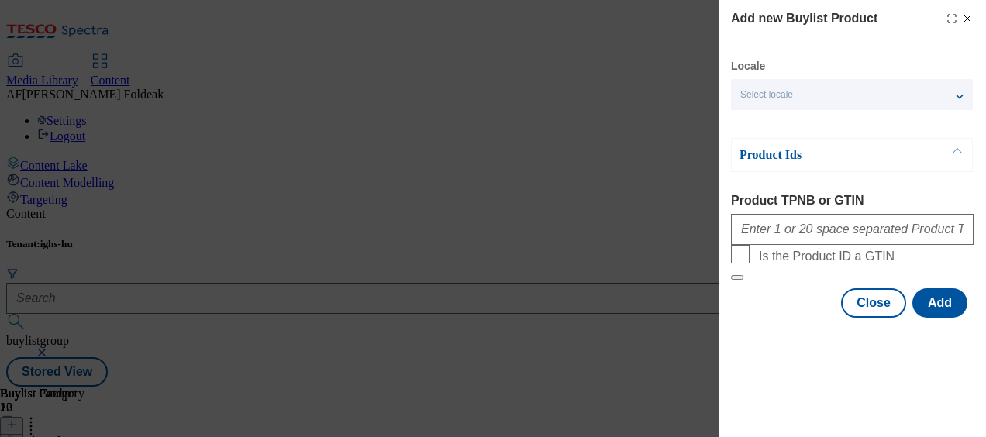
click at [966, 20] on line "Modal" at bounding box center [967, 19] width 7 height 7
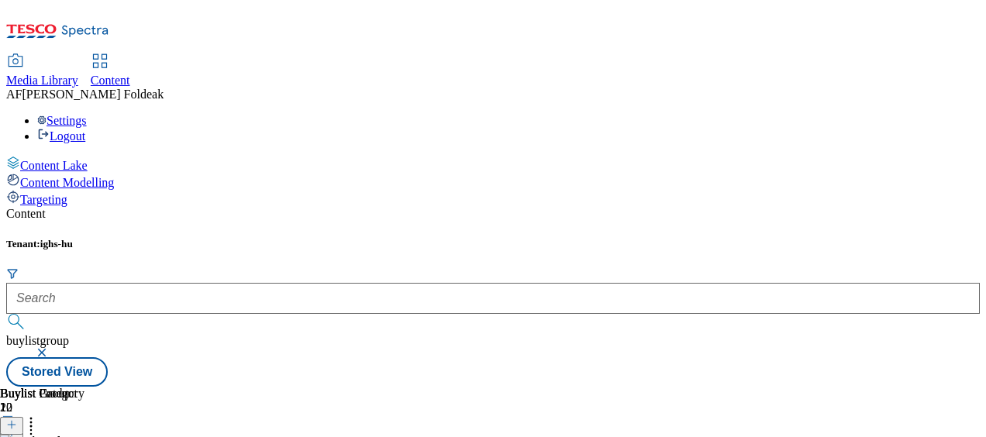
scroll to position [0, 0]
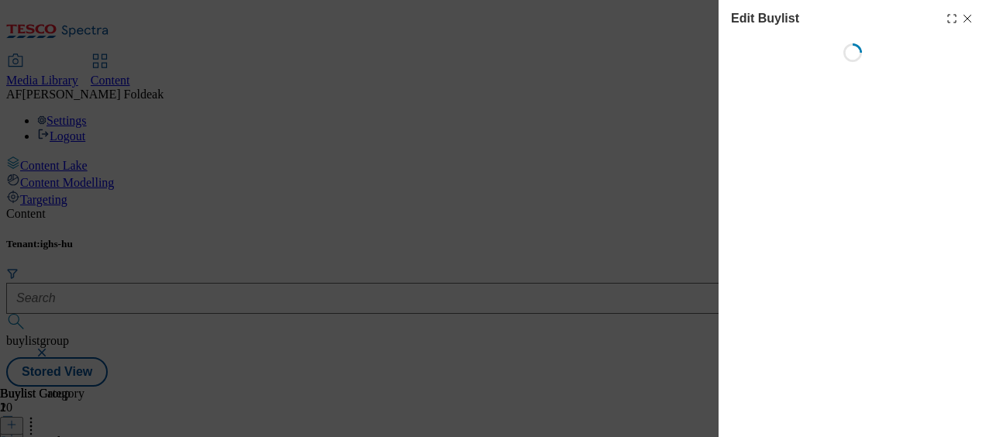
scroll to position [0, 102]
select select "evergreen"
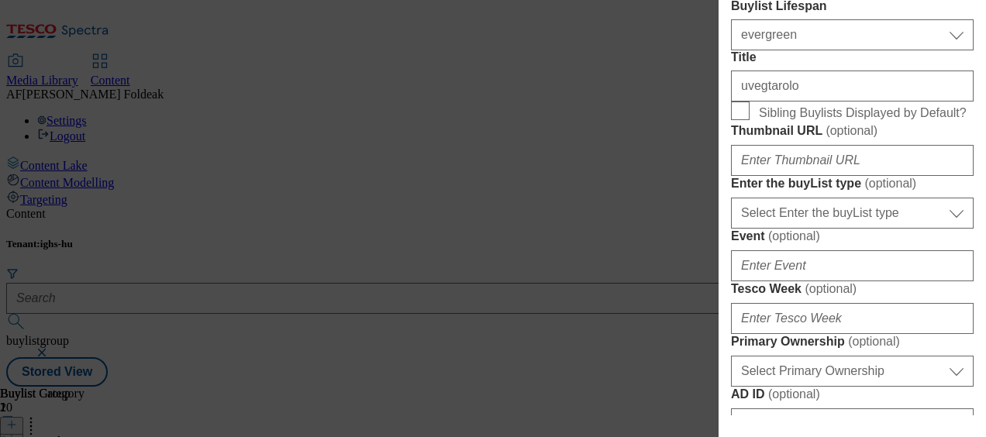
scroll to position [470, 0]
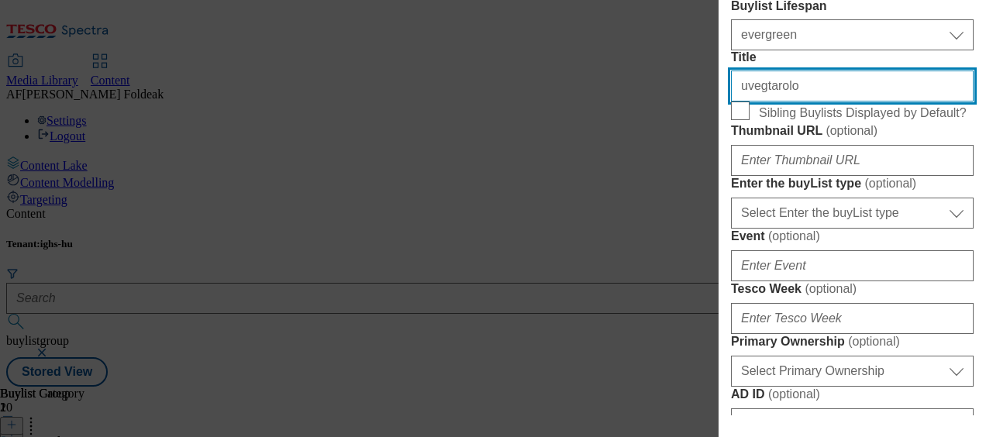
click at [808, 102] on input "uvegtarolo" at bounding box center [852, 86] width 243 height 31
type input "S"
click at [906, 102] on input "Kiegészítők befőzéshez és tároláshoz" at bounding box center [852, 86] width 243 height 31
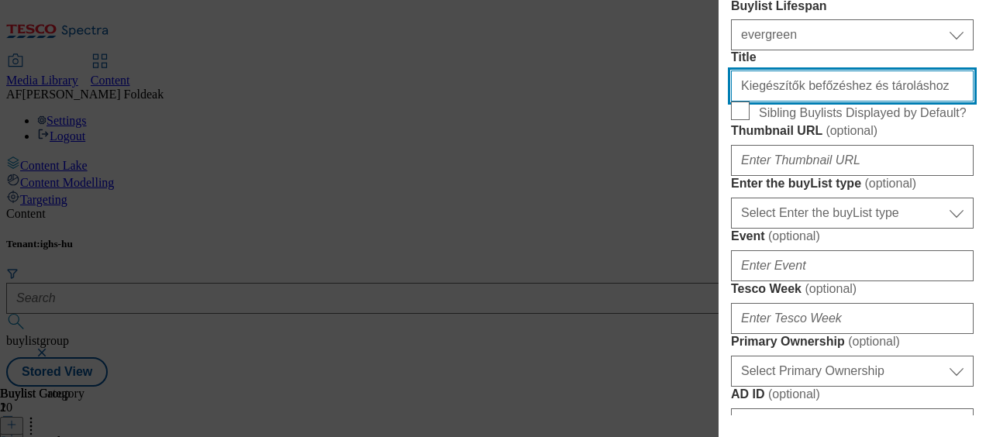
click at [906, 102] on input "Kiegészítők befőzéshez és tároláshoz" at bounding box center [852, 86] width 243 height 31
type input "Kiegészítők befőzéshez és tároláshoz"
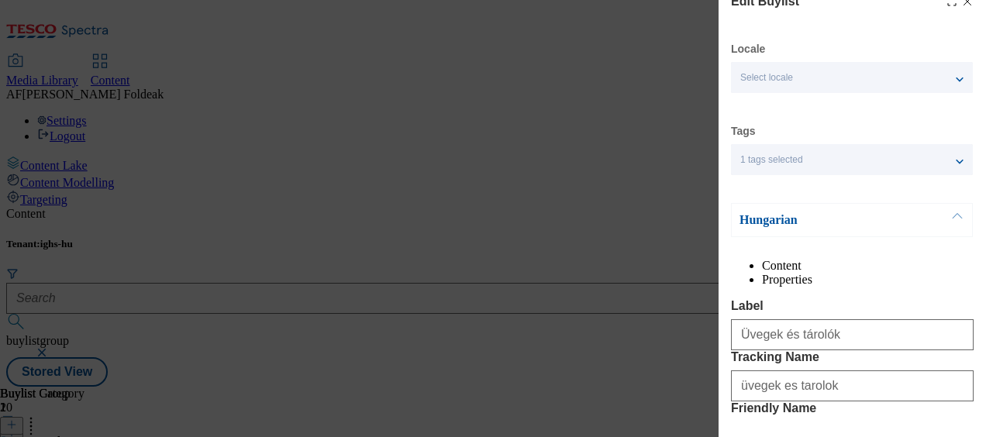
scroll to position [16, 0]
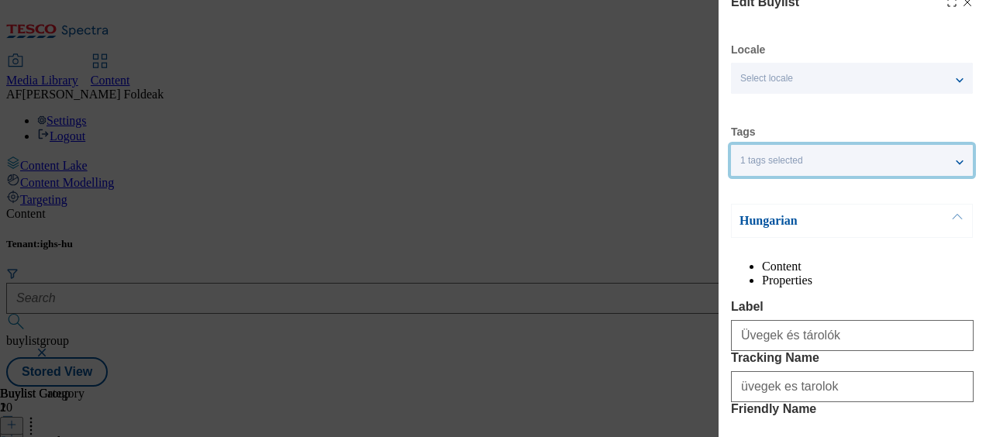
click at [963, 168] on div "1 tags selected" at bounding box center [852, 160] width 242 height 31
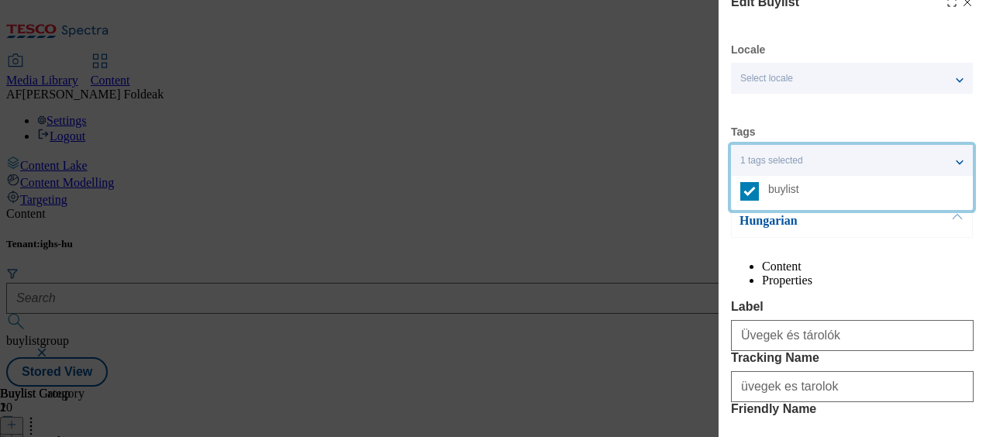
click at [963, 168] on div "1 tags selected" at bounding box center [852, 160] width 242 height 31
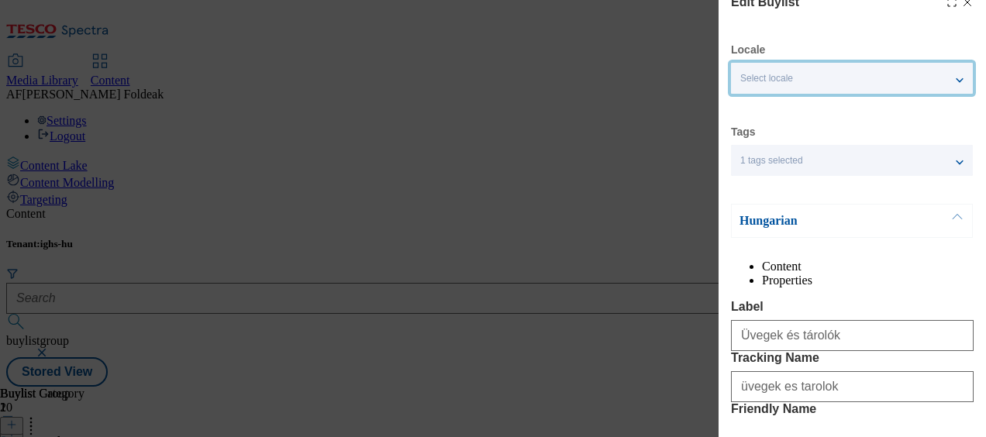
click at [955, 76] on div "Select locale" at bounding box center [852, 78] width 242 height 31
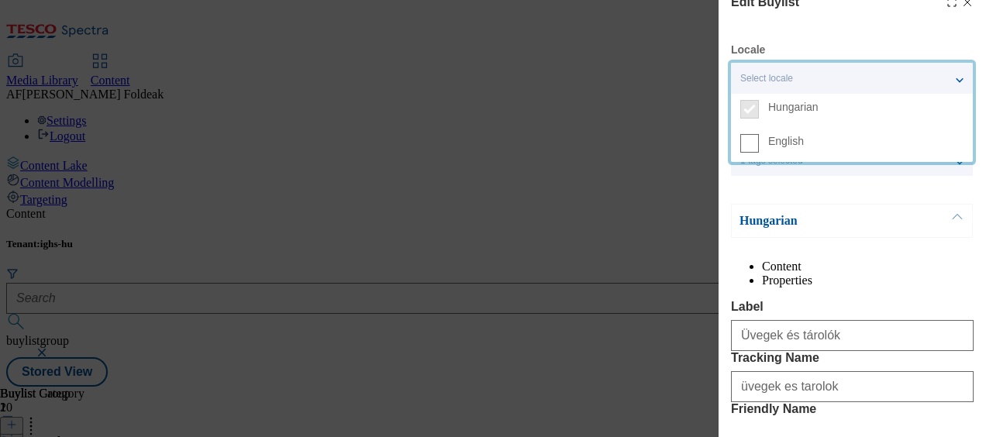
click at [739, 149] on label "English" at bounding box center [852, 145] width 242 height 34
click at [740, 149] on input "English" at bounding box center [749, 143] width 19 height 19
click at [961, 71] on div "2 locales selected" at bounding box center [852, 78] width 242 height 31
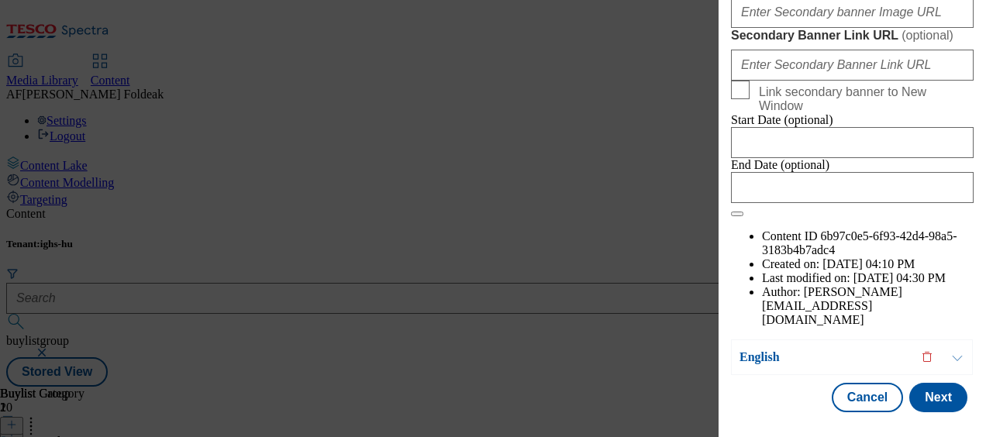
scroll to position [1667, 0]
click at [932, 383] on button "Next" at bounding box center [938, 397] width 58 height 29
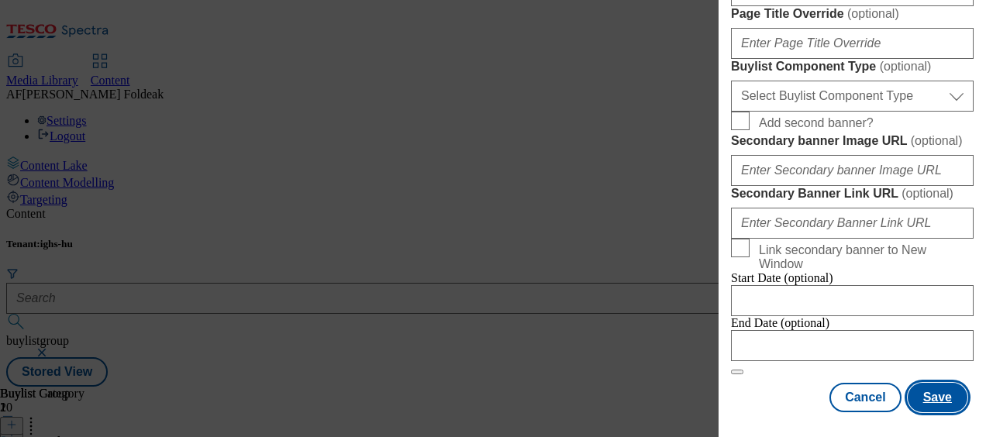
click at [924, 383] on button "Save" at bounding box center [938, 397] width 60 height 29
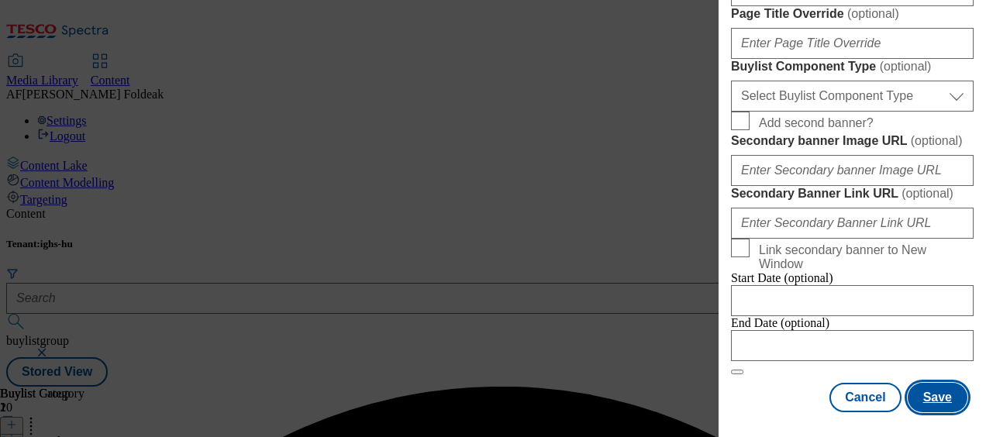
scroll to position [1720, 0]
click at [922, 386] on button "Save" at bounding box center [938, 397] width 60 height 29
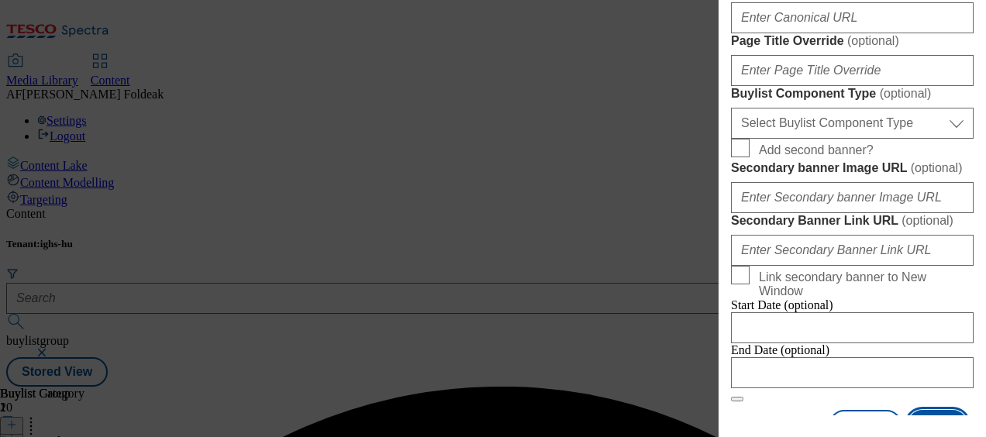
scroll to position [1127, 0]
paste input "Kiegészítők befőzéshez és tároláshoz"
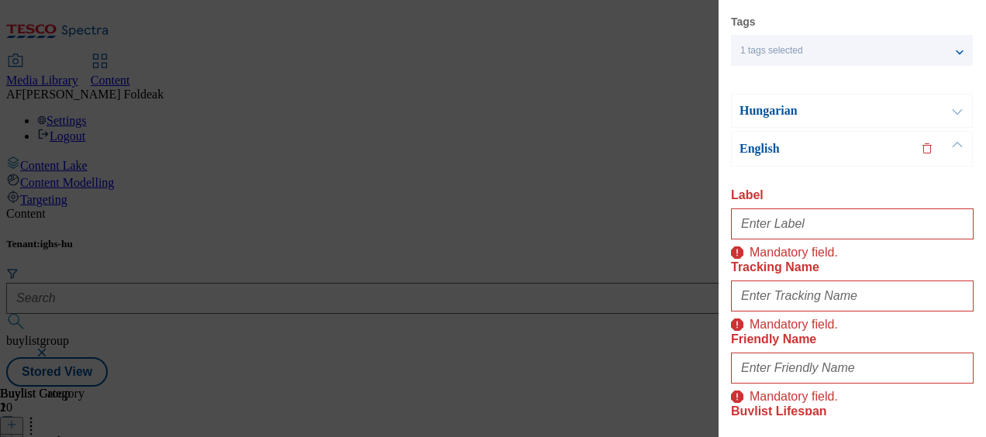
scroll to position [127, 0]
type input "Kiegészítők befőzéshez és tároláshoz"
click at [817, 226] on input "Label" at bounding box center [852, 223] width 243 height 31
type input "Glass containers"
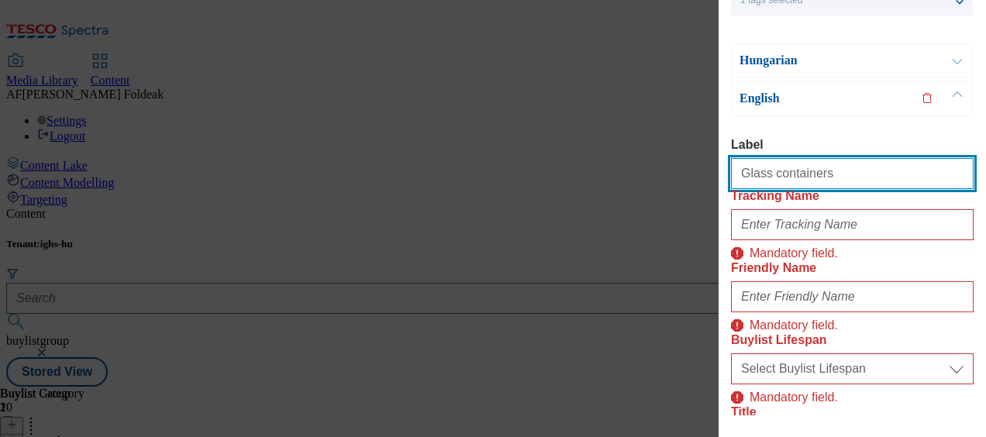
scroll to position [180, 0]
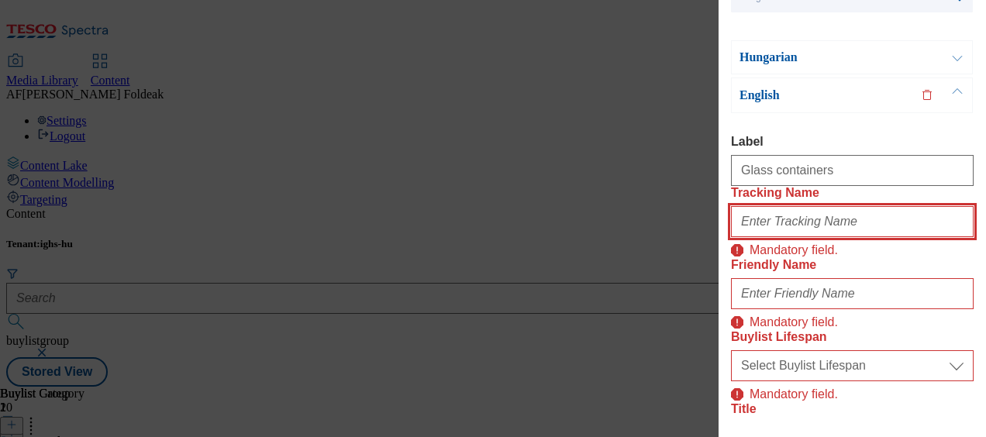
click at [801, 237] on input "Tracking Name" at bounding box center [852, 221] width 243 height 31
type input "glass containers"
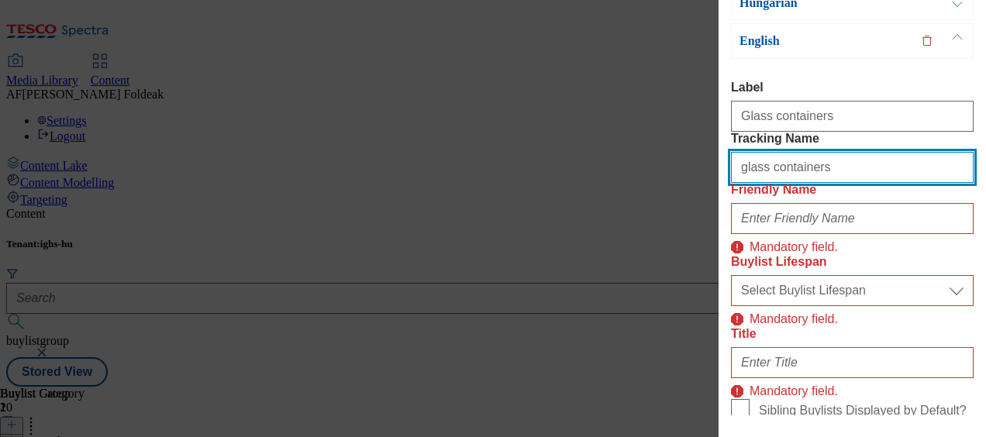
scroll to position [239, 0]
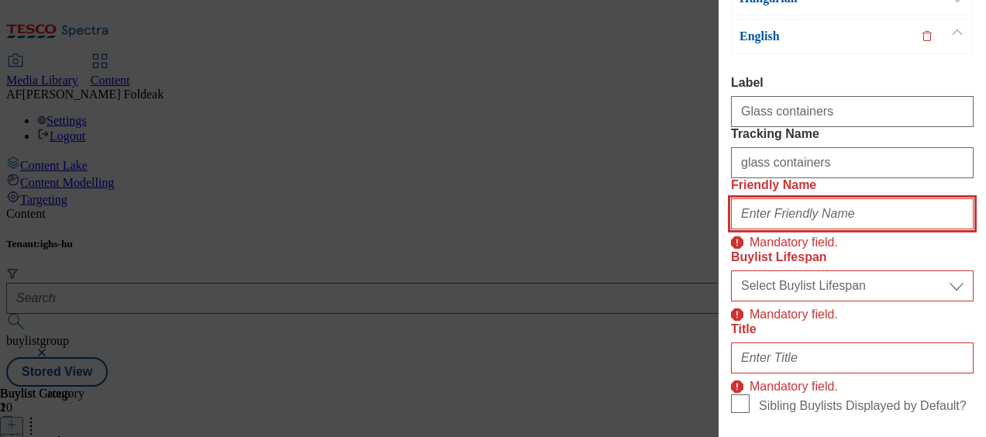
click at [822, 229] on input "Friendly Name" at bounding box center [852, 213] width 243 height 31
type input "glass-containers"
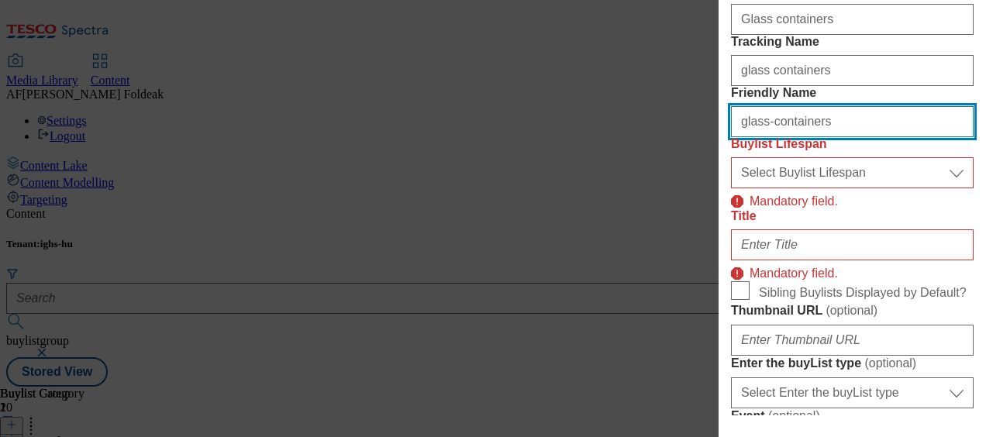
scroll to position [332, 0]
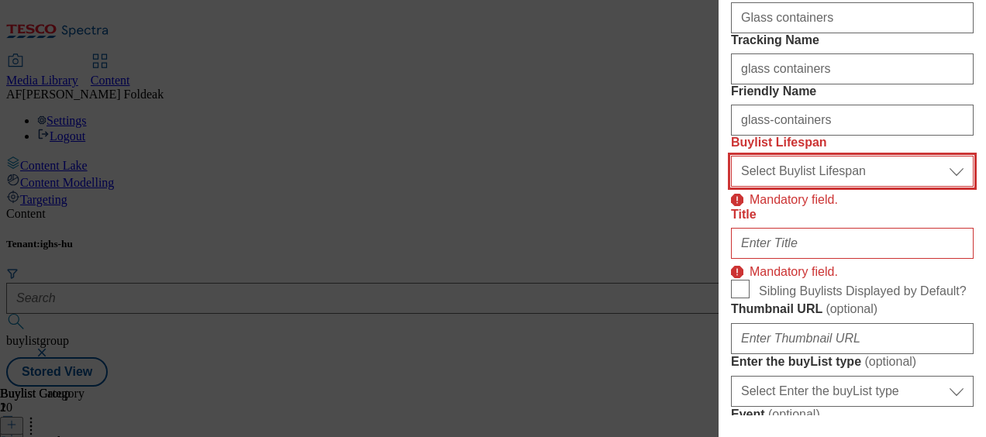
click at [939, 187] on select "Select Buylist Lifespan evergreen seasonal tactical" at bounding box center [852, 171] width 243 height 31
select select "evergreen"
click at [731, 187] on select "Select Buylist Lifespan evergreen seasonal tactical" at bounding box center [852, 171] width 243 height 31
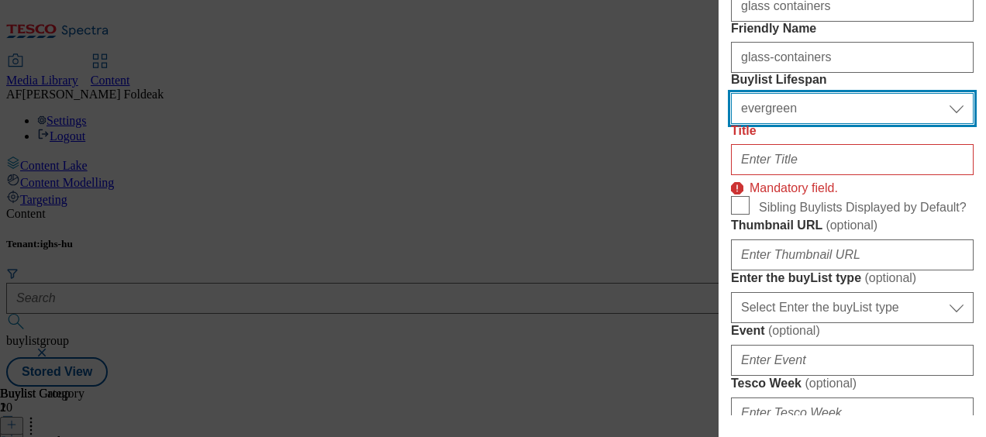
scroll to position [413, 0]
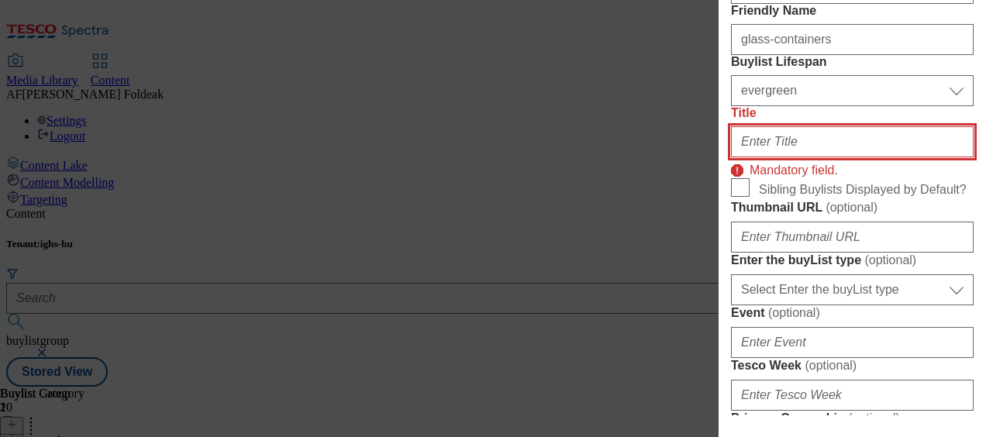
click at [818, 157] on input "Title" at bounding box center [852, 141] width 243 height 31
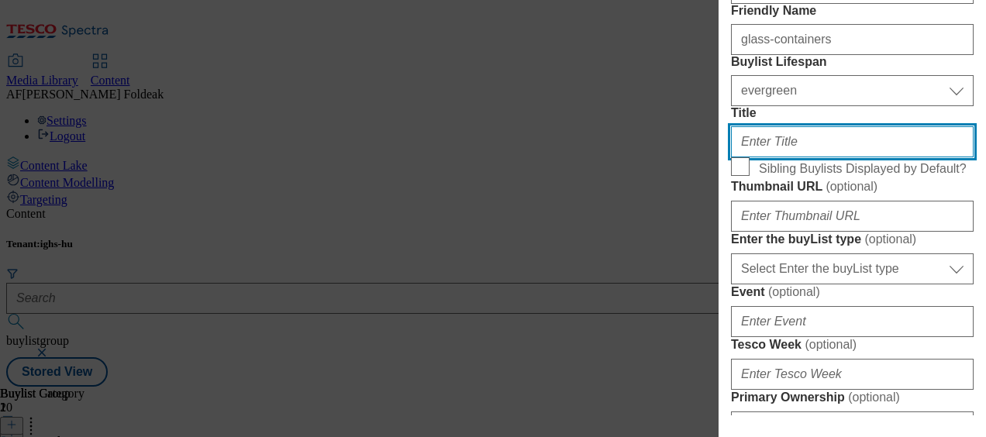
paste input "Accessories for canning and storage"
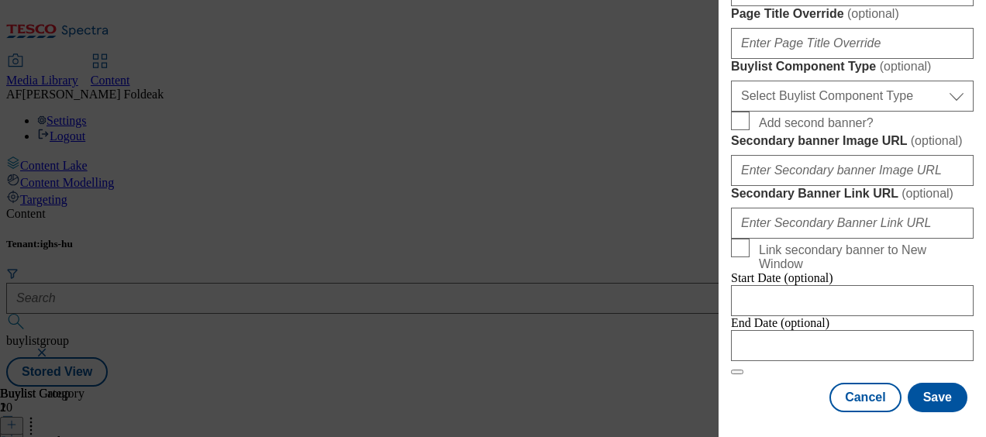
scroll to position [1603, 0]
type input "Accessories for canning and storage"
click at [920, 383] on button "Save" at bounding box center [938, 397] width 60 height 29
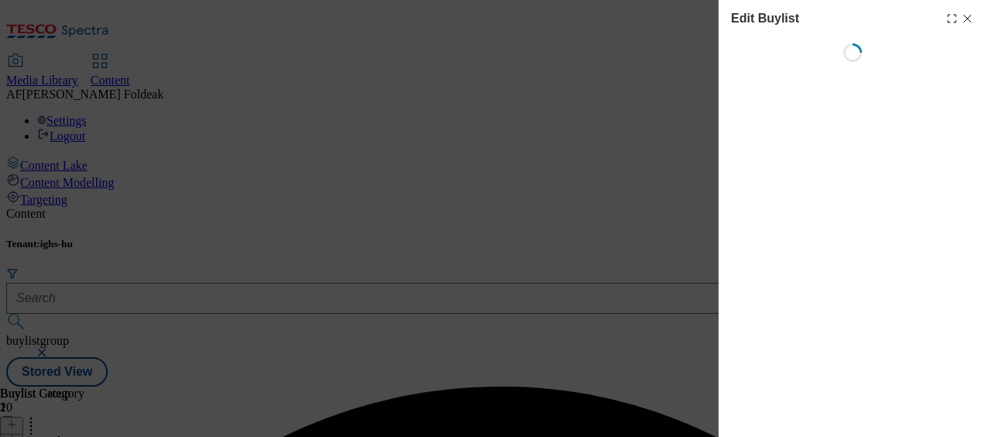
select select "evergreen"
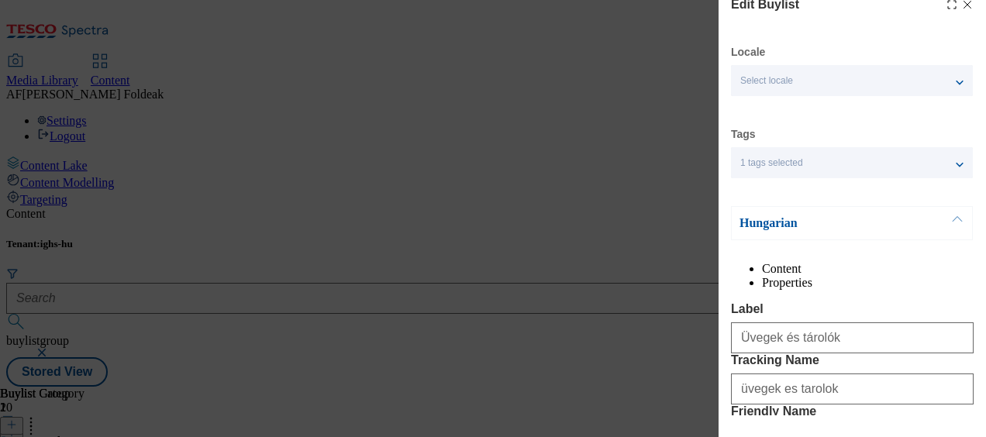
scroll to position [15, 0]
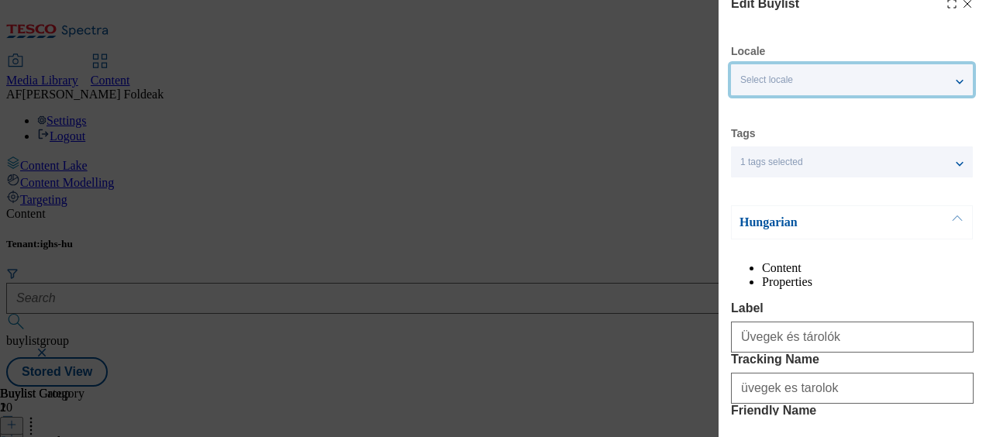
click at [953, 71] on div "Select locale" at bounding box center [852, 79] width 242 height 31
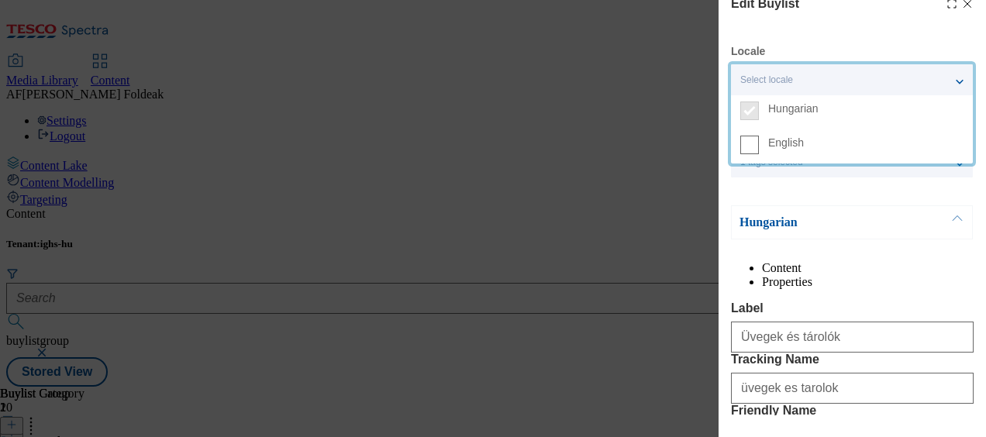
click at [953, 71] on div "Select locale" at bounding box center [852, 79] width 242 height 31
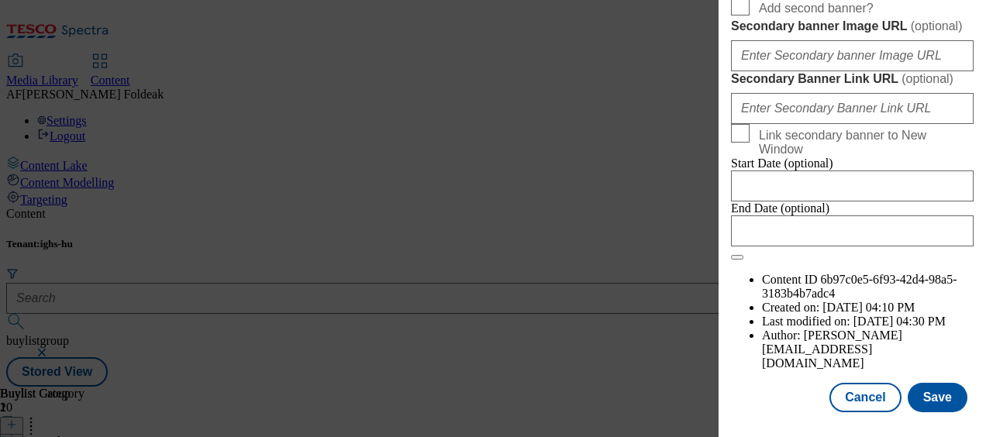
scroll to position [1633, 0]
click at [924, 383] on button "Save" at bounding box center [938, 397] width 60 height 29
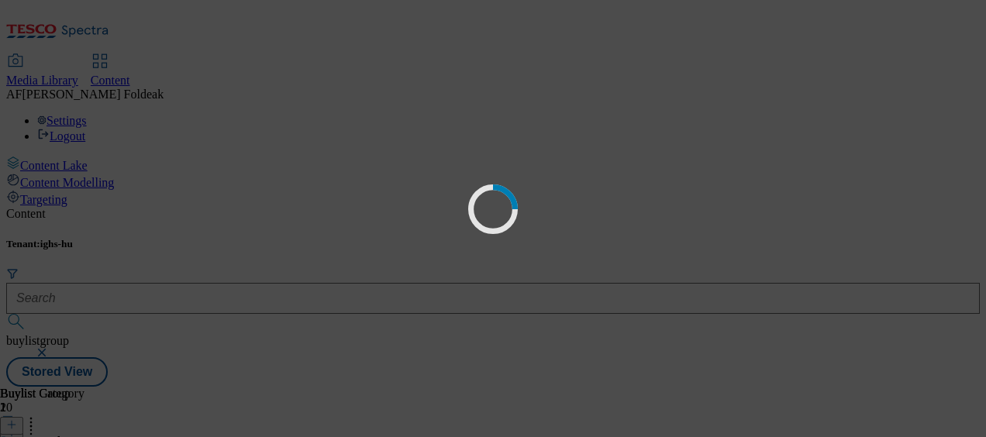
scroll to position [0, 0]
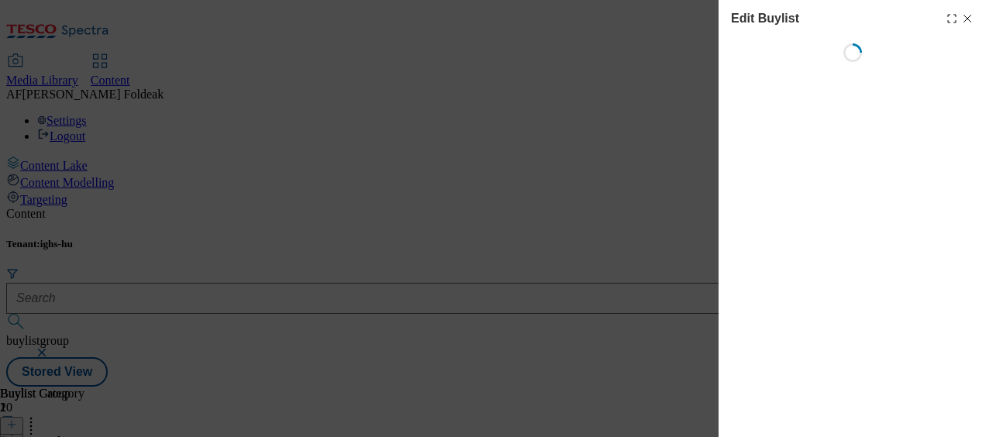
select select "evergreen"
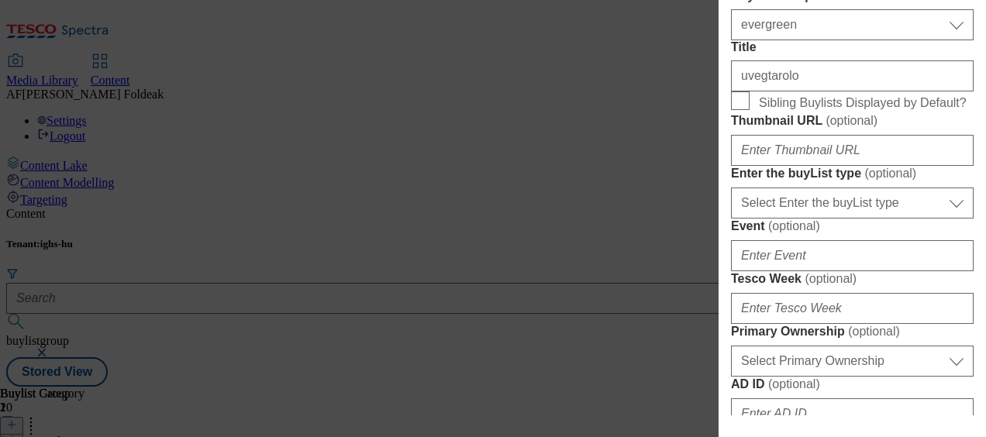
scroll to position [485, 0]
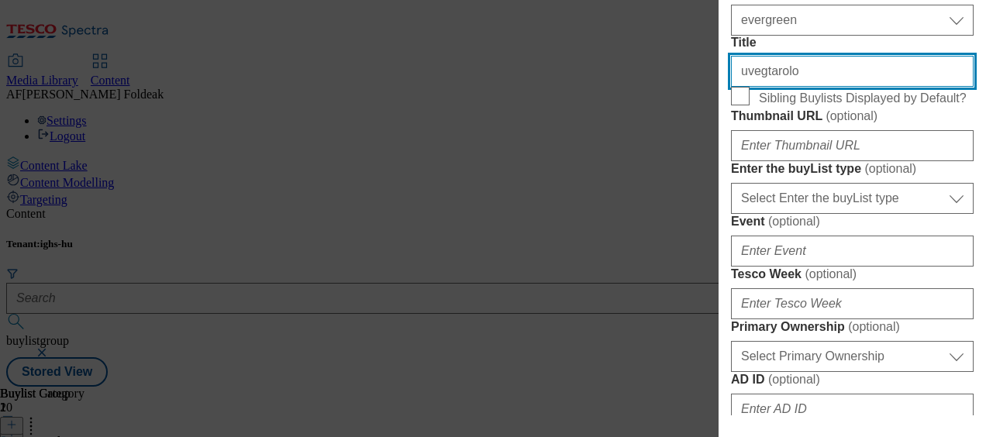
click at [810, 87] on input "uvegtarolo" at bounding box center [852, 71] width 243 height 31
paste input "Kiegészítők befőzéshez és tároláshoz"
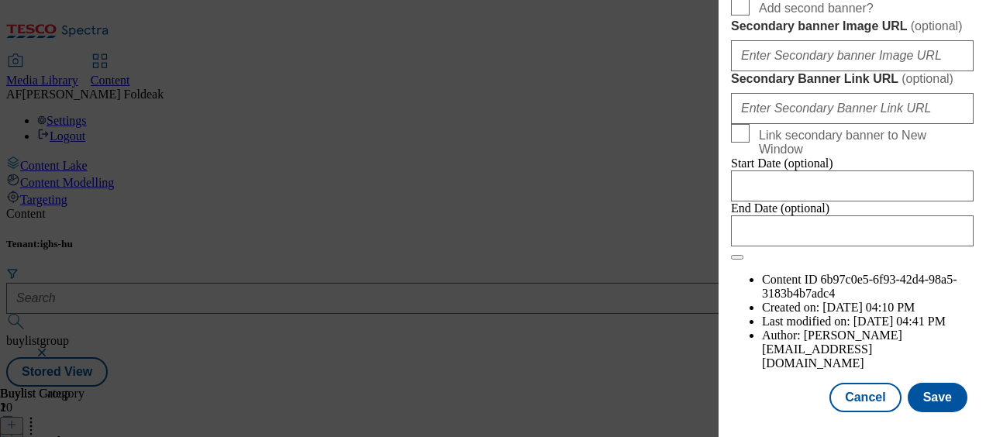
scroll to position [1633, 0]
type input "Kiegészítők befőzéshez és tároláshoz"
click at [932, 383] on button "Save" at bounding box center [938, 397] width 60 height 29
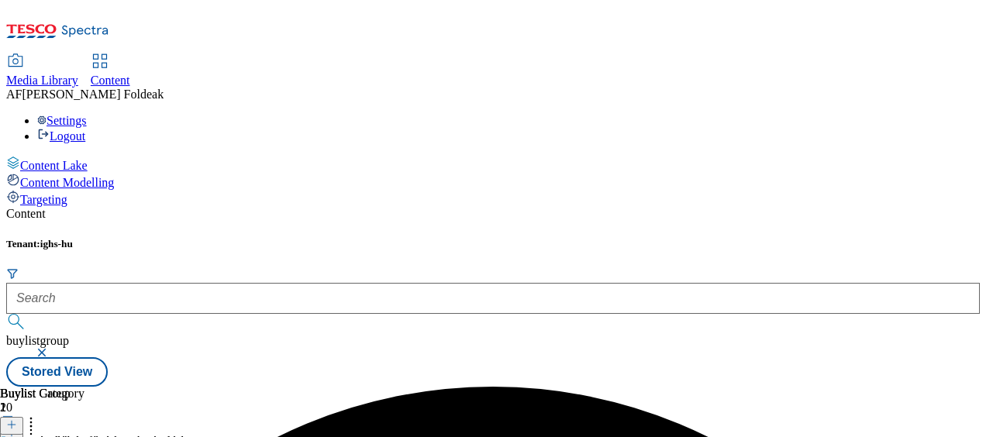
scroll to position [0, 102]
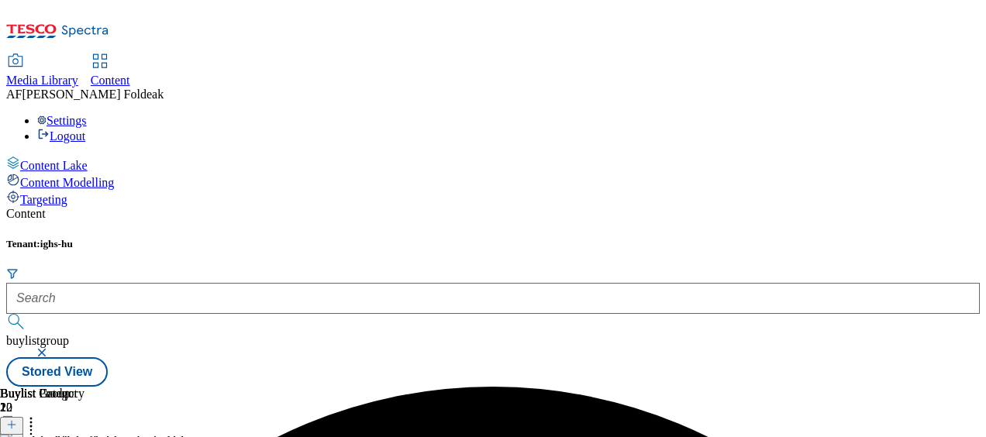
scroll to position [0, 222]
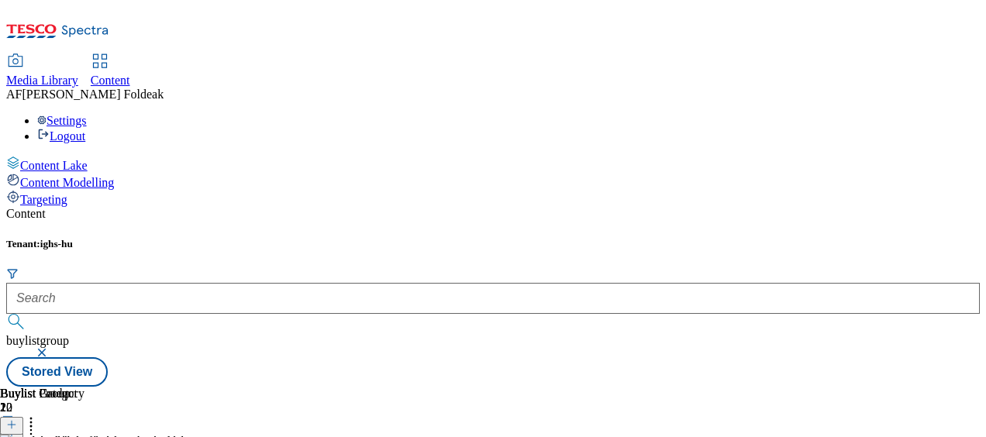
scroll to position [251, 0]
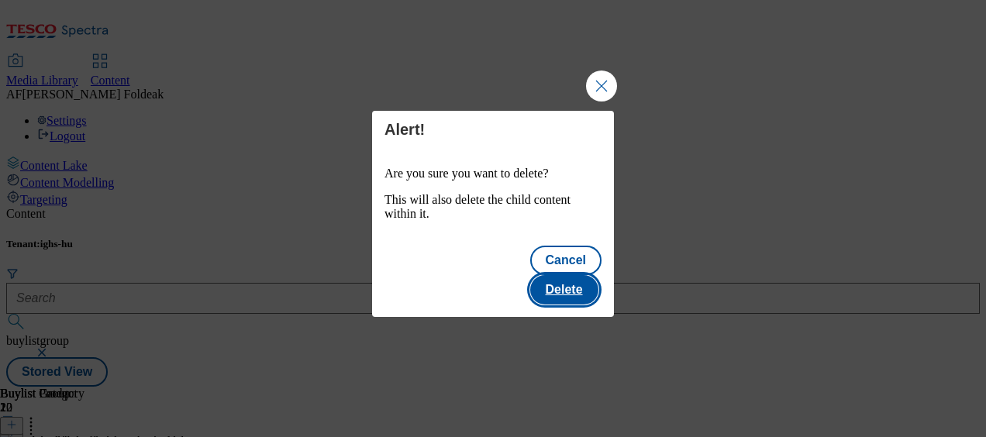
click at [580, 279] on button "Delete" at bounding box center [564, 289] width 68 height 29
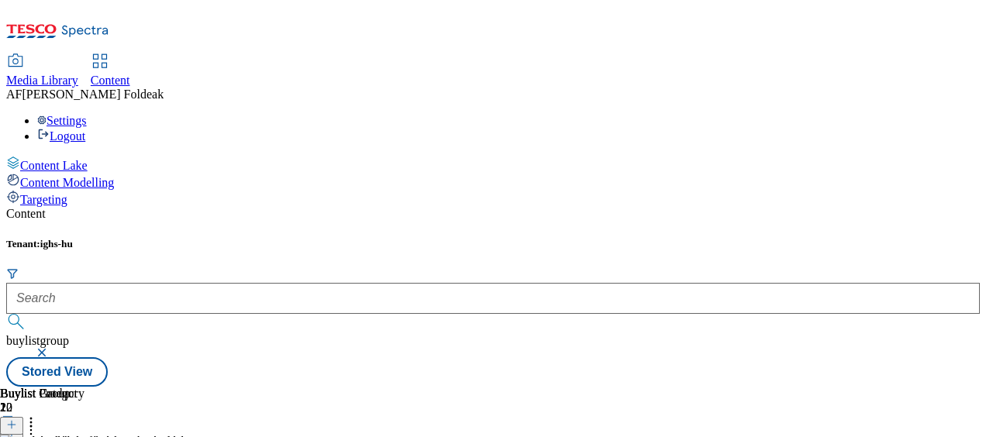
scroll to position [171, 0]
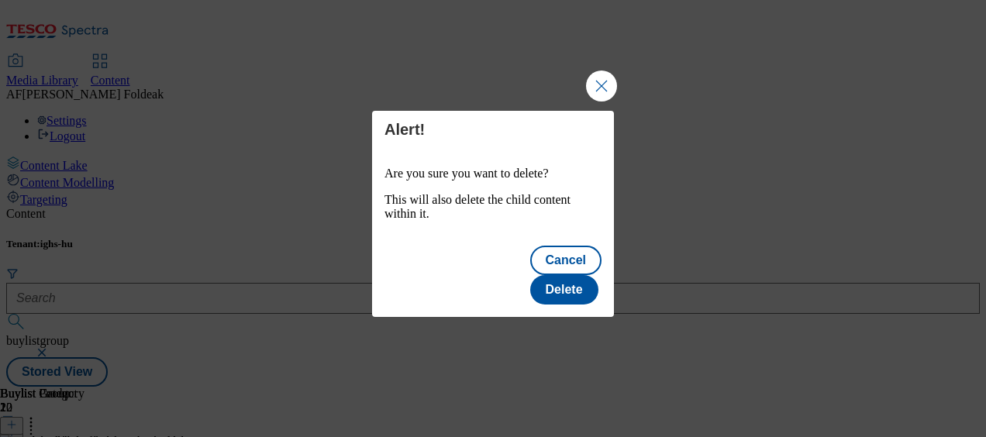
scroll to position [0, 0]
click at [603, 102] on button "Close Modal" at bounding box center [601, 86] width 31 height 31
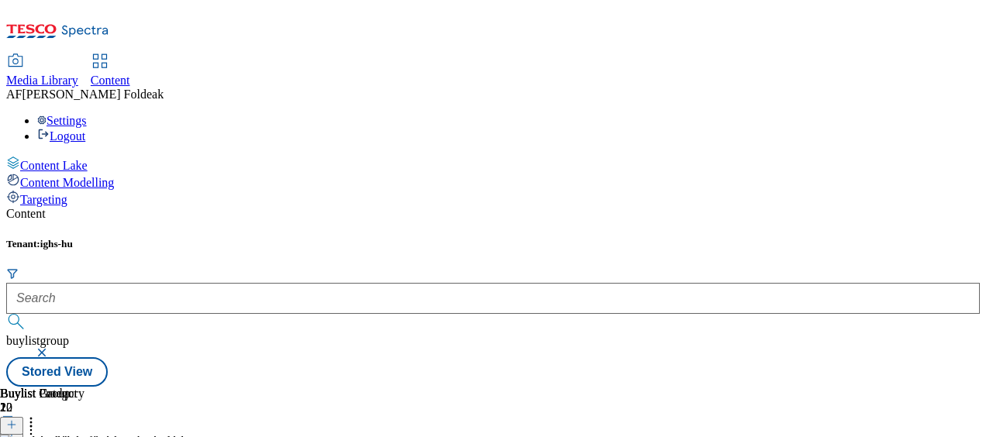
scroll to position [106, 0]
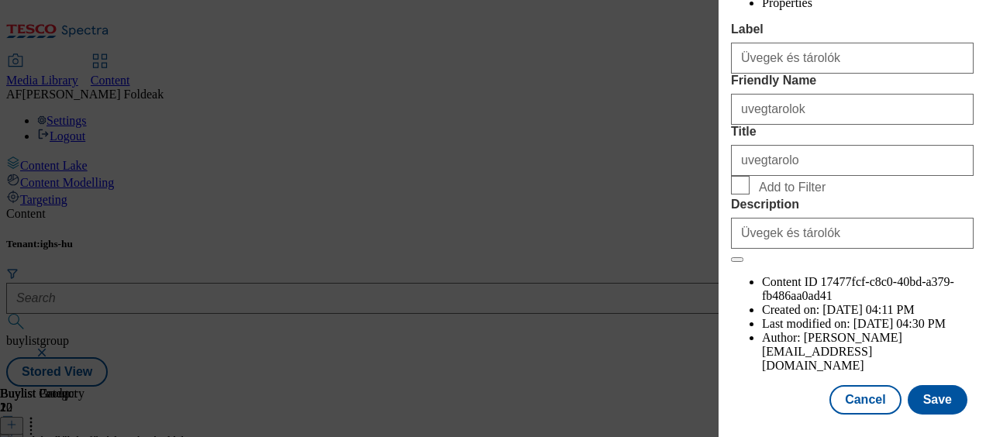
scroll to position [296, 0]
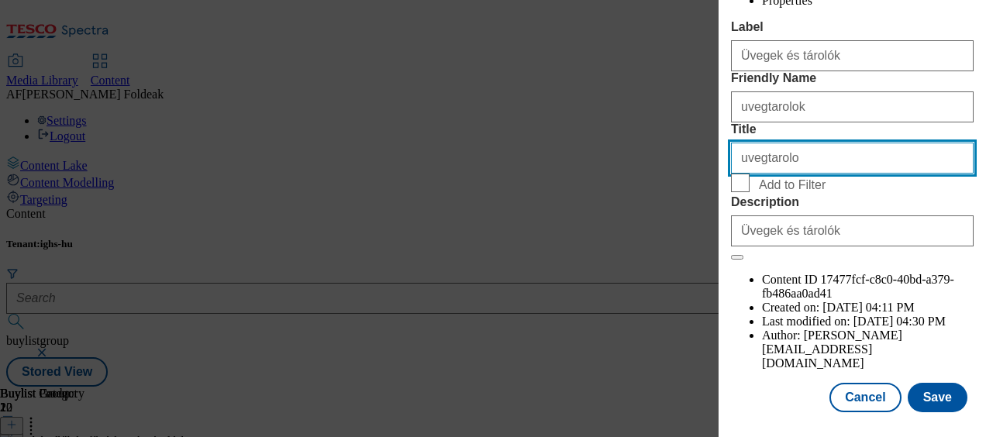
click at [826, 174] on input "uvegtarolo" at bounding box center [852, 158] width 243 height 31
paste input "Kiegészítők befőzéshez és tároláshoz"
type input "Kiegészítők befőzéshez és tároláshoz"
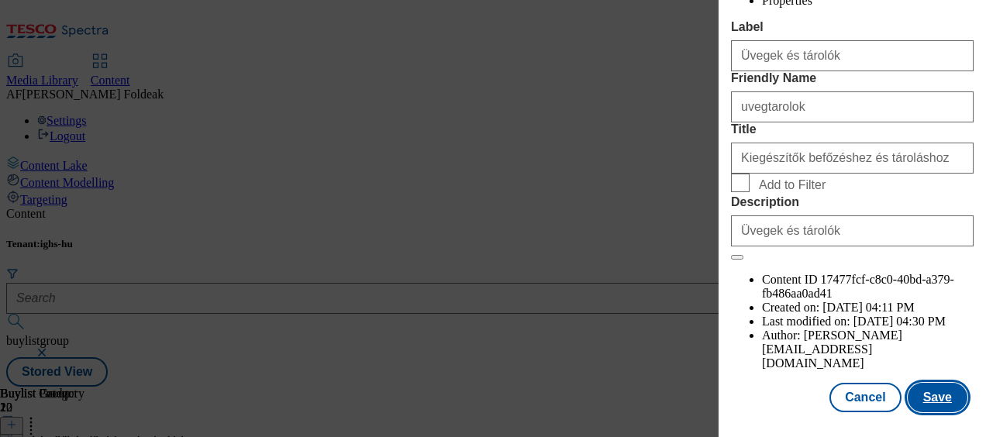
click at [918, 383] on button "Save" at bounding box center [938, 397] width 60 height 29
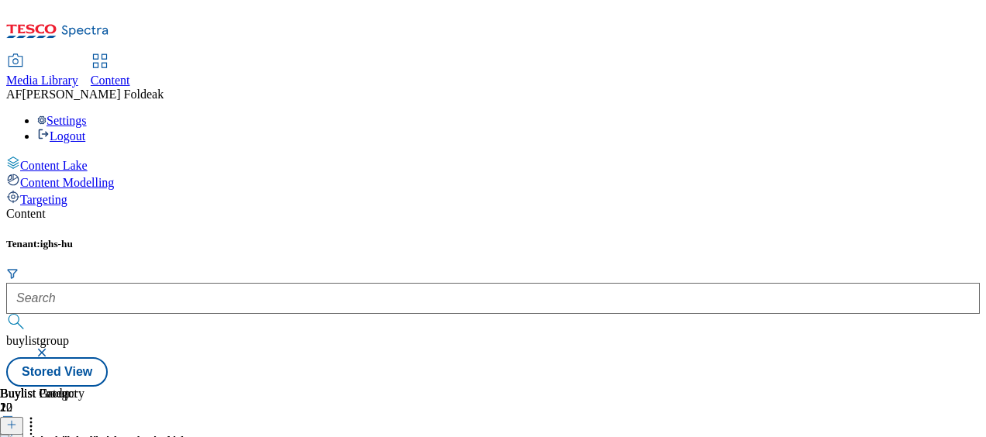
scroll to position [194, 0]
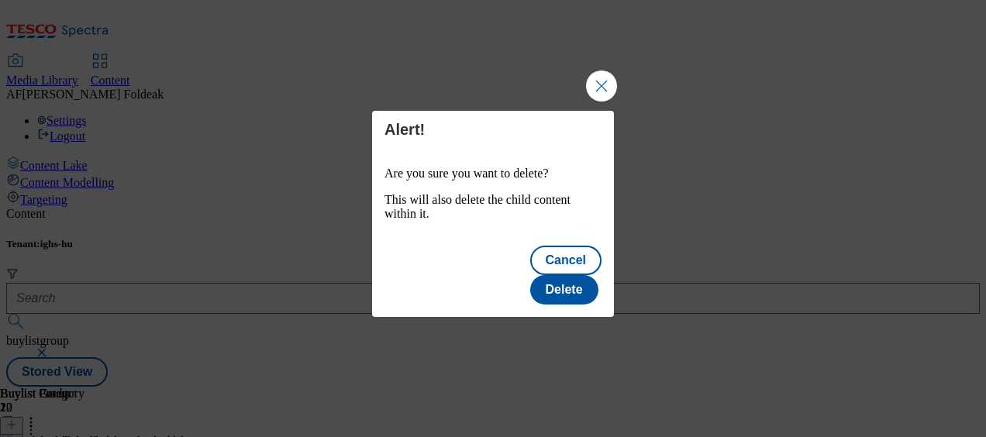
scroll to position [0, 0]
click at [557, 275] on button "Delete" at bounding box center [564, 289] width 68 height 29
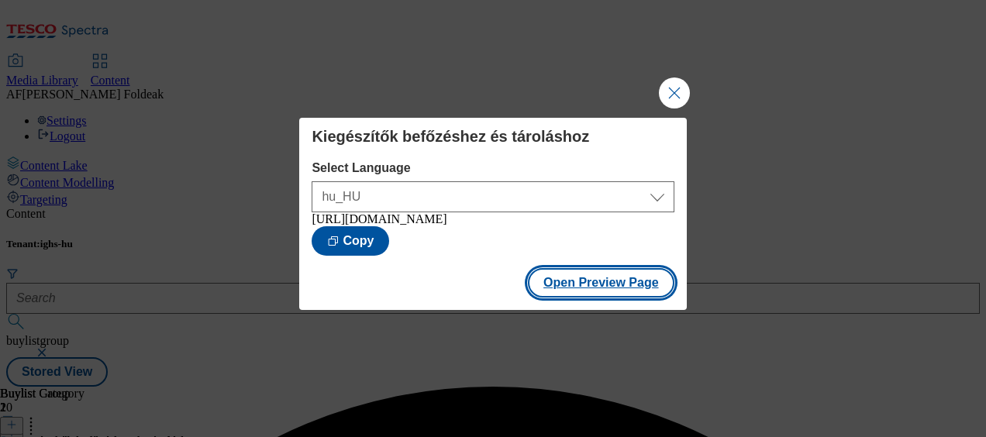
click at [604, 293] on button "Open Preview Page" at bounding box center [601, 282] width 146 height 29
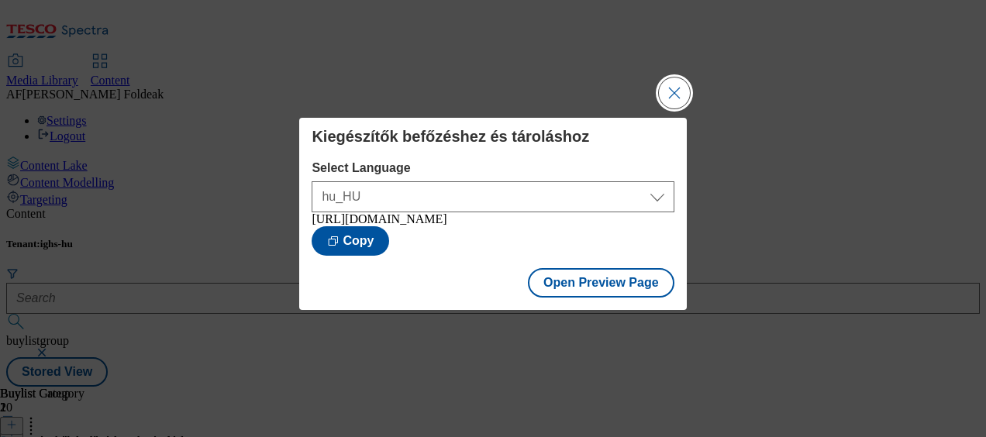
click at [674, 91] on button "Close Modal" at bounding box center [674, 93] width 31 height 31
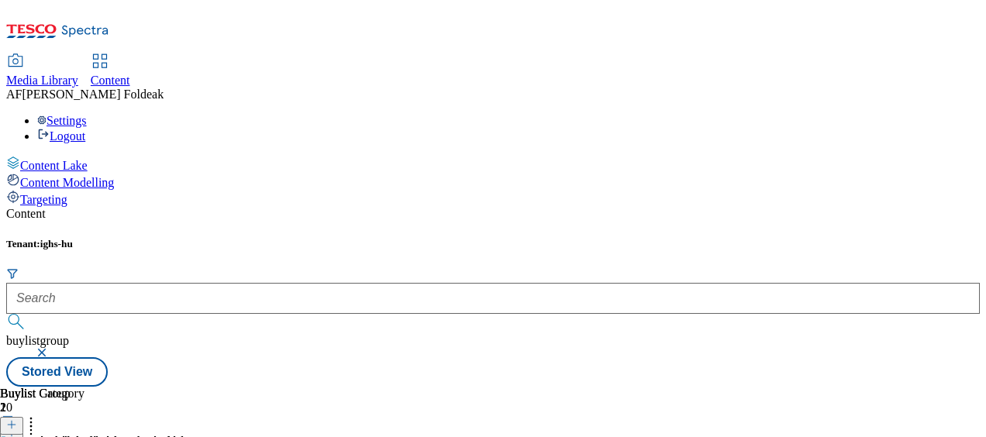
scroll to position [0, 102]
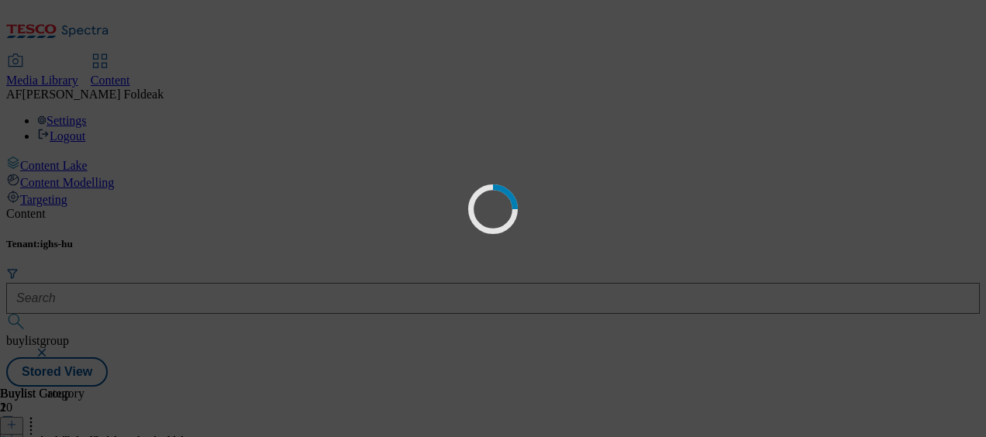
scroll to position [0, 0]
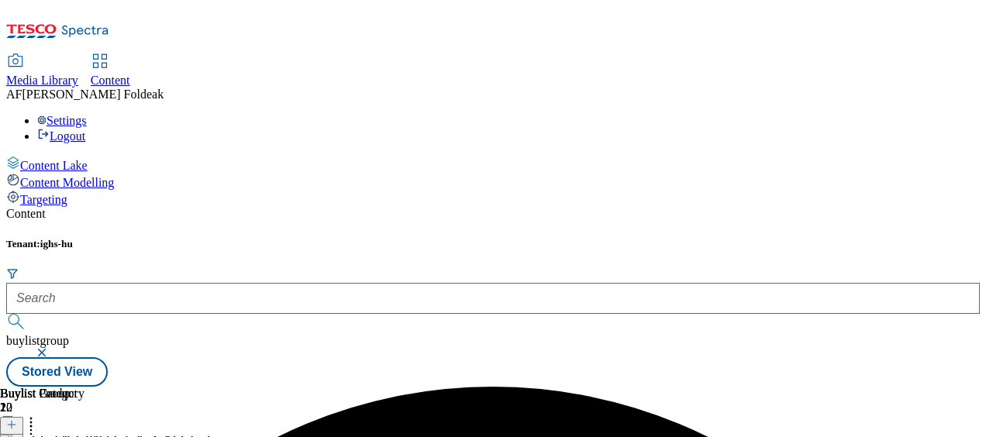
scroll to position [198, 0]
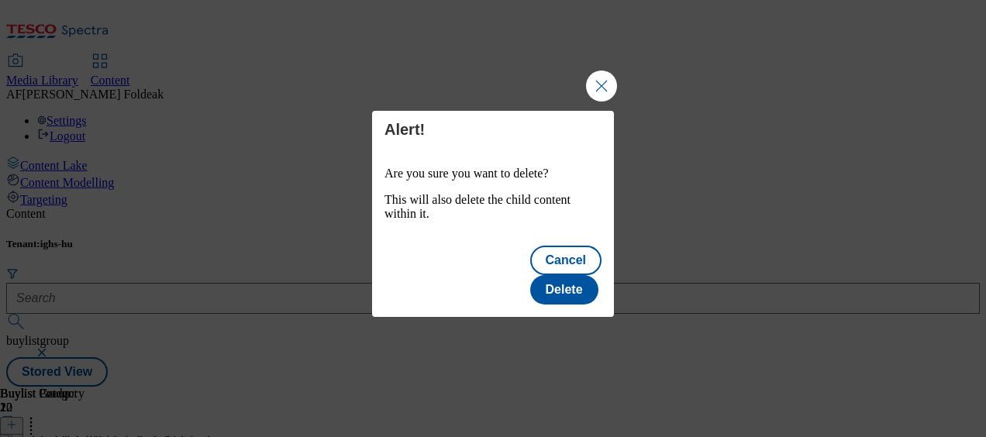
scroll to position [0, 0]
click at [575, 278] on button "Delete" at bounding box center [564, 289] width 68 height 29
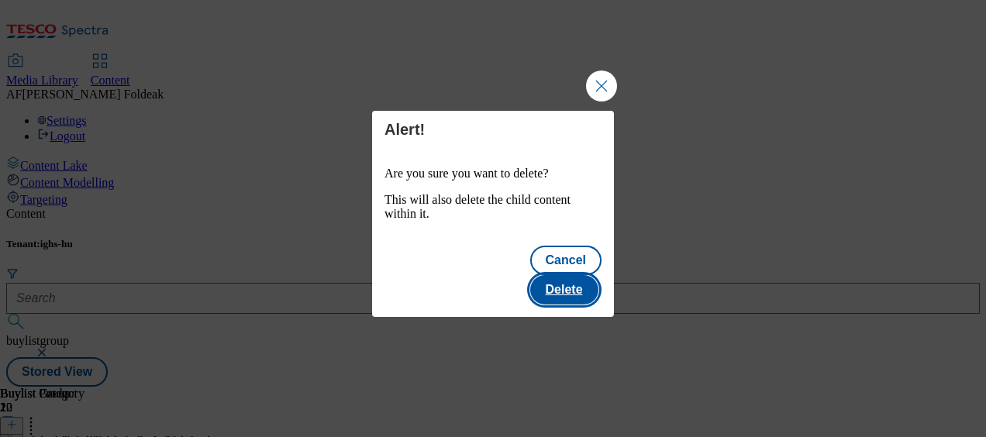
click at [568, 277] on button "Delete" at bounding box center [564, 289] width 68 height 29
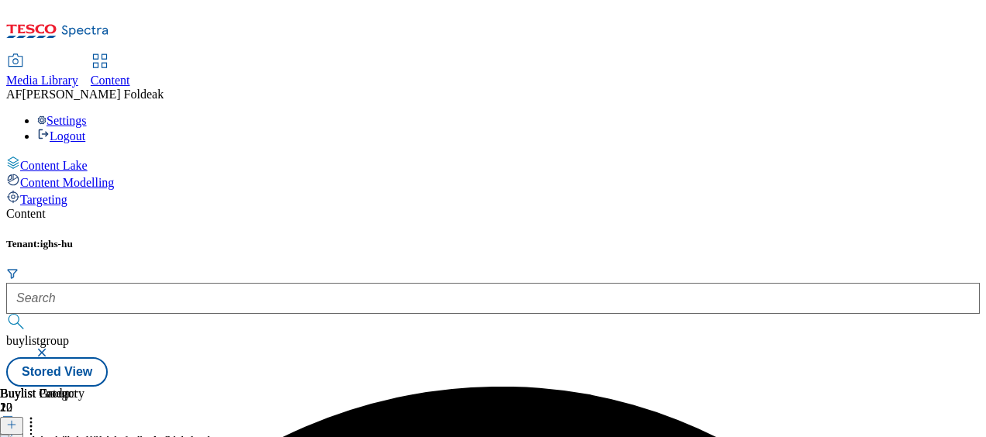
scroll to position [0, 225]
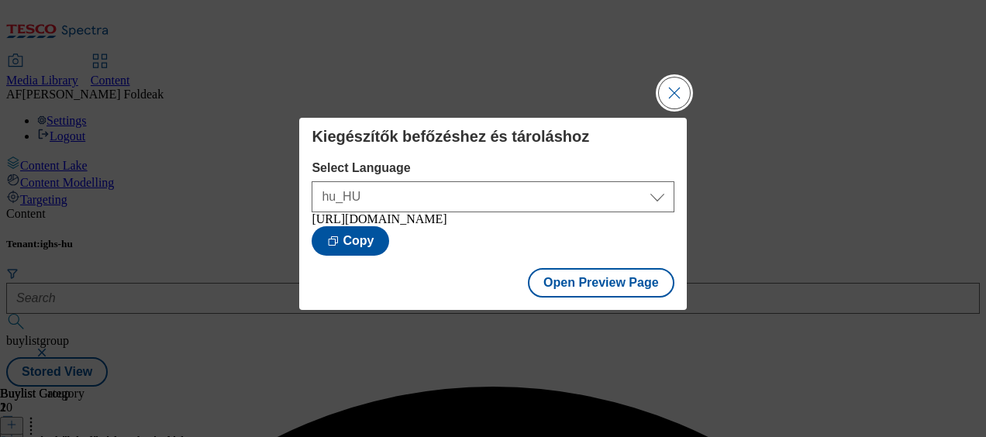
click at [673, 86] on button "Close Modal" at bounding box center [674, 93] width 31 height 31
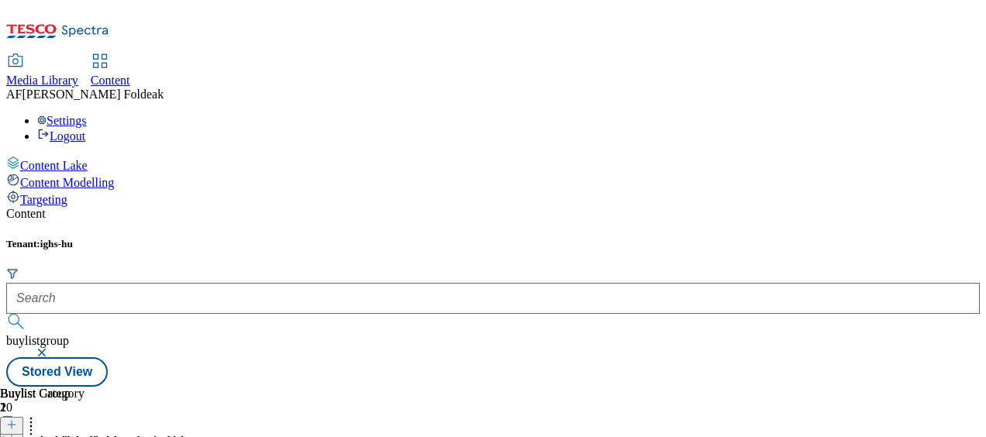
scroll to position [109, 0]
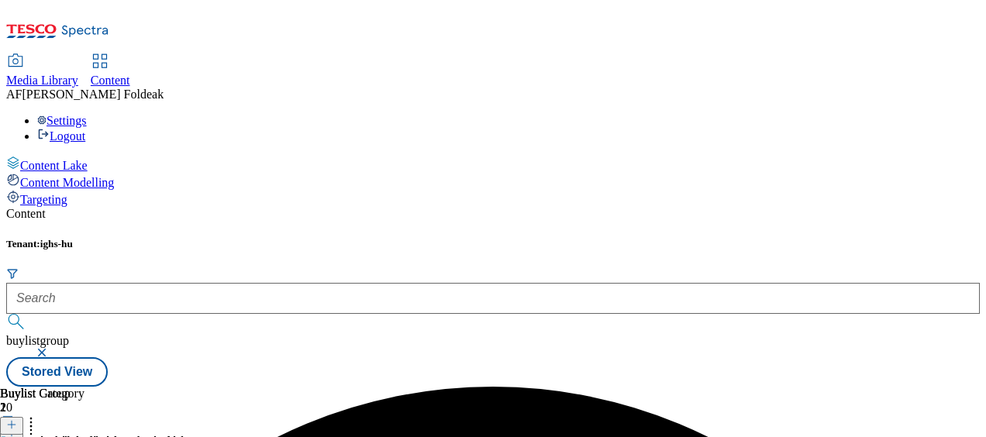
scroll to position [165, 0]
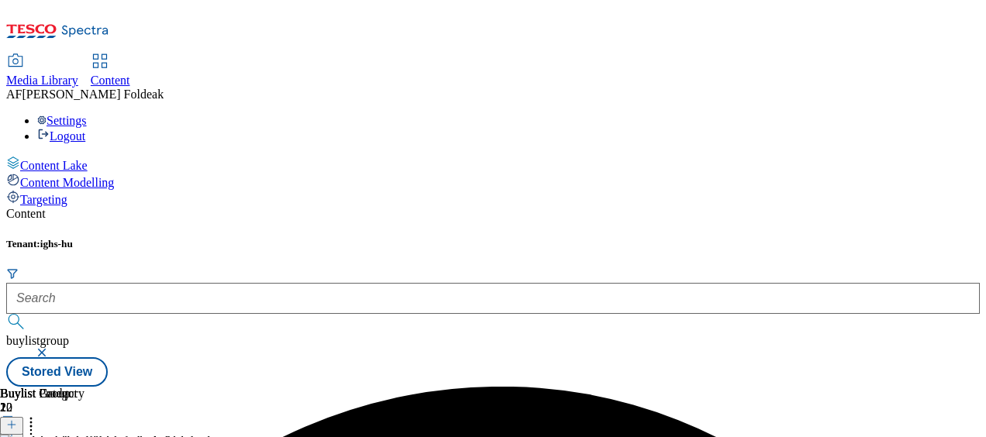
scroll to position [97, 0]
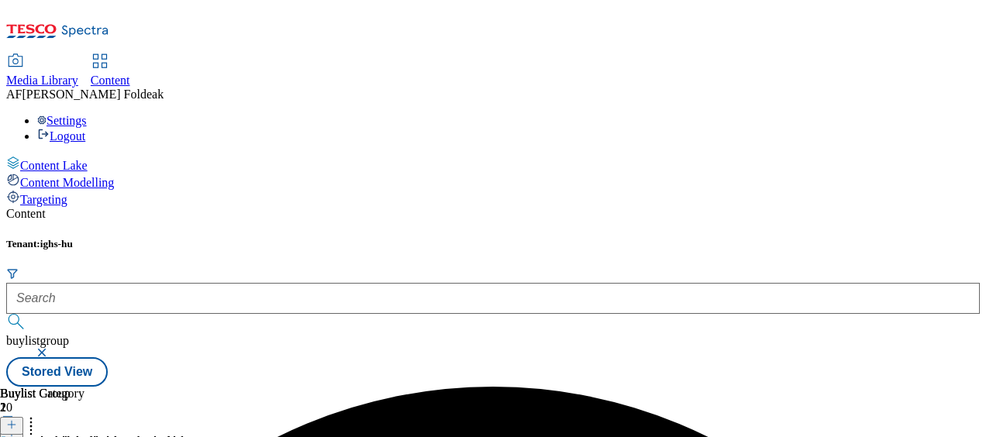
scroll to position [121, 0]
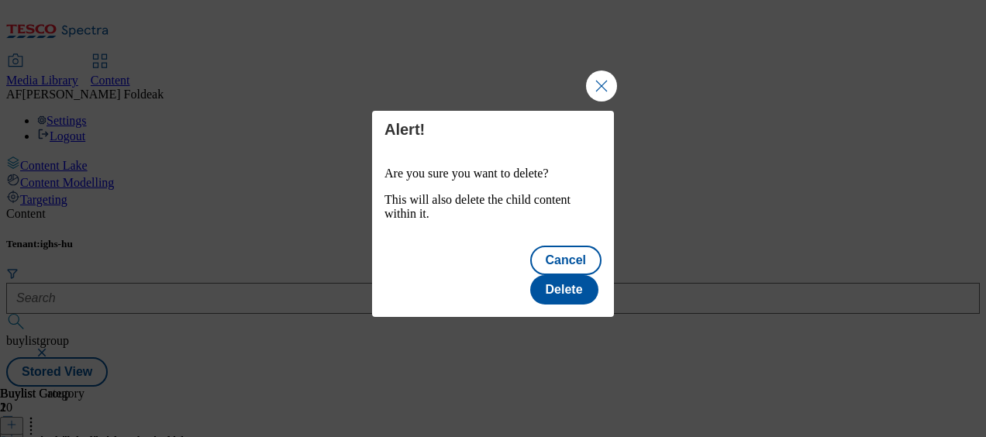
scroll to position [0, 0]
click at [587, 284] on button "Delete" at bounding box center [564, 289] width 68 height 29
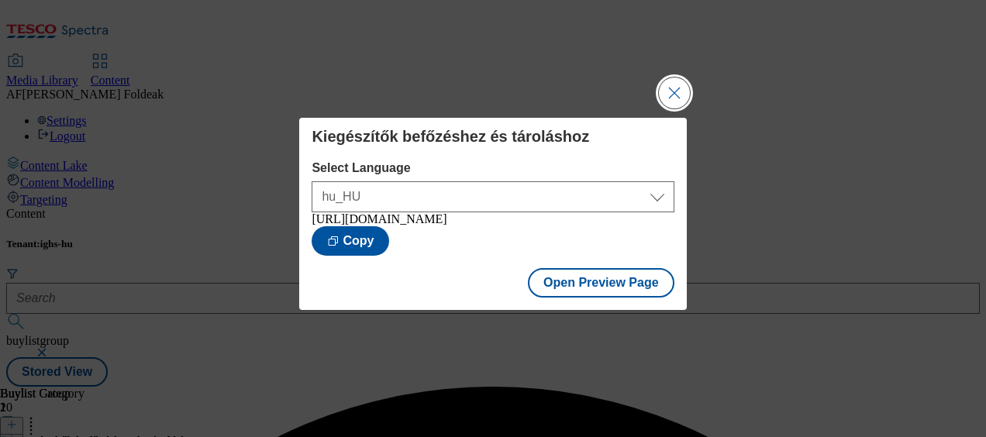
click at [674, 81] on button "Close Modal" at bounding box center [674, 93] width 31 height 31
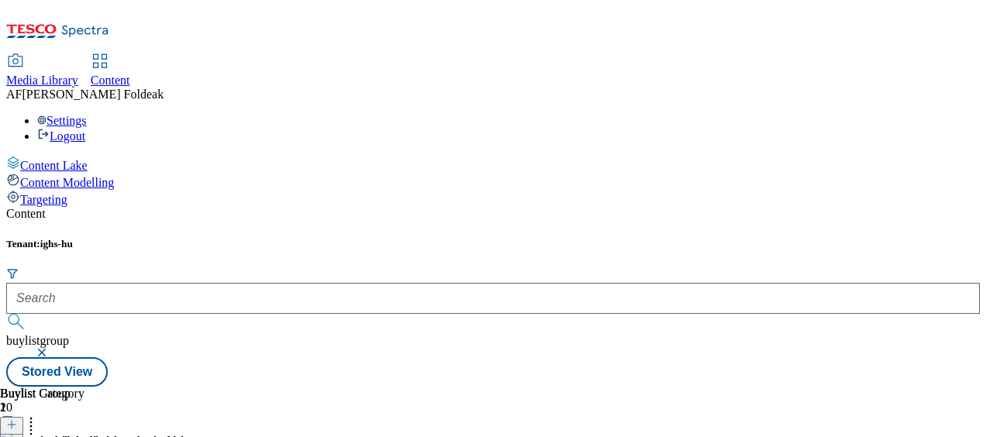
scroll to position [109, 0]
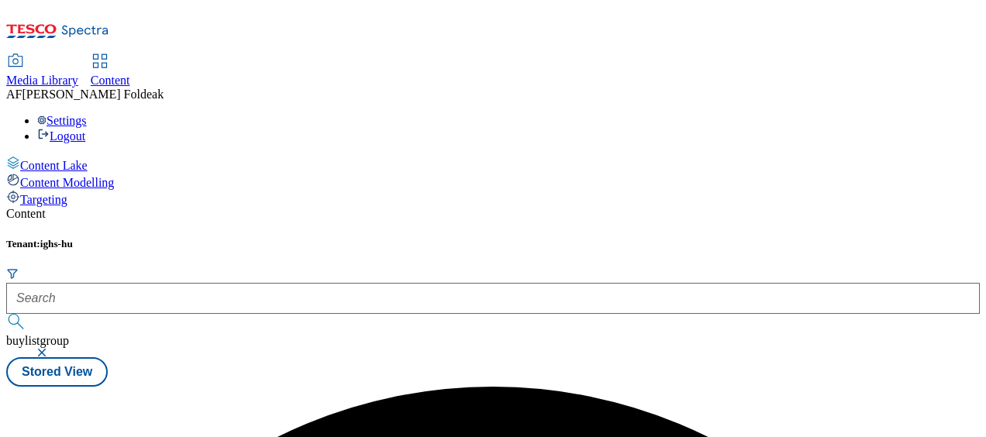
scroll to position [0, 0]
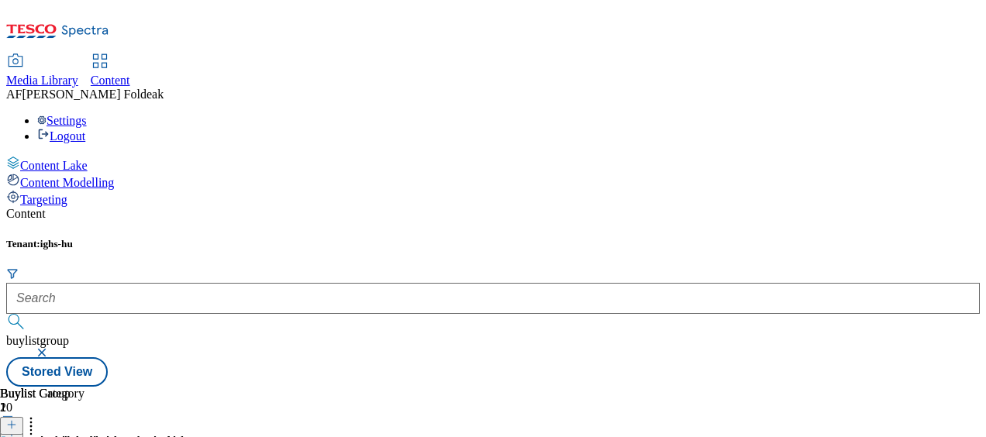
scroll to position [178, 0]
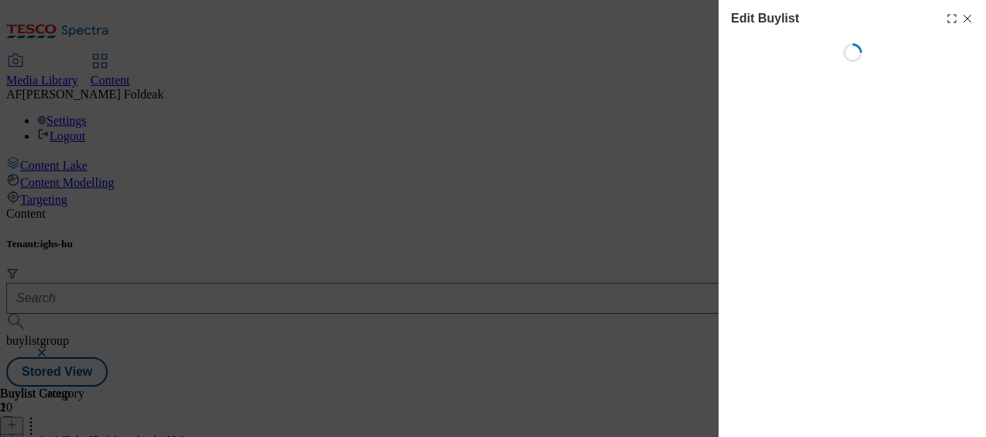
select select "evergreen"
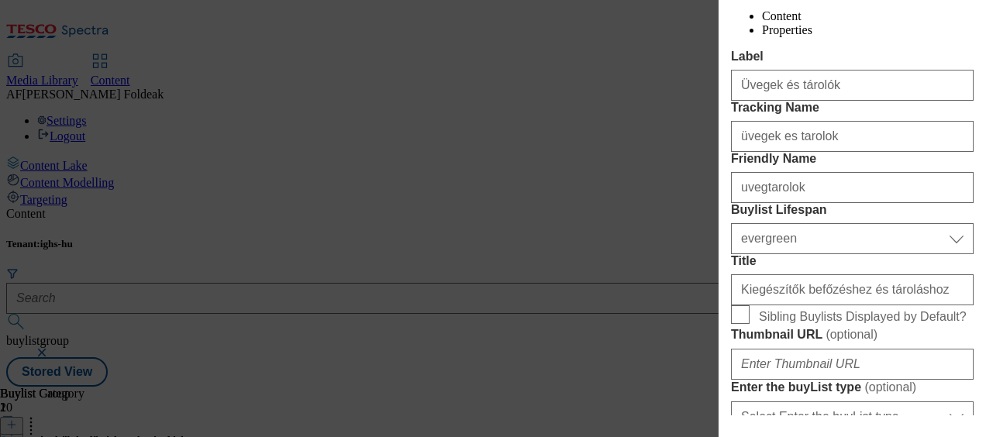
scroll to position [278, 0]
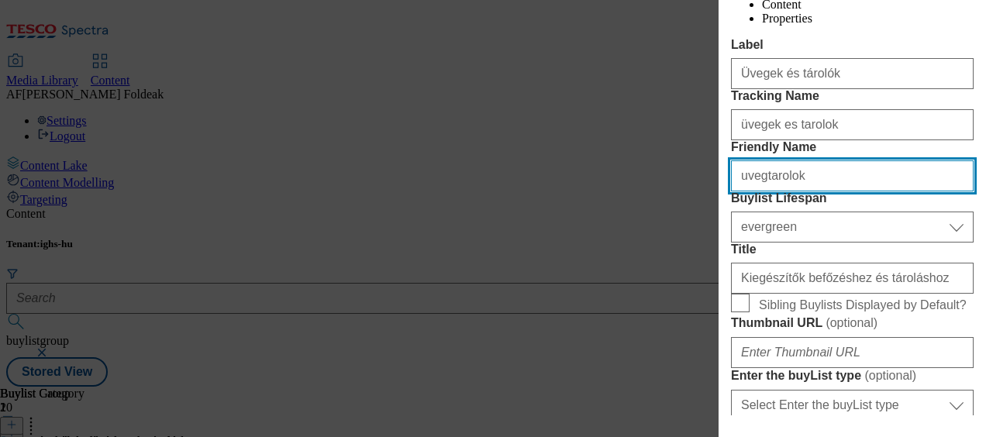
click at [758, 191] on input "uvegtarolok" at bounding box center [852, 175] width 243 height 31
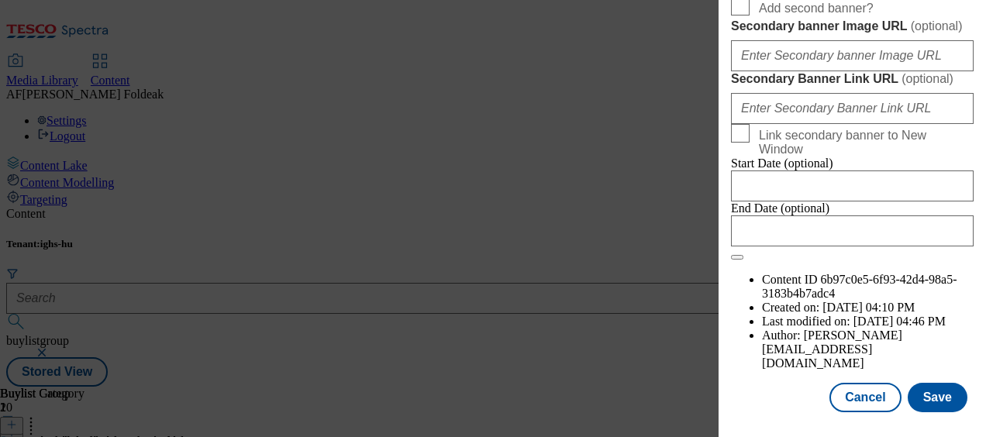
scroll to position [1633, 0]
type input "uveg-es-tarolok"
click at [933, 383] on button "Save" at bounding box center [938, 397] width 60 height 29
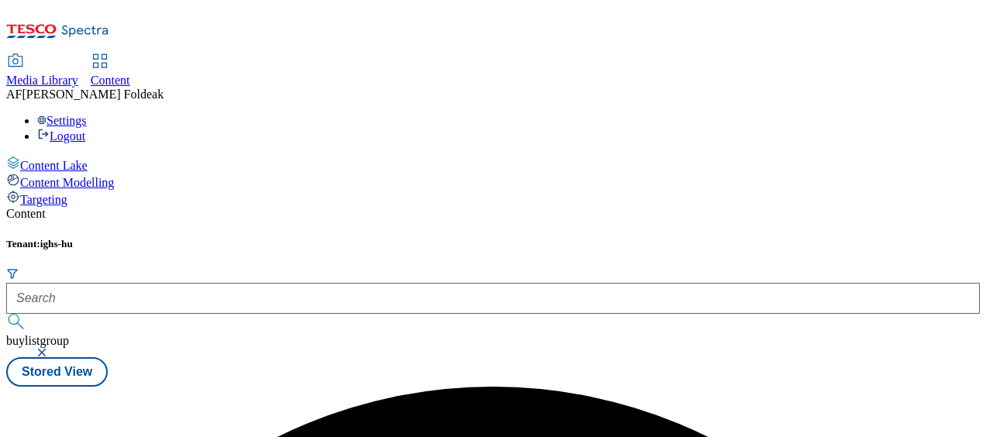
scroll to position [0, 0]
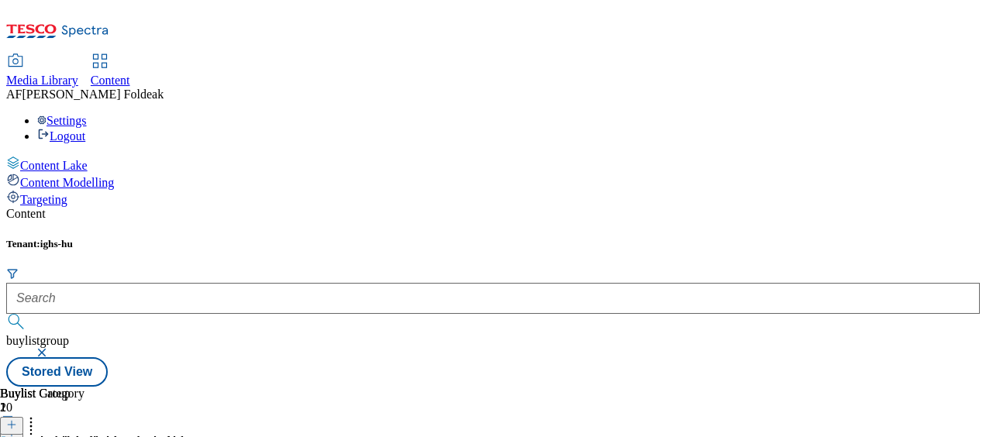
click at [39, 422] on icon at bounding box center [31, 430] width 16 height 16
click at [39, 415] on icon at bounding box center [31, 423] width 16 height 16
click at [751, 238] on div "Tenant: ighs-hu buylistgroup Stored View" at bounding box center [492, 312] width 973 height 149
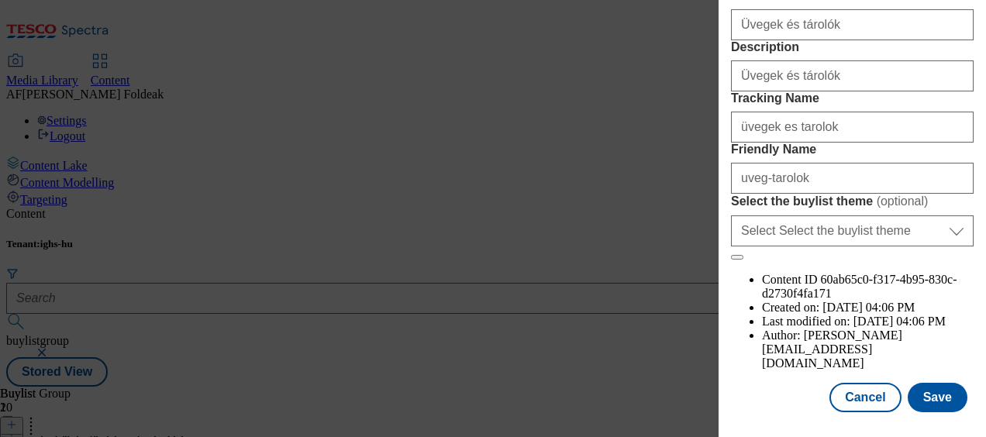
scroll to position [365, 0]
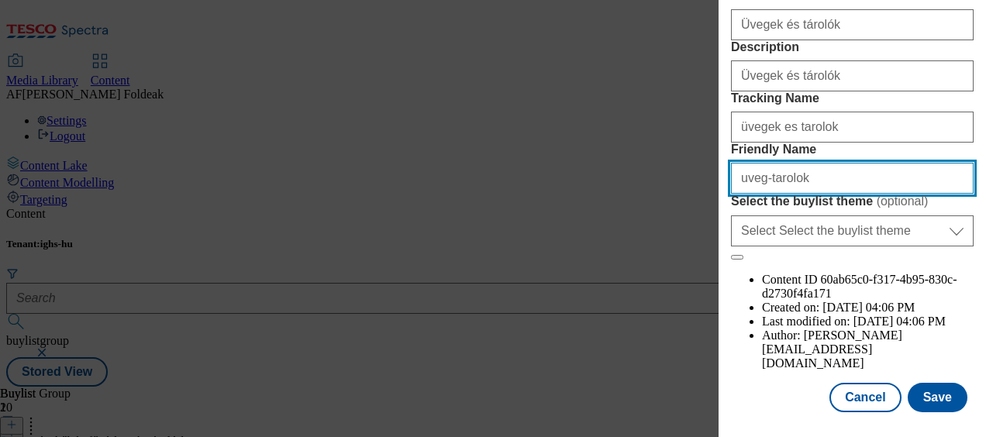
click at [763, 194] on input "uveg-tarolok" at bounding box center [852, 178] width 243 height 31
type input "uveg-tarolok"
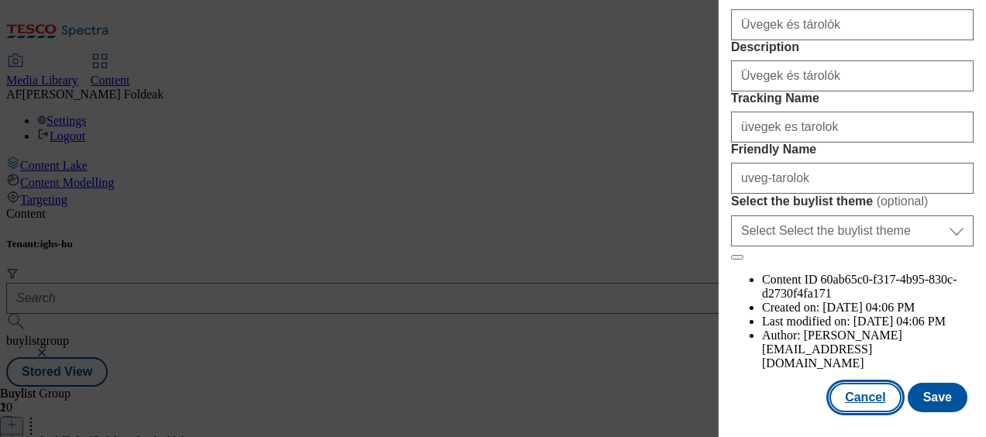
click at [869, 389] on button "Cancel" at bounding box center [864, 397] width 71 height 29
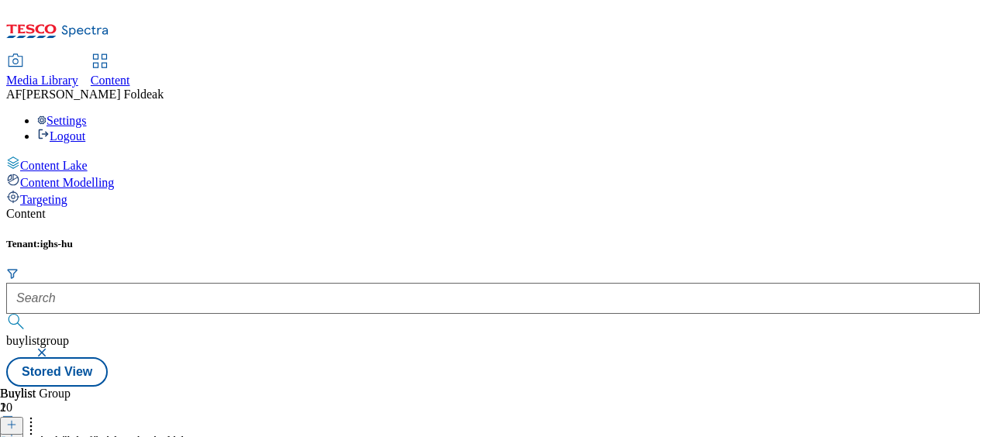
scroll to position [33, 0]
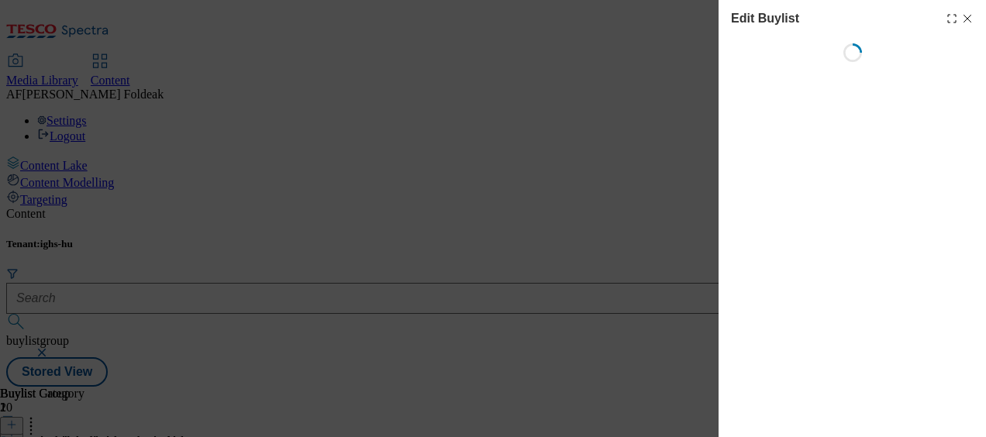
select select "evergreen"
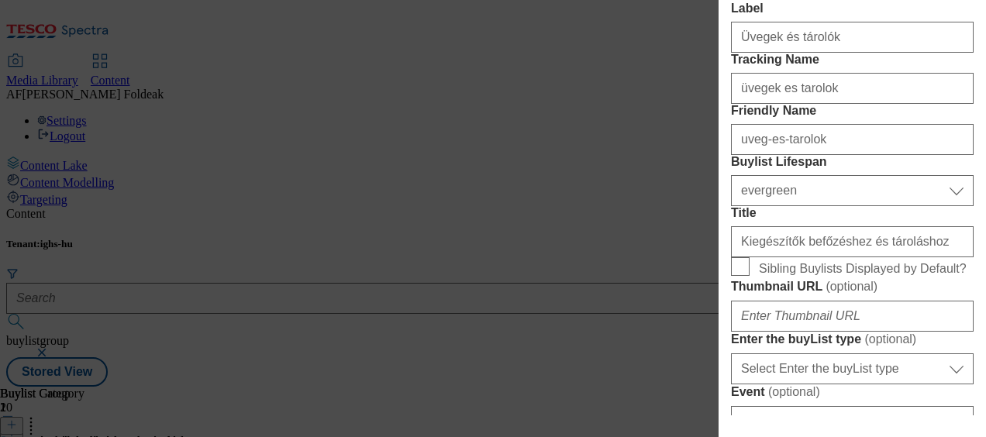
scroll to position [314, 0]
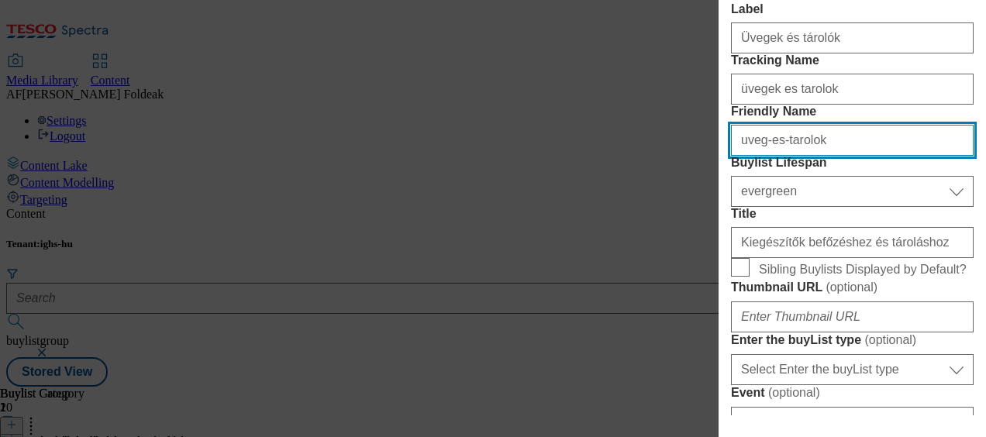
drag, startPoint x: 770, startPoint y: 225, endPoint x: 760, endPoint y: 226, distance: 10.9
click at [760, 156] on input "uveg-es-tarolok" at bounding box center [852, 140] width 243 height 31
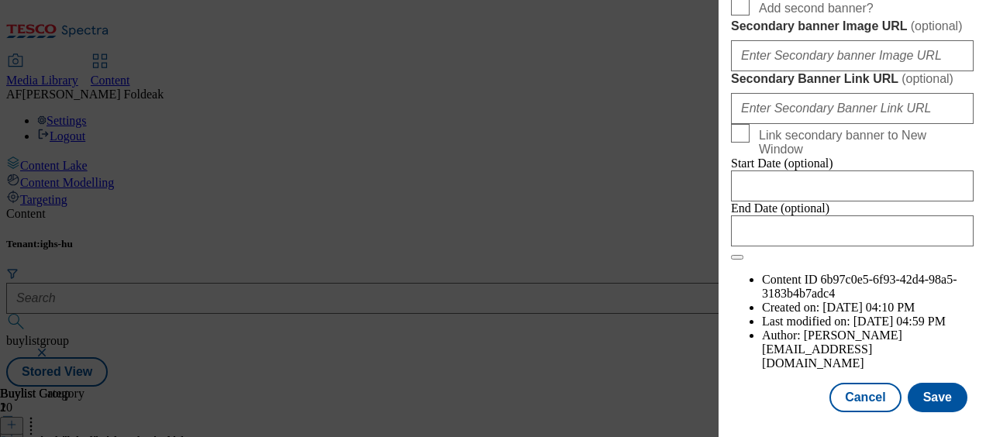
scroll to position [1633, 0]
type input "uveg-tarolok"
click at [931, 393] on button "Save" at bounding box center [938, 397] width 60 height 29
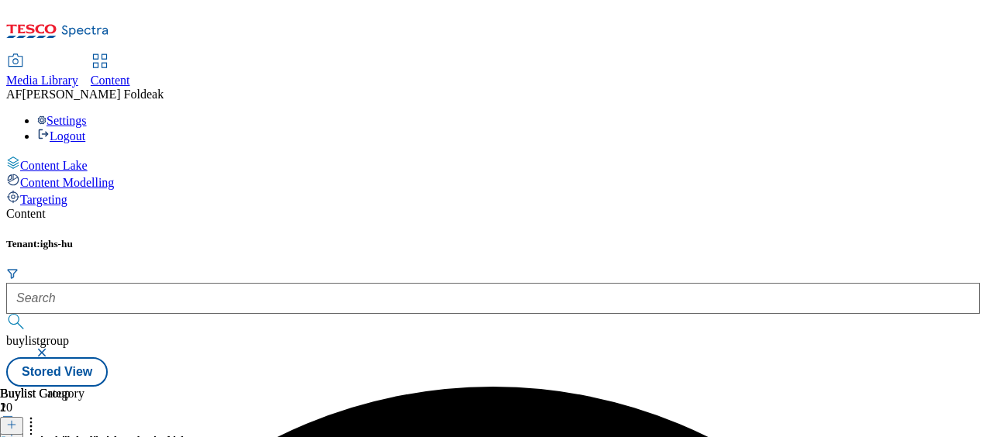
scroll to position [0, 102]
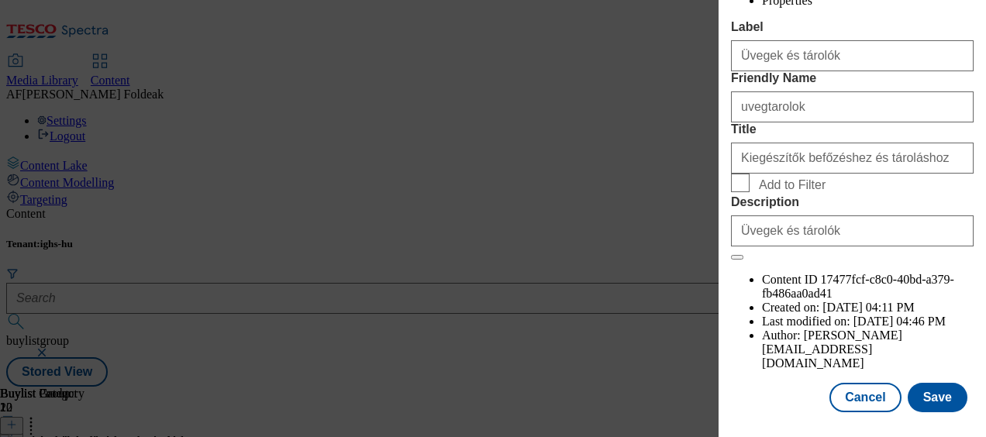
scroll to position [333, 0]
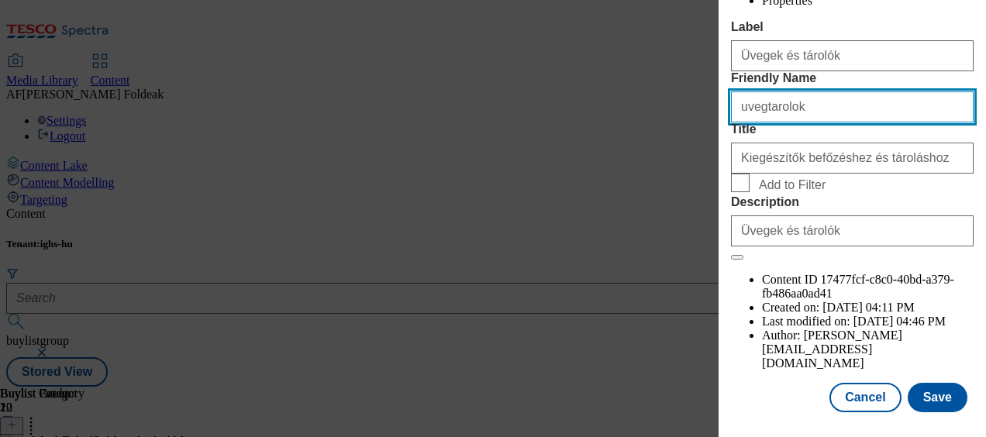
click at [759, 122] on input "uvegtarolok" at bounding box center [852, 106] width 243 height 31
type input "uveg-tarolok"
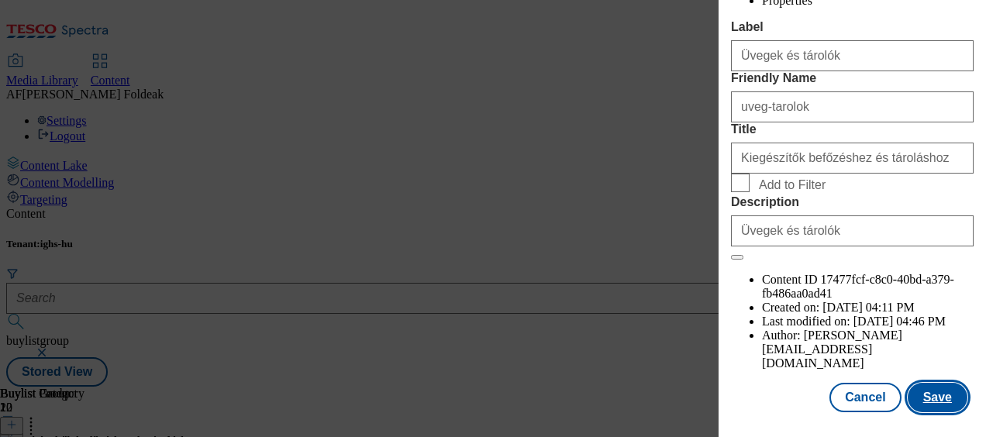
click at [924, 383] on button "Save" at bounding box center [938, 397] width 60 height 29
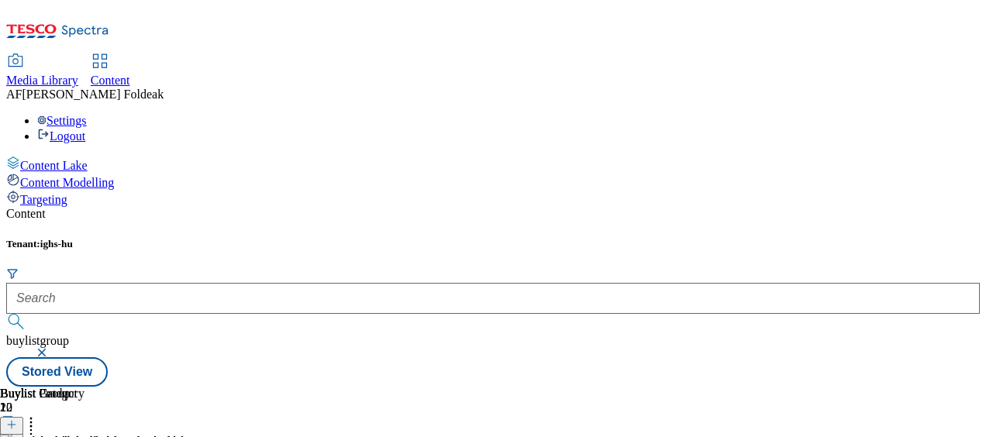
scroll to position [115, 0]
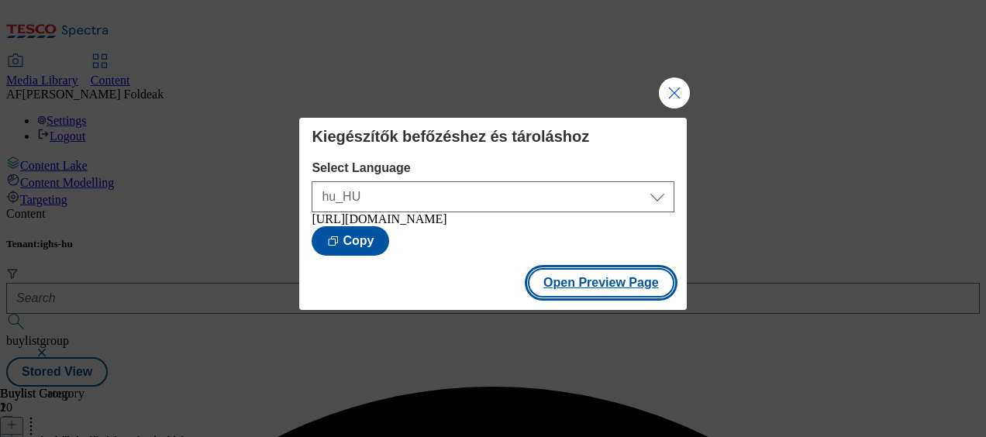
click at [593, 289] on button "Open Preview Page" at bounding box center [601, 282] width 146 height 29
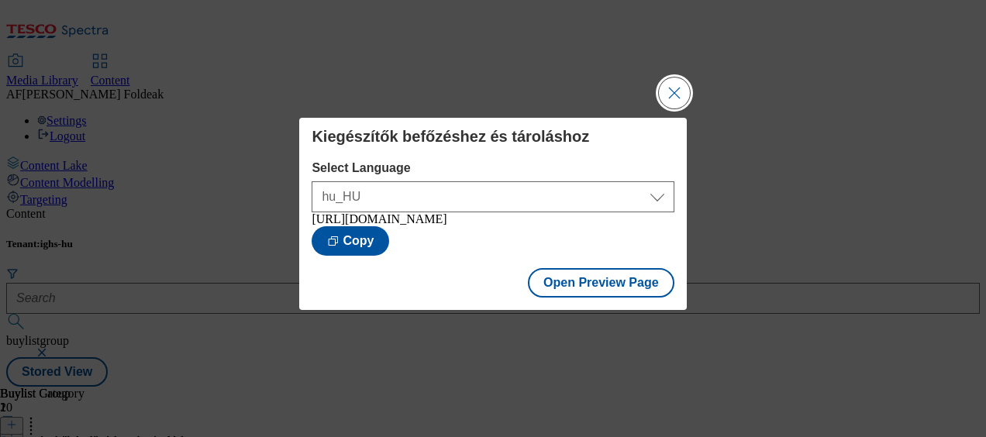
click at [676, 81] on button "Close Modal" at bounding box center [674, 93] width 31 height 31
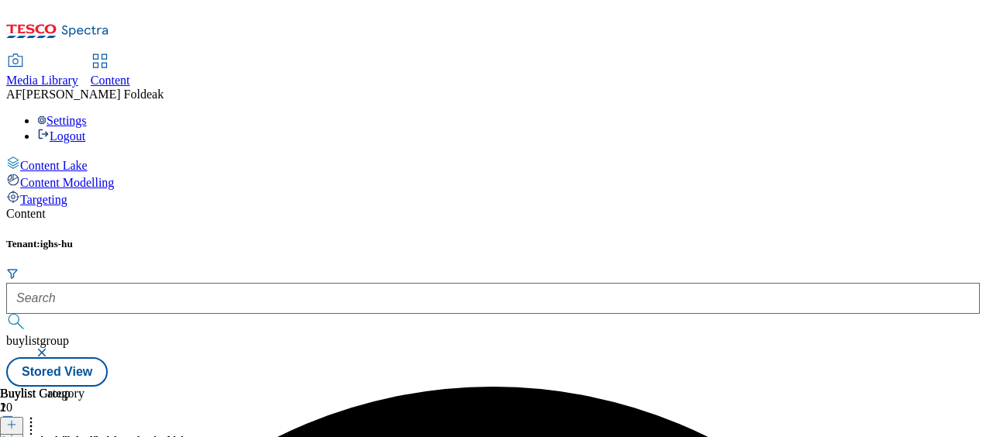
scroll to position [0, 74]
